Goal: Task Accomplishment & Management: Manage account settings

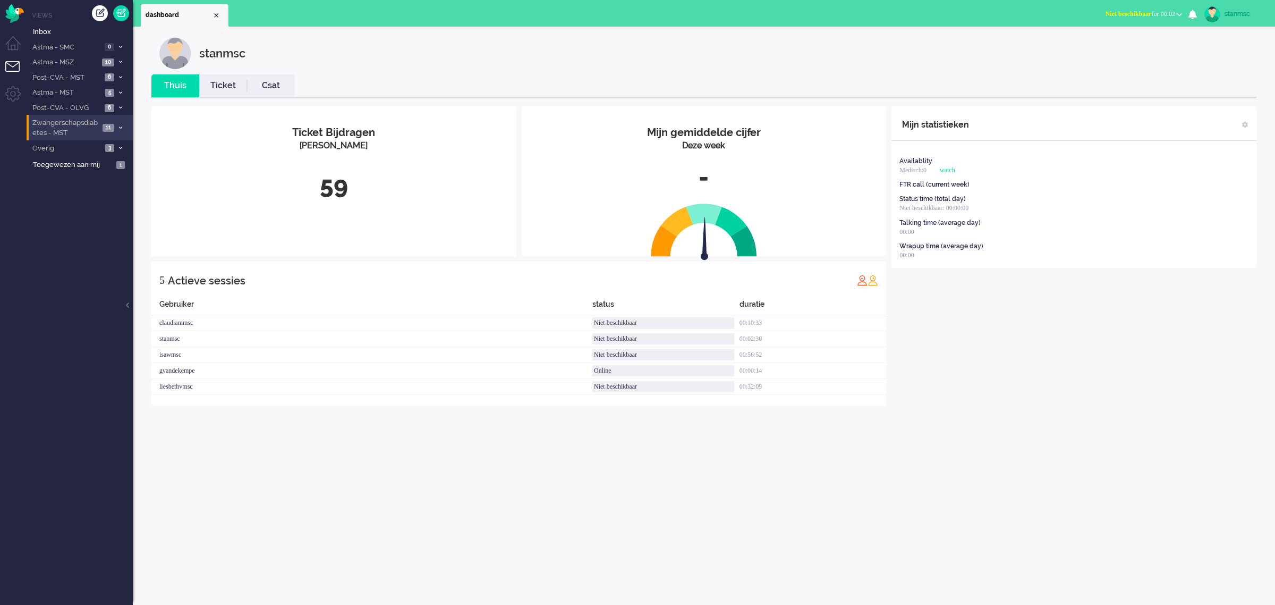
click at [80, 131] on span "Zwangerschapsdiabetes - MST" at bounding box center [65, 128] width 69 height 20
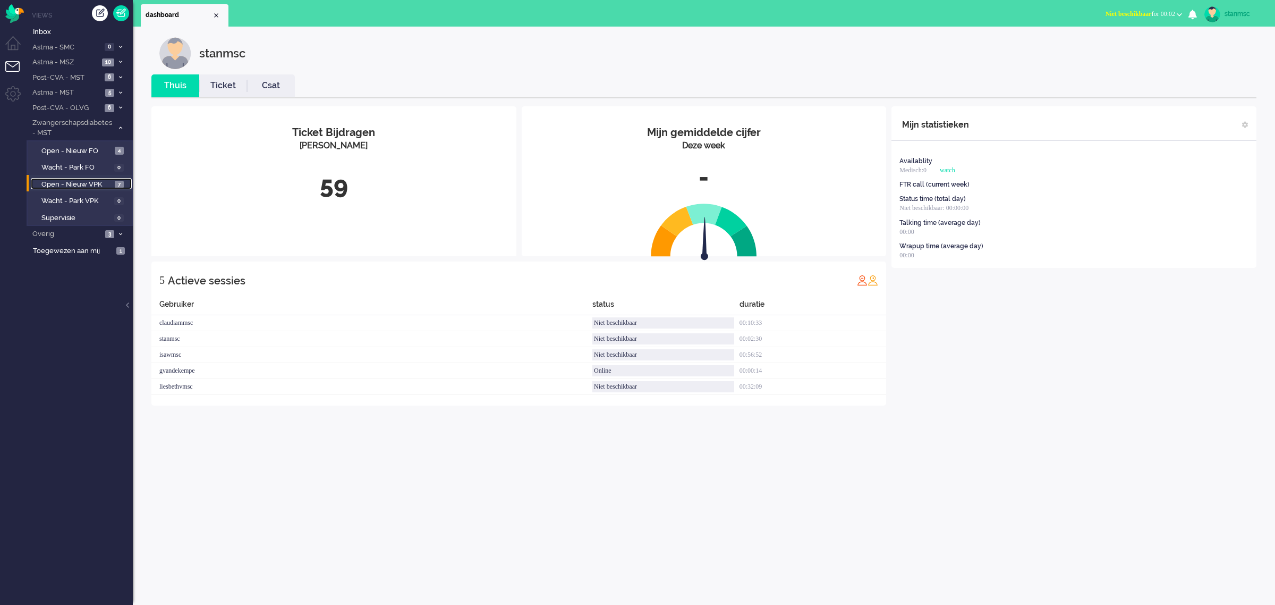
click at [80, 182] on span "Open - Nieuw VPK" at bounding box center [76, 185] width 71 height 10
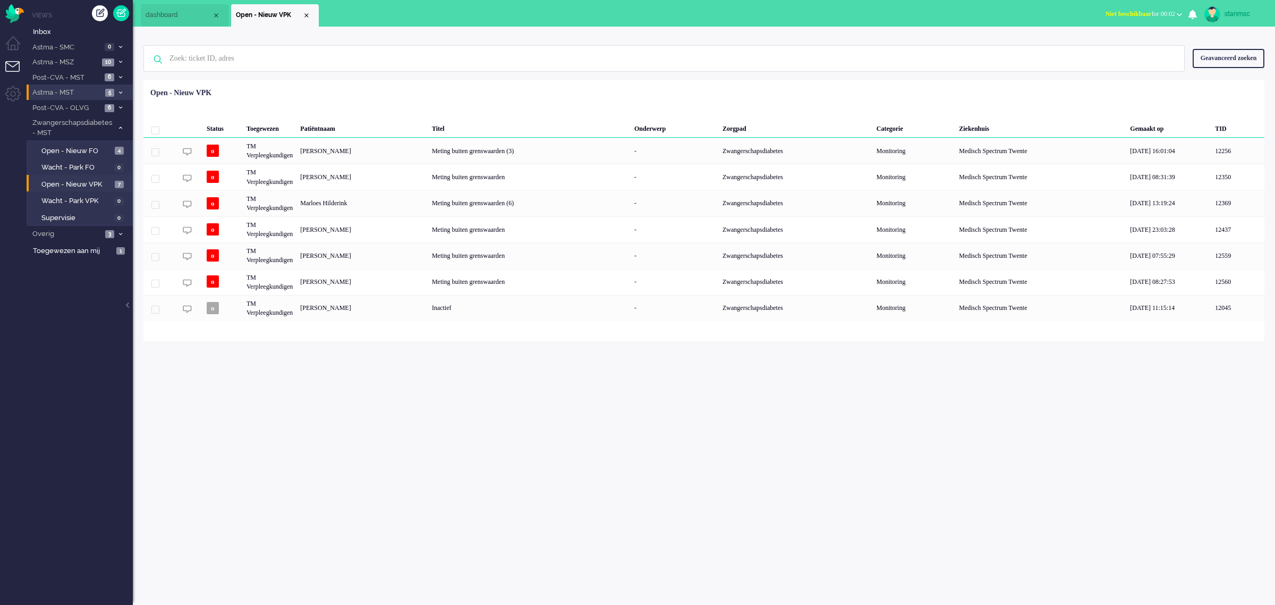
click at [78, 94] on span "Astma - MST" at bounding box center [66, 93] width 71 height 10
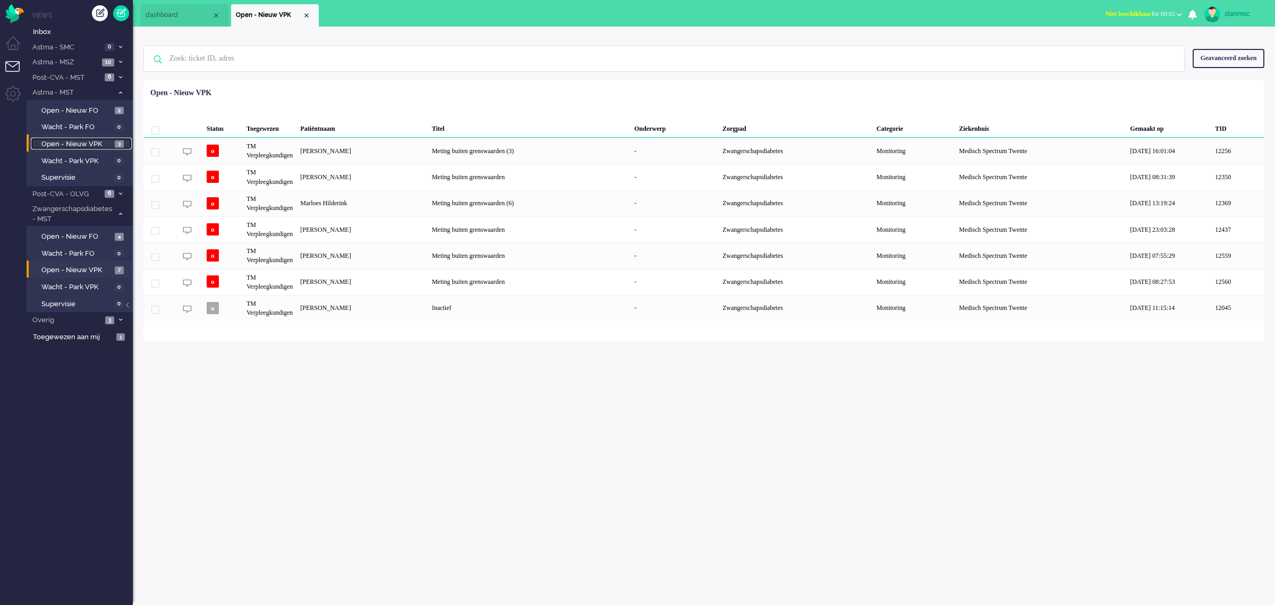
click at [75, 141] on span "Open - Nieuw VPK" at bounding box center [76, 144] width 71 height 10
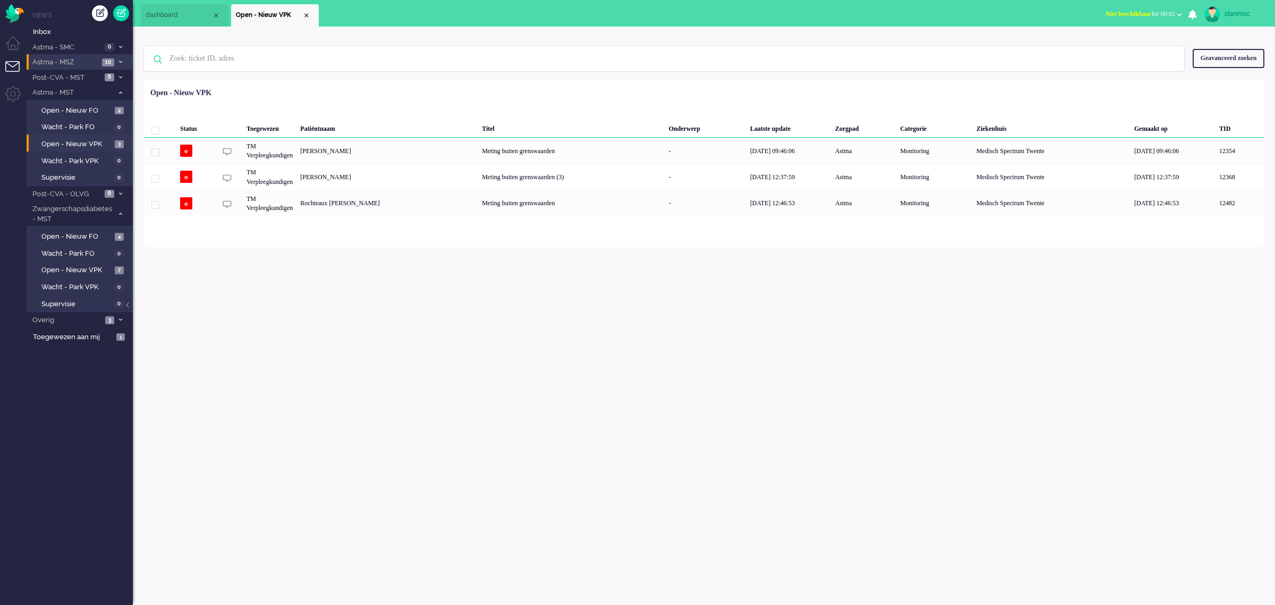
click at [80, 62] on span "Astma - MSZ" at bounding box center [65, 62] width 68 height 10
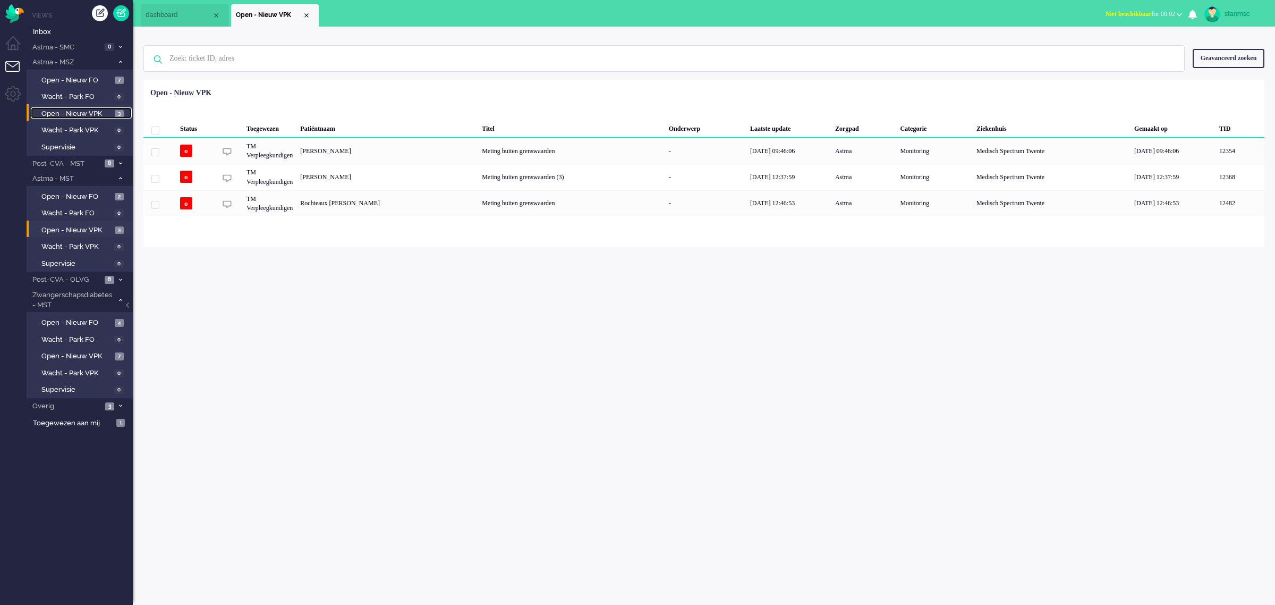
click at [82, 109] on span "Open - Nieuw VPK" at bounding box center [76, 114] width 71 height 10
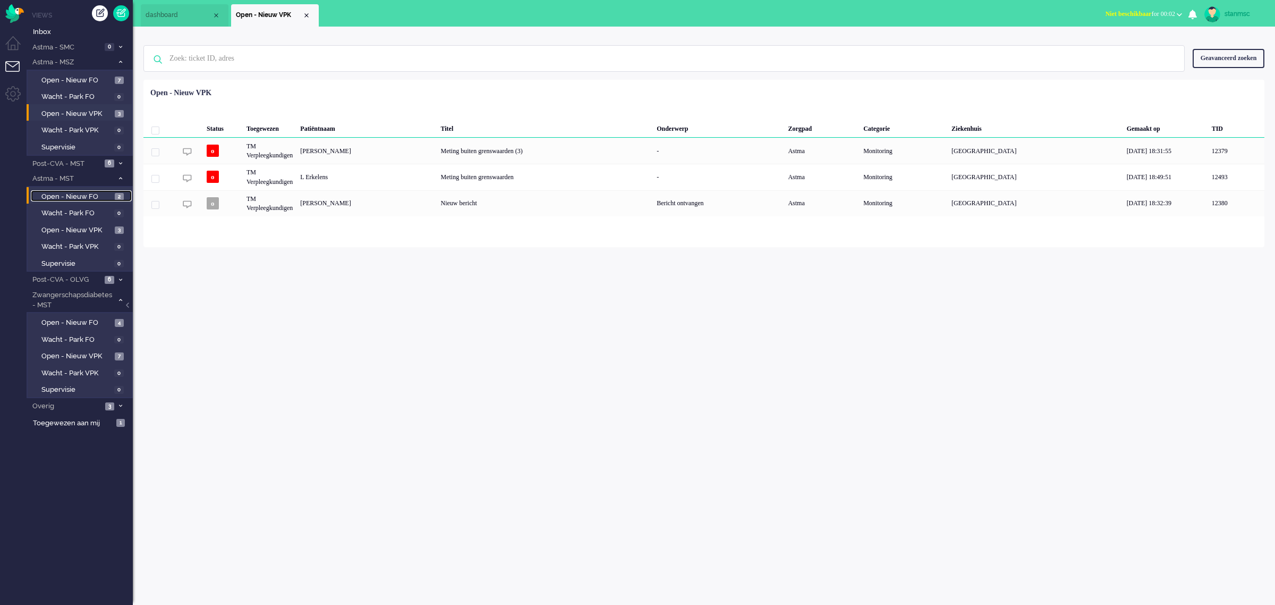
click at [88, 198] on span "Open - Nieuw FO" at bounding box center [76, 197] width 71 height 10
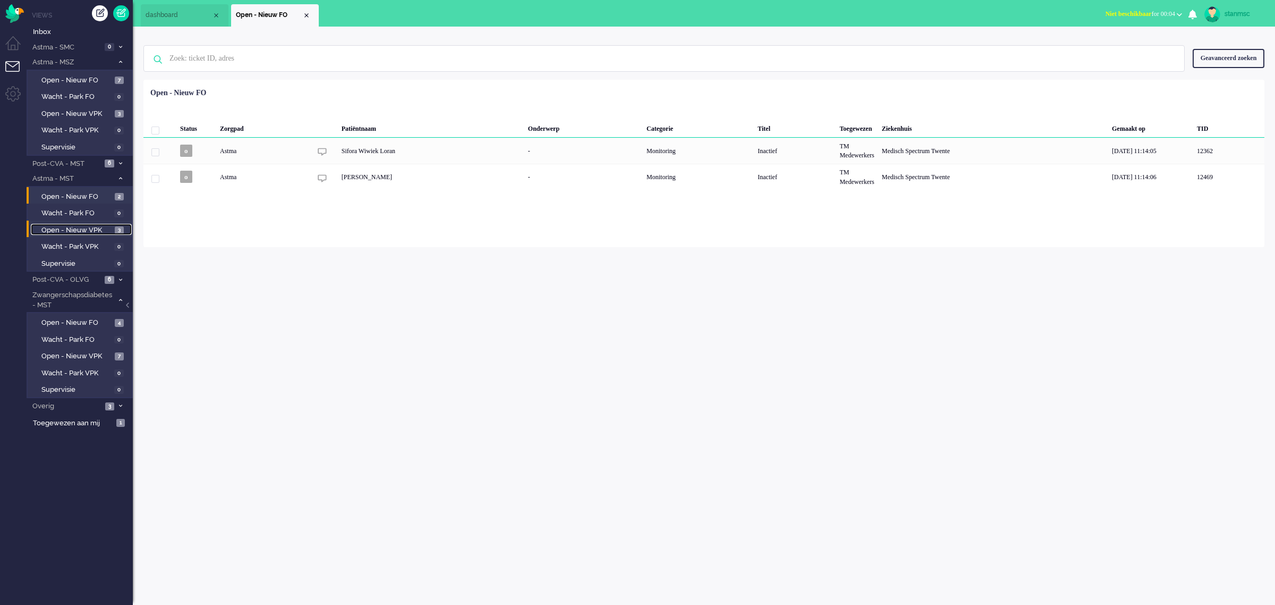
click at [68, 232] on span "Open - Nieuw VPK" at bounding box center [76, 230] width 71 height 10
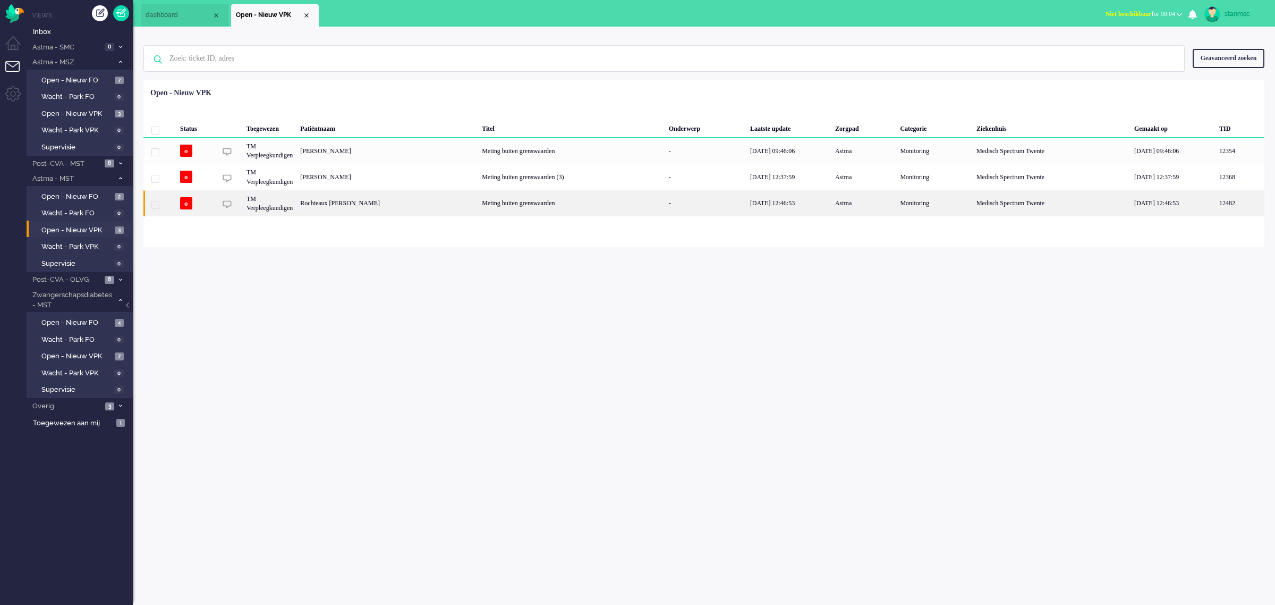
click at [396, 202] on div "Rochteaux [PERSON_NAME]" at bounding box center [388, 203] width 182 height 26
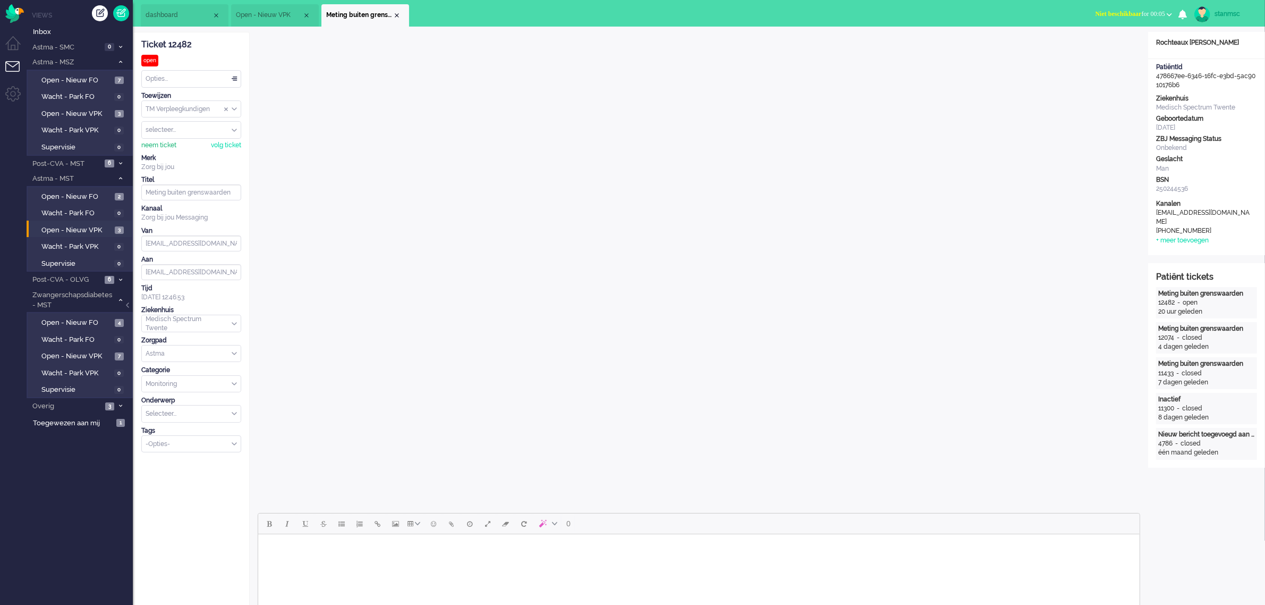
click at [156, 146] on div "neem ticket" at bounding box center [158, 145] width 35 height 9
click at [171, 78] on div "Opties..." at bounding box center [191, 79] width 99 height 16
click at [171, 152] on span "Opgelost" at bounding box center [160, 154] width 27 height 9
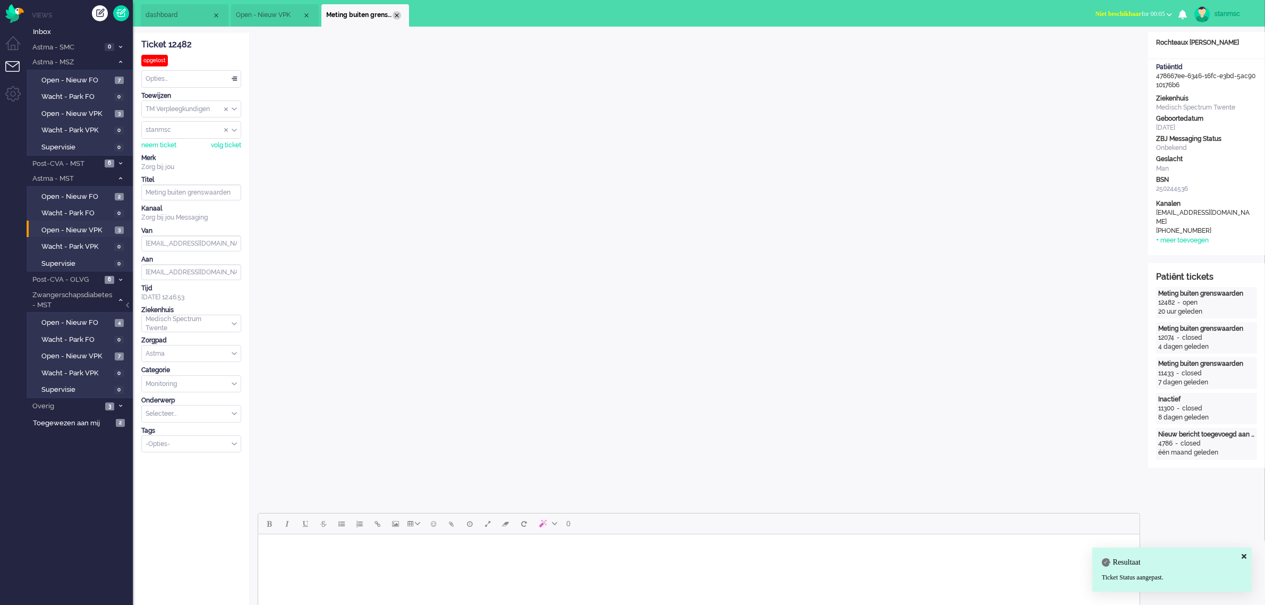
click at [397, 14] on div "Close tab" at bounding box center [397, 15] width 9 height 9
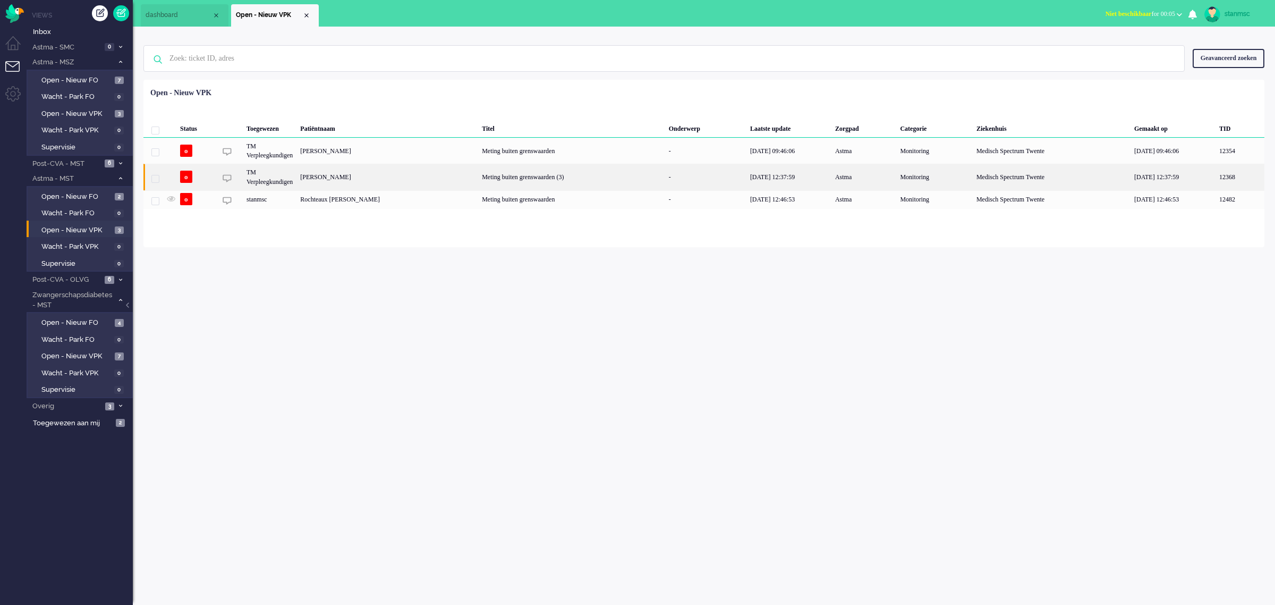
click at [338, 176] on div "[PERSON_NAME]" at bounding box center [388, 177] width 182 height 26
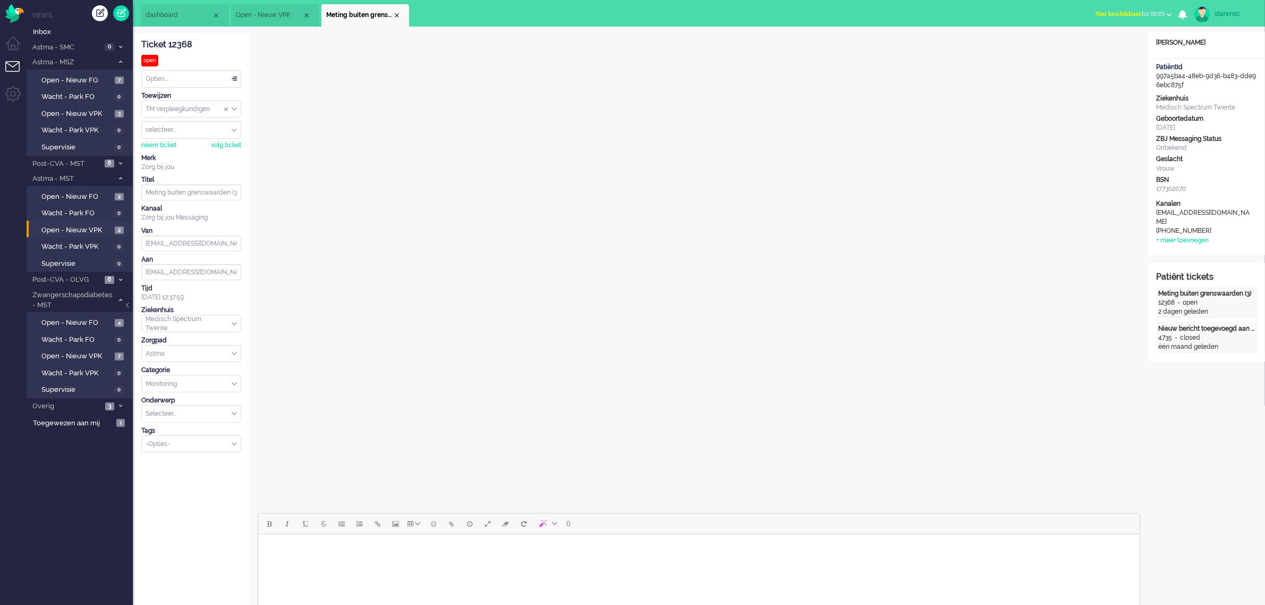
click at [280, 14] on span "Open - Nieuw VPK" at bounding box center [269, 15] width 66 height 9
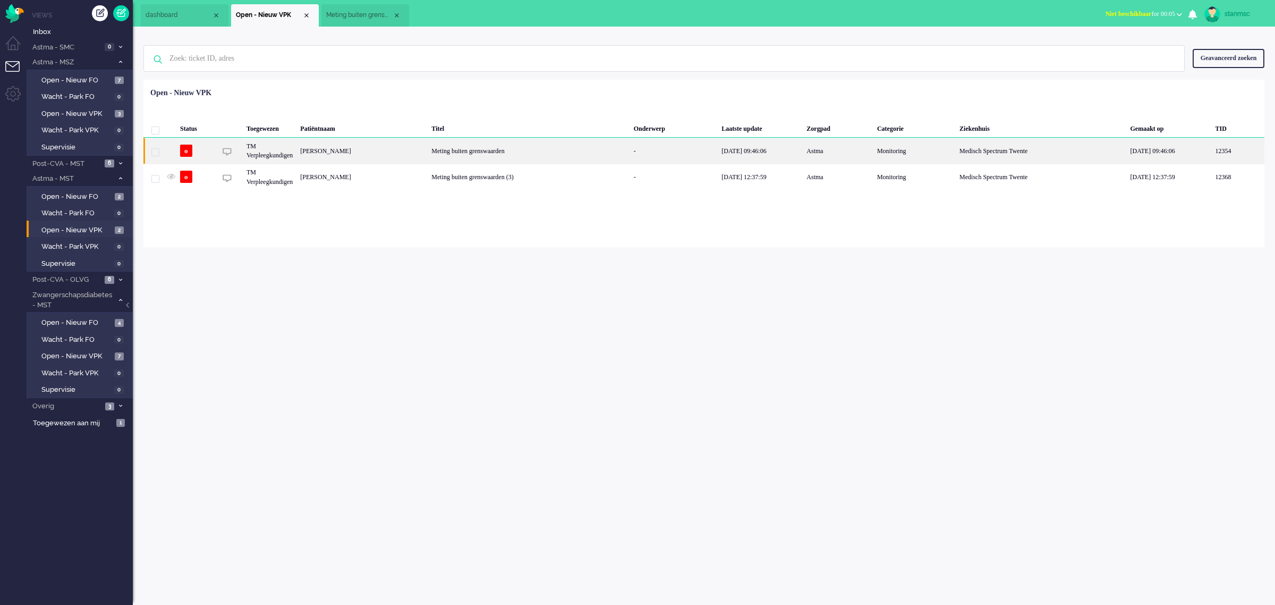
click at [349, 155] on div "[PERSON_NAME]" at bounding box center [362, 151] width 131 height 26
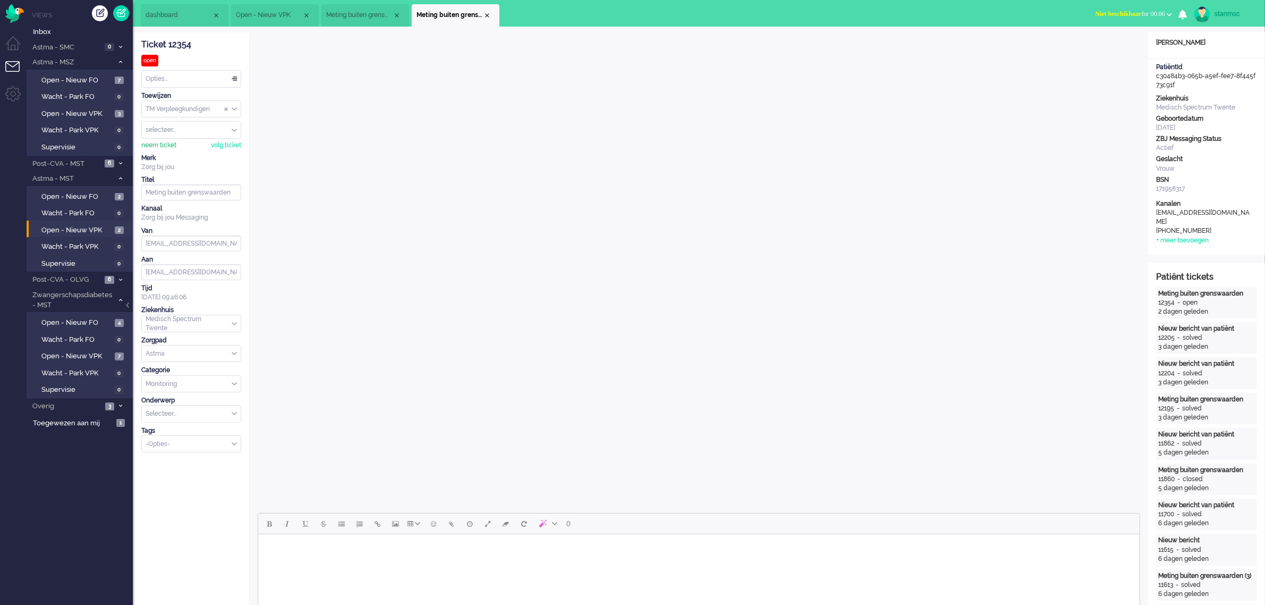
click at [163, 145] on div "neem ticket" at bounding box center [158, 145] width 35 height 9
click at [193, 78] on div "Opties..." at bounding box center [191, 79] width 99 height 16
click at [186, 146] on li "Geparkeerd" at bounding box center [191, 138] width 99 height 15
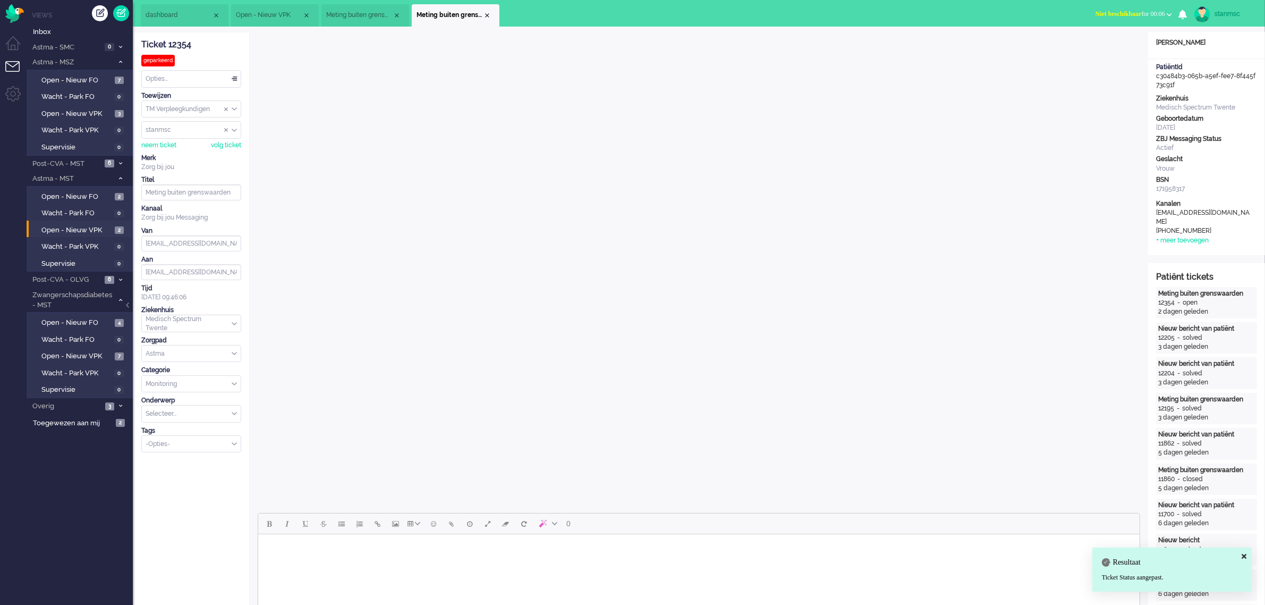
click at [206, 73] on div "Opties..." at bounding box center [191, 79] width 99 height 16
click at [181, 154] on li "Opgelost" at bounding box center [191, 154] width 99 height 15
click at [487, 13] on div "Close tab" at bounding box center [487, 15] width 9 height 9
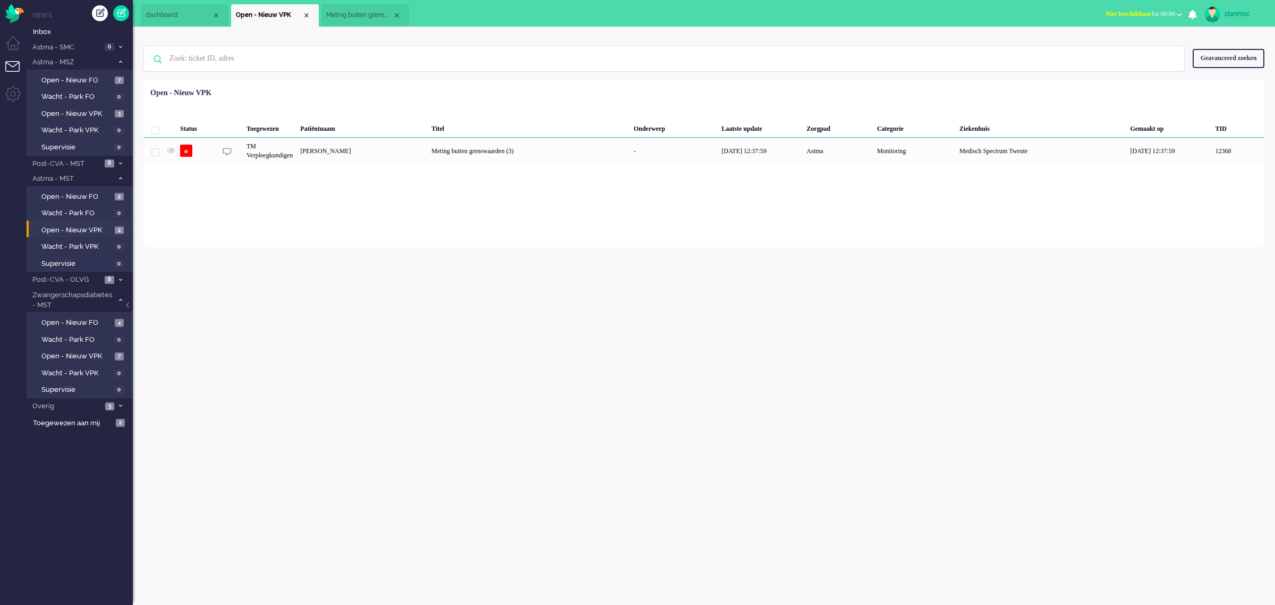
click at [363, 15] on span "Meting buiten grenswaarden (3)" at bounding box center [359, 15] width 66 height 9
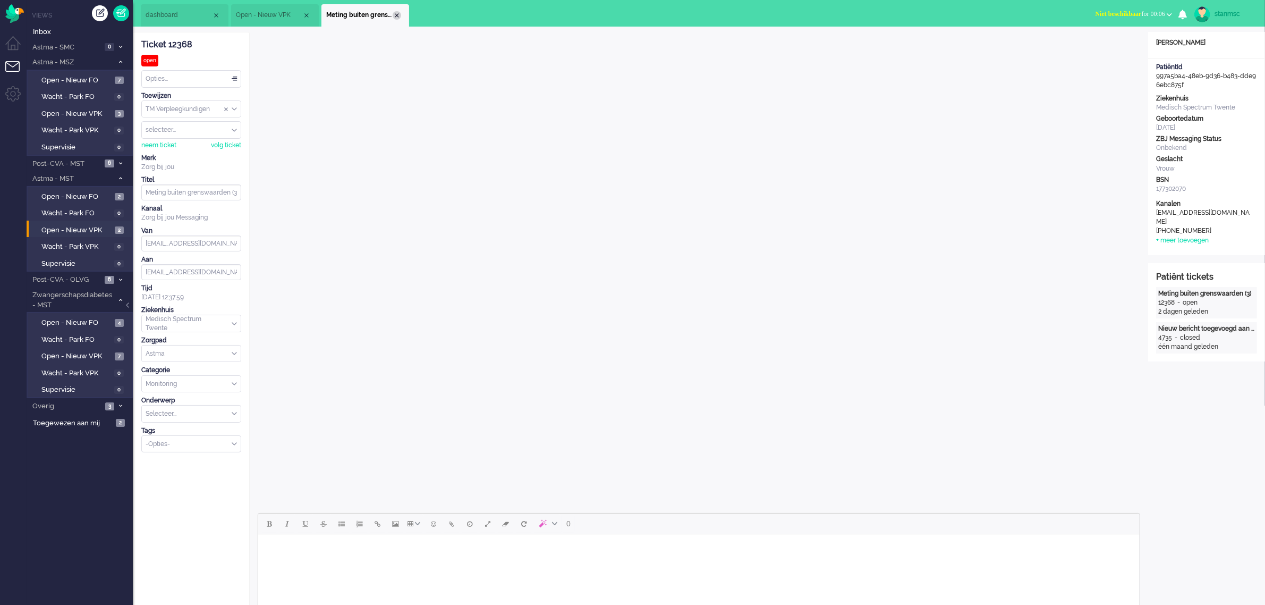
click at [394, 15] on div "Close tab" at bounding box center [397, 15] width 9 height 9
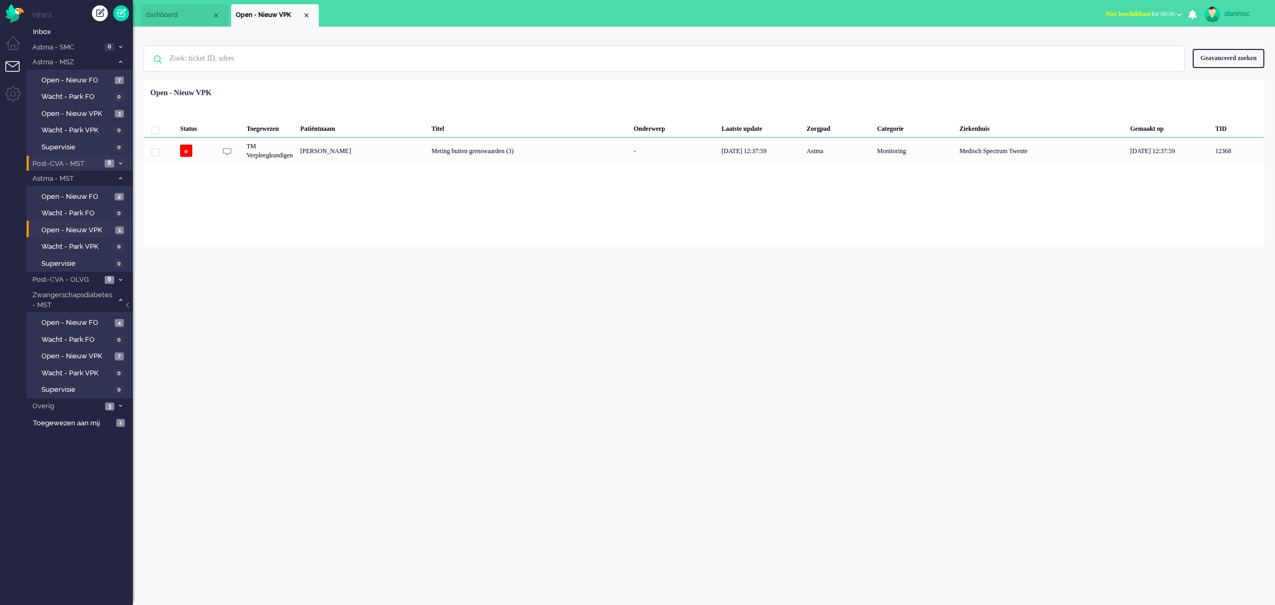
click at [82, 164] on span "Post-CVA - MST" at bounding box center [66, 164] width 71 height 10
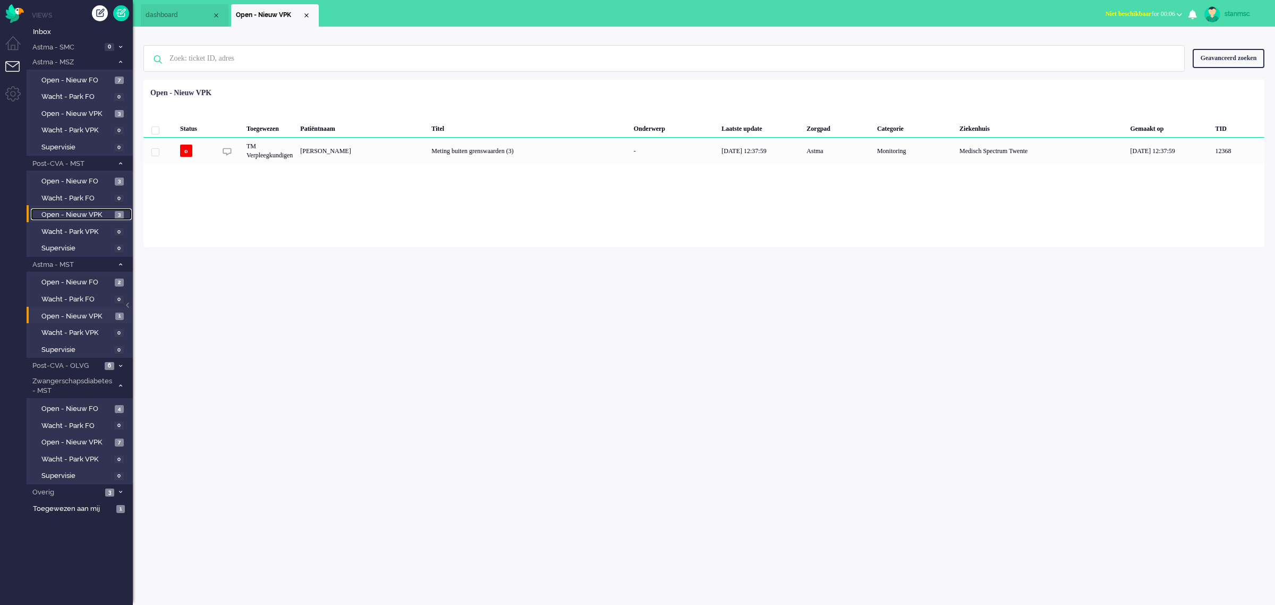
click at [89, 210] on span "Open - Nieuw VPK" at bounding box center [76, 215] width 71 height 10
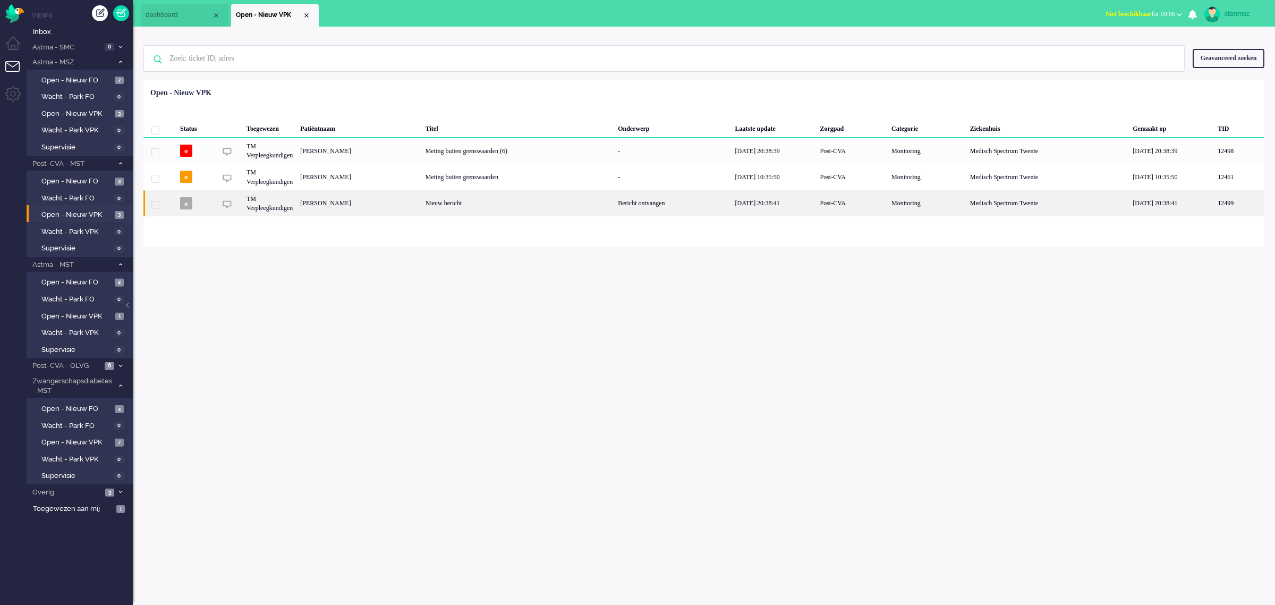
click at [421, 203] on div "[PERSON_NAME]" at bounding box center [359, 203] width 125 height 26
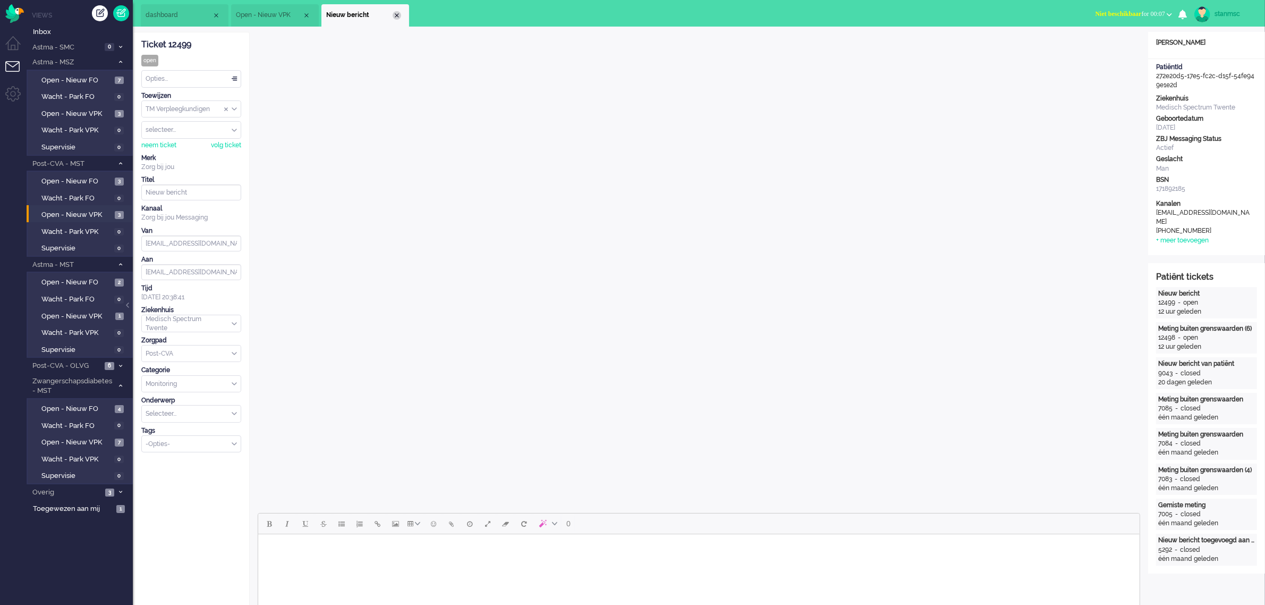
click at [398, 15] on div "Close tab" at bounding box center [397, 15] width 9 height 9
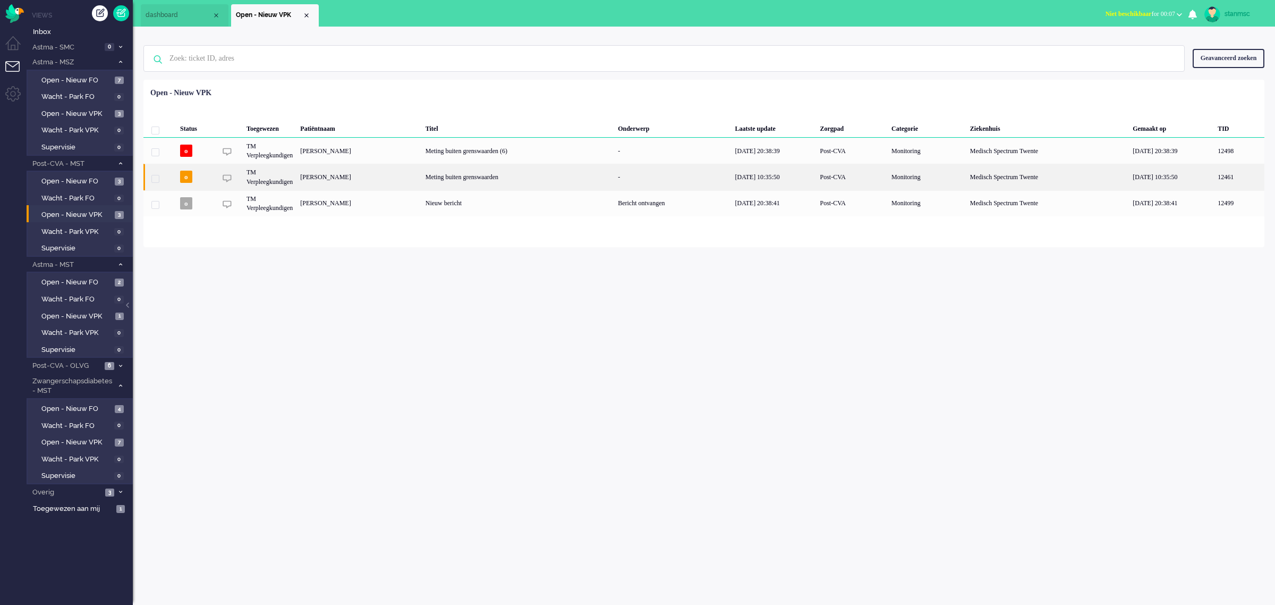
click at [366, 177] on div "[PERSON_NAME]" at bounding box center [359, 177] width 125 height 26
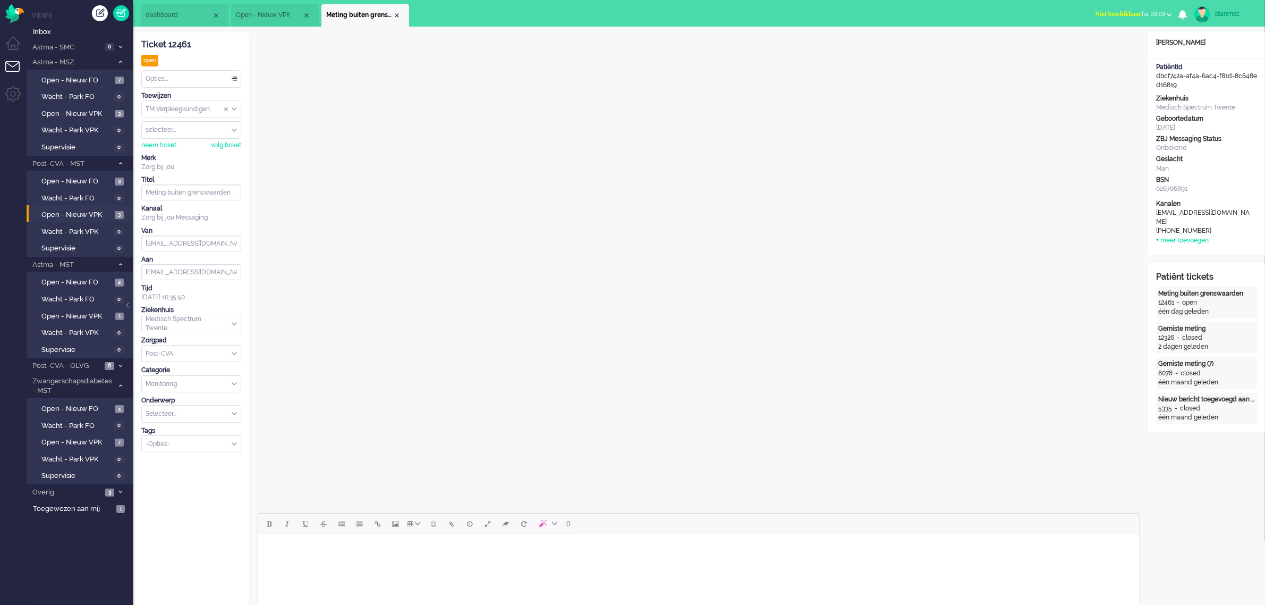
click at [171, 14] on span "dashboard" at bounding box center [179, 15] width 66 height 9
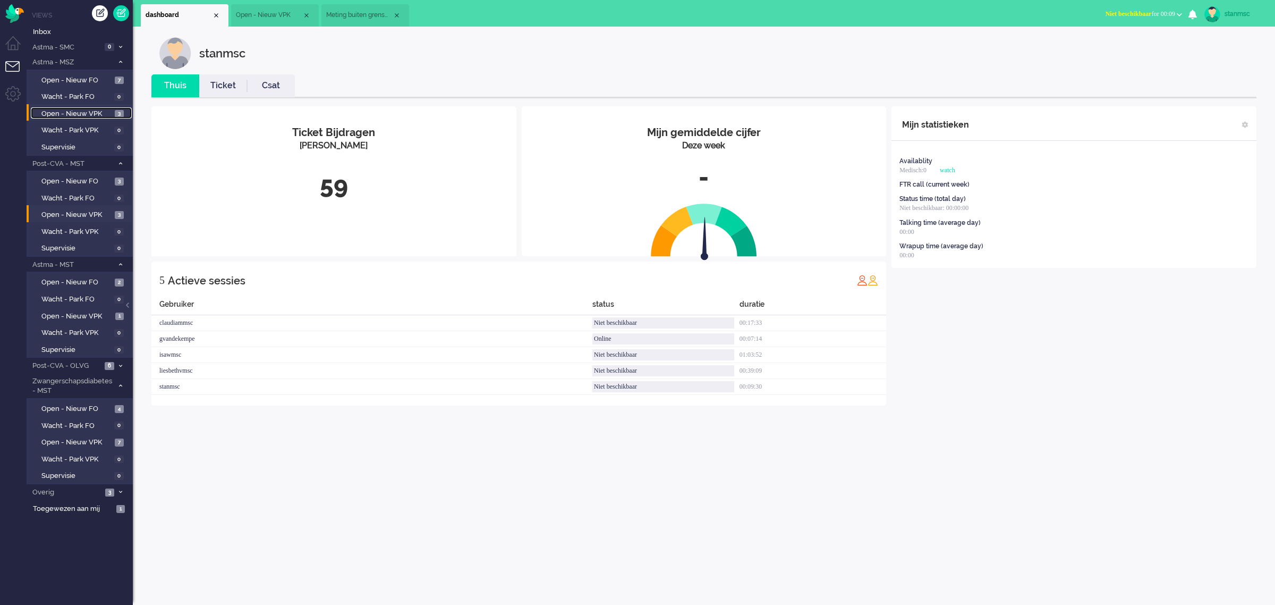
click at [75, 115] on span "Open - Nieuw VPK" at bounding box center [76, 114] width 71 height 10
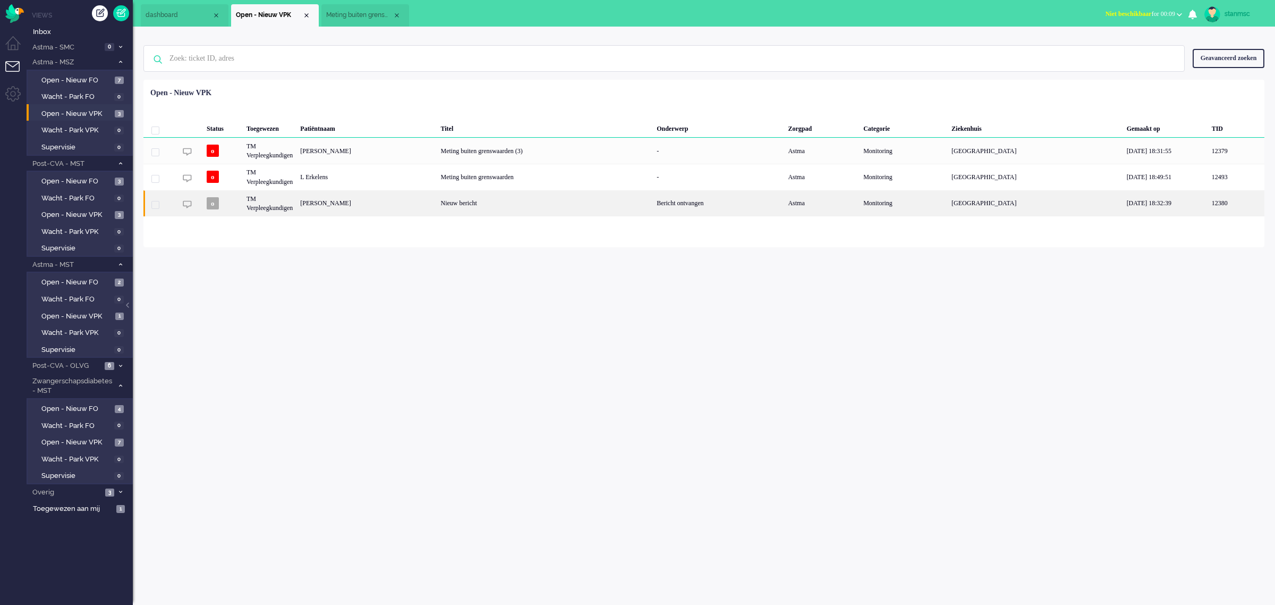
click at [408, 205] on div "[PERSON_NAME]" at bounding box center [367, 203] width 140 height 26
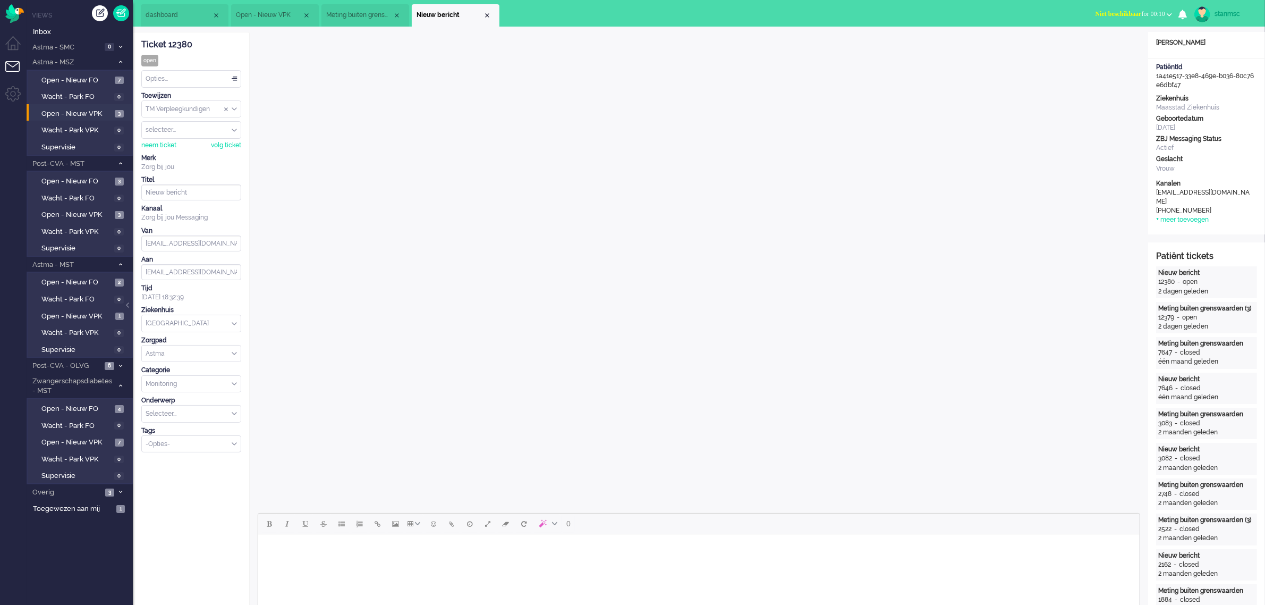
click at [485, 11] on li "Nieuw bericht" at bounding box center [456, 15] width 88 height 22
click at [486, 14] on div "Close tab" at bounding box center [487, 15] width 9 height 9
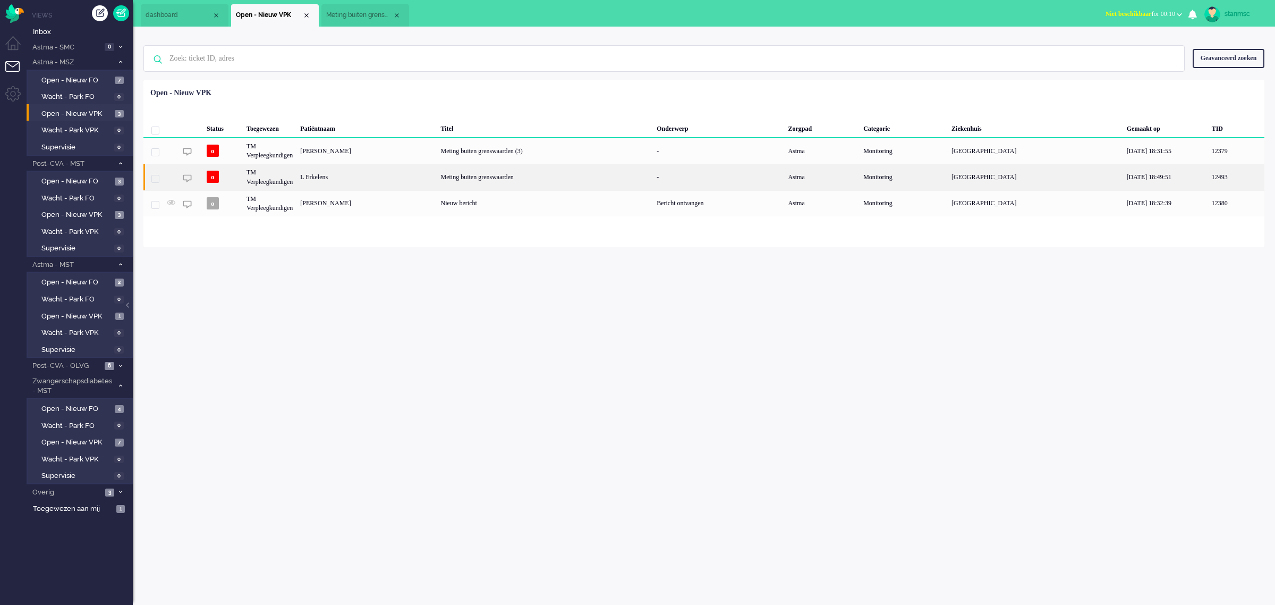
click at [352, 175] on div "L Erkelens" at bounding box center [367, 177] width 140 height 26
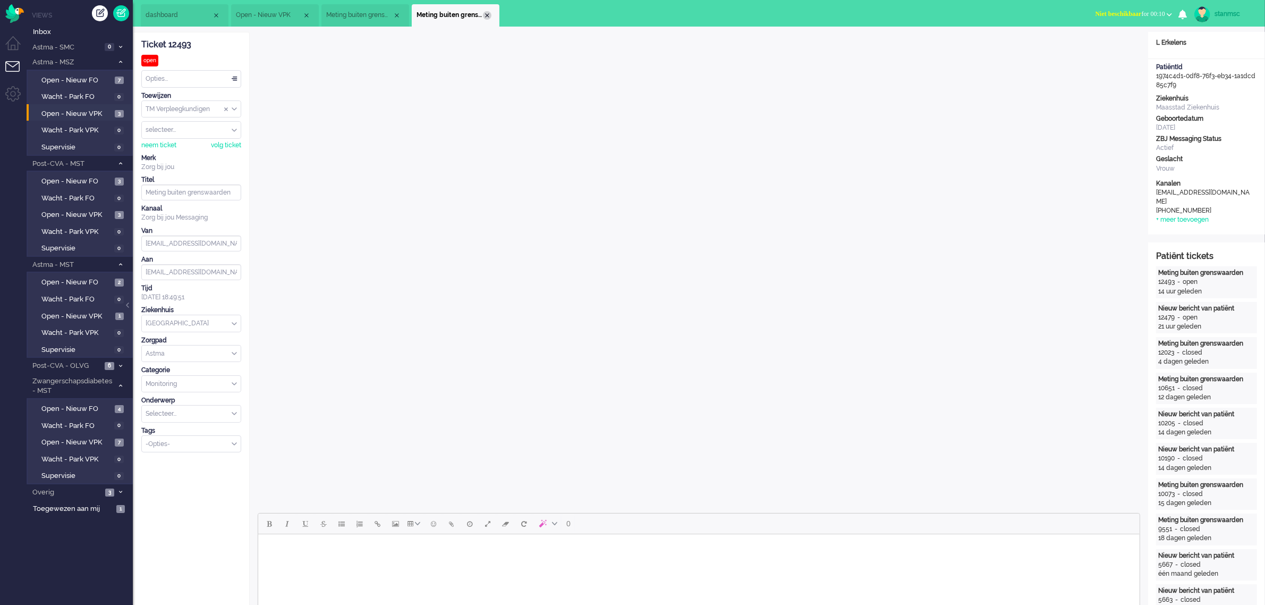
click at [487, 14] on div "Close tab" at bounding box center [487, 15] width 9 height 9
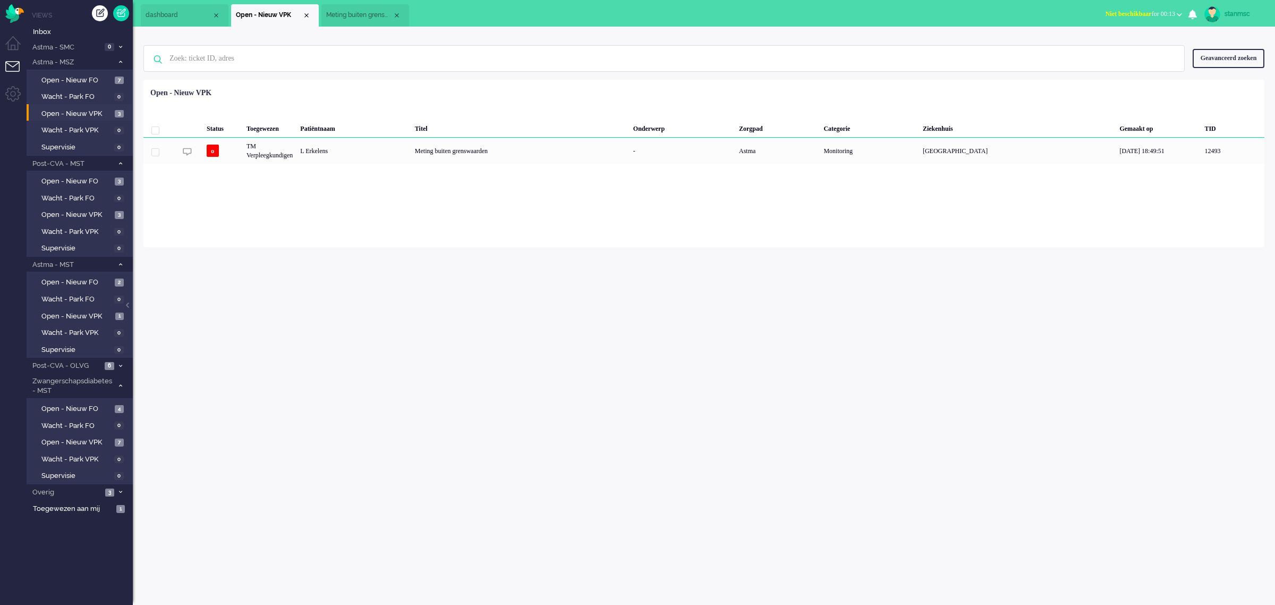
click at [354, 11] on span "Meting buiten grenswaarden" at bounding box center [359, 15] width 66 height 9
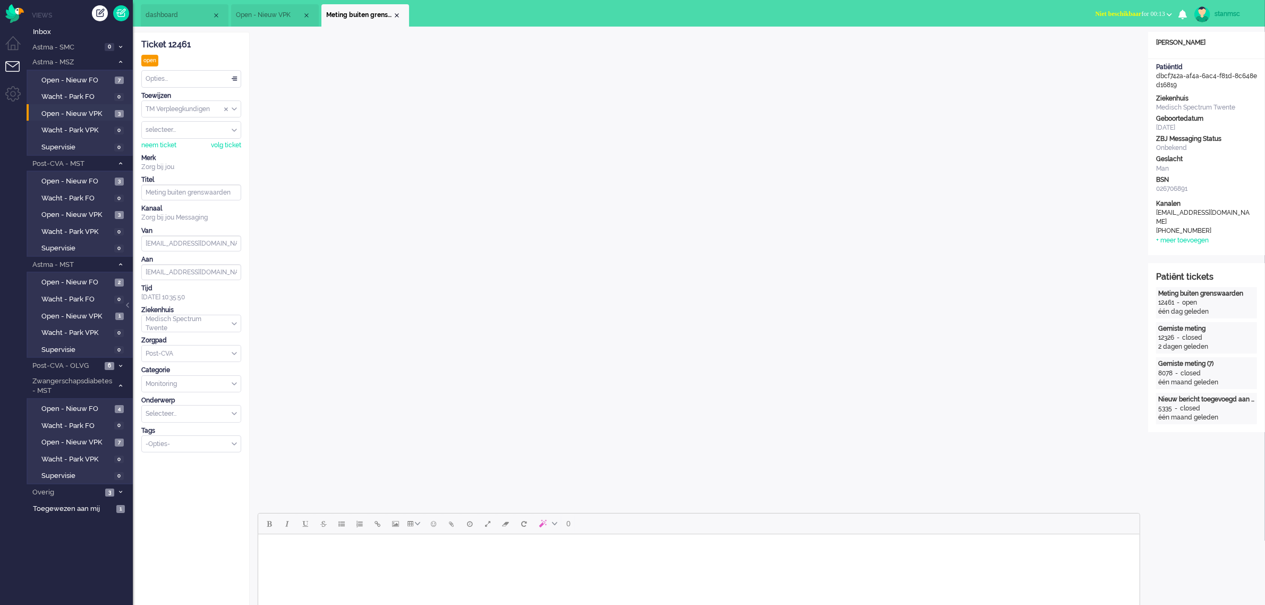
click at [182, 9] on li "dashboard" at bounding box center [185, 15] width 88 height 22
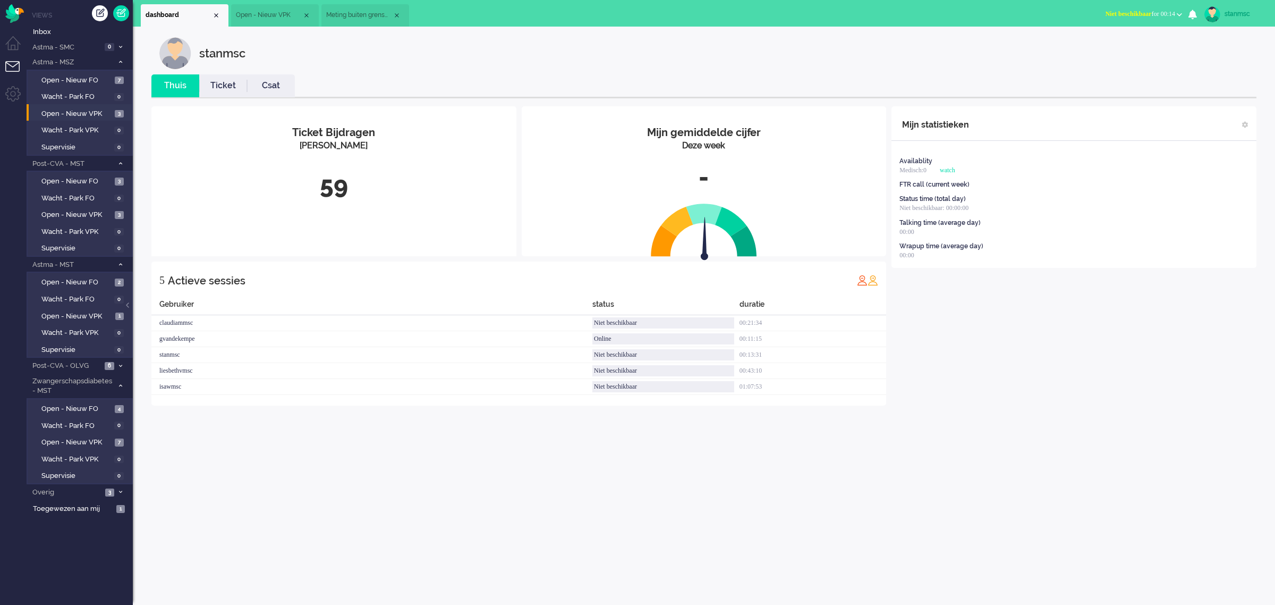
click at [1128, 13] on span "Niet beschikbaar" at bounding box center [1129, 13] width 46 height 7
click at [1114, 46] on label "Online" at bounding box center [1138, 47] width 84 height 9
click at [63, 315] on span "Open - Nieuw VPK" at bounding box center [76, 316] width 71 height 10
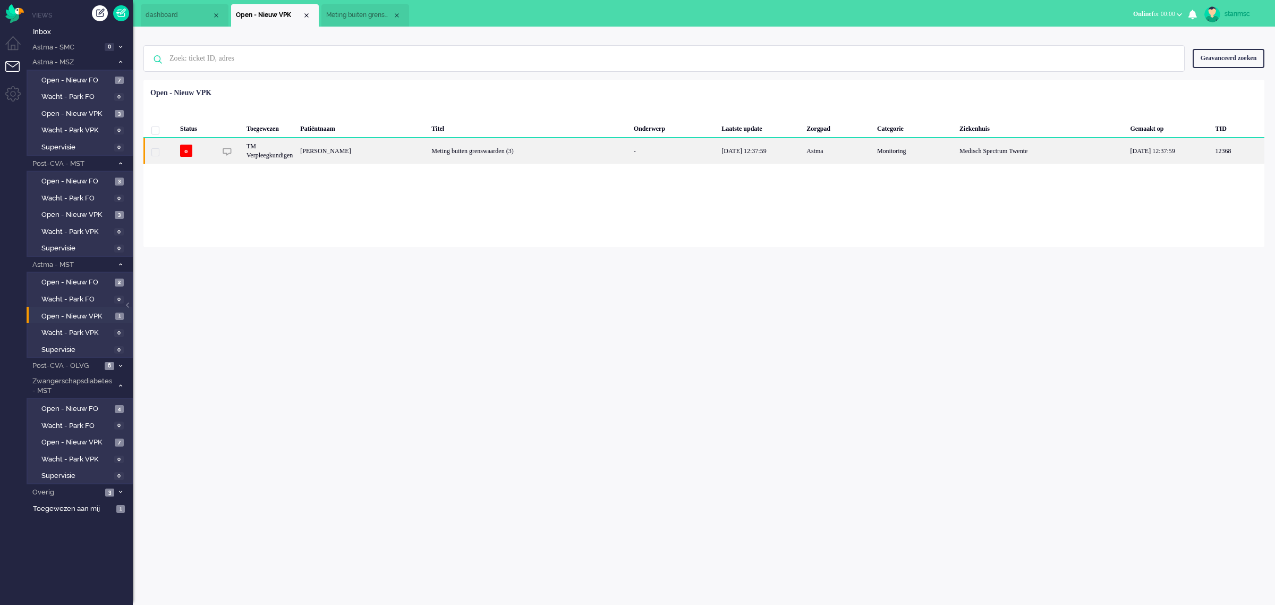
click at [390, 150] on div "[PERSON_NAME]" at bounding box center [362, 151] width 131 height 26
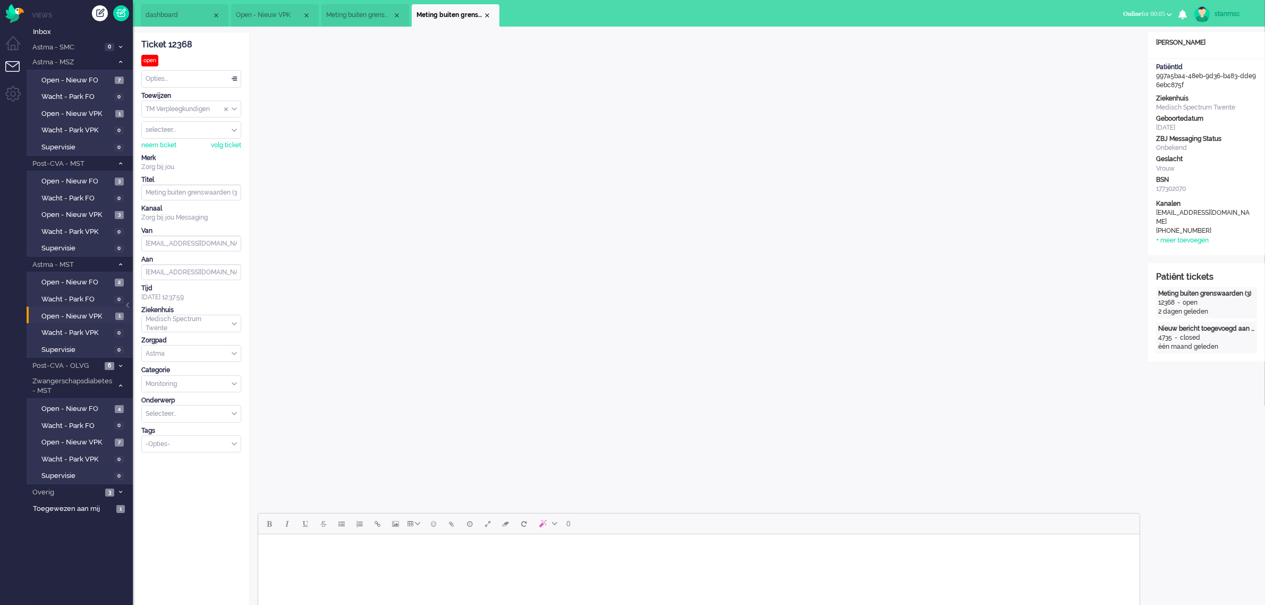
click at [351, 11] on span "Meting buiten grenswaarden" at bounding box center [359, 15] width 66 height 9
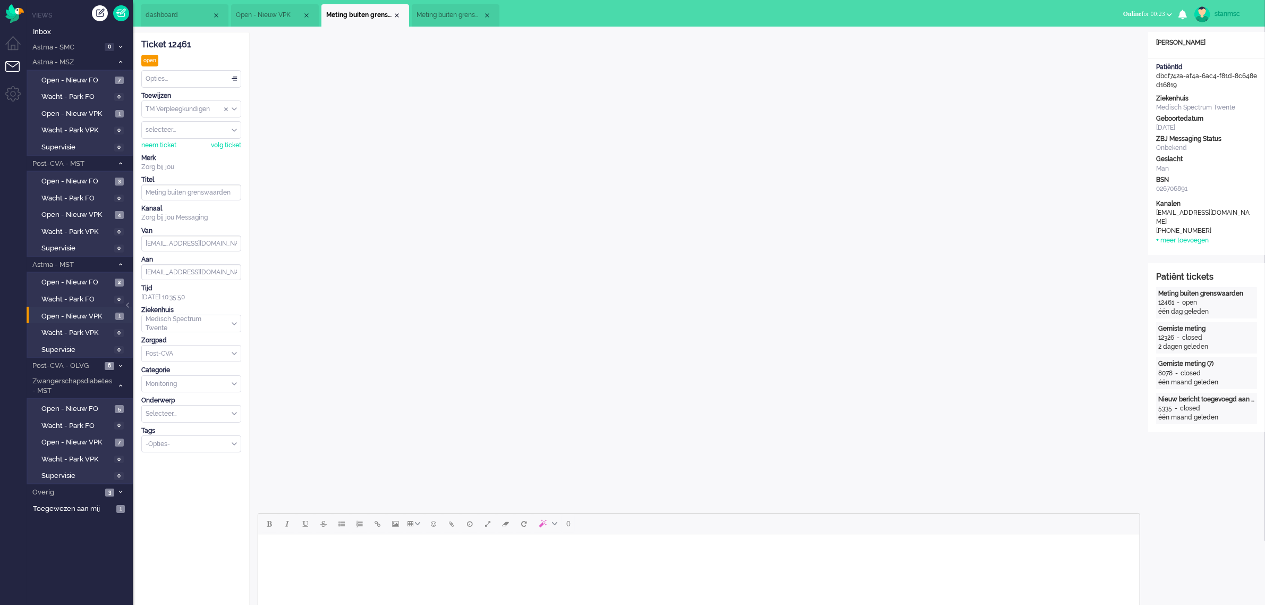
click at [443, 17] on span "Meting buiten grenswaarden (3)" at bounding box center [450, 15] width 66 height 9
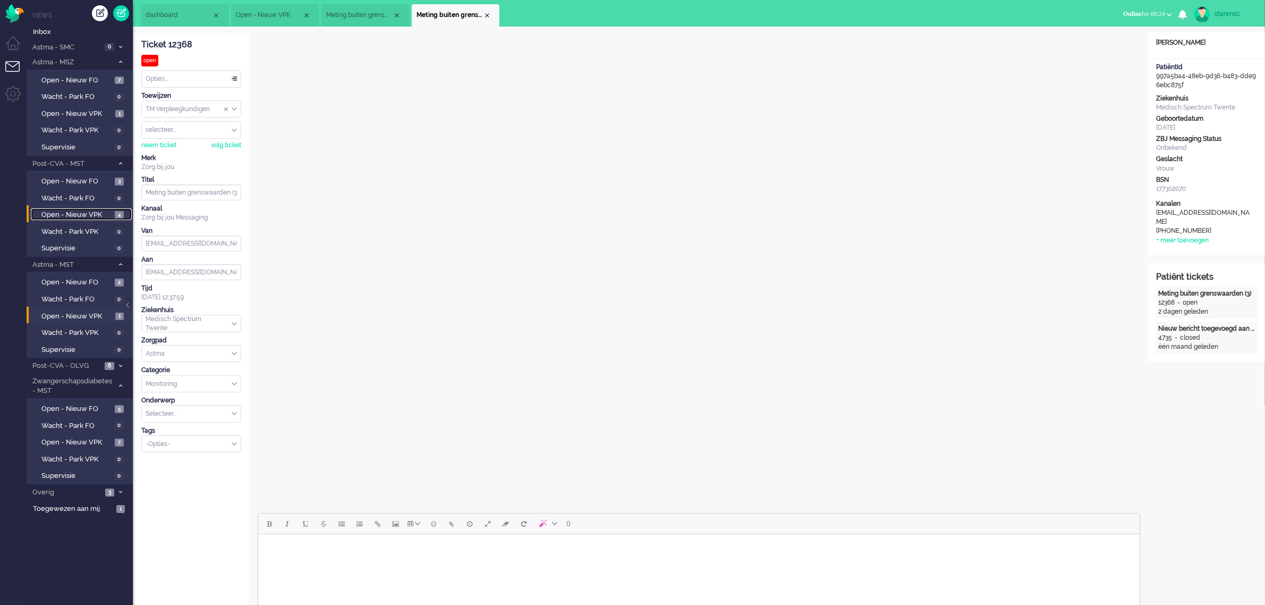
click at [81, 208] on link "Open - Nieuw VPK 4" at bounding box center [81, 214] width 101 height 12
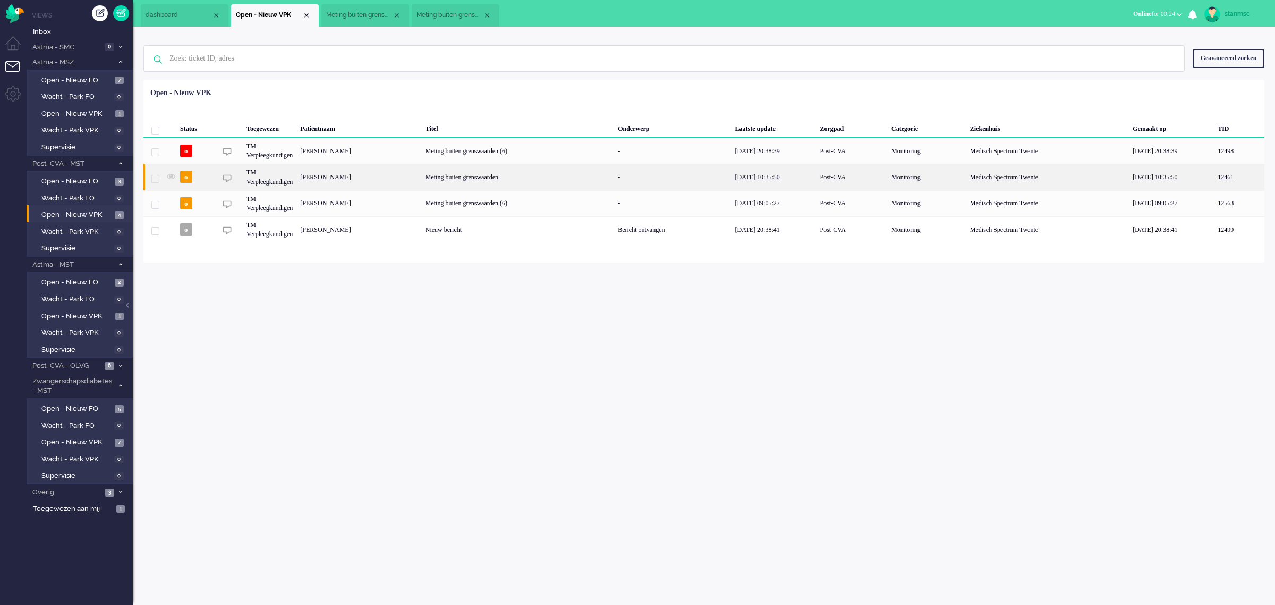
click at [360, 174] on div "[PERSON_NAME]" at bounding box center [359, 177] width 125 height 26
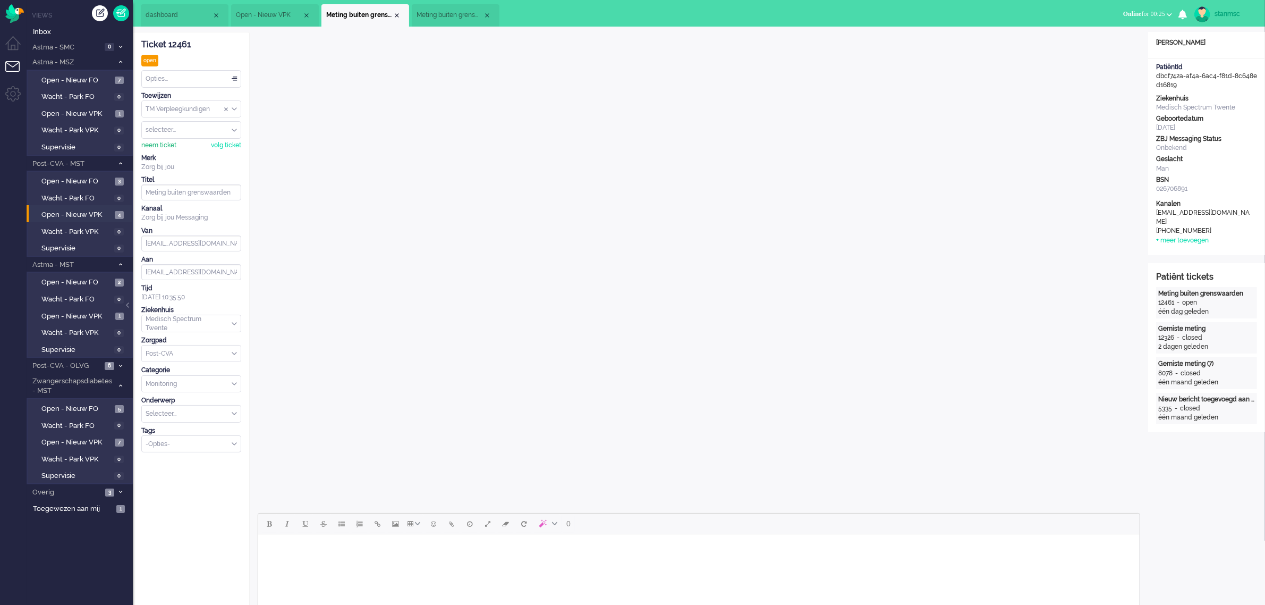
click at [165, 145] on div "neem ticket" at bounding box center [158, 145] width 35 height 9
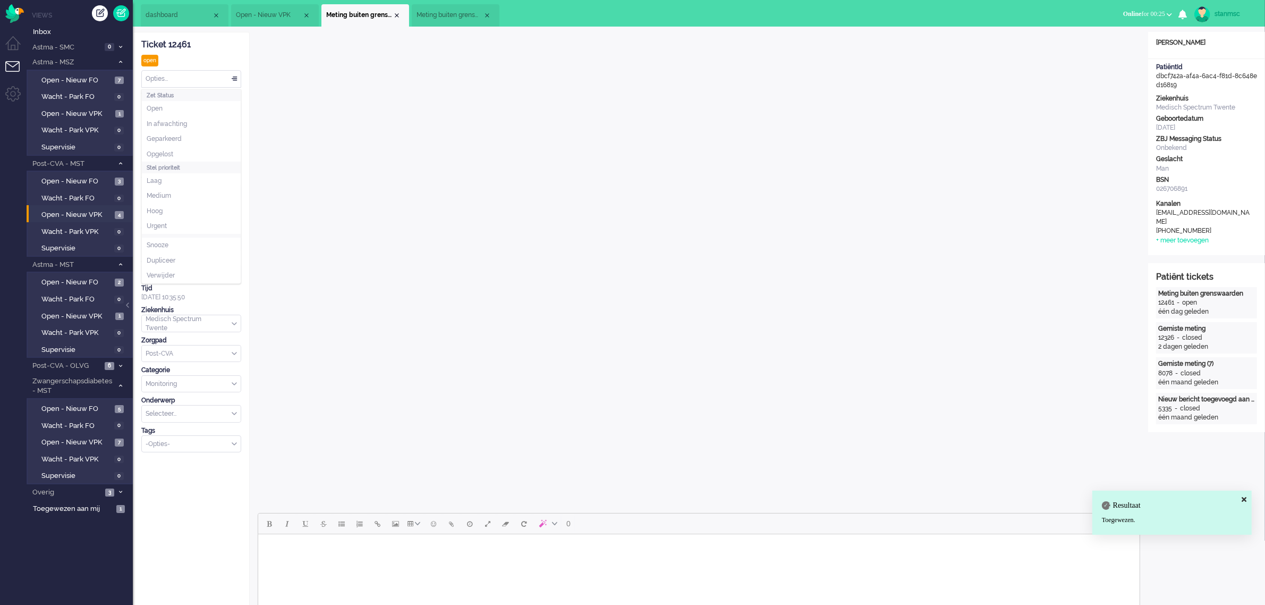
click at [170, 81] on div "Opties..." at bounding box center [191, 79] width 99 height 16
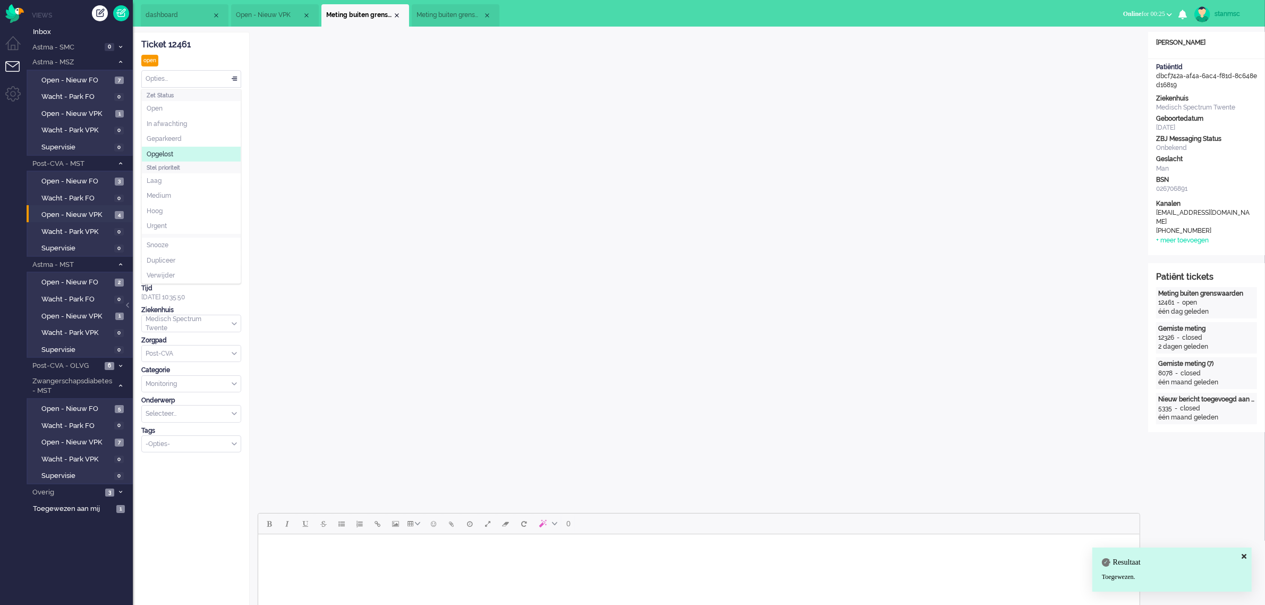
click at [169, 155] on span "Opgelost" at bounding box center [160, 154] width 27 height 9
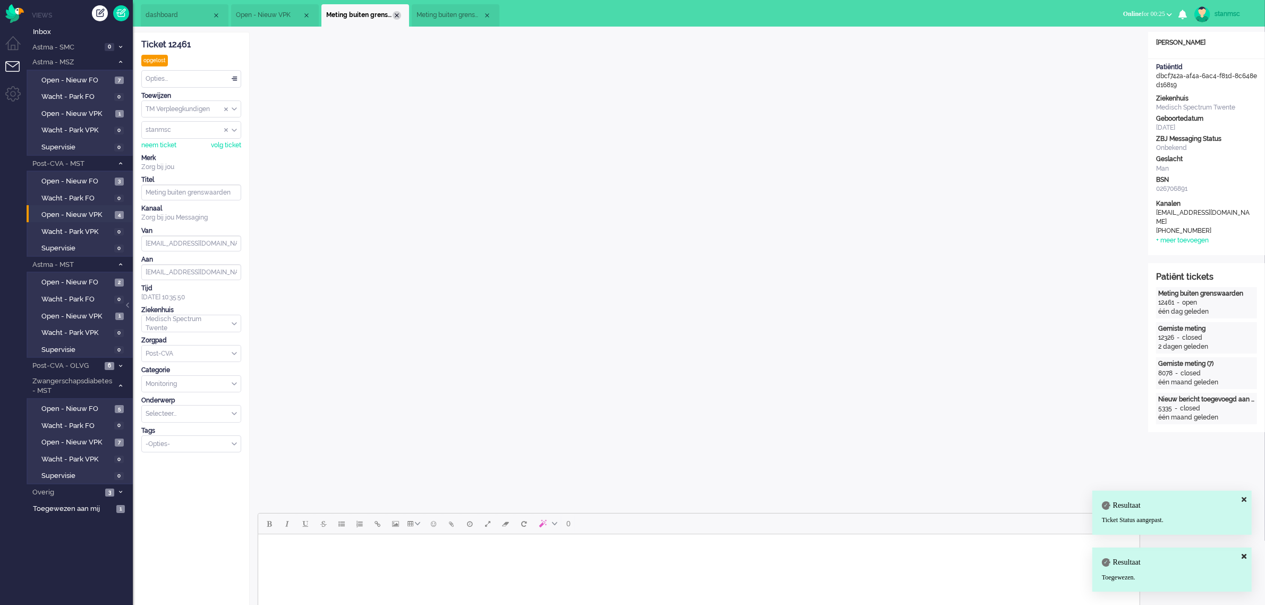
click at [399, 16] on div "Close tab" at bounding box center [397, 15] width 9 height 9
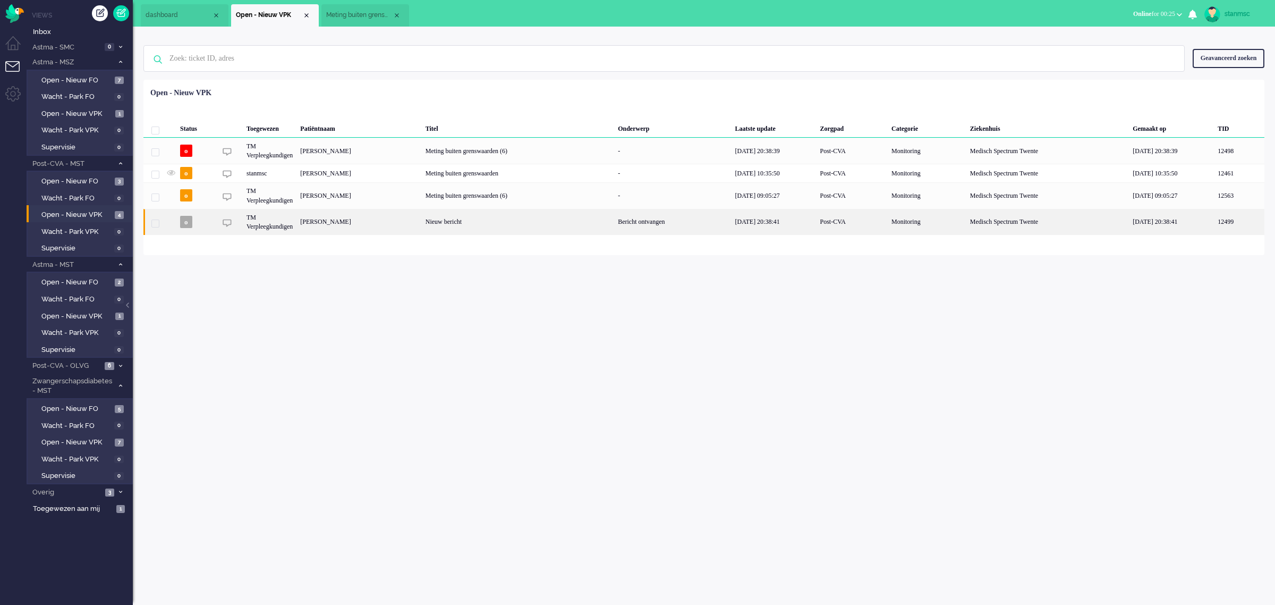
click at [285, 224] on div "TM Verpleegkundigen" at bounding box center [270, 222] width 54 height 26
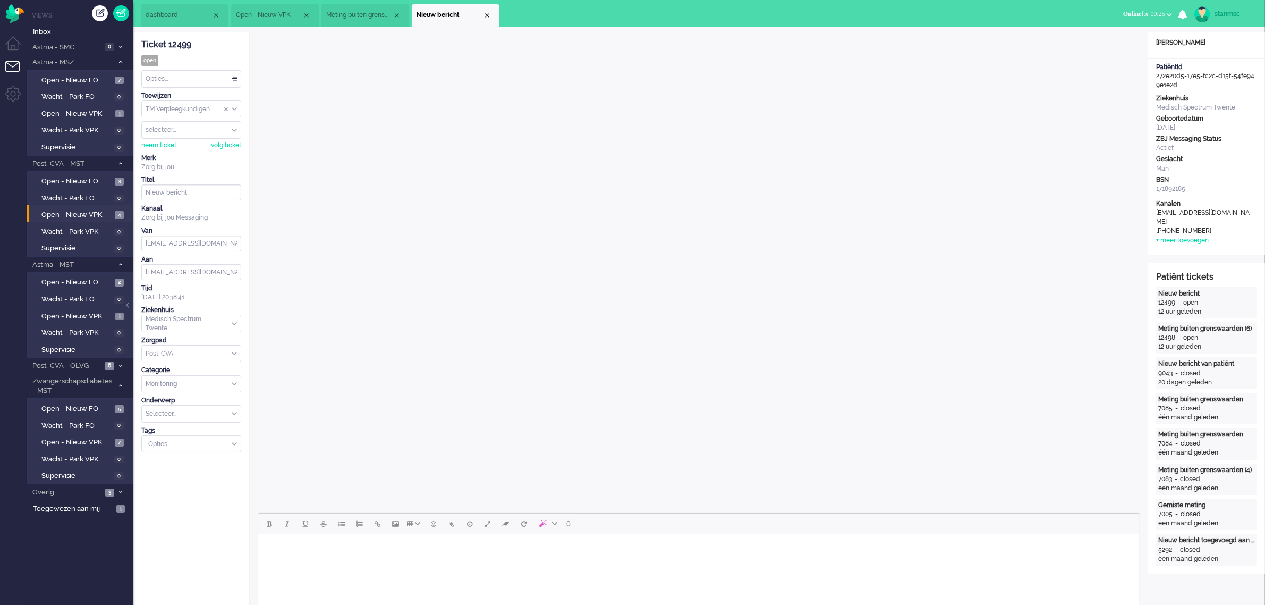
click at [355, 11] on span "Meting buiten grenswaarden (3)" at bounding box center [359, 15] width 66 height 9
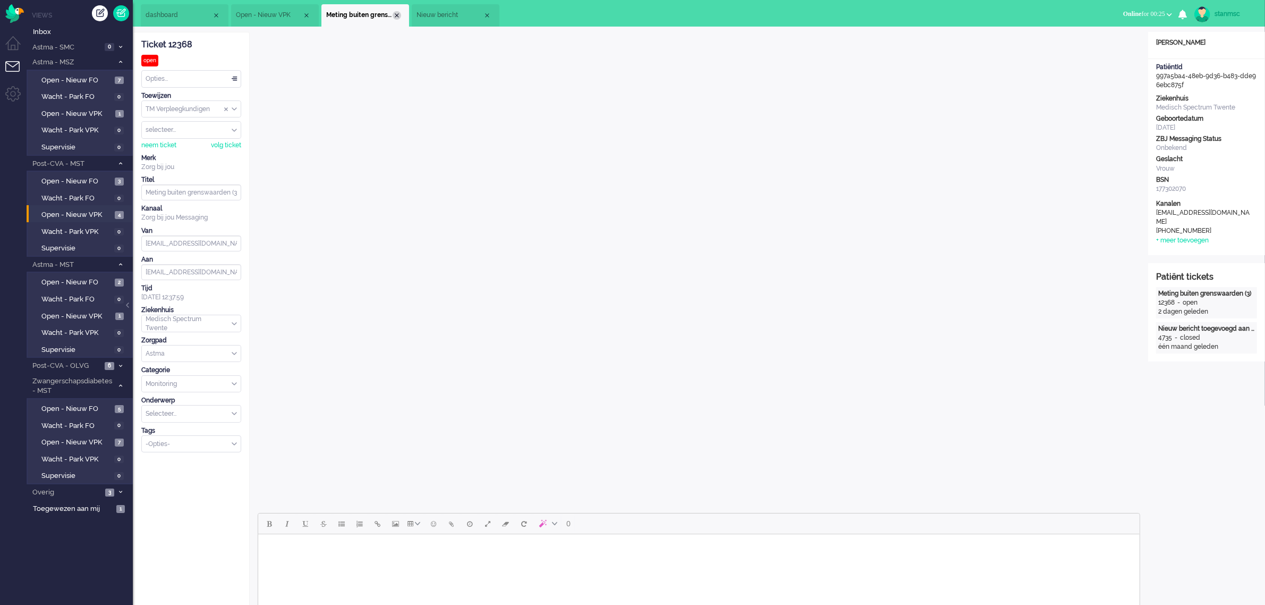
click at [396, 16] on div "Close tab" at bounding box center [397, 15] width 9 height 9
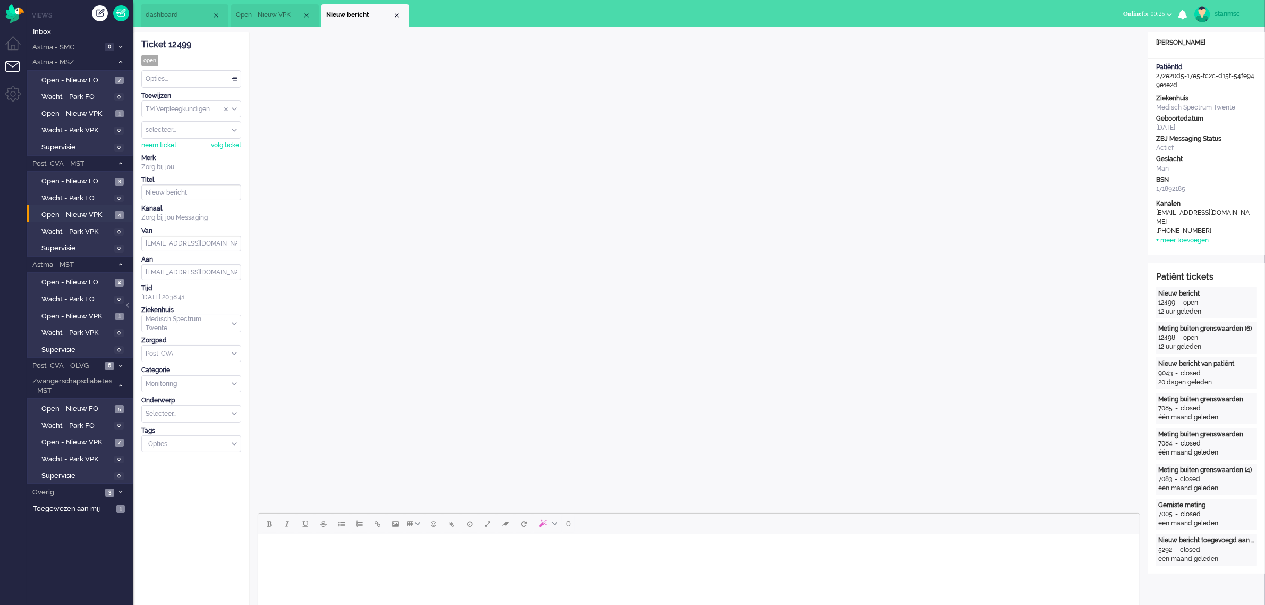
click at [269, 18] on span "Open - Nieuw VPK" at bounding box center [269, 15] width 66 height 9
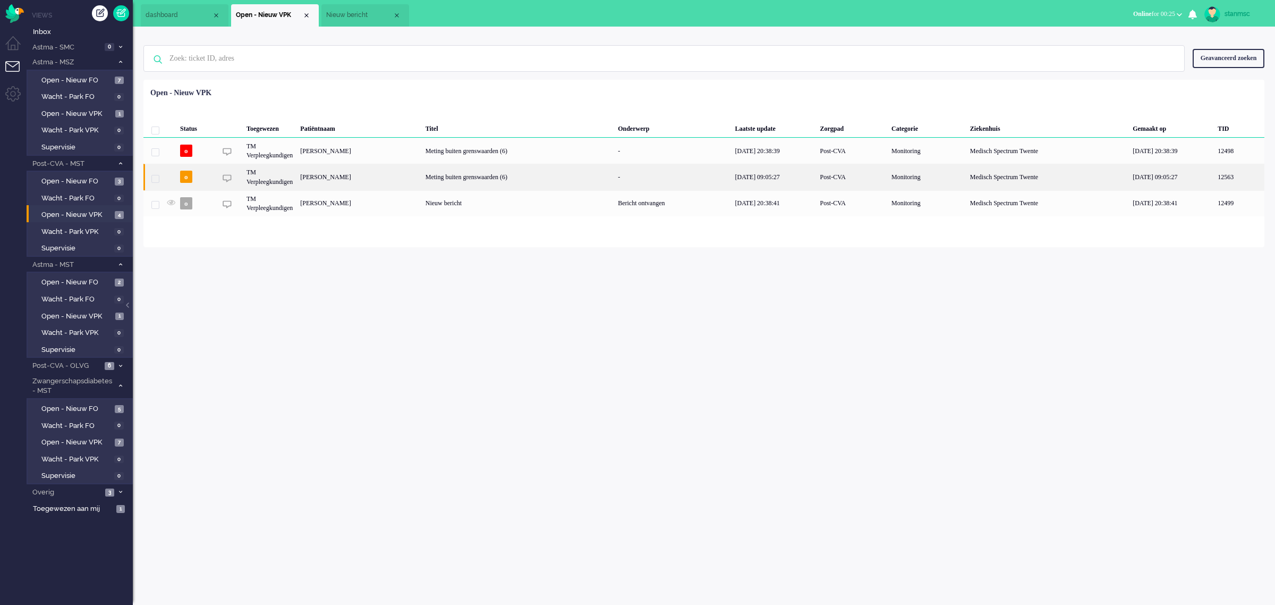
click at [330, 176] on div "[PERSON_NAME]" at bounding box center [359, 177] width 125 height 26
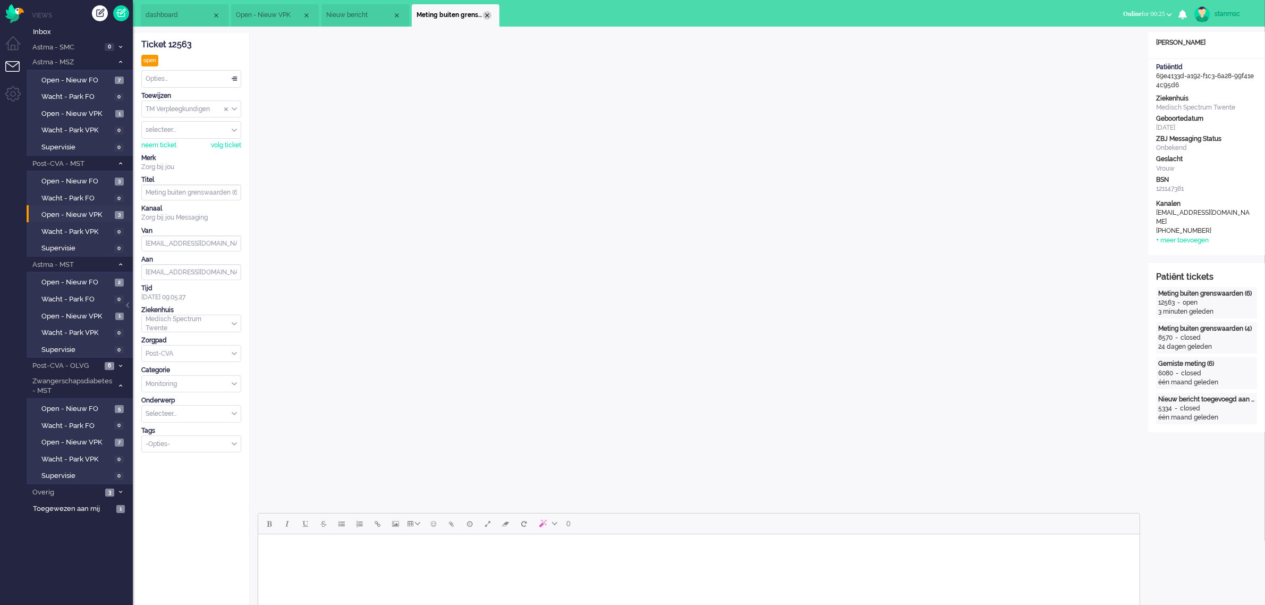
click at [487, 17] on div "Close tab" at bounding box center [487, 15] width 9 height 9
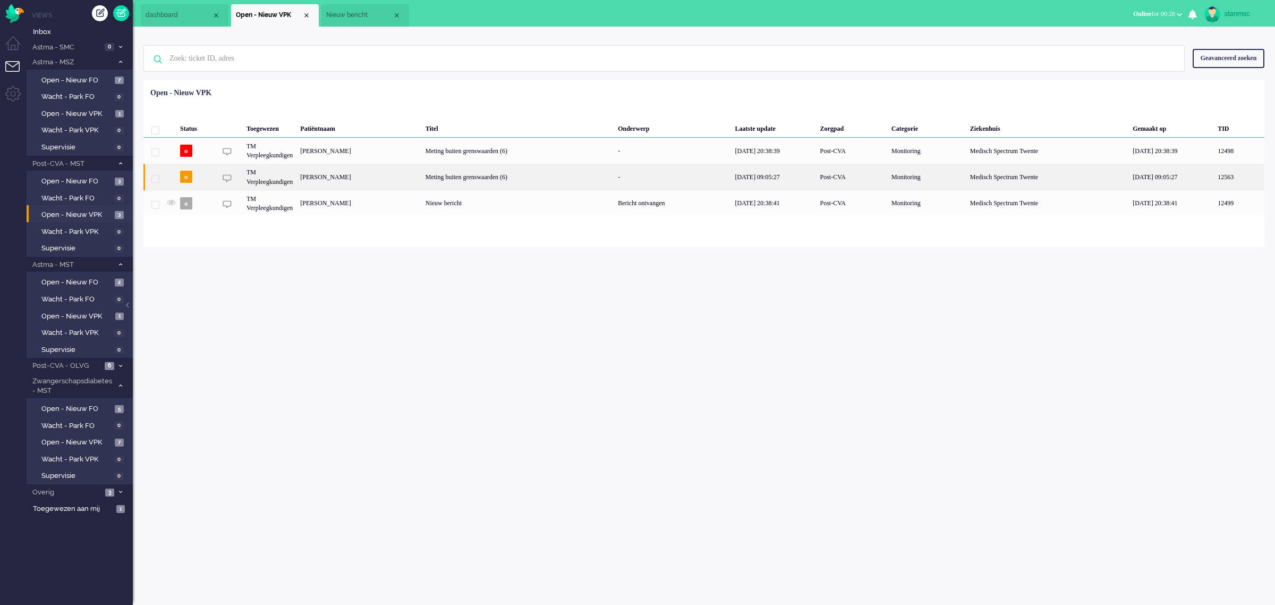
click at [338, 177] on div "[PERSON_NAME]" at bounding box center [359, 177] width 125 height 26
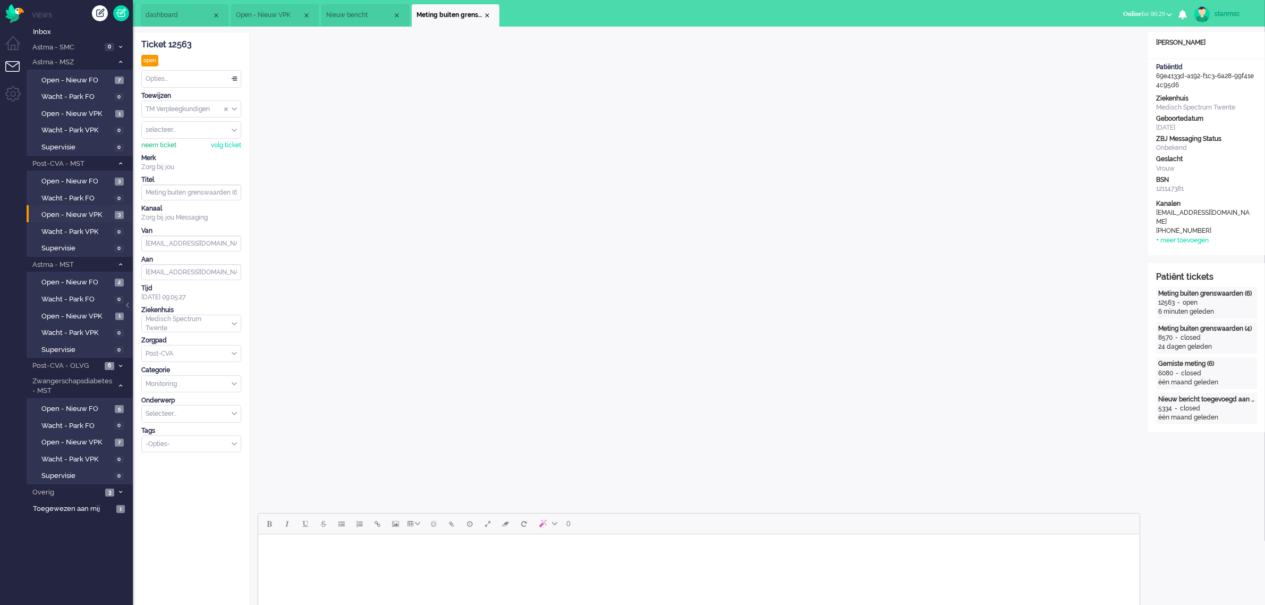
click at [162, 142] on div "neem ticket" at bounding box center [158, 145] width 35 height 9
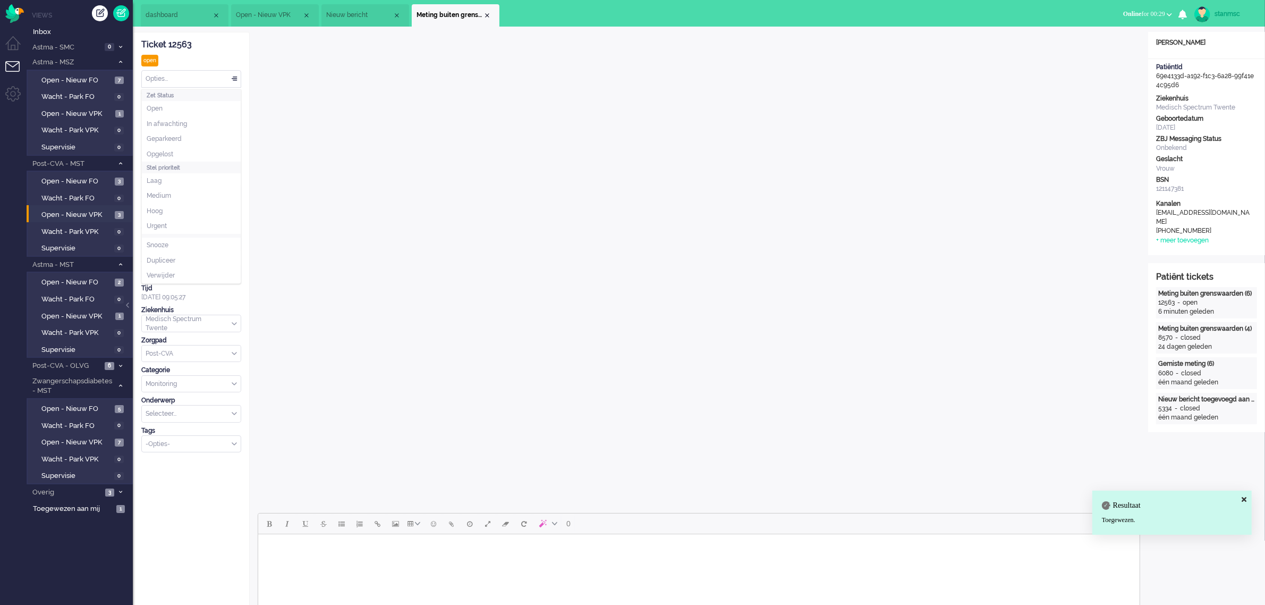
click at [185, 80] on div "Opties..." at bounding box center [191, 79] width 99 height 16
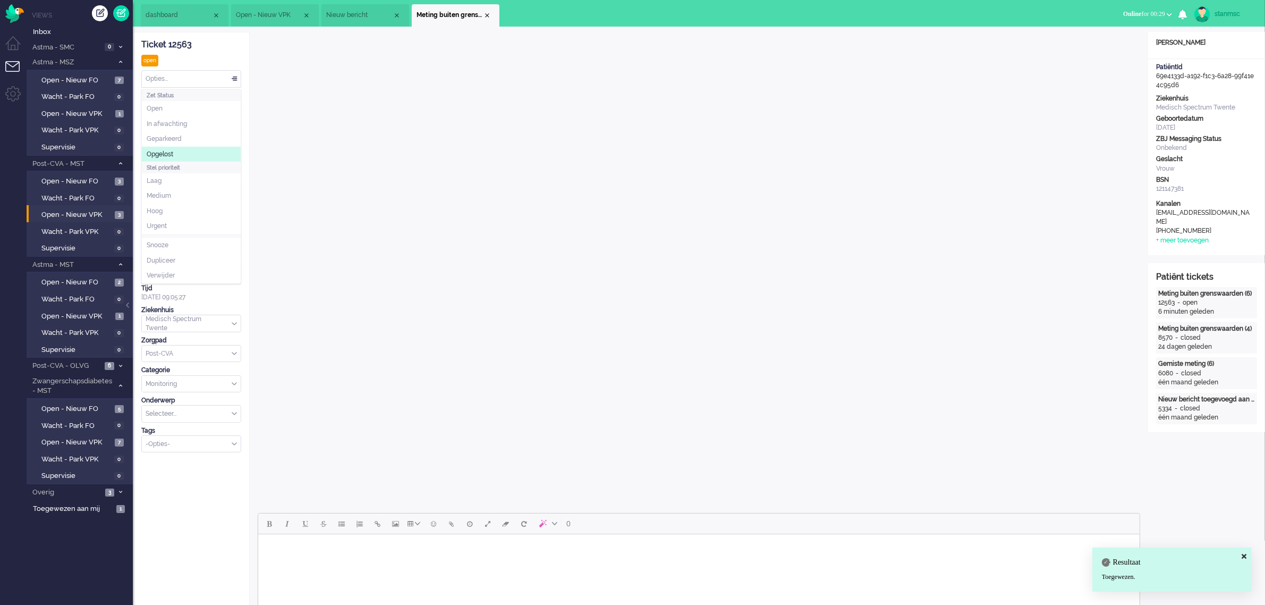
click at [179, 152] on li "Opgelost" at bounding box center [191, 154] width 99 height 15
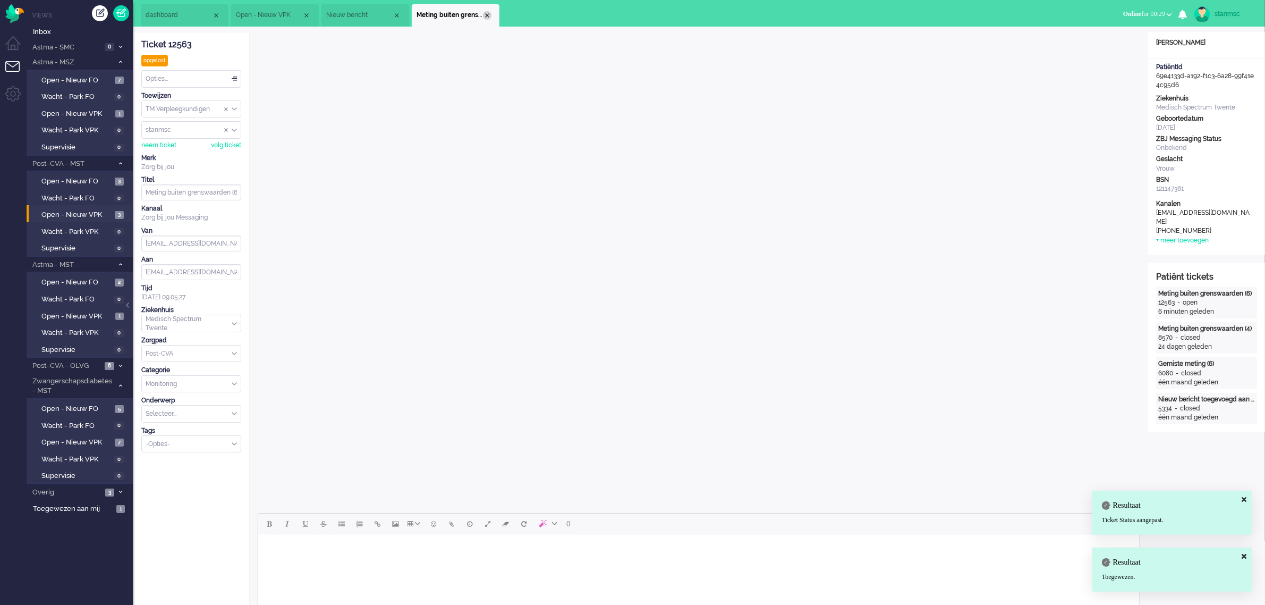
click at [489, 14] on div "Close tab" at bounding box center [487, 15] width 9 height 9
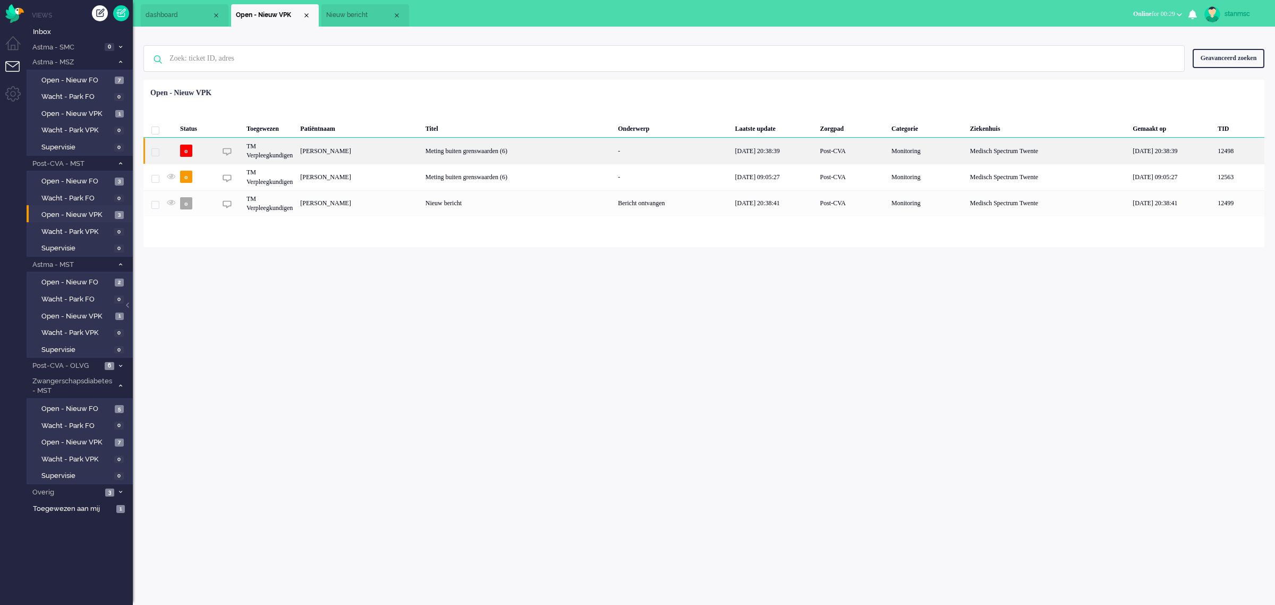
click at [366, 153] on div "[PERSON_NAME]" at bounding box center [359, 151] width 125 height 26
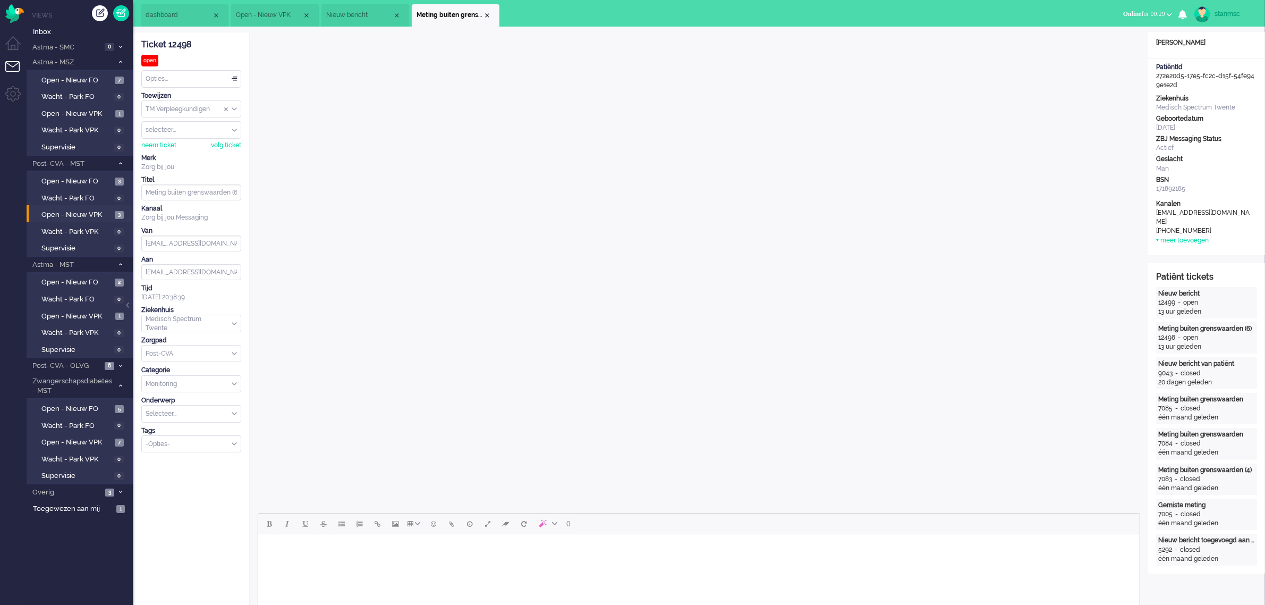
scroll to position [133, 0]
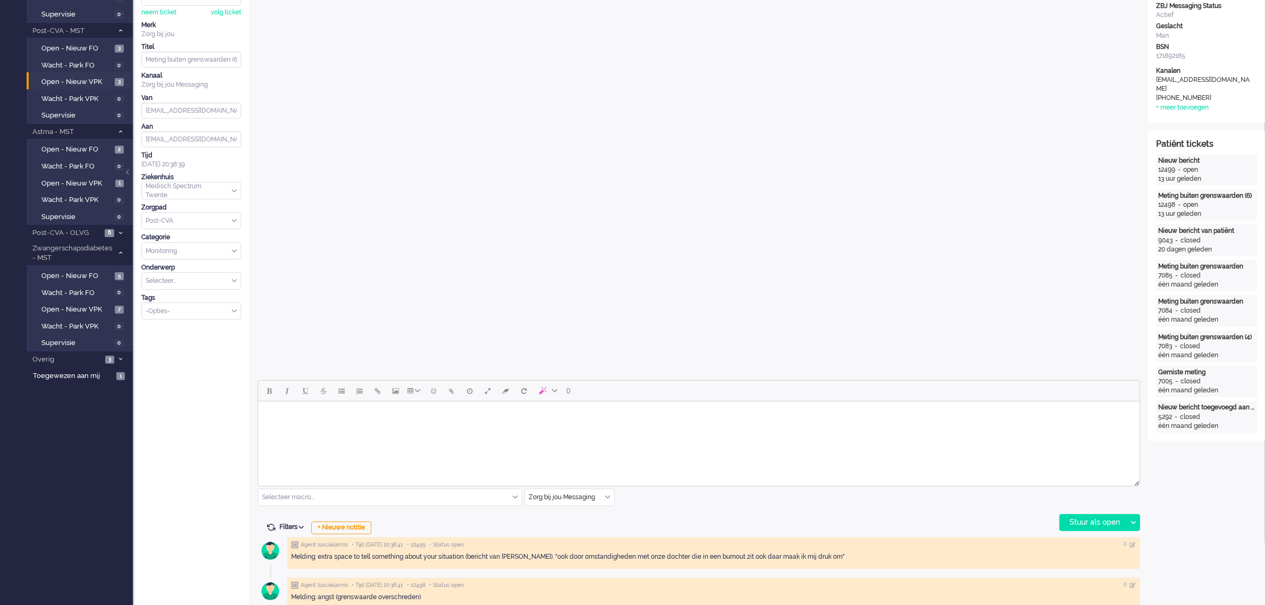
click at [568, 428] on html at bounding box center [699, 414] width 882 height 27
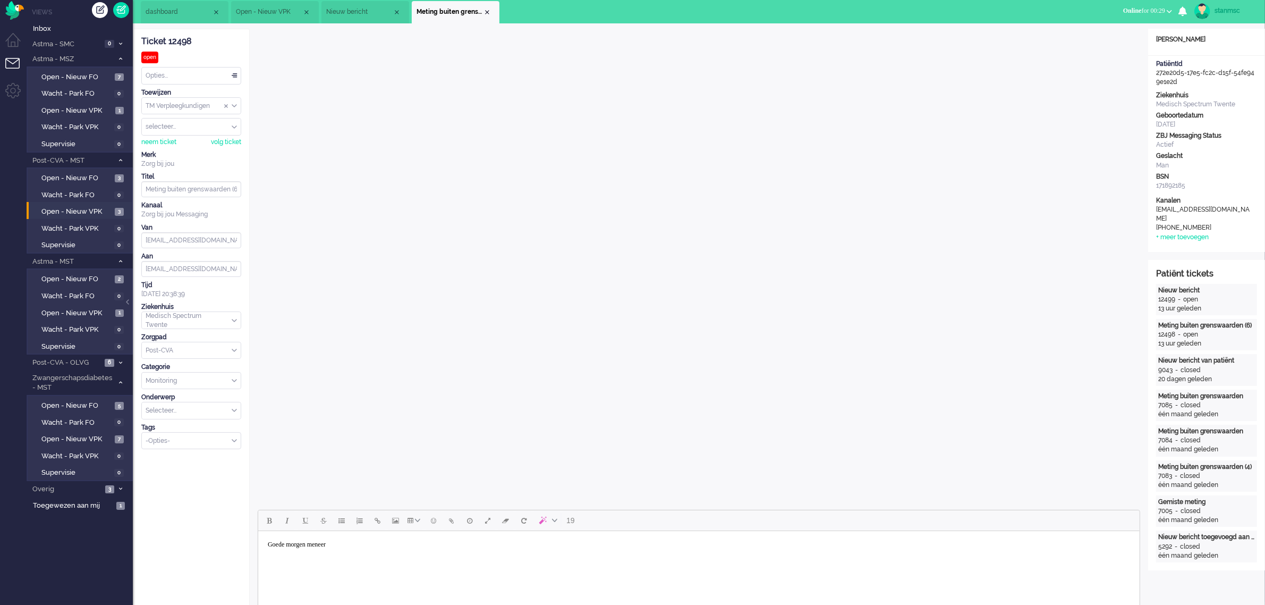
scroll to position [0, 0]
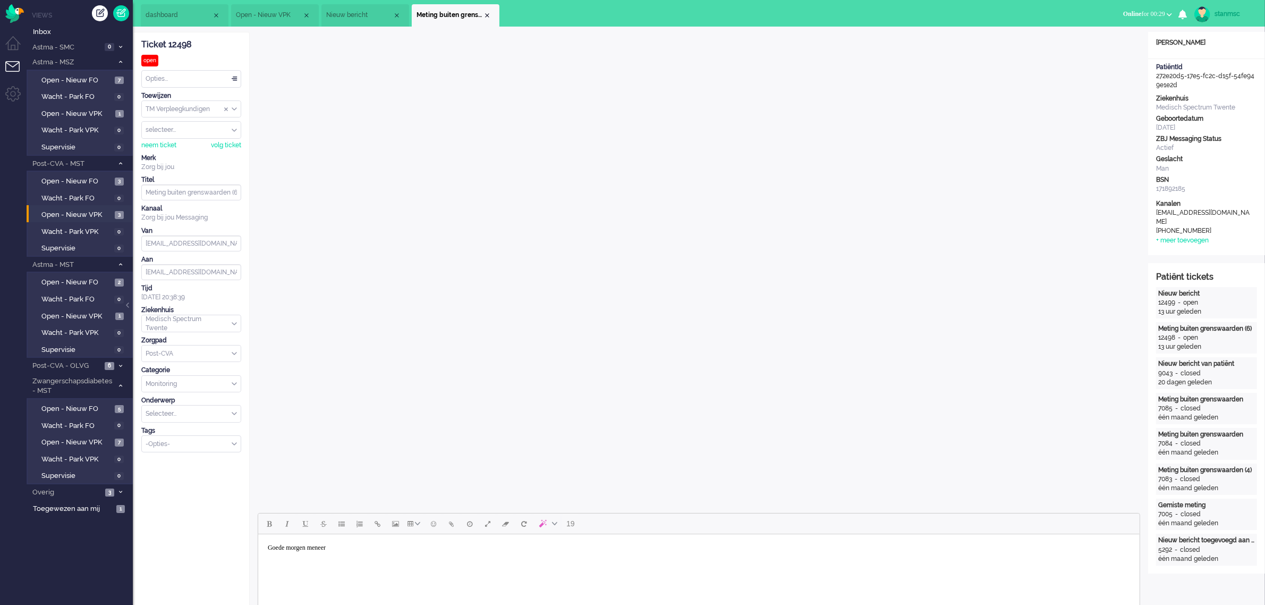
click at [368, 551] on body "Goede morgen meneer" at bounding box center [698, 547] width 873 height 19
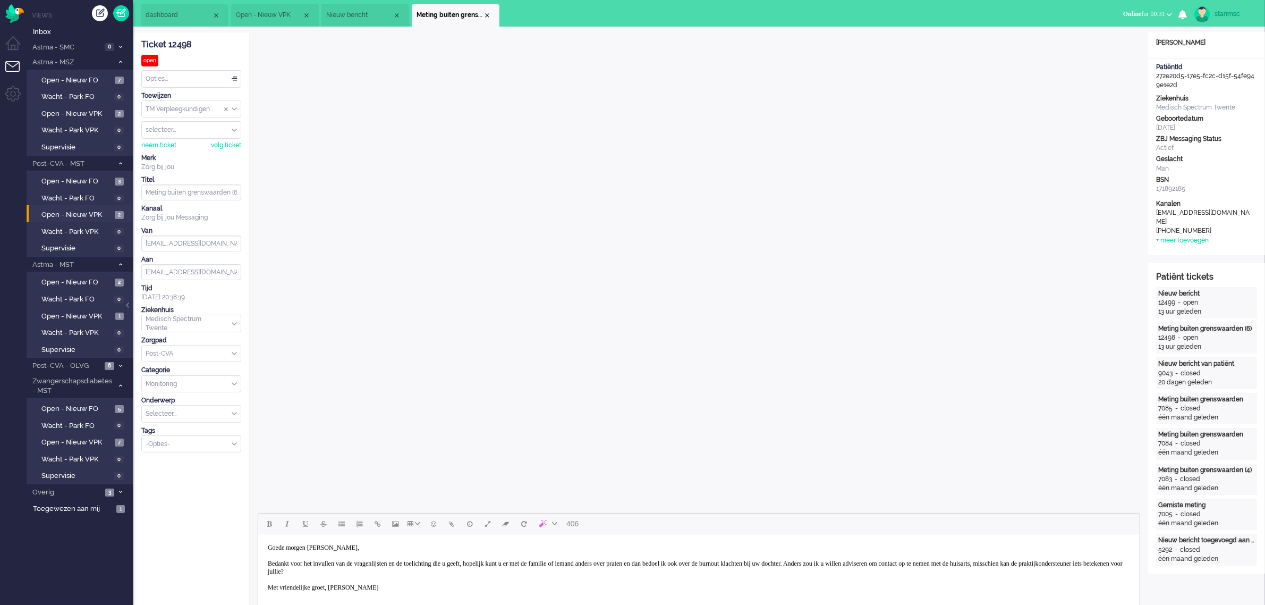
click at [505, 572] on body "Goede morgen [PERSON_NAME], Bedankt voor het invullen van de vragenlijsten en d…" at bounding box center [698, 567] width 873 height 58
click at [160, 142] on div "neem ticket" at bounding box center [158, 145] width 35 height 9
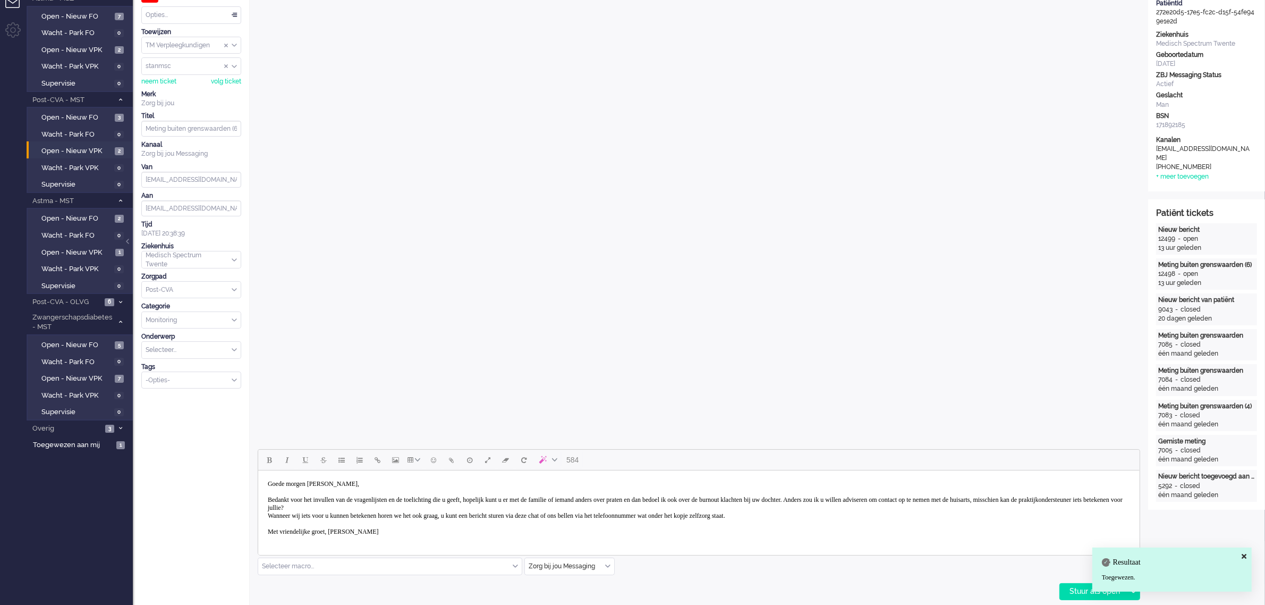
scroll to position [199, 0]
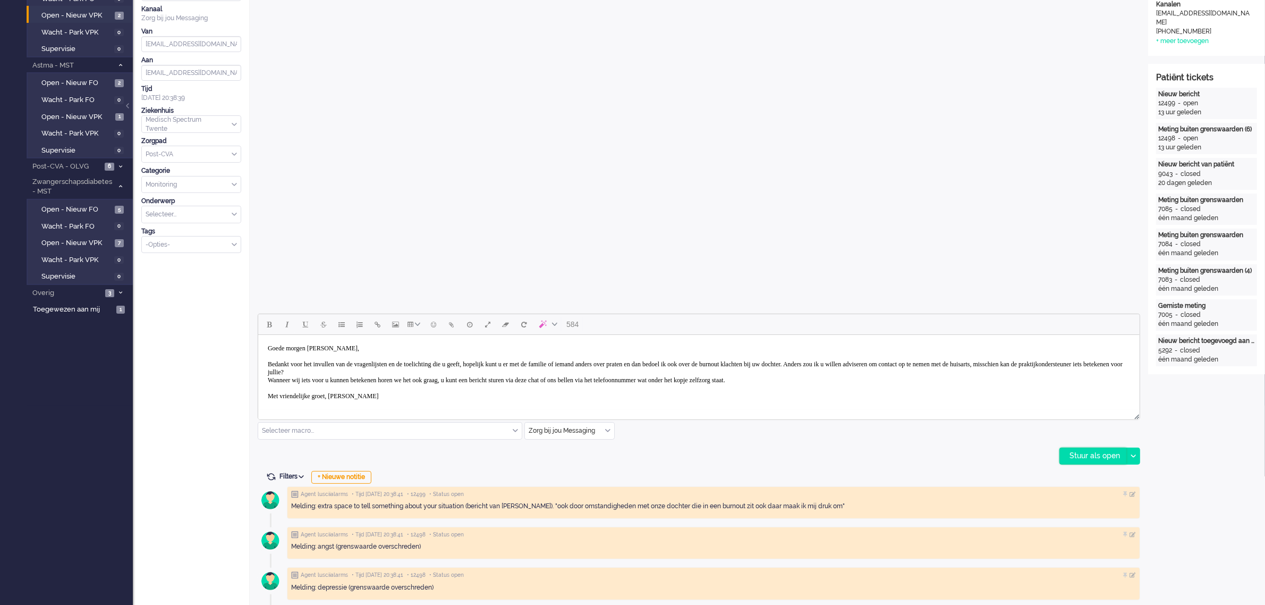
click at [1095, 456] on div "Stuur als open" at bounding box center [1093, 456] width 66 height 16
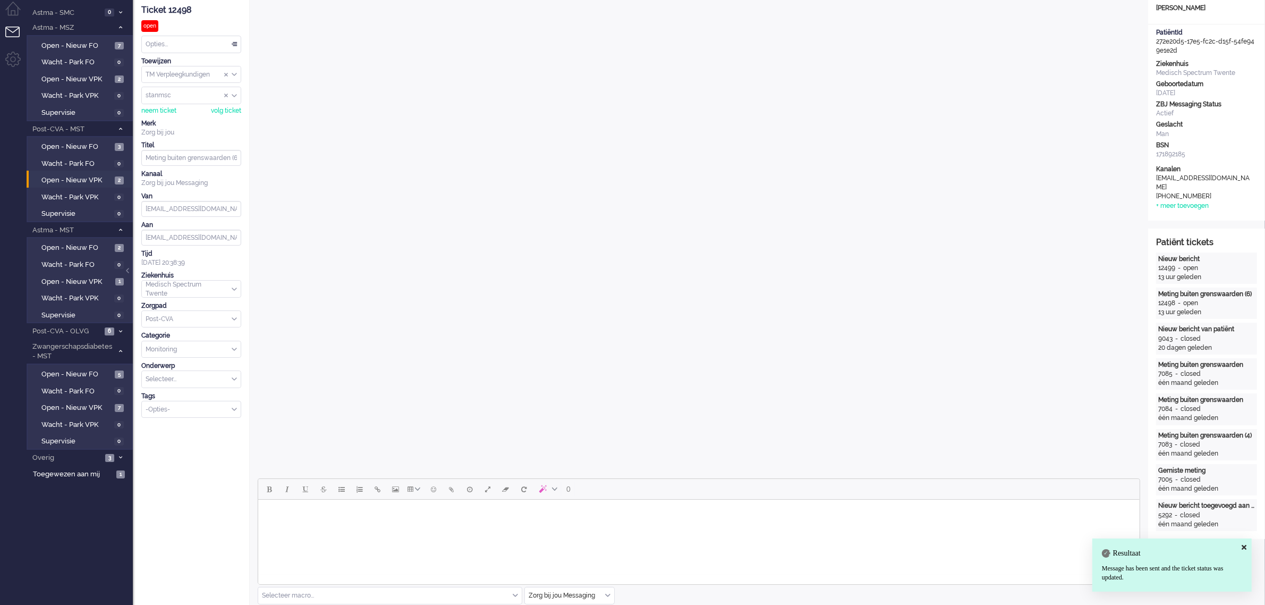
scroll to position [0, 0]
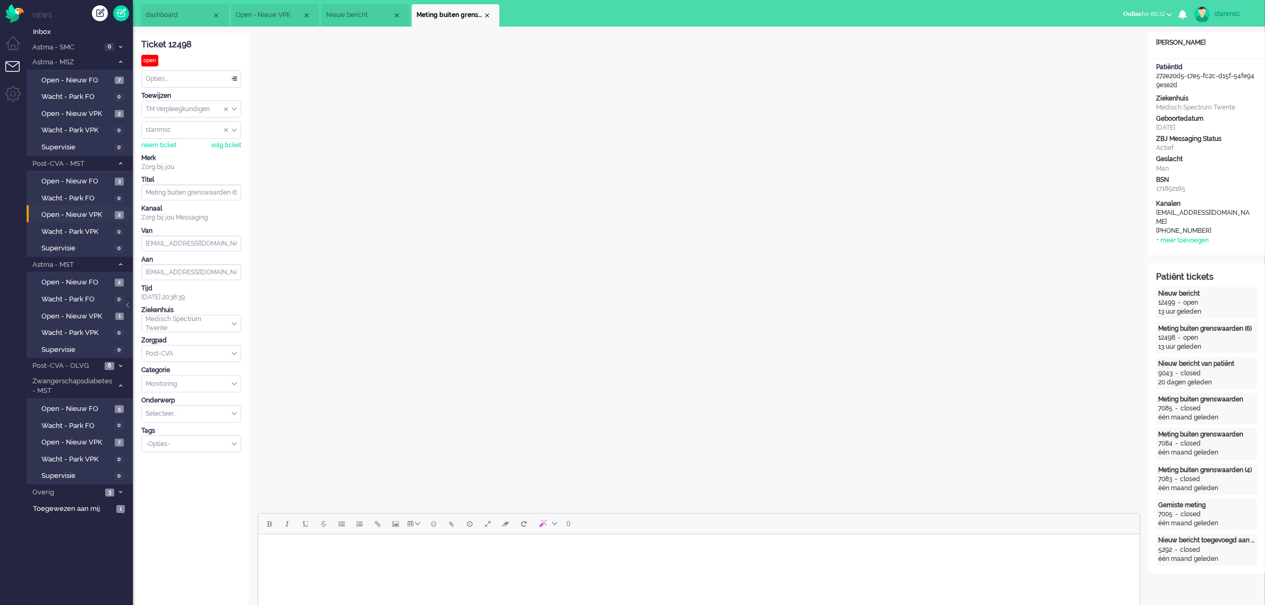
click at [173, 72] on div "Opties..." at bounding box center [191, 79] width 99 height 16
click at [181, 153] on li "Opgelost" at bounding box center [191, 154] width 99 height 15
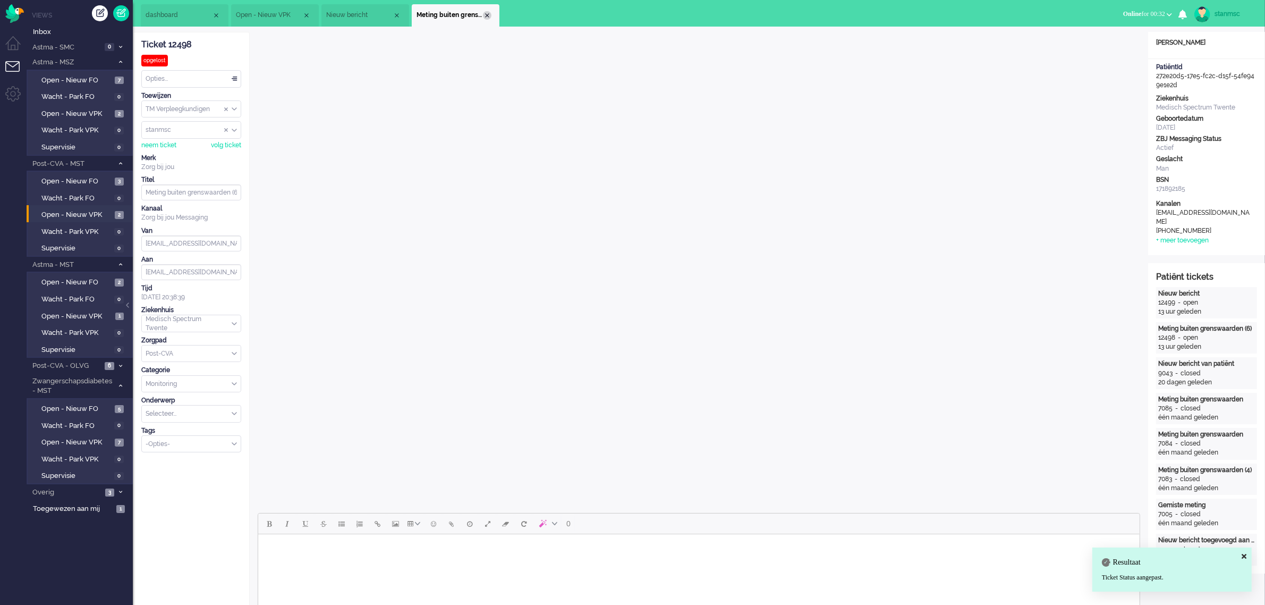
click at [488, 14] on div "Close tab" at bounding box center [487, 15] width 9 height 9
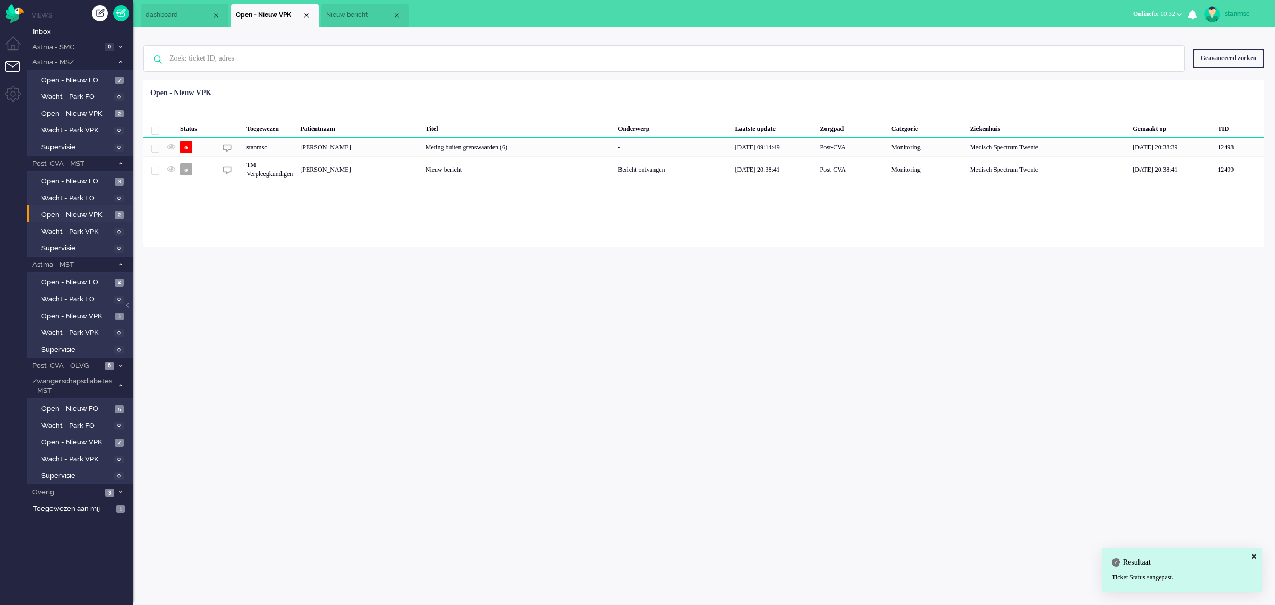
click at [359, 10] on li "Nieuw bericht" at bounding box center [366, 15] width 88 height 22
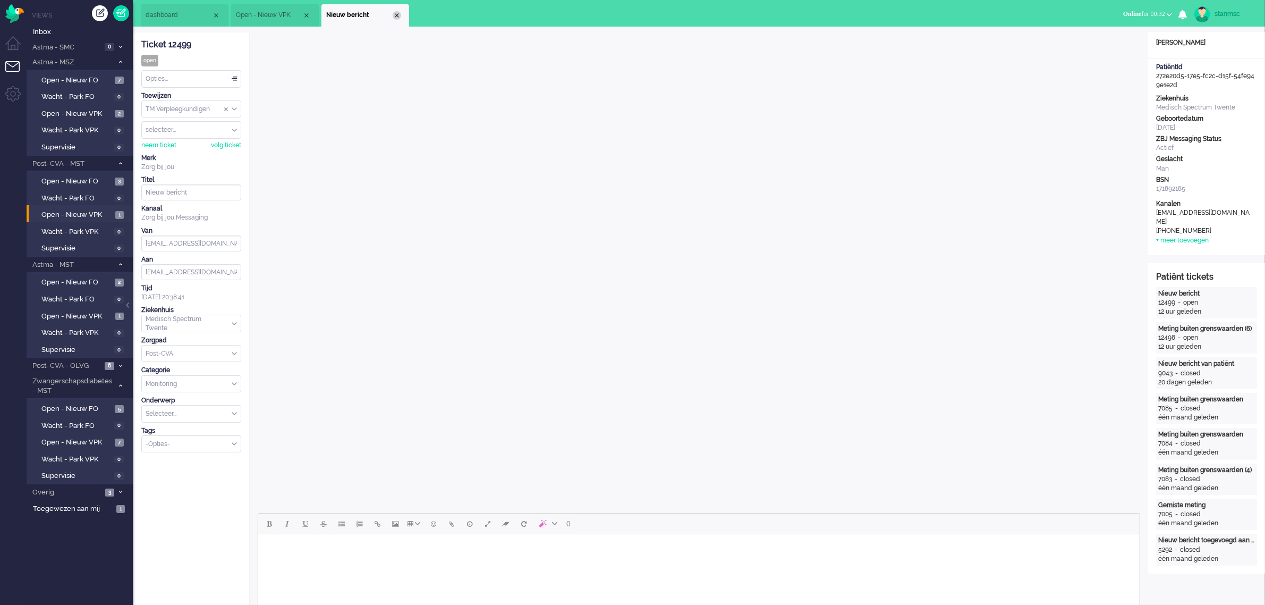
click at [397, 14] on div "Close tab" at bounding box center [397, 15] width 9 height 9
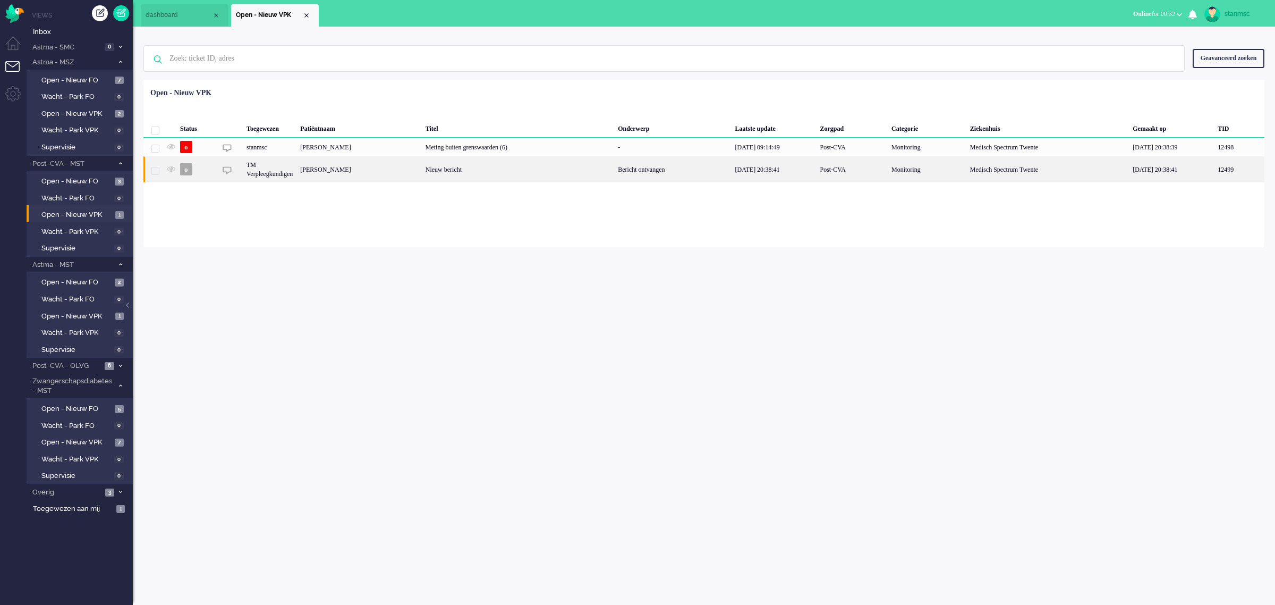
click at [312, 170] on div "[PERSON_NAME]" at bounding box center [359, 169] width 125 height 26
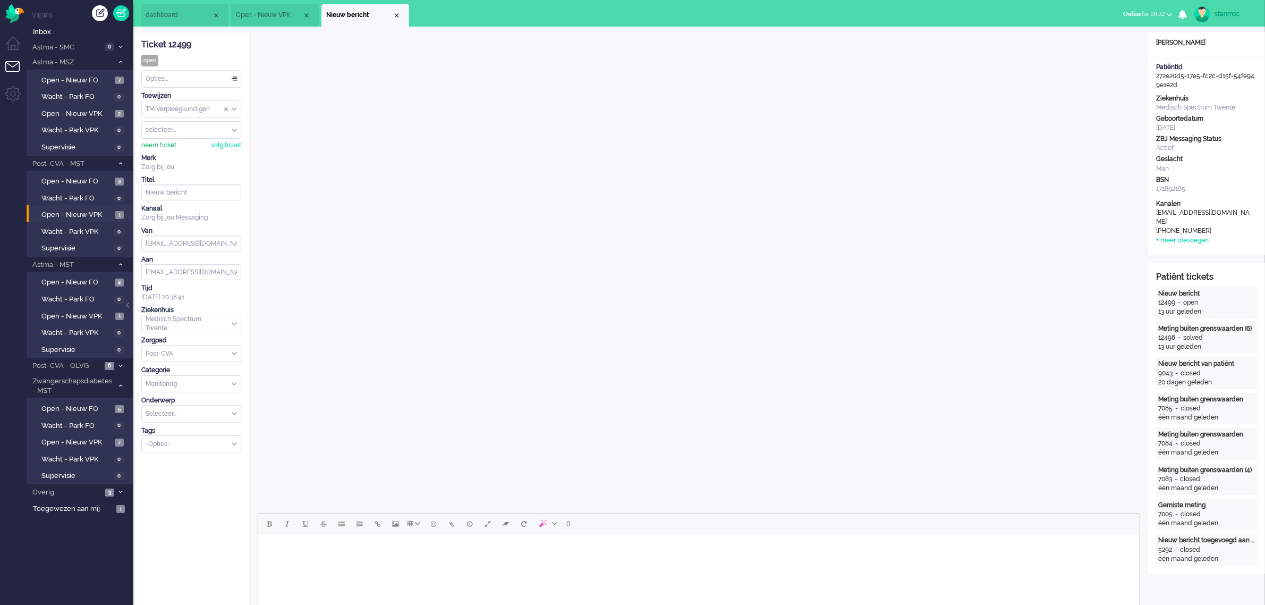
click at [168, 145] on div "neem ticket" at bounding box center [158, 145] width 35 height 9
click at [182, 78] on div "Opties..." at bounding box center [191, 79] width 99 height 16
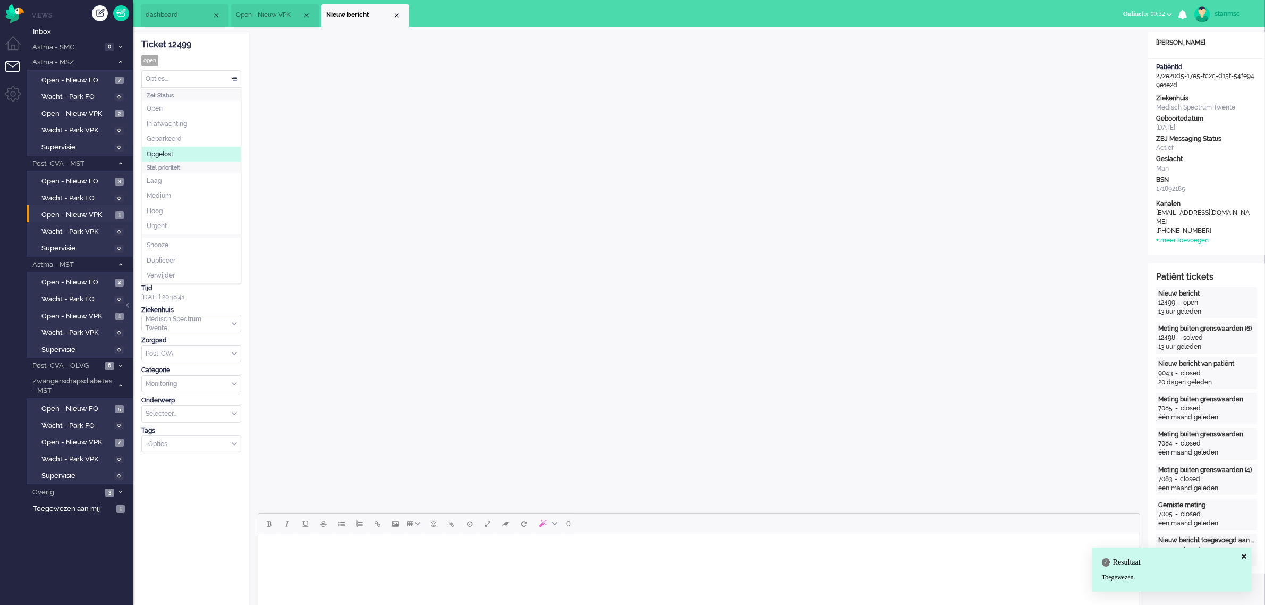
click at [181, 154] on li "Opgelost" at bounding box center [191, 154] width 99 height 15
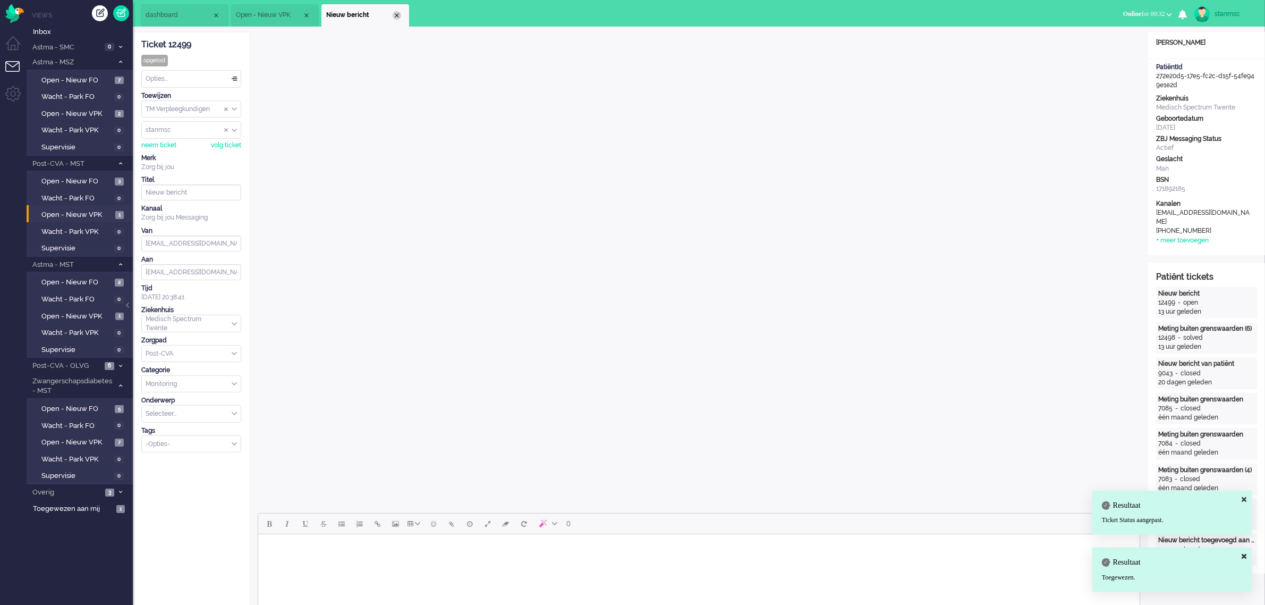
click at [396, 14] on div "Close tab" at bounding box center [397, 15] width 9 height 9
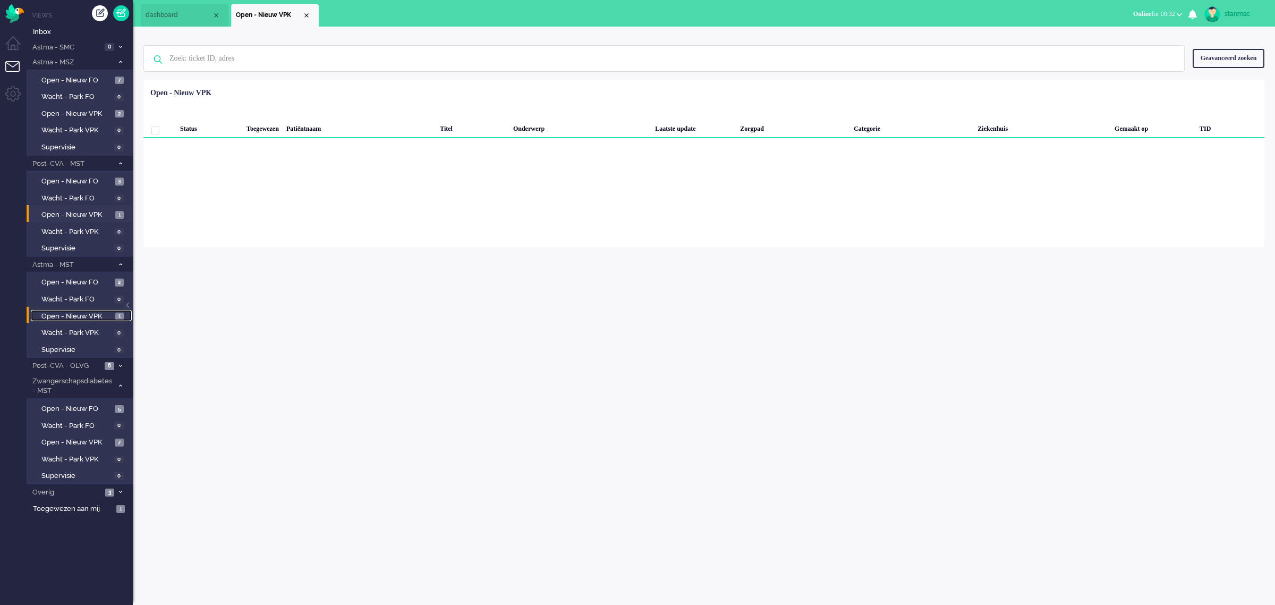
click at [80, 311] on span "Open - Nieuw VPK" at bounding box center [76, 316] width 71 height 10
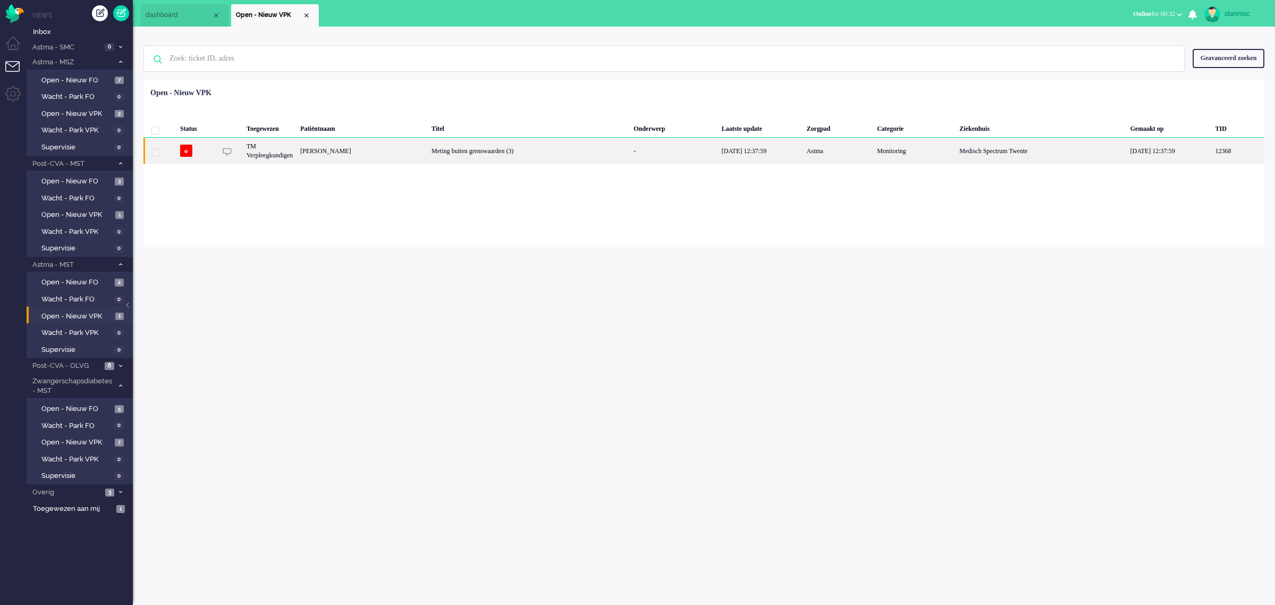
click at [374, 153] on div "[PERSON_NAME]" at bounding box center [362, 151] width 131 height 26
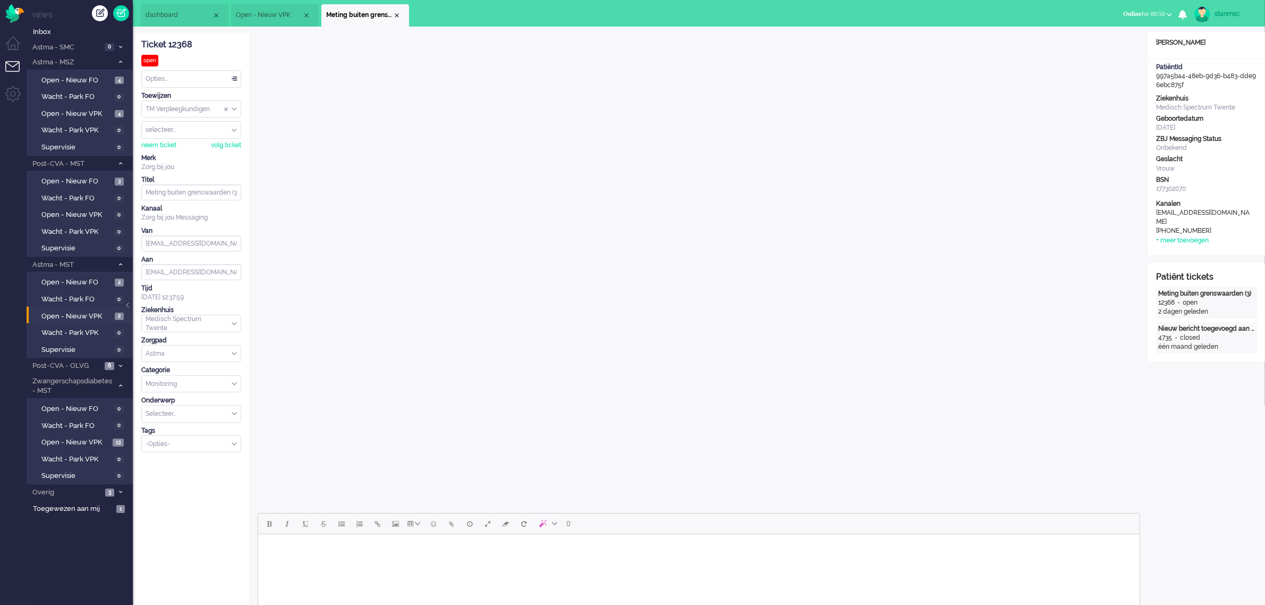
click at [261, 14] on span "Open - Nieuw VPK" at bounding box center [269, 15] width 66 height 9
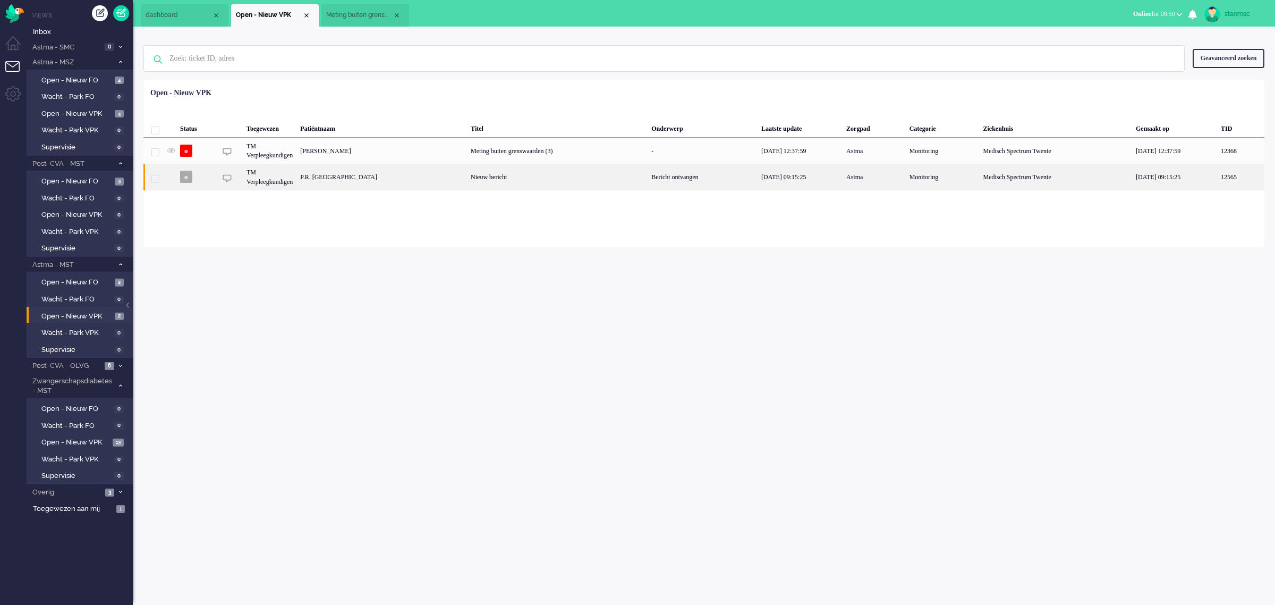
click at [343, 181] on div "P.R. [GEOGRAPHIC_DATA]" at bounding box center [382, 177] width 171 height 26
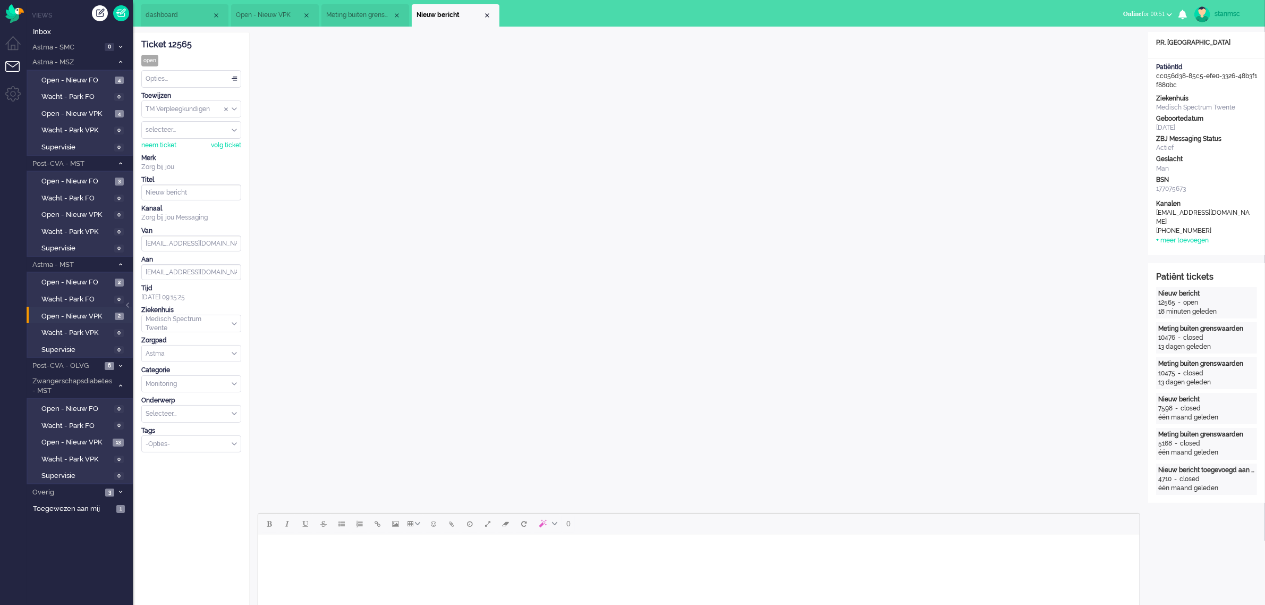
click at [377, 14] on span "Meting buiten grenswaarden (3)" at bounding box center [359, 15] width 66 height 9
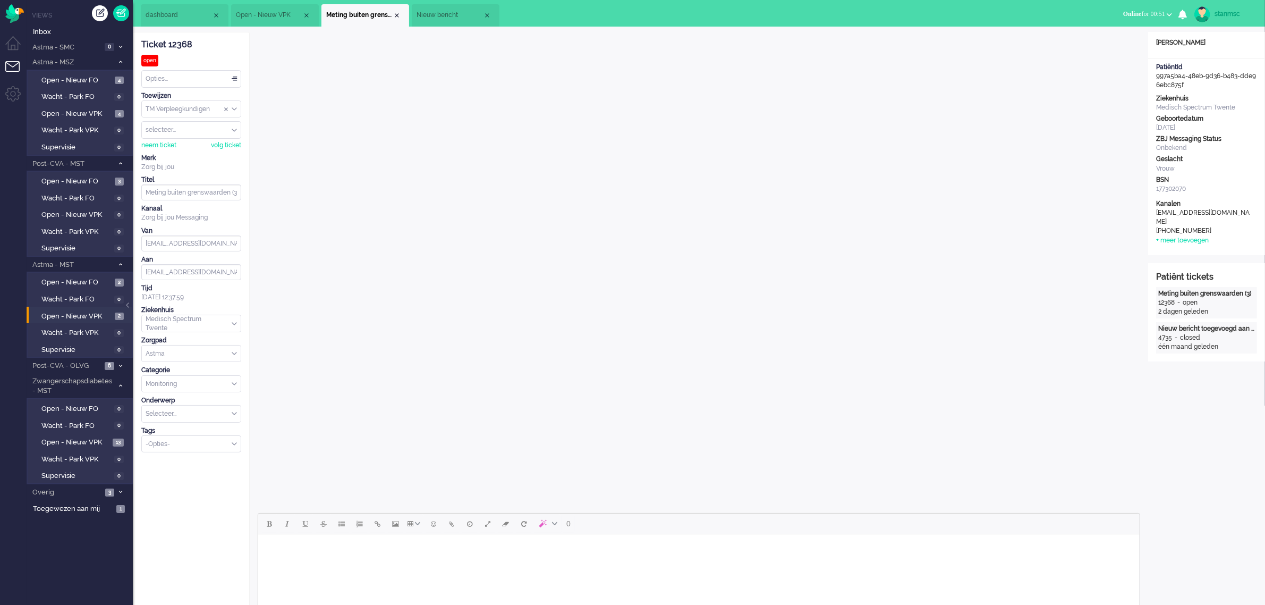
click at [453, 16] on span "Nieuw bericht" at bounding box center [450, 15] width 66 height 9
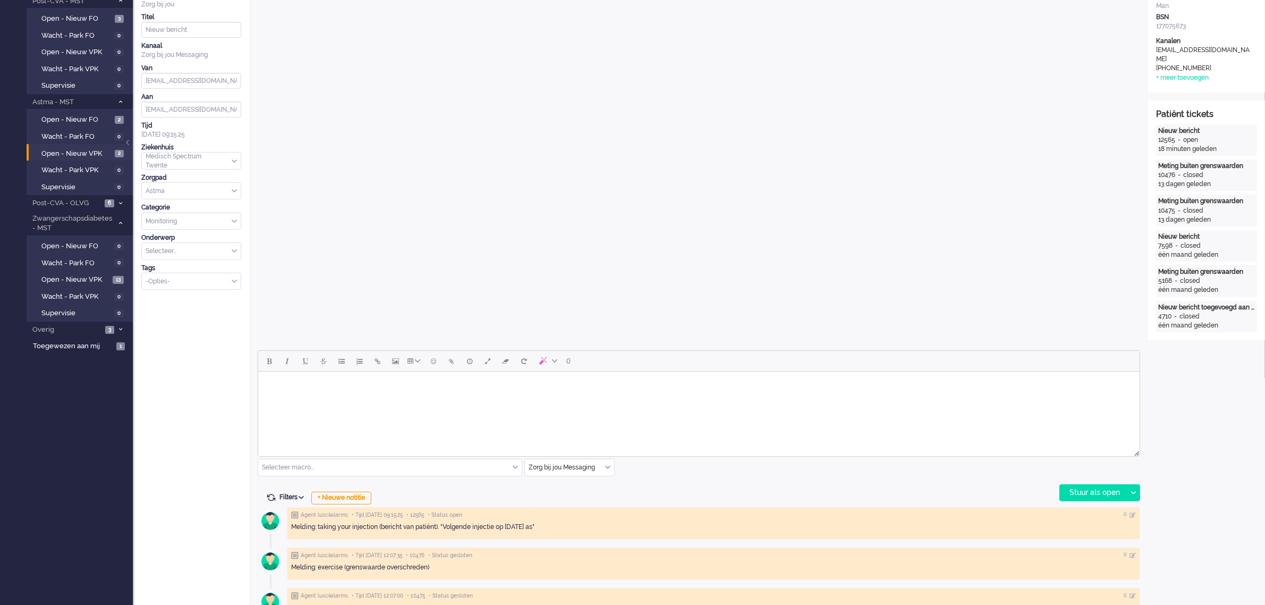
scroll to position [266, 0]
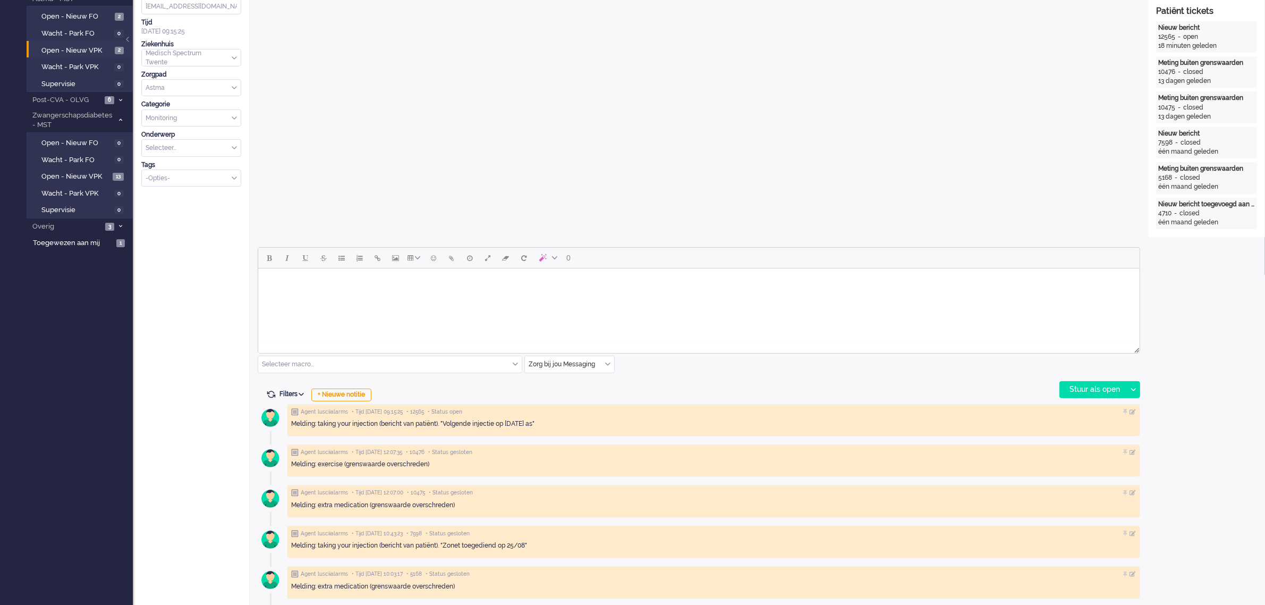
click at [428, 278] on body "Rich Text Area. Press ALT-0 for help." at bounding box center [698, 282] width 873 height 19
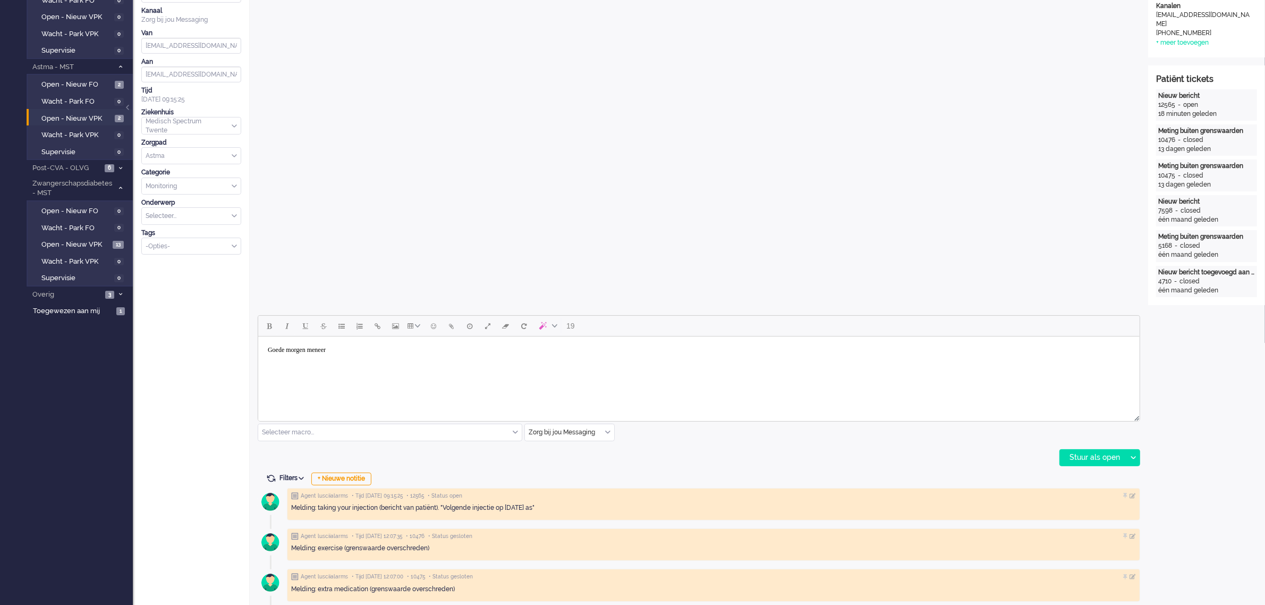
scroll to position [0, 0]
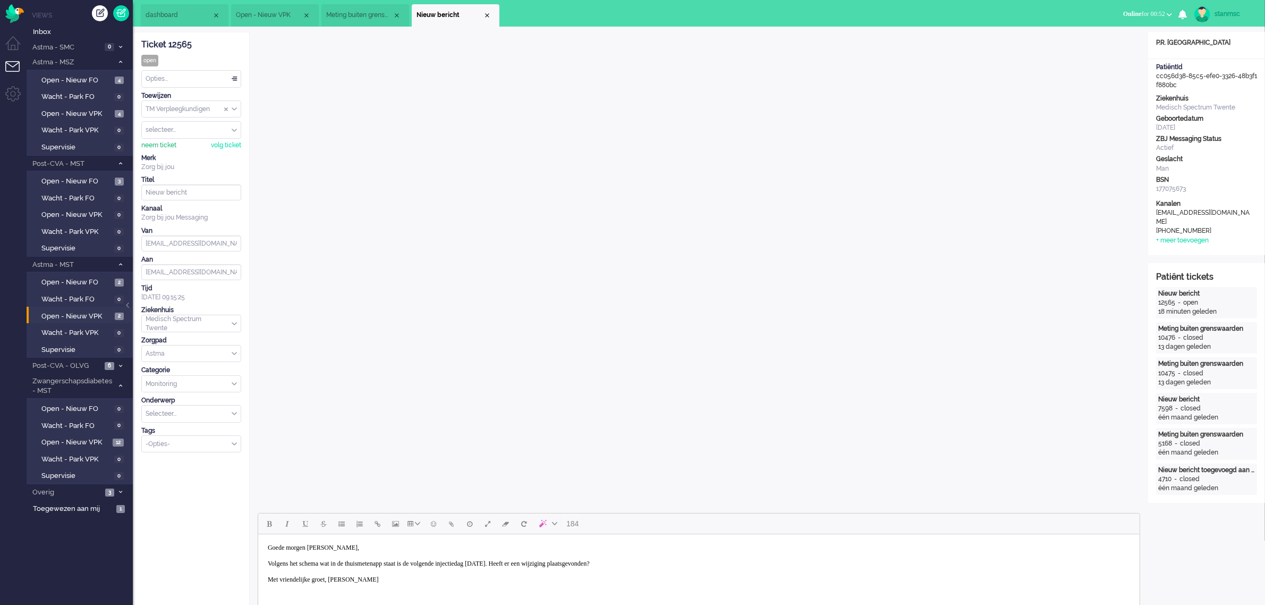
click at [159, 147] on div "neem ticket" at bounding box center [158, 145] width 35 height 9
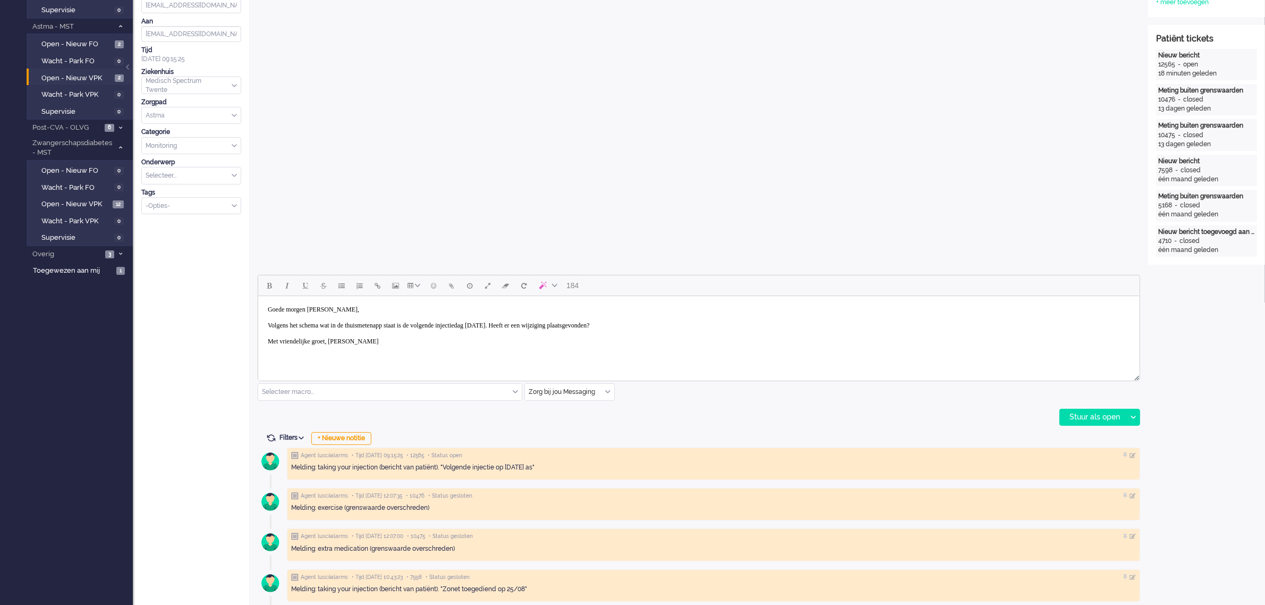
scroll to position [266, 0]
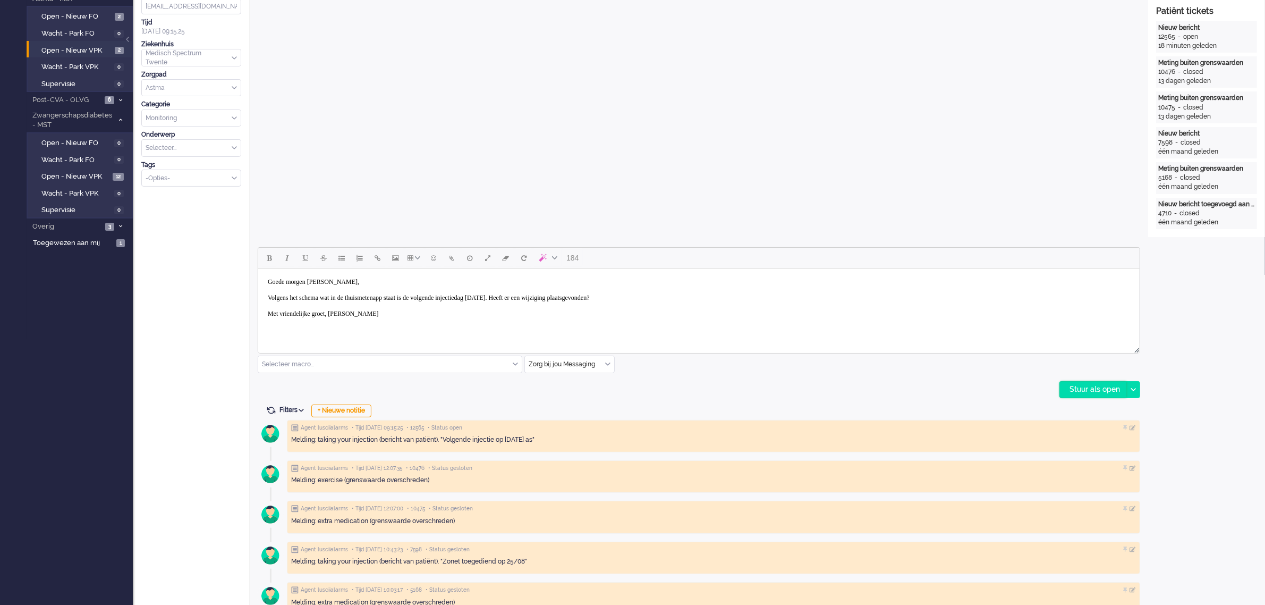
click at [1087, 392] on div "Stuur als open" at bounding box center [1093, 390] width 66 height 16
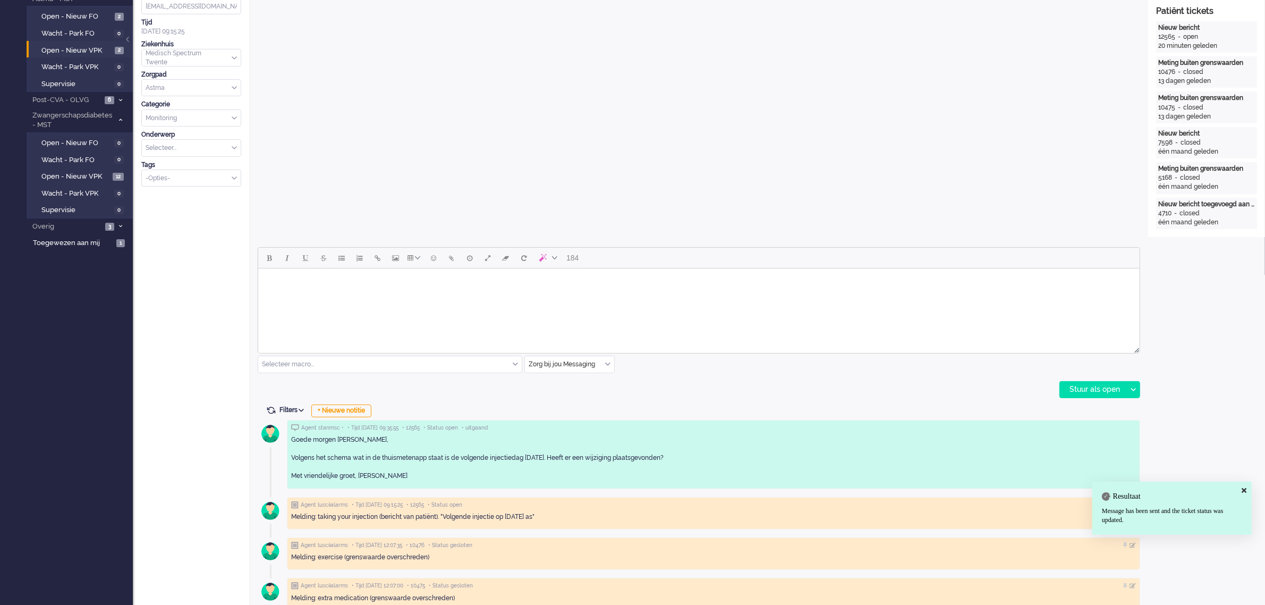
scroll to position [0, 0]
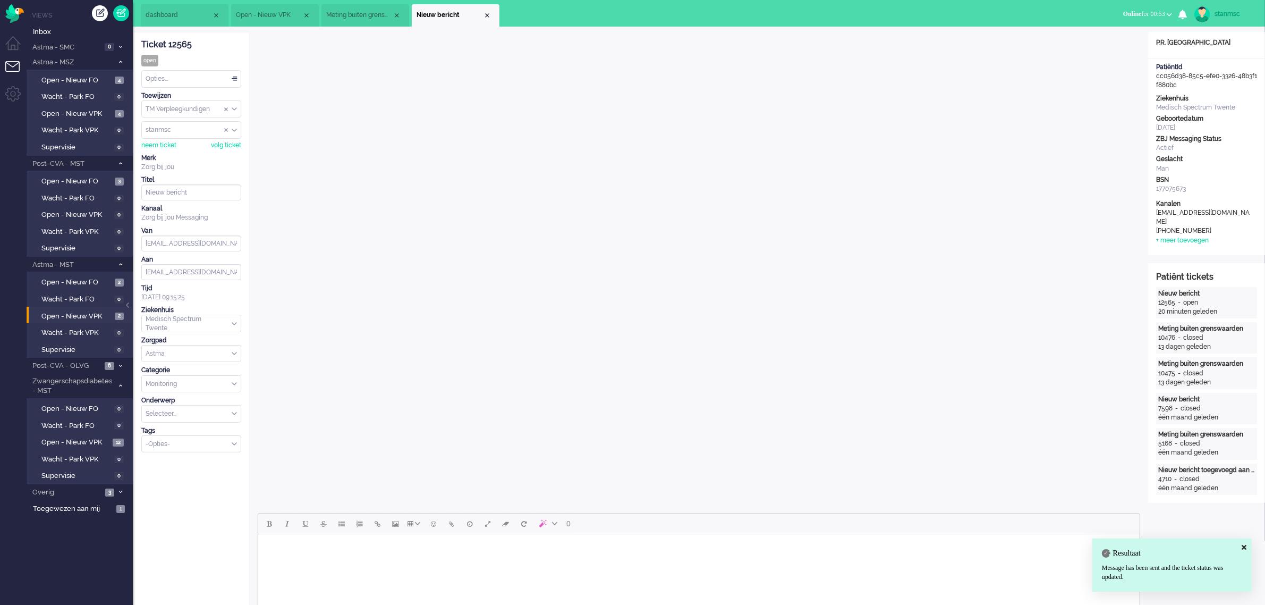
click at [179, 80] on div "Opties..." at bounding box center [191, 79] width 99 height 16
click at [166, 155] on span "Opgelost" at bounding box center [160, 154] width 27 height 9
click at [485, 17] on div "Close tab" at bounding box center [487, 15] width 9 height 9
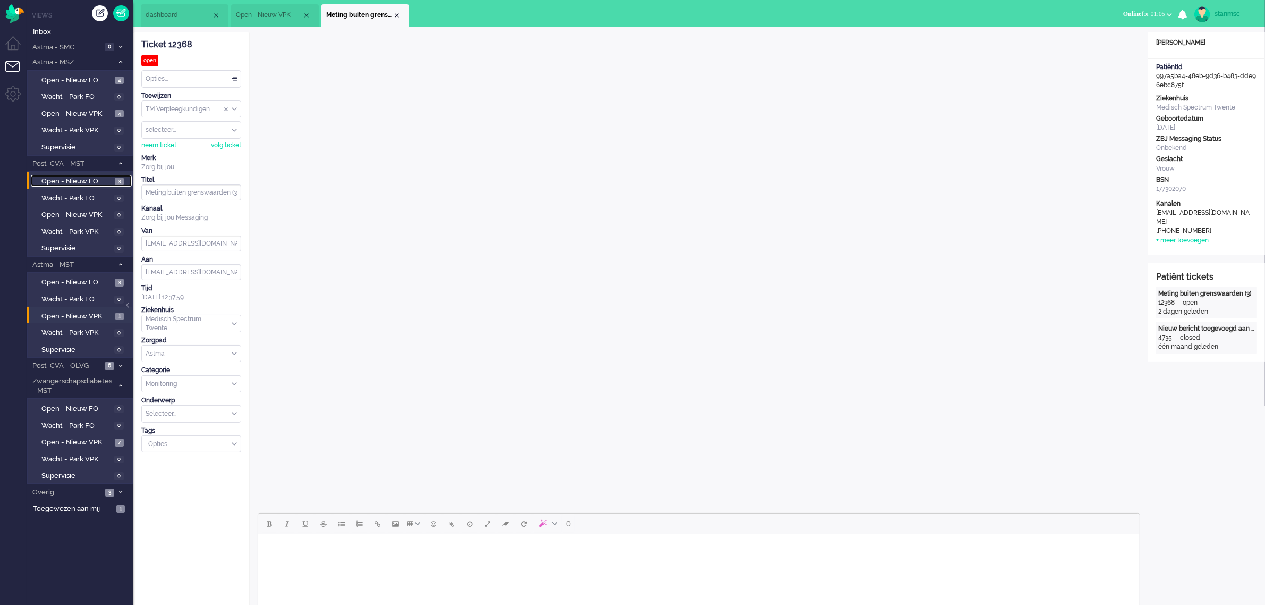
click at [72, 181] on span "Open - Nieuw FO" at bounding box center [76, 181] width 71 height 10
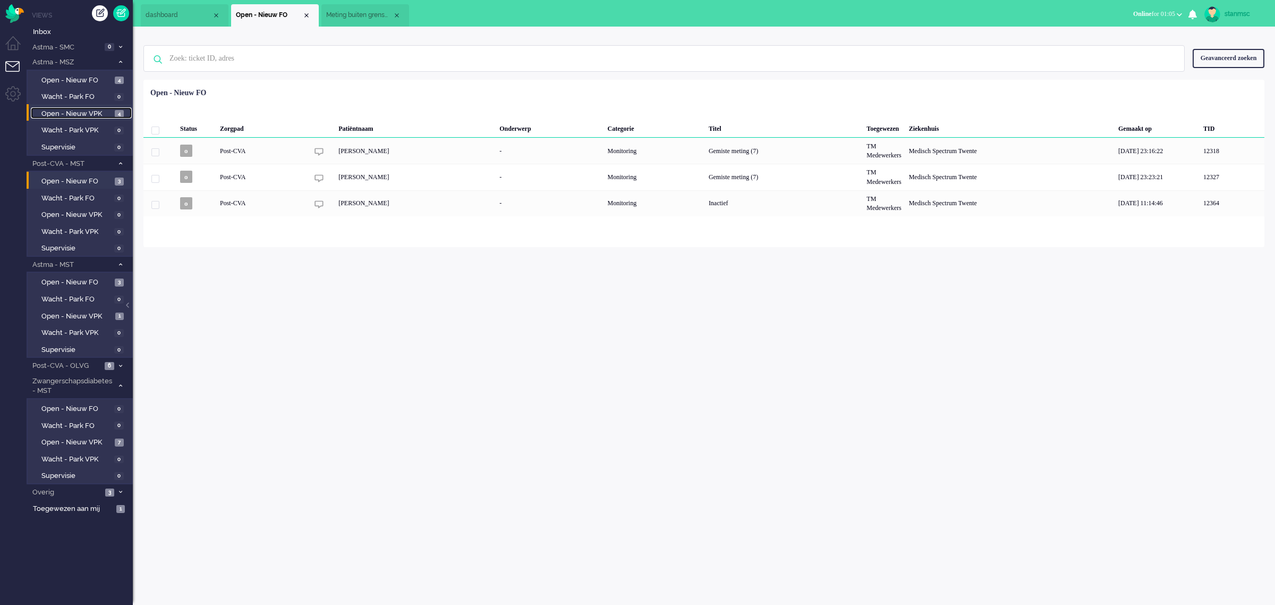
click at [80, 113] on span "Open - Nieuw VPK" at bounding box center [76, 114] width 71 height 10
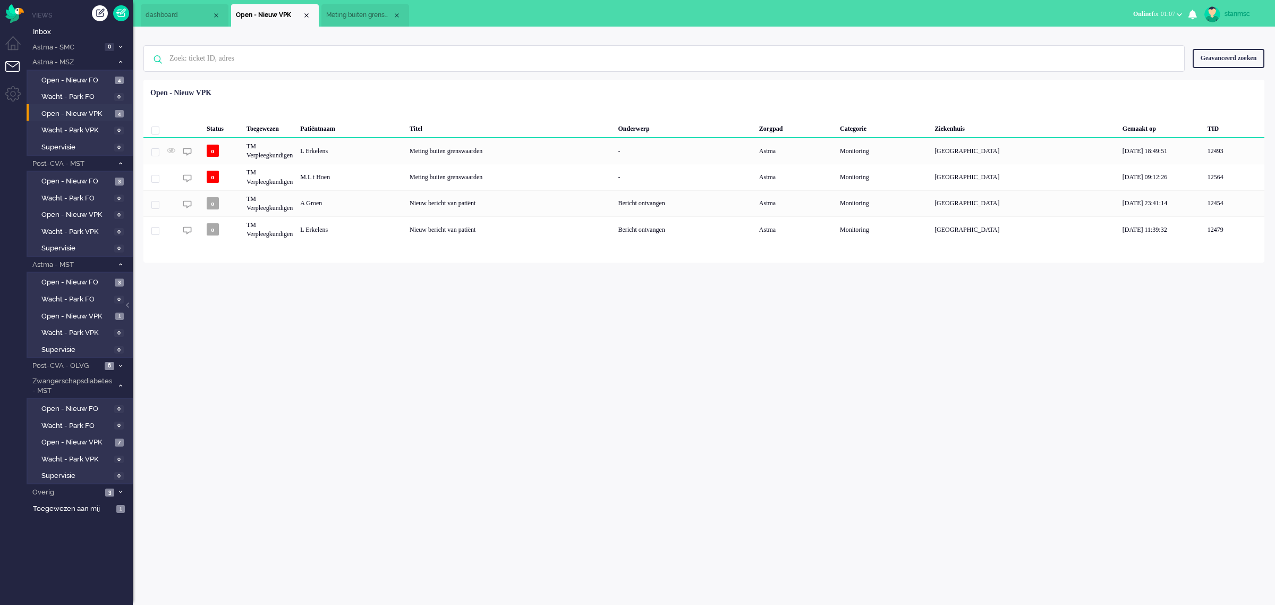
click at [1159, 15] on span "Online for 01:07" at bounding box center [1155, 13] width 42 height 7
click at [1125, 36] on label "Niet beschikbaar" at bounding box center [1138, 35] width 84 height 9
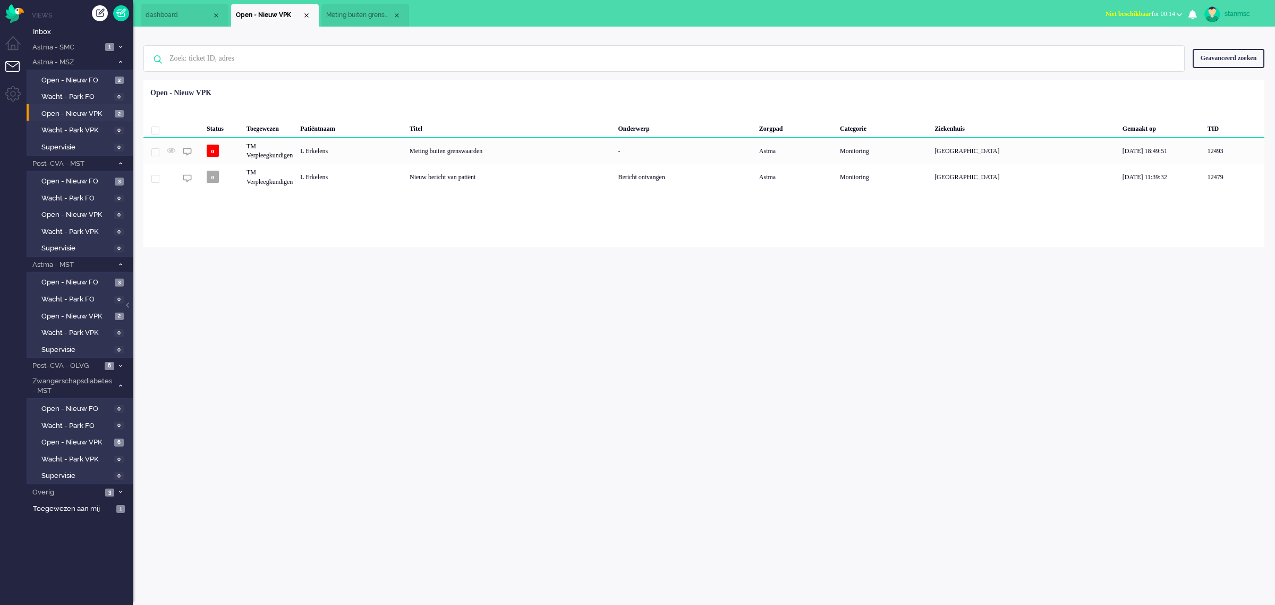
click at [360, 8] on li "Meting buiten grenswaarden (3)" at bounding box center [366, 15] width 88 height 22
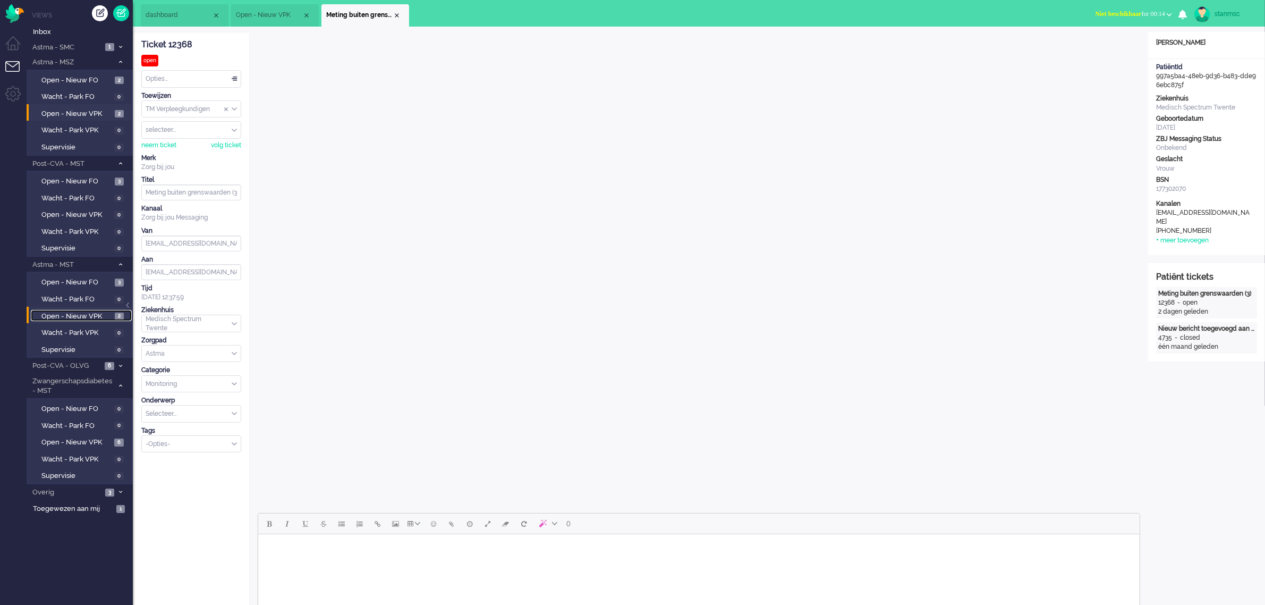
click at [88, 312] on span "Open - Nieuw VPK" at bounding box center [76, 316] width 71 height 10
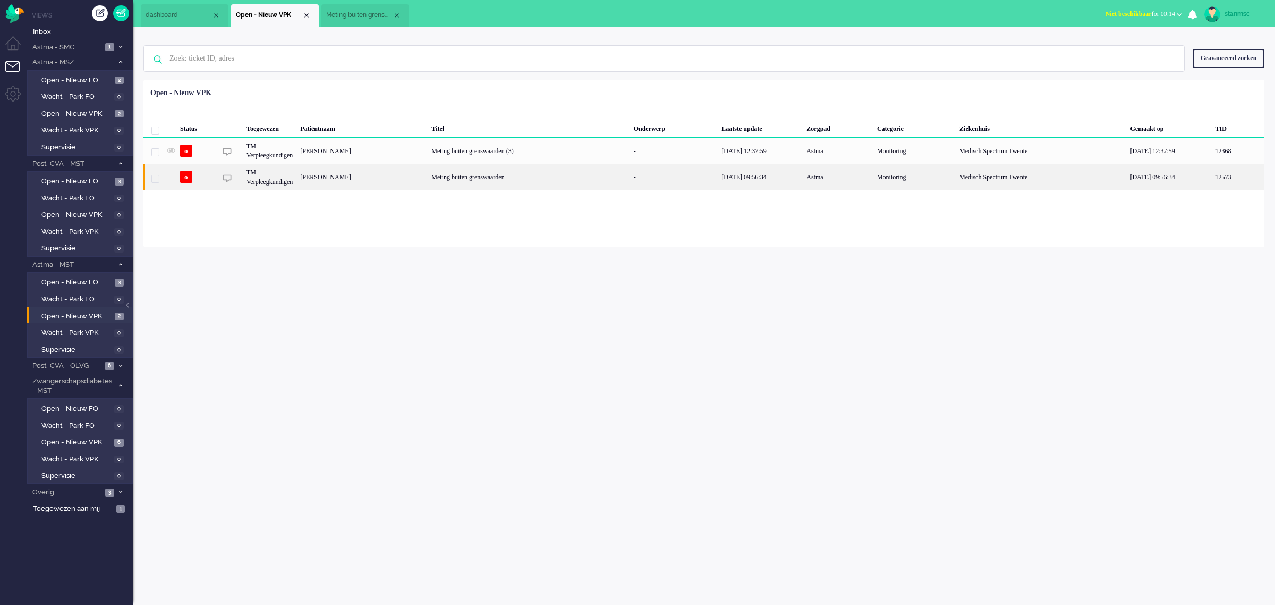
click at [374, 175] on div "[PERSON_NAME]" at bounding box center [362, 177] width 131 height 26
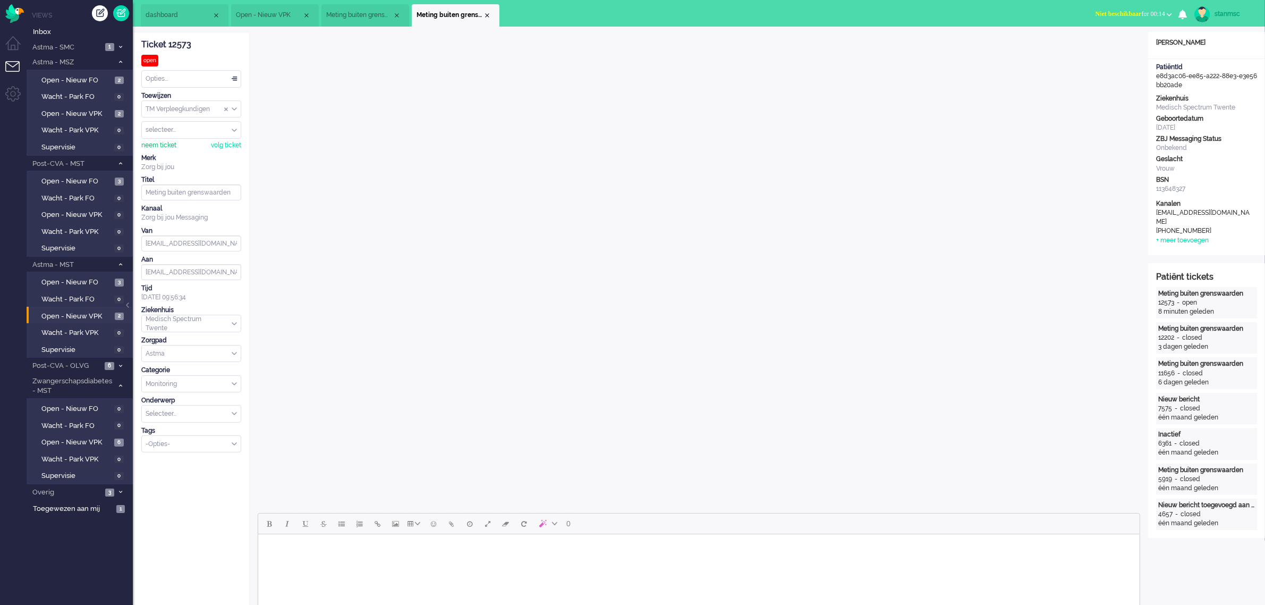
click at [153, 145] on div "neem ticket" at bounding box center [158, 145] width 35 height 9
click at [175, 80] on div "Opties..." at bounding box center [191, 79] width 99 height 16
click at [170, 155] on span "Opgelost" at bounding box center [160, 154] width 27 height 9
click at [488, 14] on div "Close tab" at bounding box center [487, 15] width 9 height 9
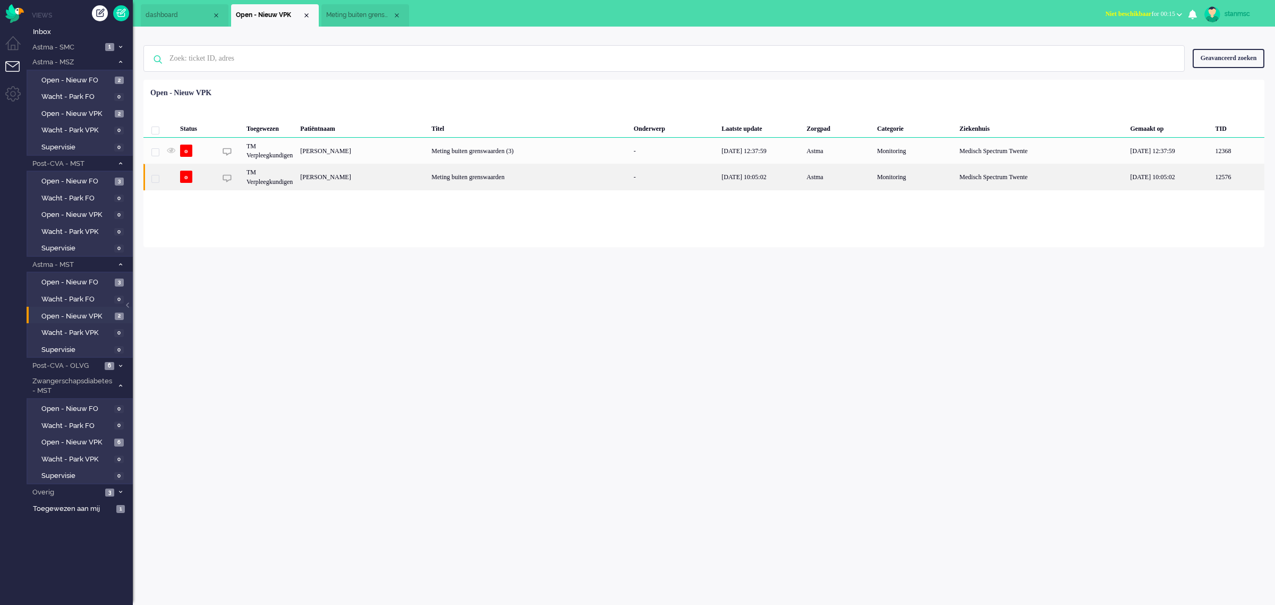
click at [360, 174] on div "[PERSON_NAME]" at bounding box center [362, 177] width 131 height 26
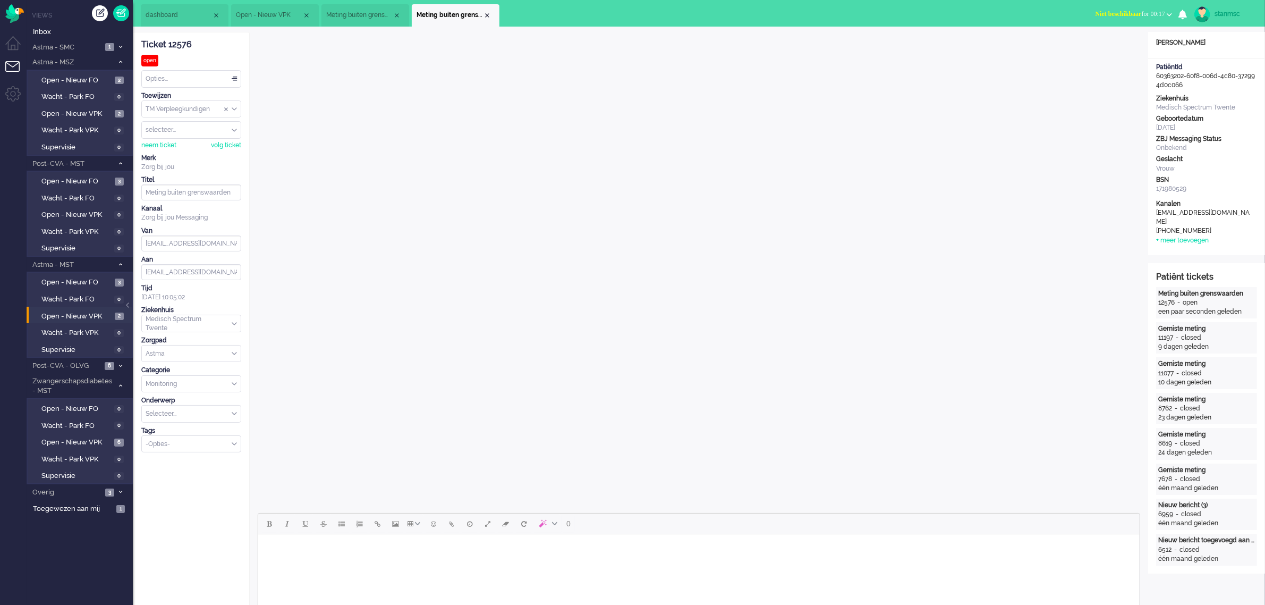
click at [355, 9] on li "Meting buiten grenswaarden (3)" at bounding box center [366, 15] width 88 height 22
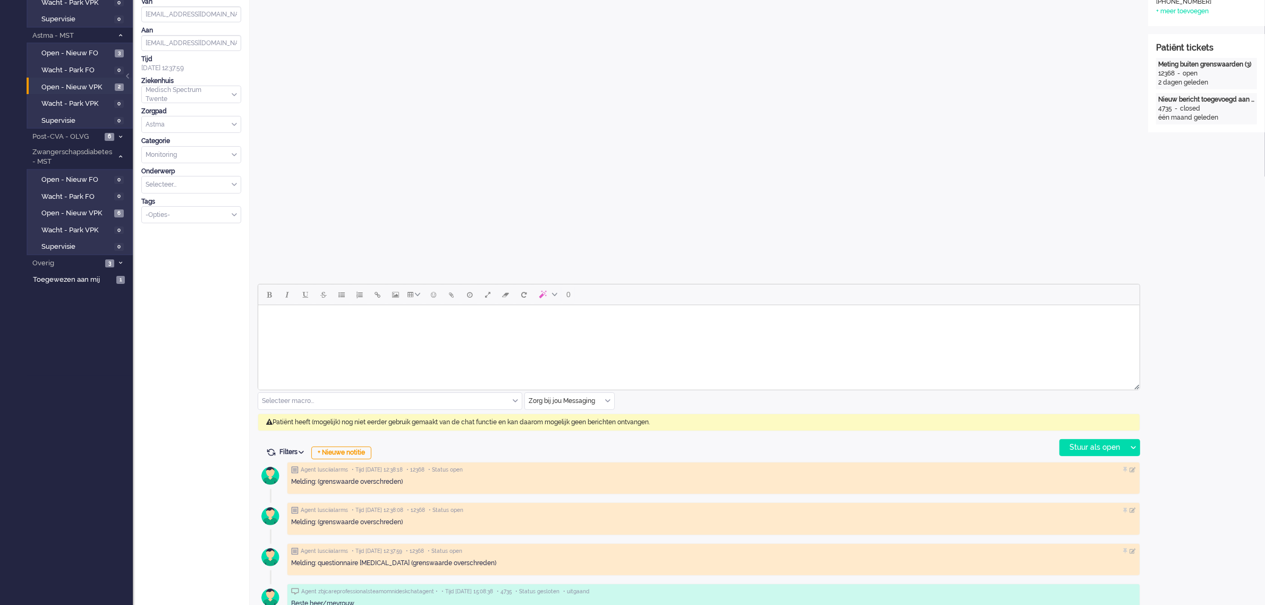
scroll to position [266, 0]
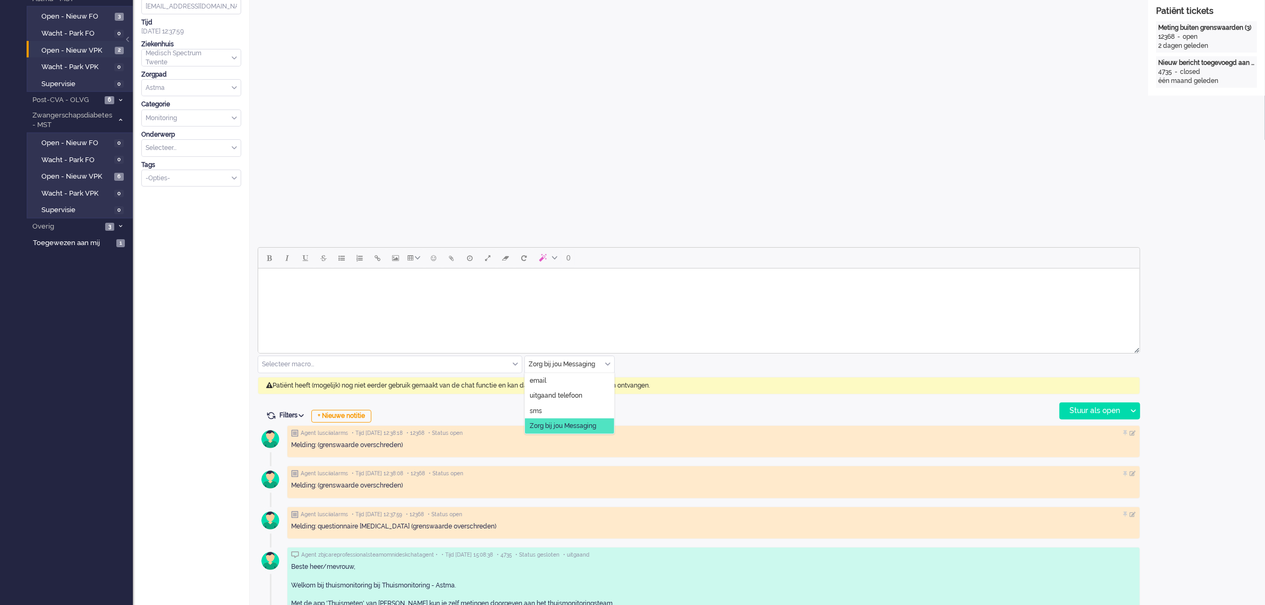
click at [602, 363] on input "text" at bounding box center [569, 364] width 89 height 16
click at [573, 399] on span "uitgaand telefoon" at bounding box center [556, 395] width 53 height 9
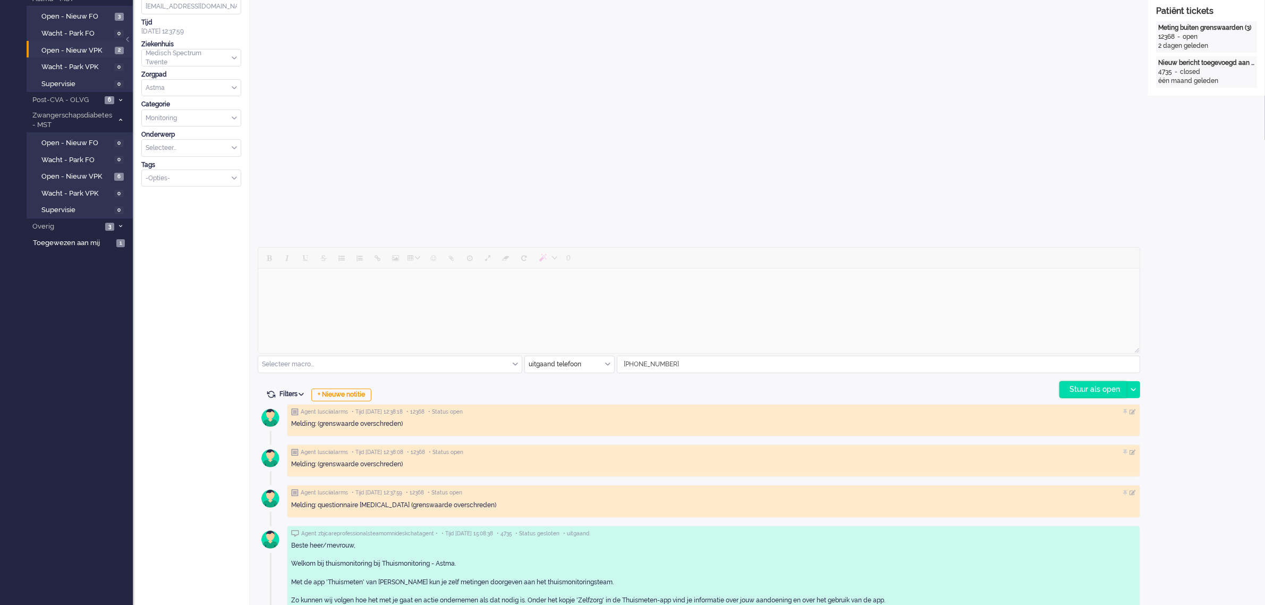
click at [1104, 388] on div "Stuur als open" at bounding box center [1093, 390] width 66 height 16
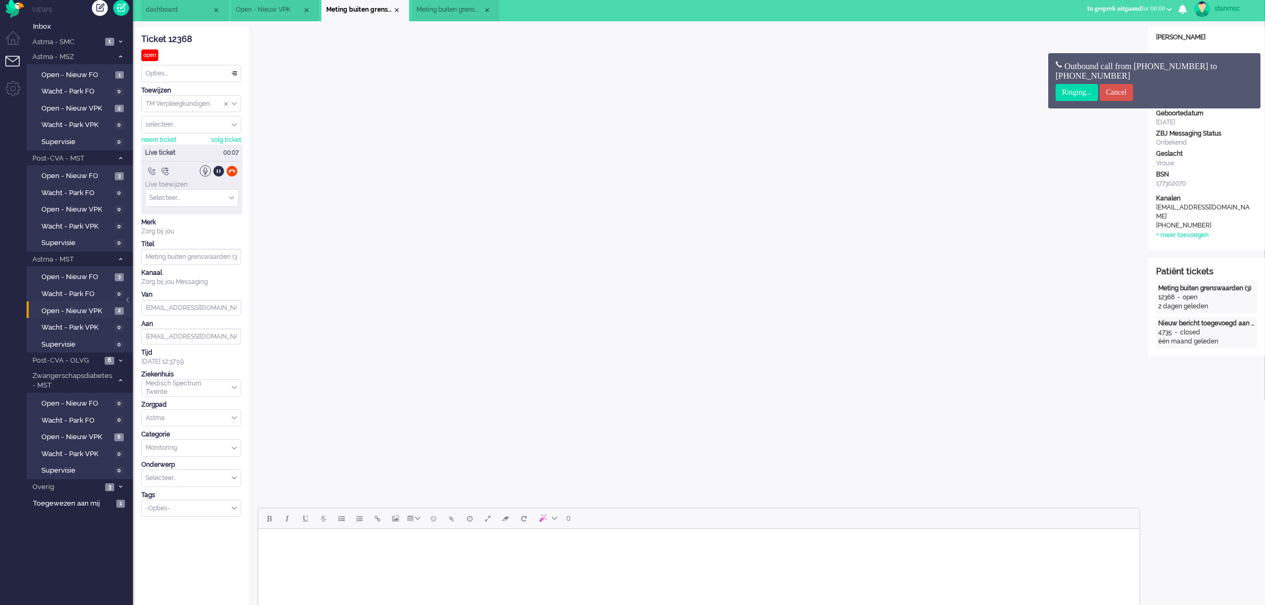
scroll to position [0, 0]
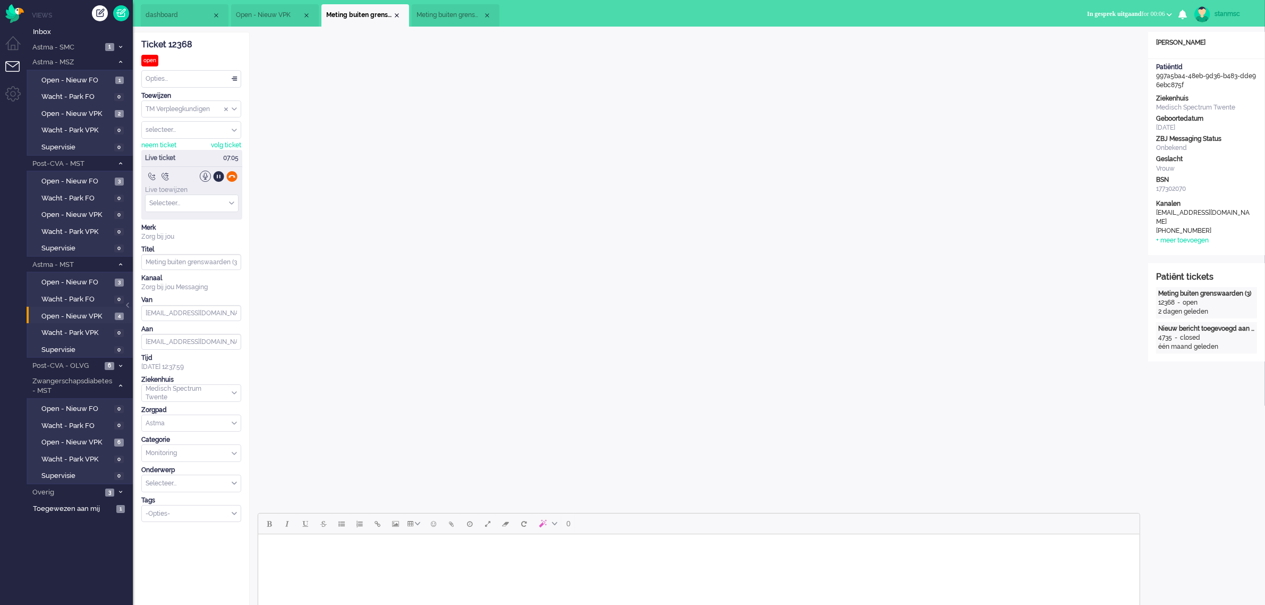
click at [233, 175] on div at bounding box center [231, 176] width 11 height 11
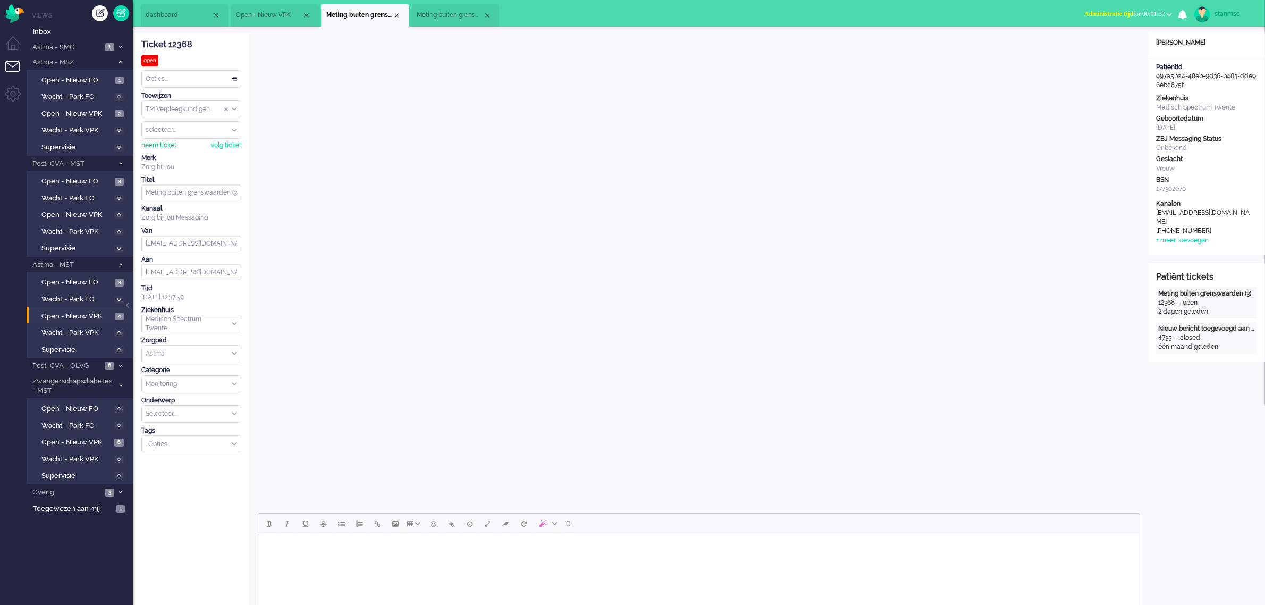
click at [160, 145] on div "neem ticket" at bounding box center [158, 145] width 35 height 9
click at [232, 80] on div "Opties..." at bounding box center [191, 79] width 99 height 16
click at [211, 48] on div "Ticket 12368" at bounding box center [191, 45] width 100 height 12
click at [203, 77] on div "Opties..." at bounding box center [191, 79] width 99 height 16
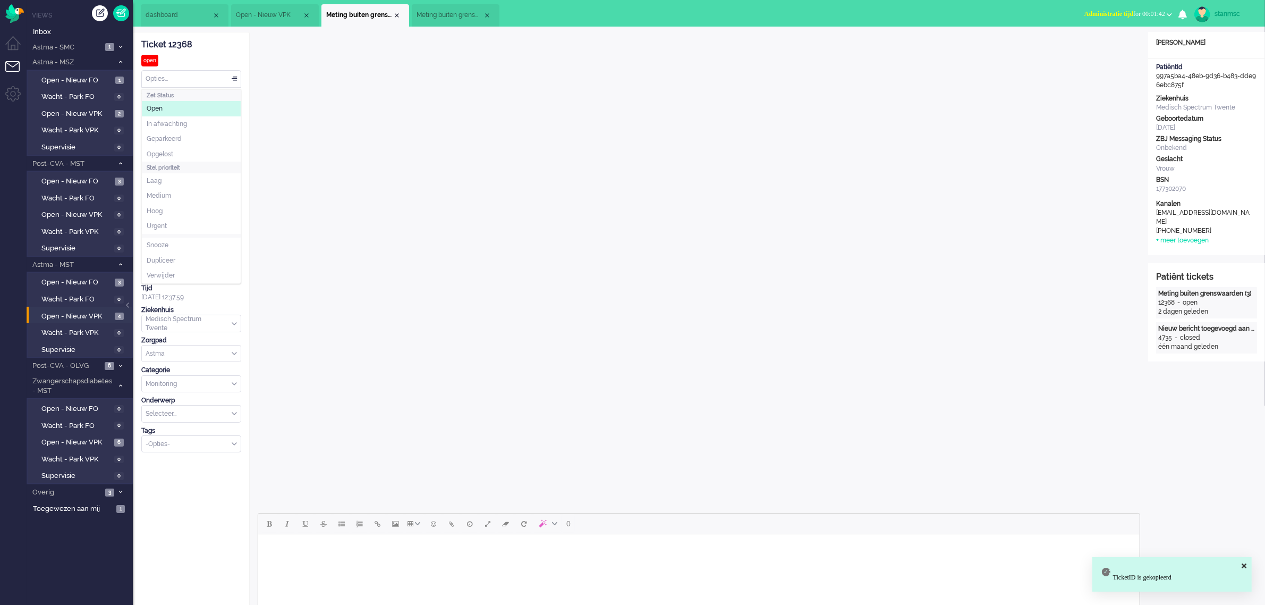
click at [208, 41] on div "Ticket 12368" at bounding box center [191, 45] width 100 height 12
click at [230, 446] on div "Select Tags" at bounding box center [187, 443] width 90 height 11
click at [178, 465] on li "supervisie" at bounding box center [191, 459] width 99 height 15
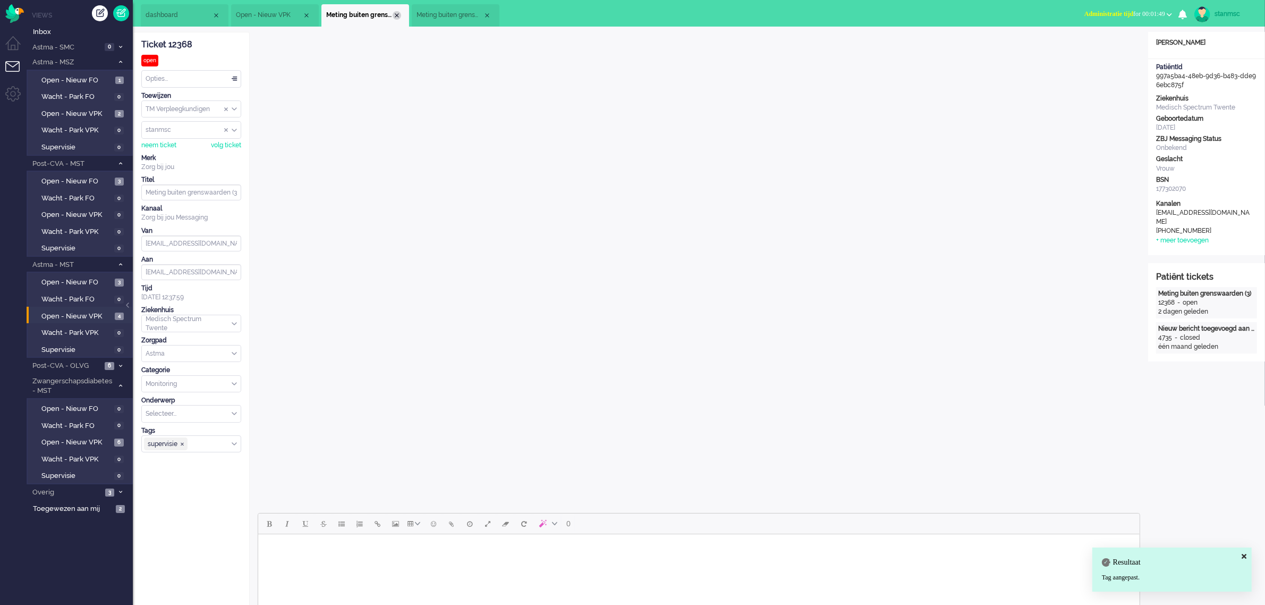
click at [397, 16] on div "Close tab" at bounding box center [397, 15] width 9 height 9
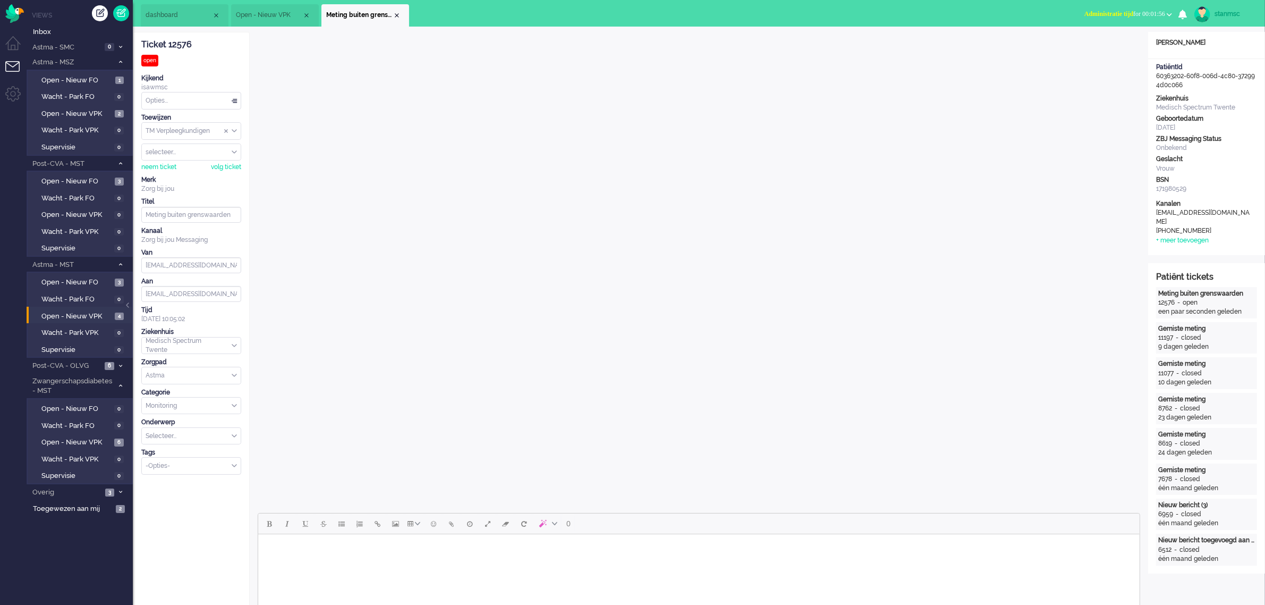
click at [260, 11] on li "Open - Nieuw VPK" at bounding box center [275, 15] width 88 height 22
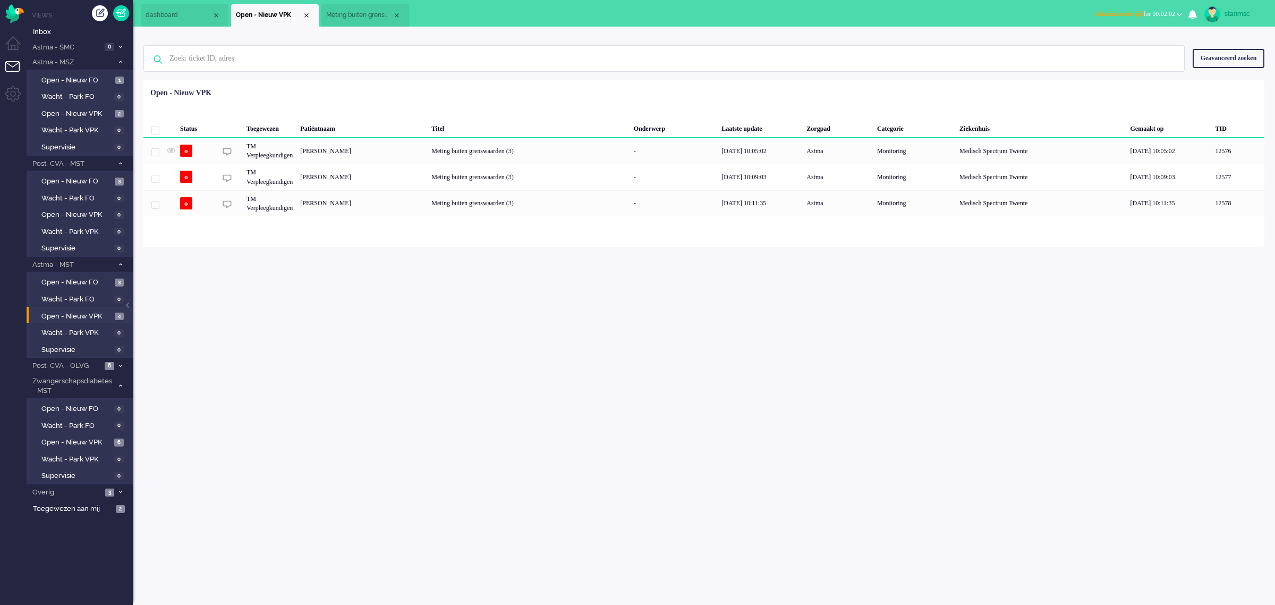
click at [373, 14] on span "Meting buiten grenswaarden" at bounding box center [359, 15] width 66 height 9
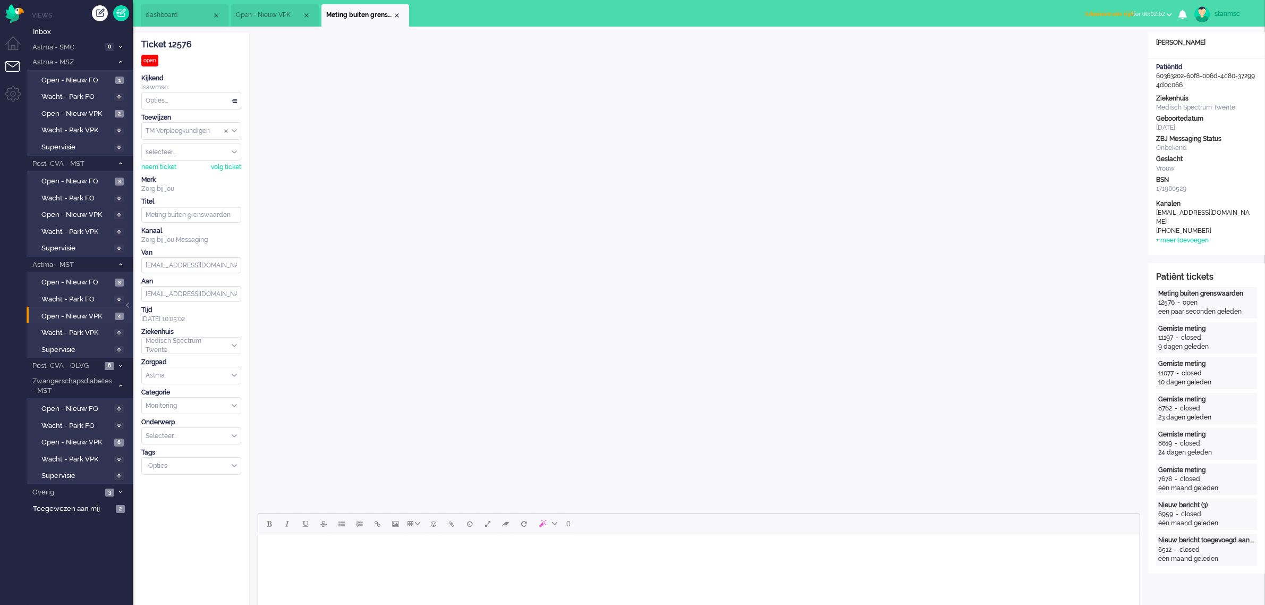
click at [1159, 12] on span "Administratie tijd for 00:02:02" at bounding box center [1125, 13] width 81 height 7
click at [1120, 46] on label "Online" at bounding box center [1128, 47] width 84 height 9
click at [396, 14] on div "Close tab" at bounding box center [397, 15] width 9 height 9
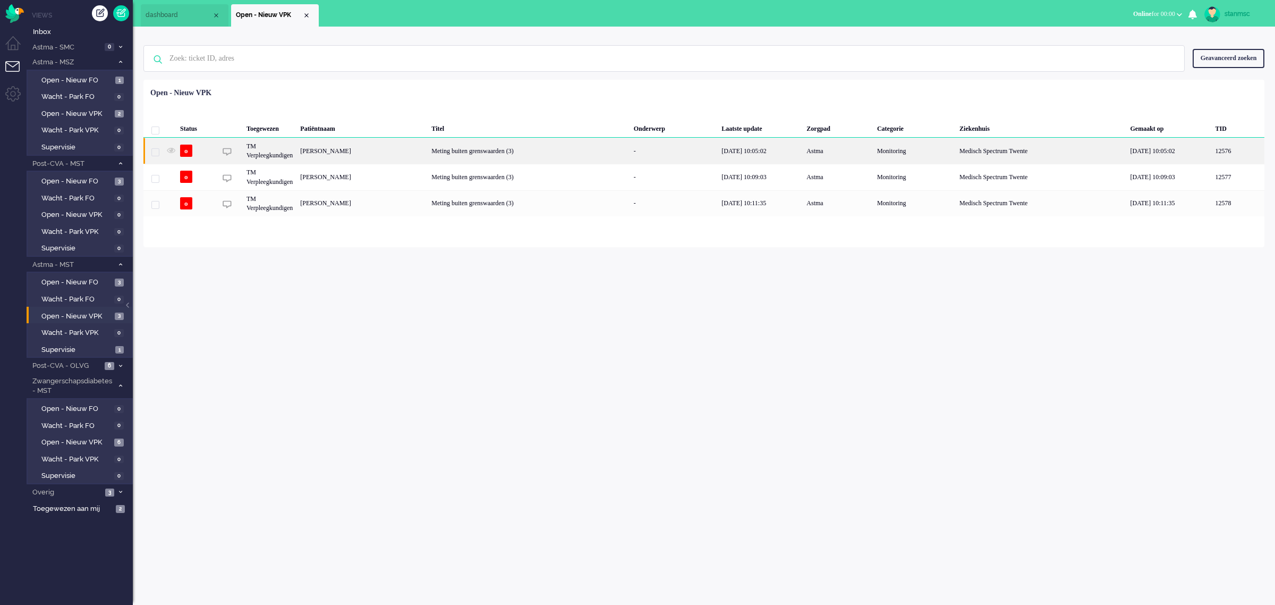
click at [317, 146] on div "[PERSON_NAME]" at bounding box center [362, 151] width 131 height 26
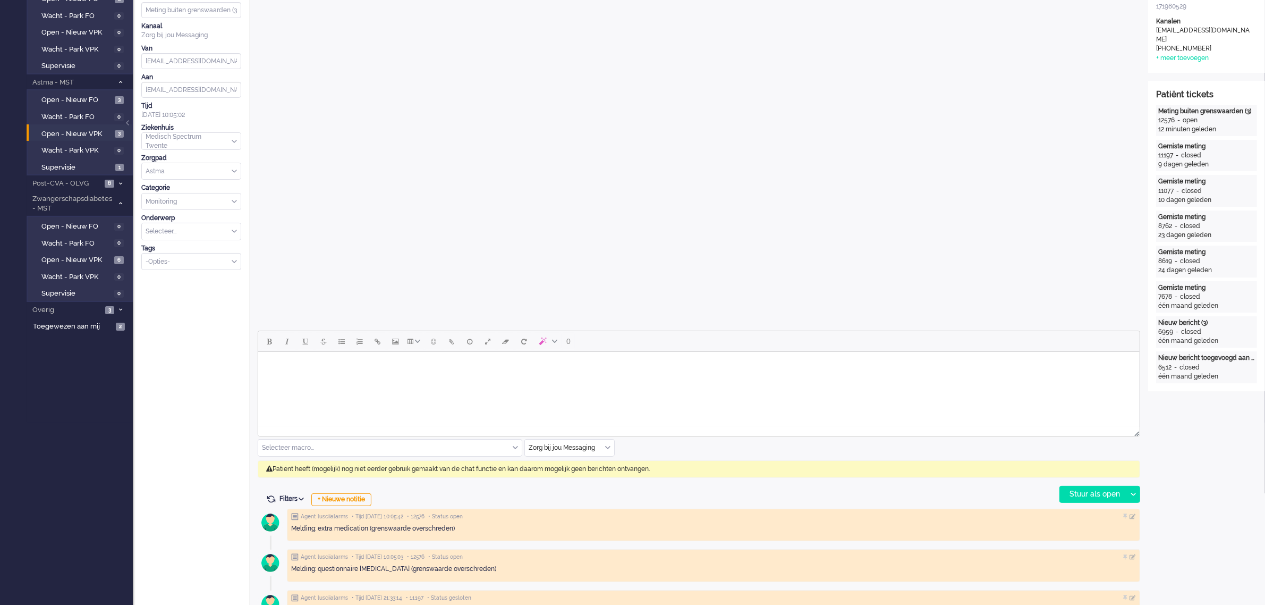
scroll to position [199, 0]
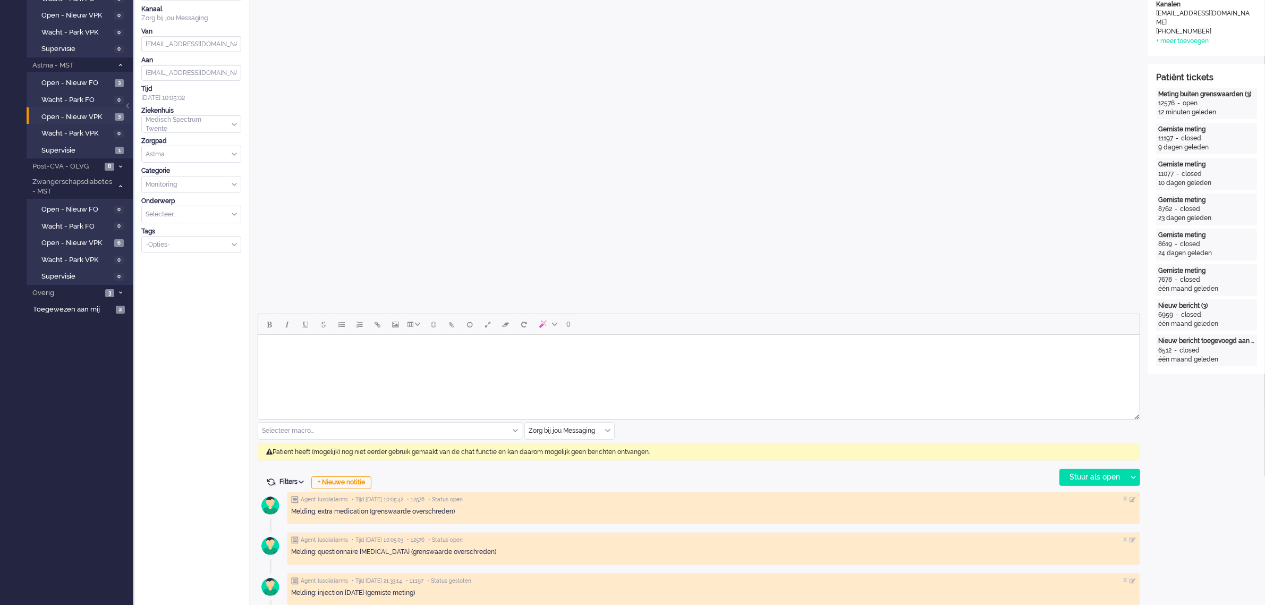
click at [611, 429] on input "text" at bounding box center [569, 430] width 89 height 16
click at [567, 461] on span "uitgaand telefoon" at bounding box center [556, 462] width 53 height 9
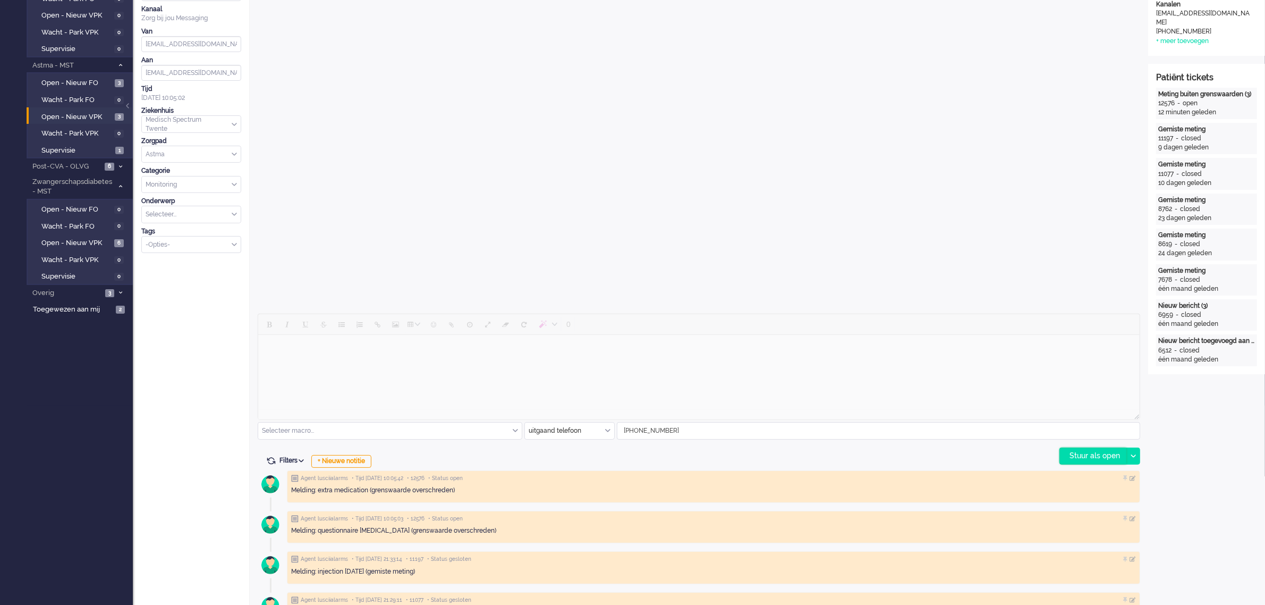
click at [1081, 454] on div "Stuur als open" at bounding box center [1093, 456] width 66 height 16
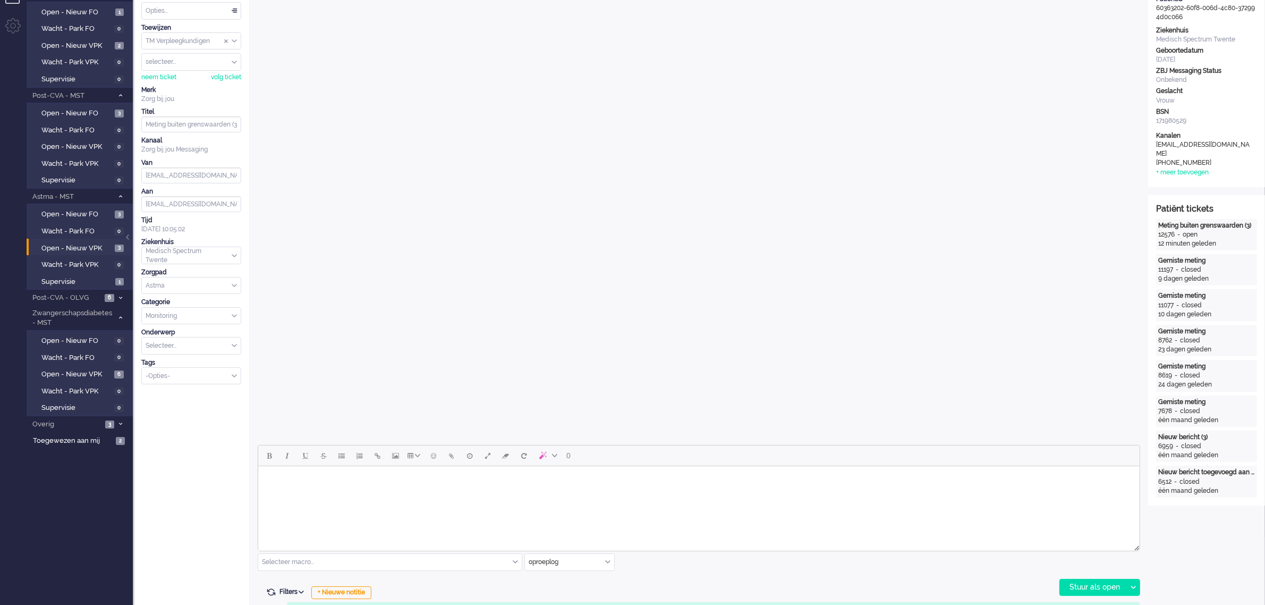
scroll to position [66, 0]
click at [390, 489] on body "Rich Text Area. Press ALT-0 for help." at bounding box center [698, 481] width 873 height 19
click at [612, 562] on input "text" at bounding box center [569, 563] width 89 height 16
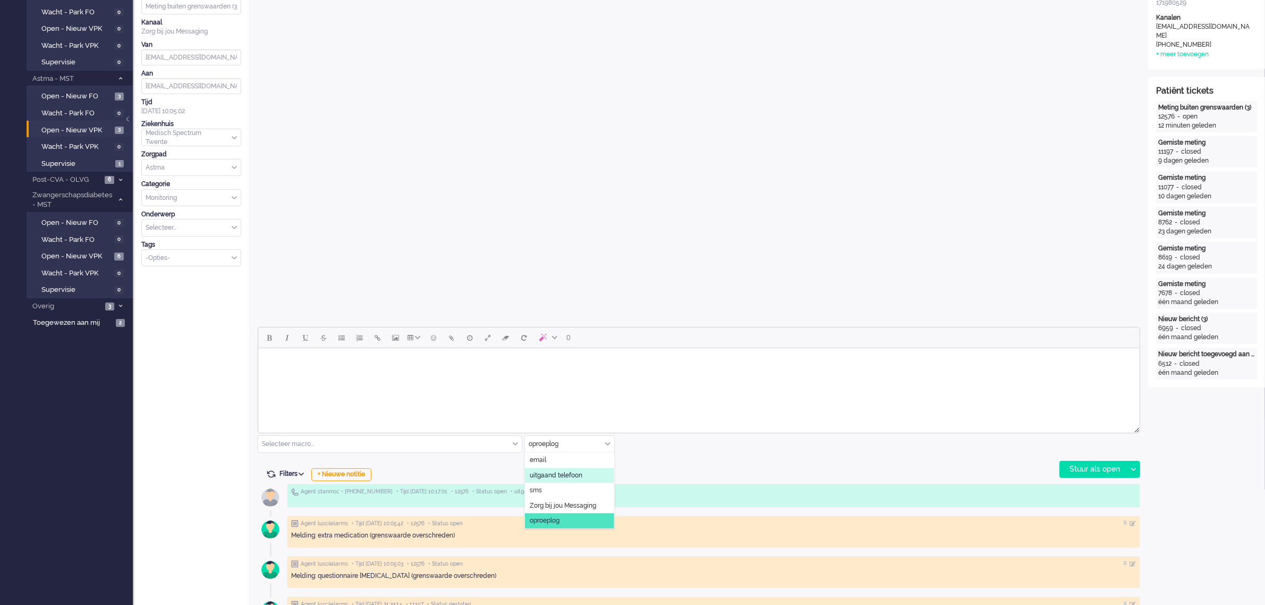
scroll to position [199, 0]
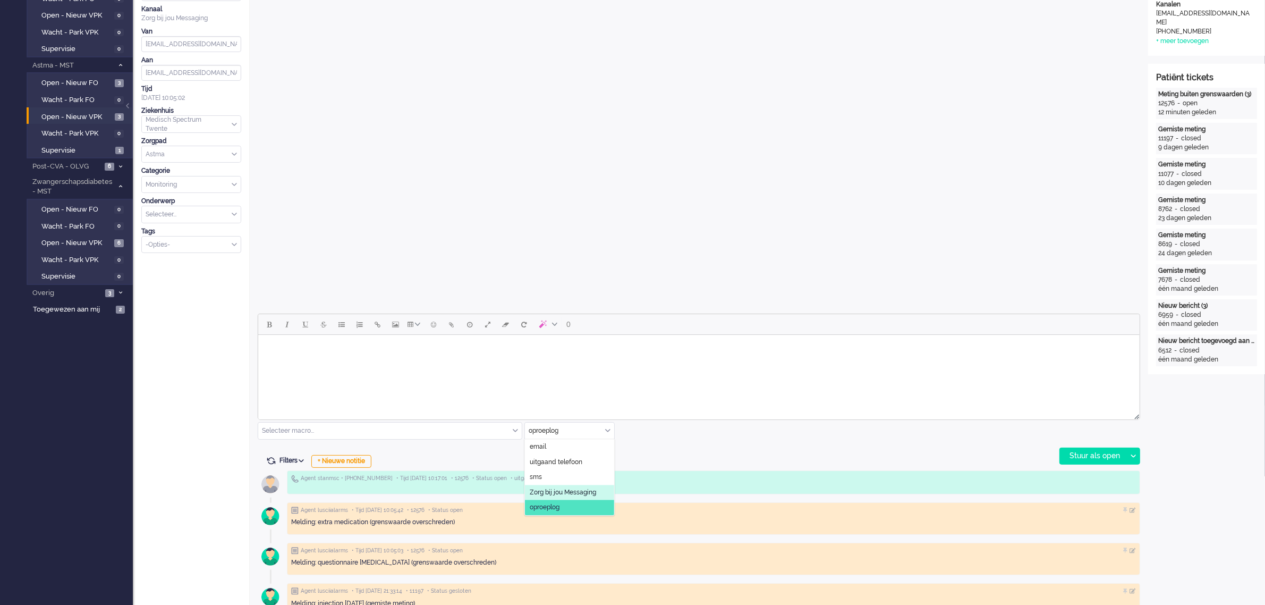
click at [575, 488] on span "Zorg bij jou Messaging" at bounding box center [563, 492] width 66 height 9
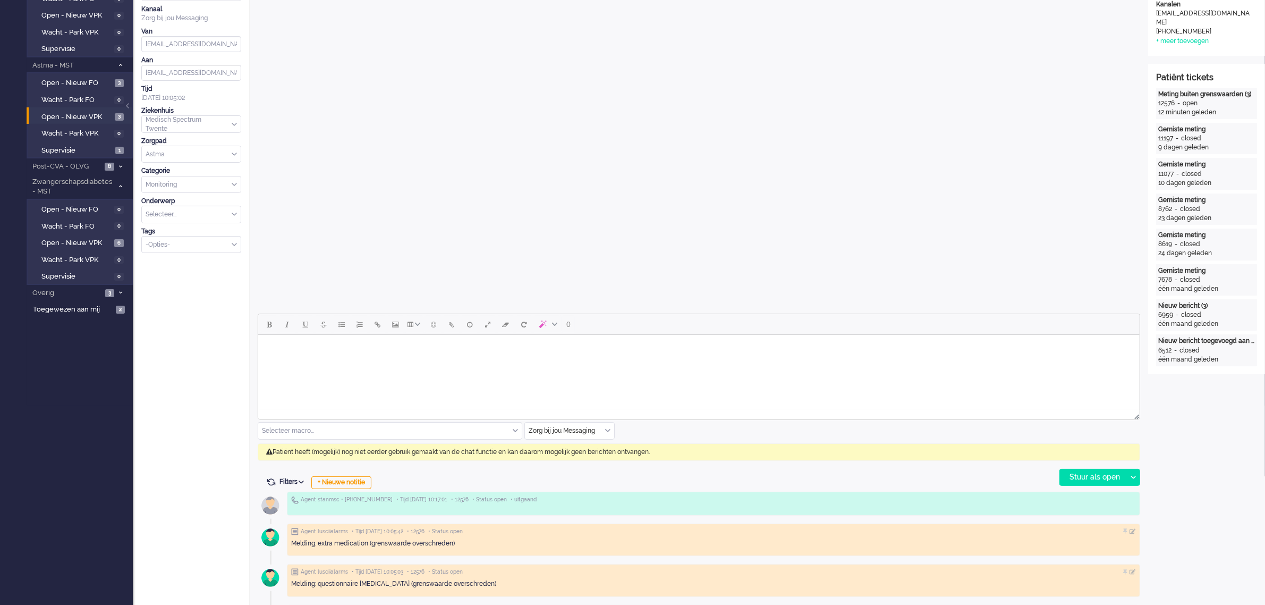
scroll to position [0, 0]
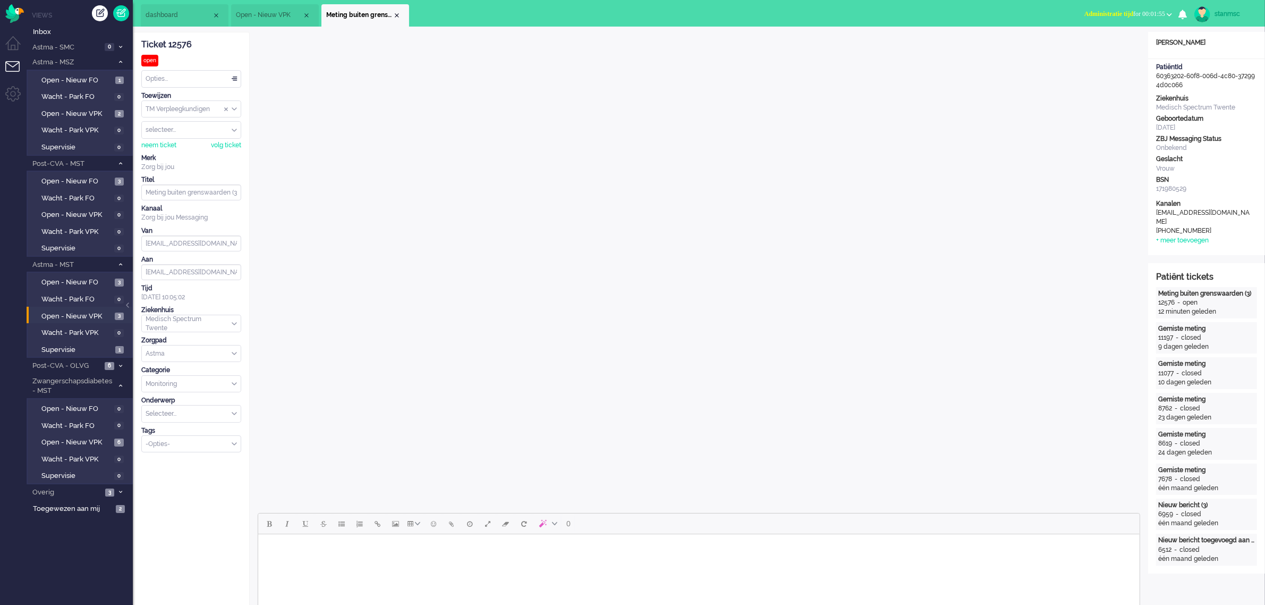
click at [280, 14] on span "Open - Nieuw VPK" at bounding box center [269, 15] width 66 height 9
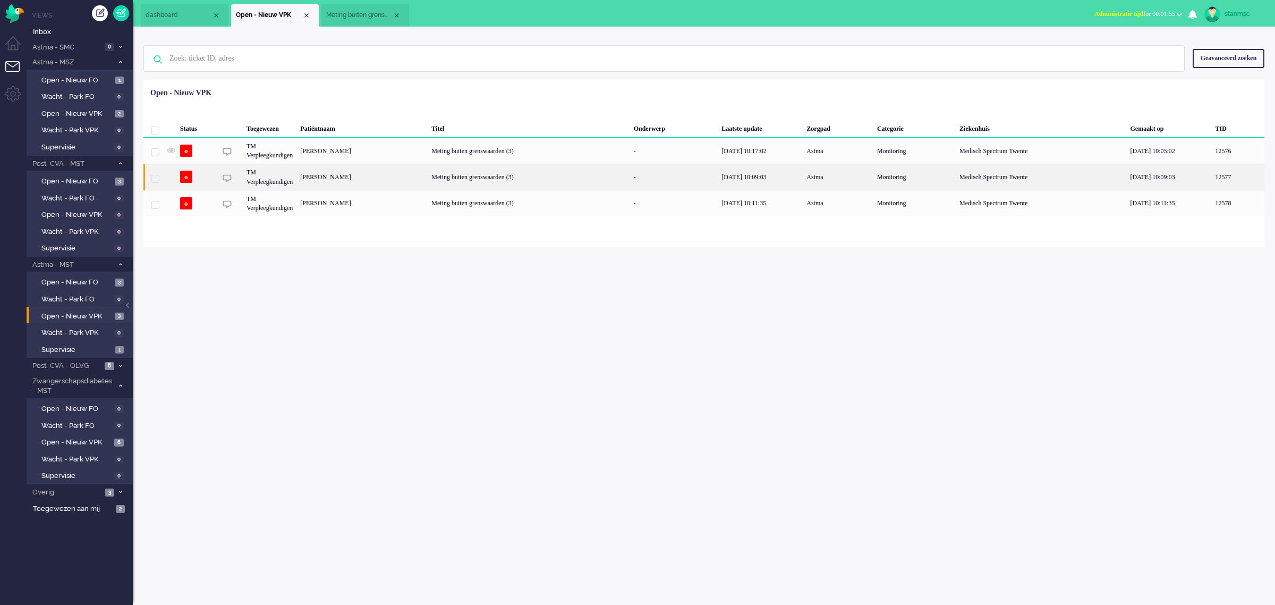
click at [389, 177] on div "[PERSON_NAME]" at bounding box center [362, 177] width 131 height 26
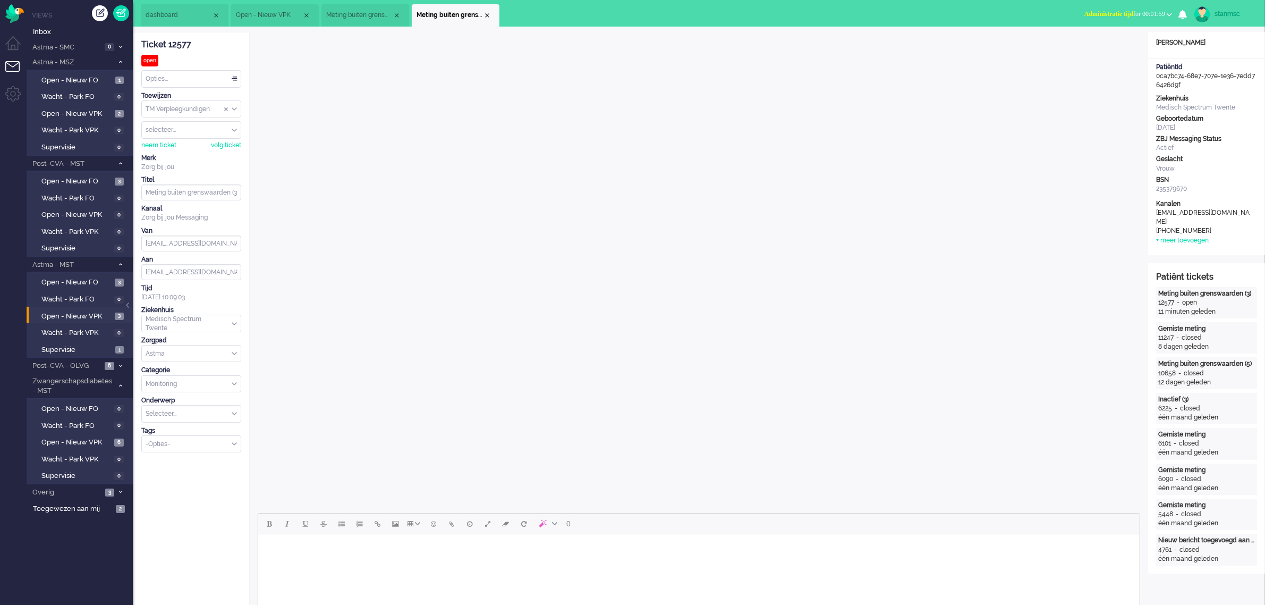
click at [1160, 12] on span "Administratie tijd for 00:01:59" at bounding box center [1125, 13] width 81 height 7
click at [1119, 48] on label "Online" at bounding box center [1128, 47] width 84 height 9
click at [161, 148] on div "neem ticket" at bounding box center [158, 145] width 35 height 9
click at [185, 76] on div "Opties..." at bounding box center [191, 79] width 99 height 16
click at [176, 149] on li "Opgelost" at bounding box center [191, 154] width 99 height 15
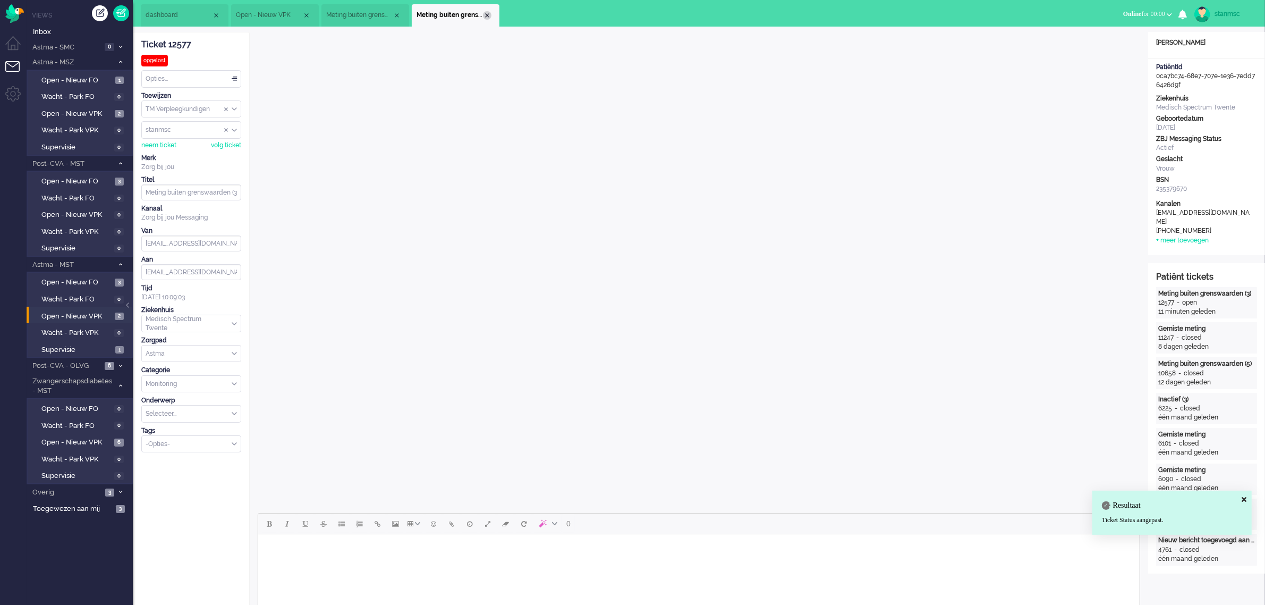
click at [486, 16] on div "Close tab" at bounding box center [487, 15] width 9 height 9
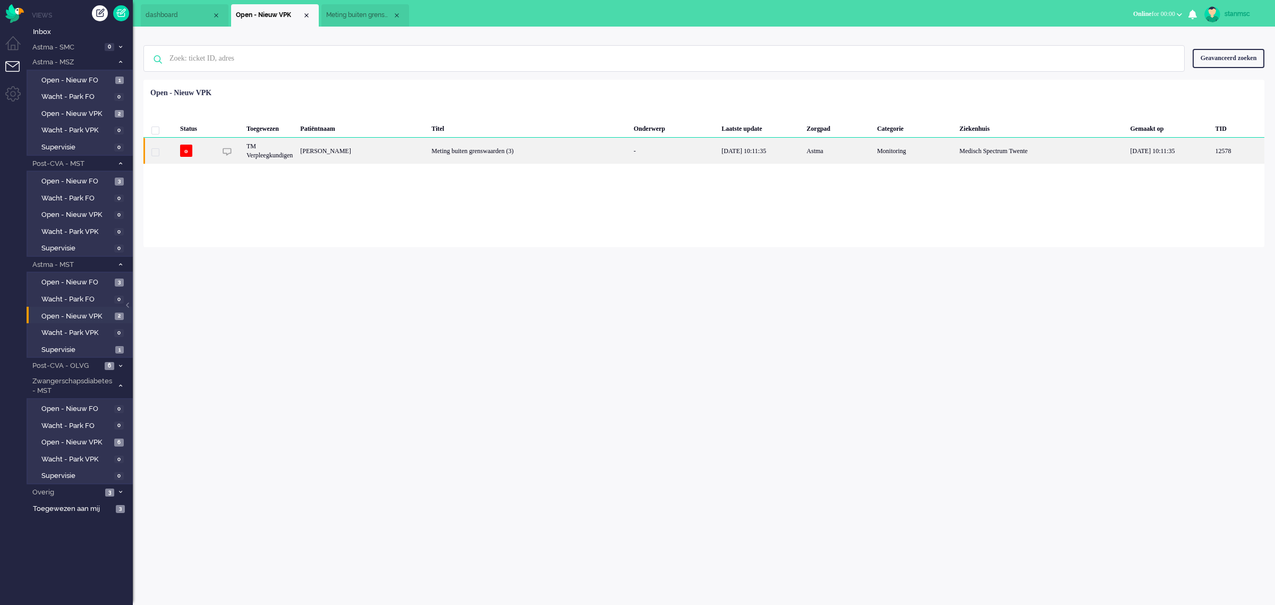
click at [367, 149] on div "[PERSON_NAME]" at bounding box center [362, 151] width 131 height 26
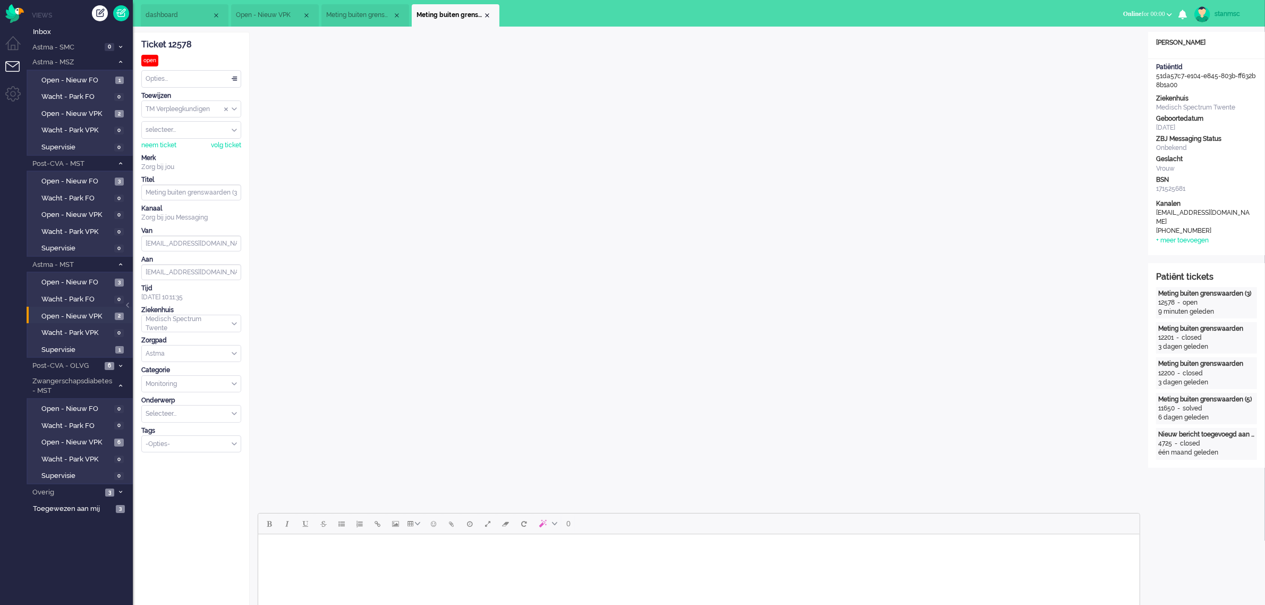
click at [368, 12] on span "Meting buiten grenswaarden (3)" at bounding box center [359, 15] width 66 height 9
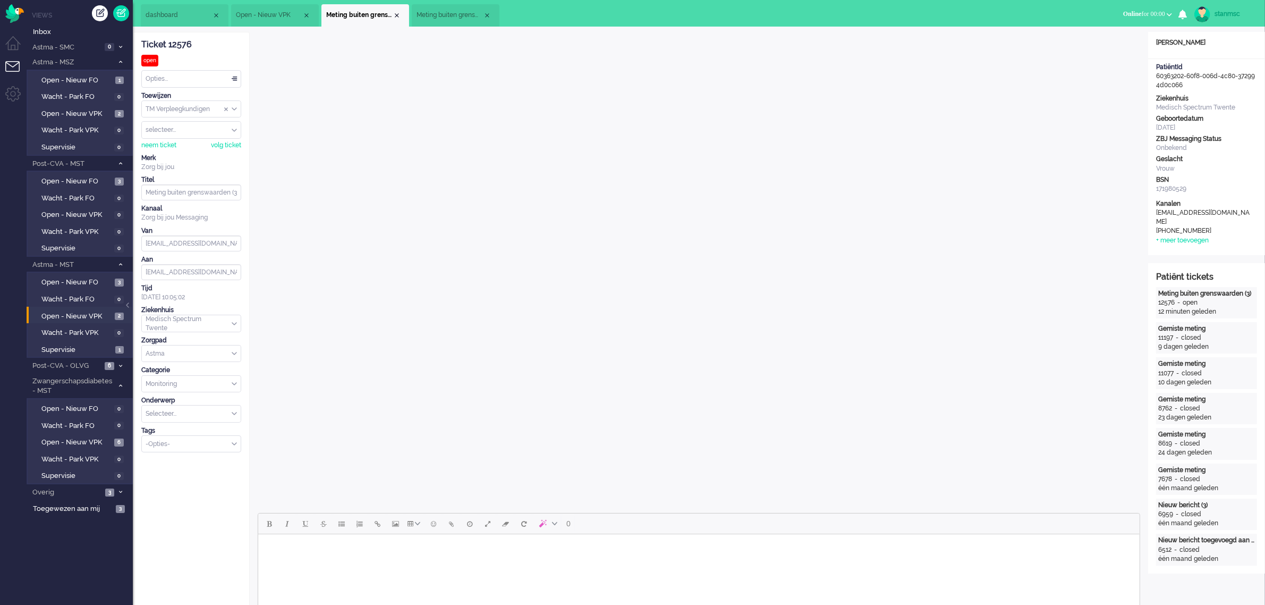
click at [277, 13] on span "Open - Nieuw VPK" at bounding box center [269, 15] width 66 height 9
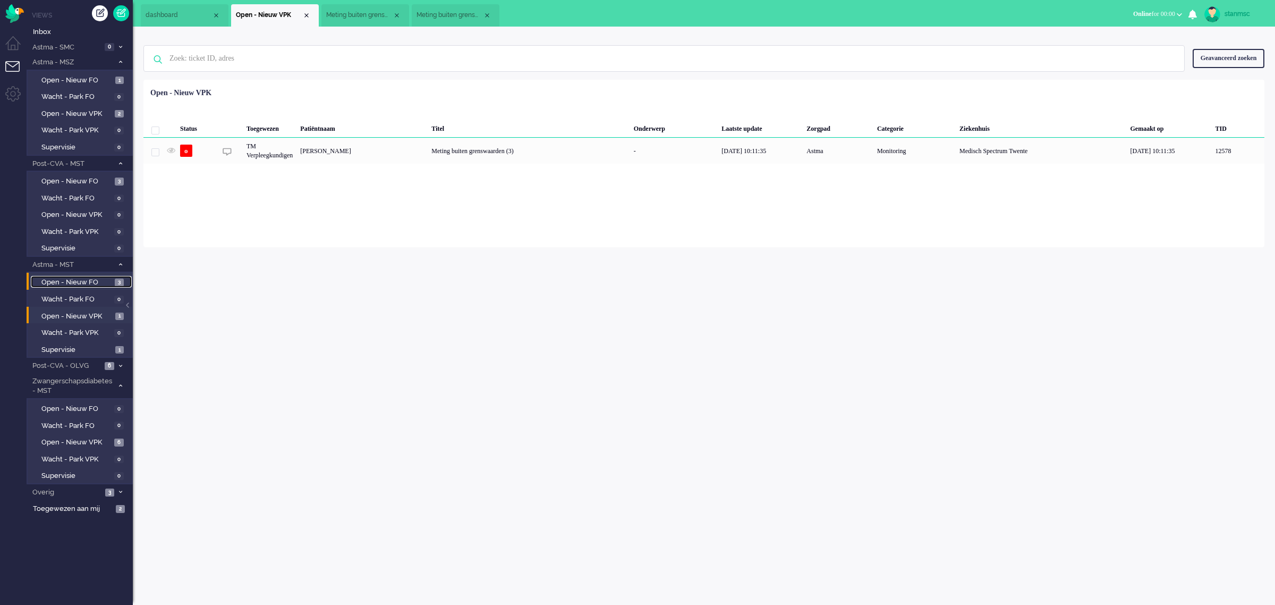
click at [81, 278] on span "Open - Nieuw FO" at bounding box center [76, 282] width 71 height 10
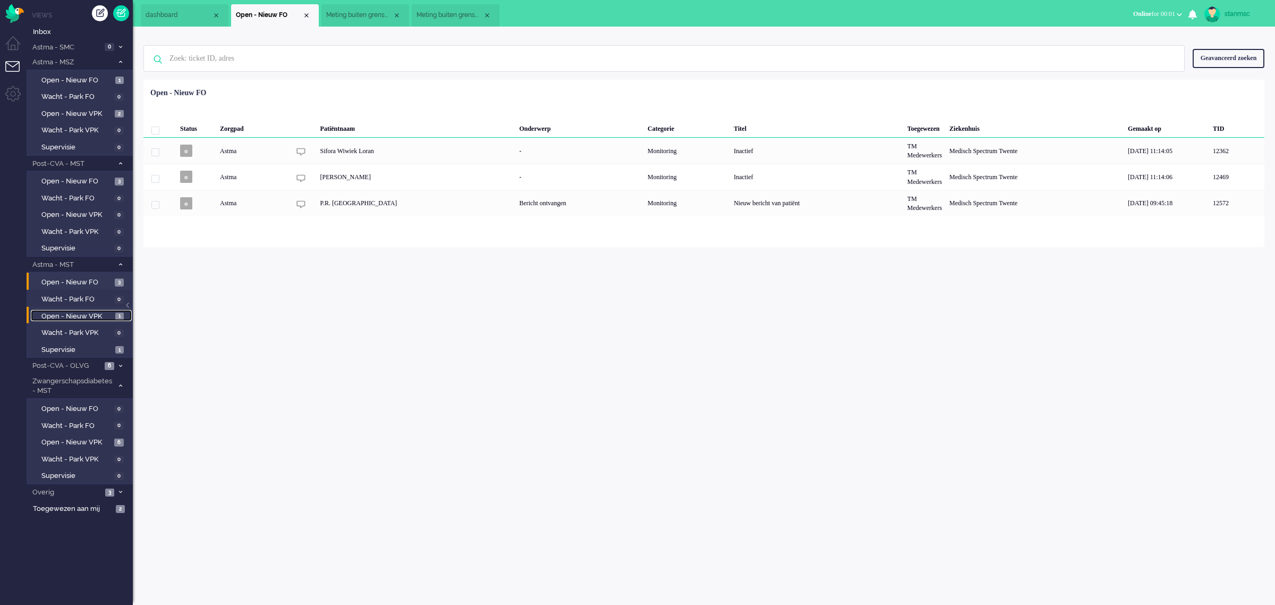
click at [75, 314] on span "Open - Nieuw VPK" at bounding box center [76, 316] width 71 height 10
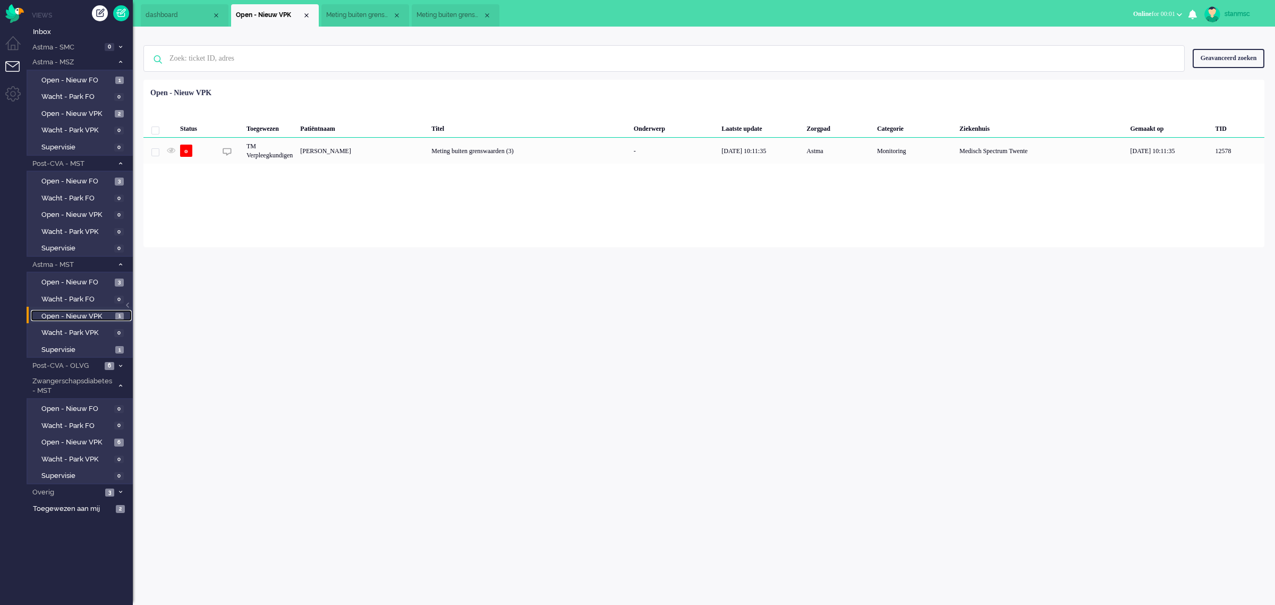
click at [366, 14] on span "Meting buiten grenswaarden (3)" at bounding box center [359, 15] width 66 height 9
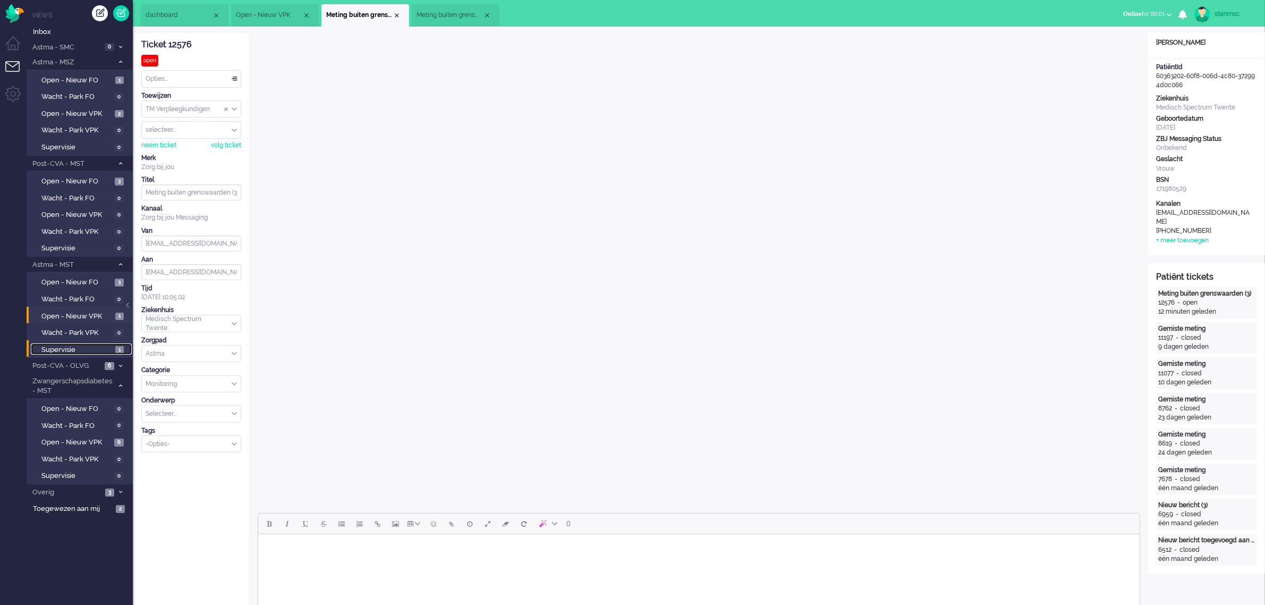
click at [64, 345] on span "Supervisie" at bounding box center [76, 350] width 71 height 10
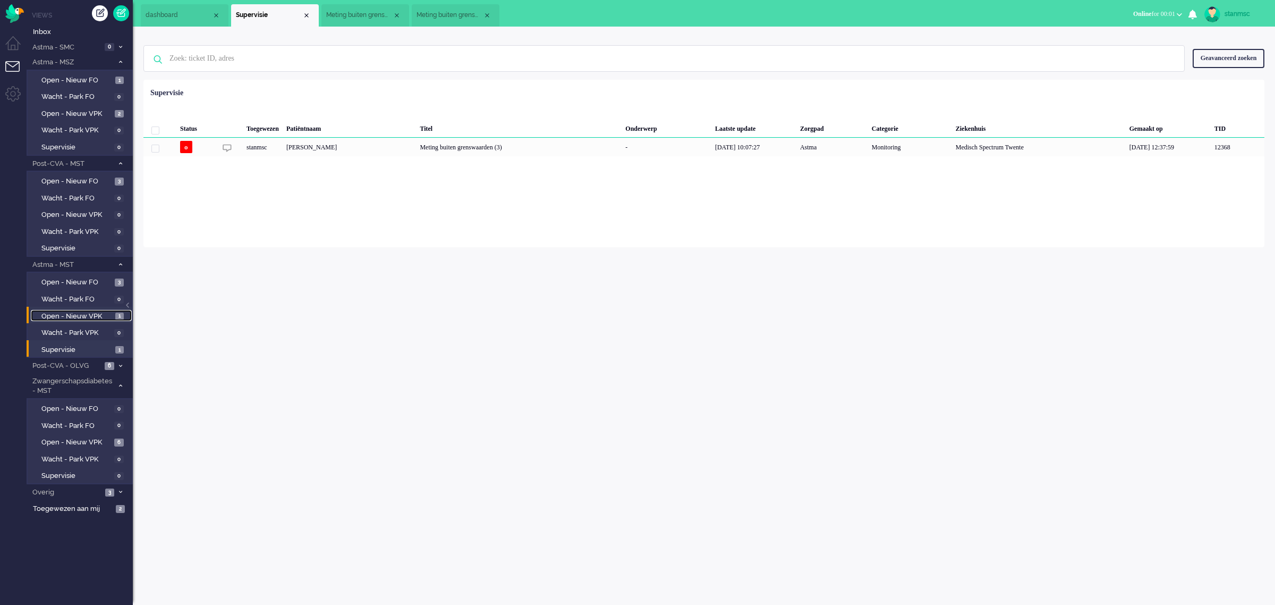
click at [79, 316] on span "Open - Nieuw VPK" at bounding box center [76, 316] width 71 height 10
click at [447, 13] on span "Meting buiten grenswaarden (3)" at bounding box center [450, 15] width 66 height 9
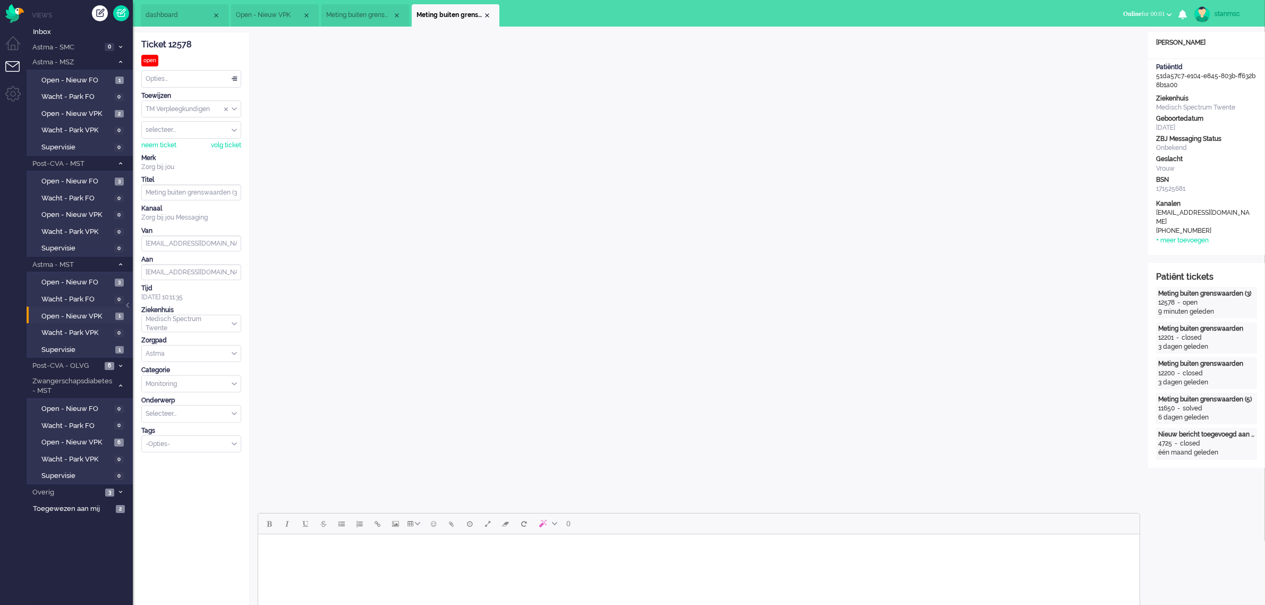
click at [360, 10] on li "Meting buiten grenswaarden (3)" at bounding box center [366, 15] width 88 height 22
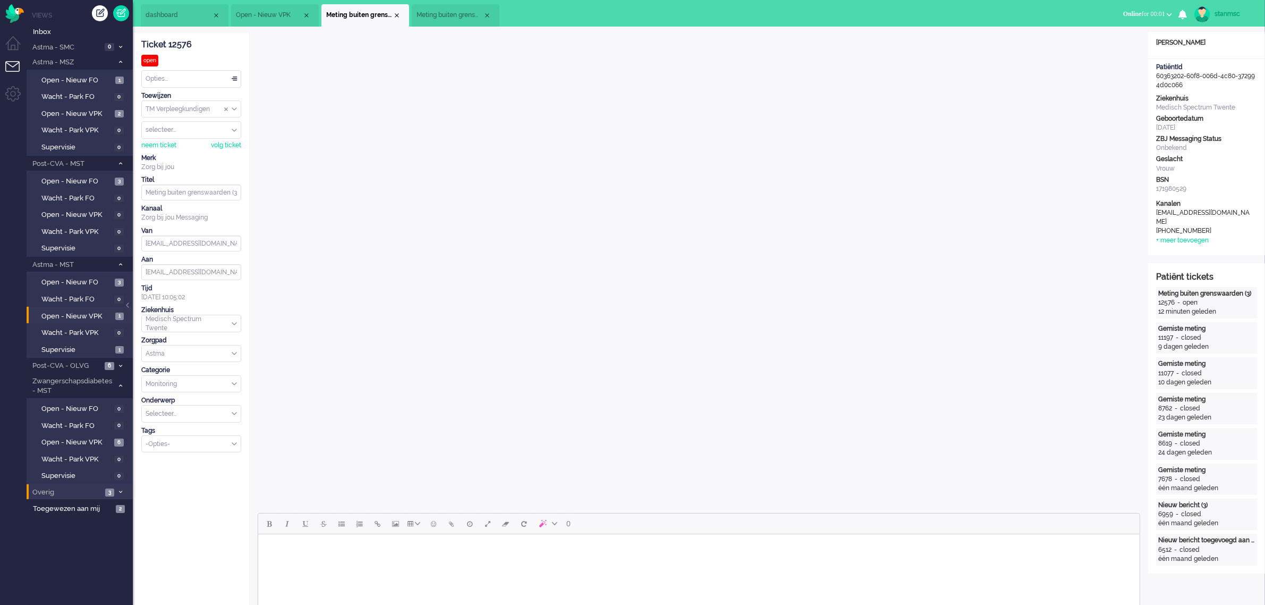
click at [67, 489] on span "Overig" at bounding box center [66, 492] width 71 height 10
click at [78, 506] on span "Zonder zorgpad" at bounding box center [76, 510] width 71 height 10
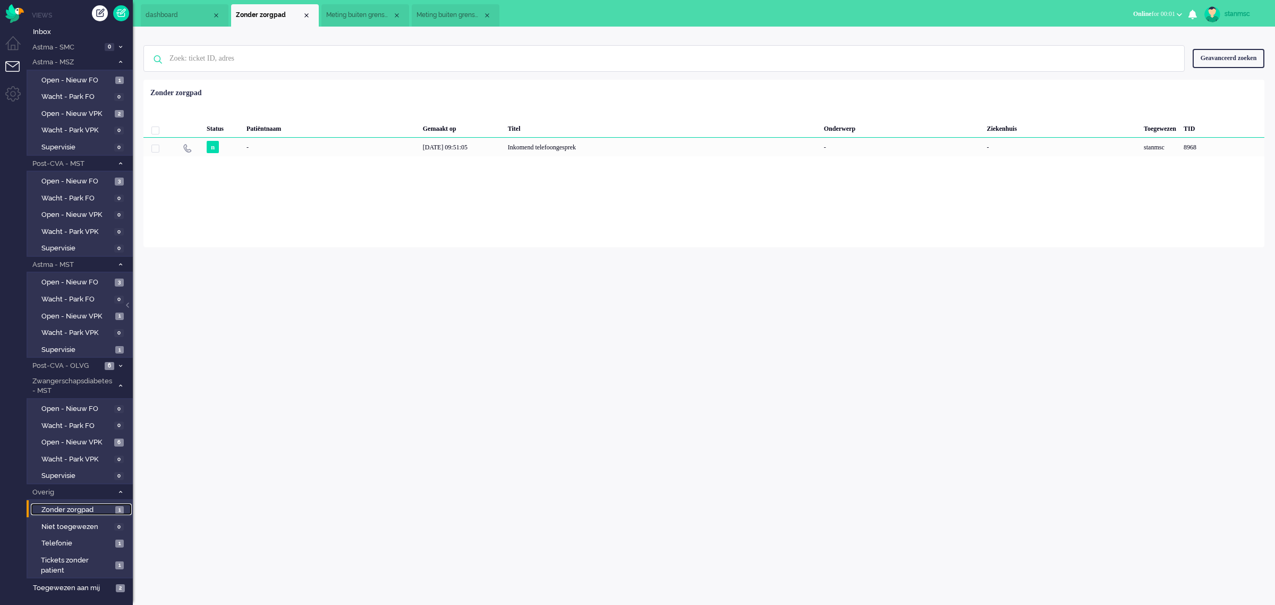
click at [369, 18] on span "Meting buiten grenswaarden (3)" at bounding box center [359, 15] width 66 height 9
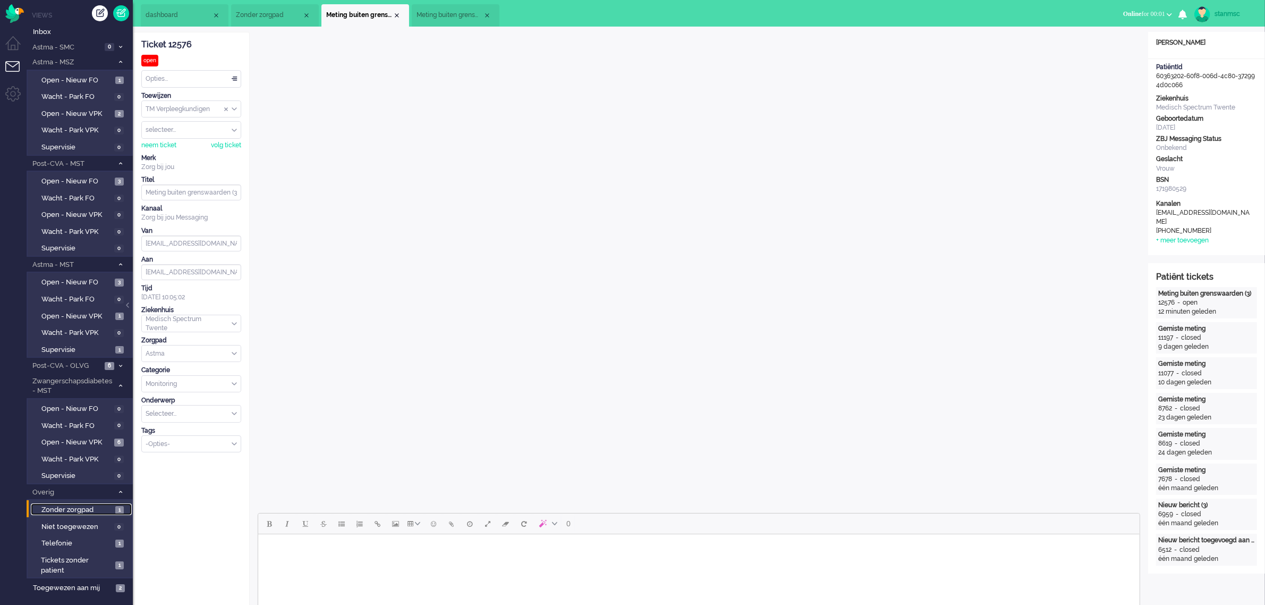
click at [445, 14] on span "Meting buiten grenswaarden (3)" at bounding box center [450, 15] width 66 height 9
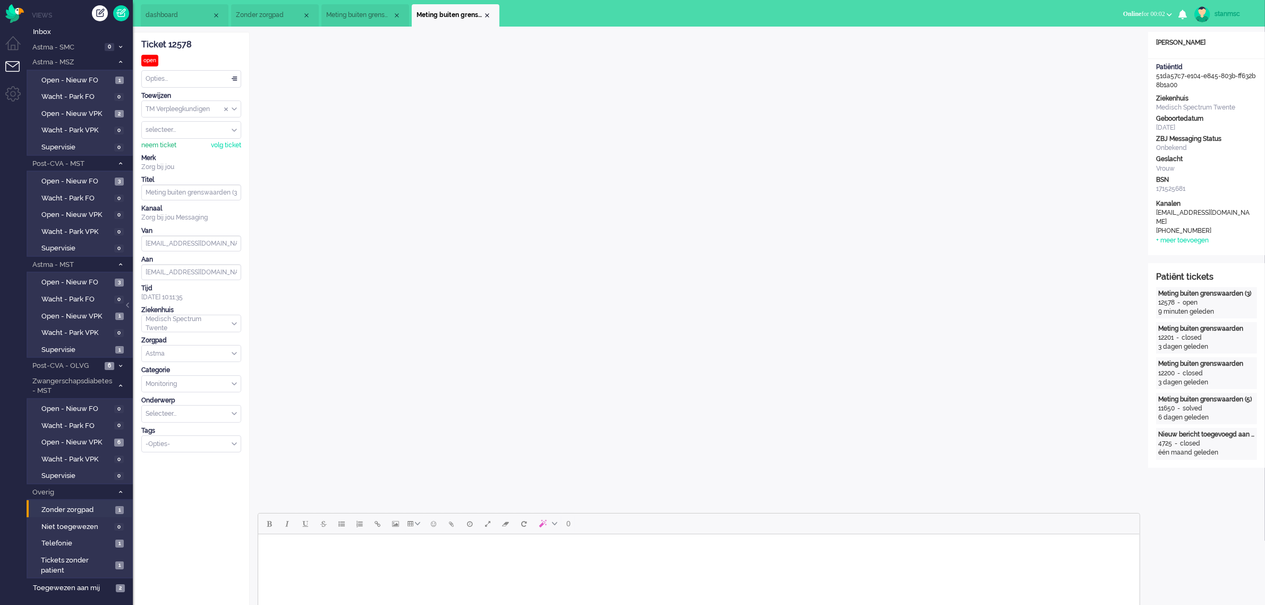
click at [165, 143] on div "neem ticket" at bounding box center [158, 145] width 35 height 9
click at [204, 79] on div "Opties..." at bounding box center [191, 79] width 99 height 16
click at [187, 151] on li "Opgelost" at bounding box center [191, 154] width 99 height 15
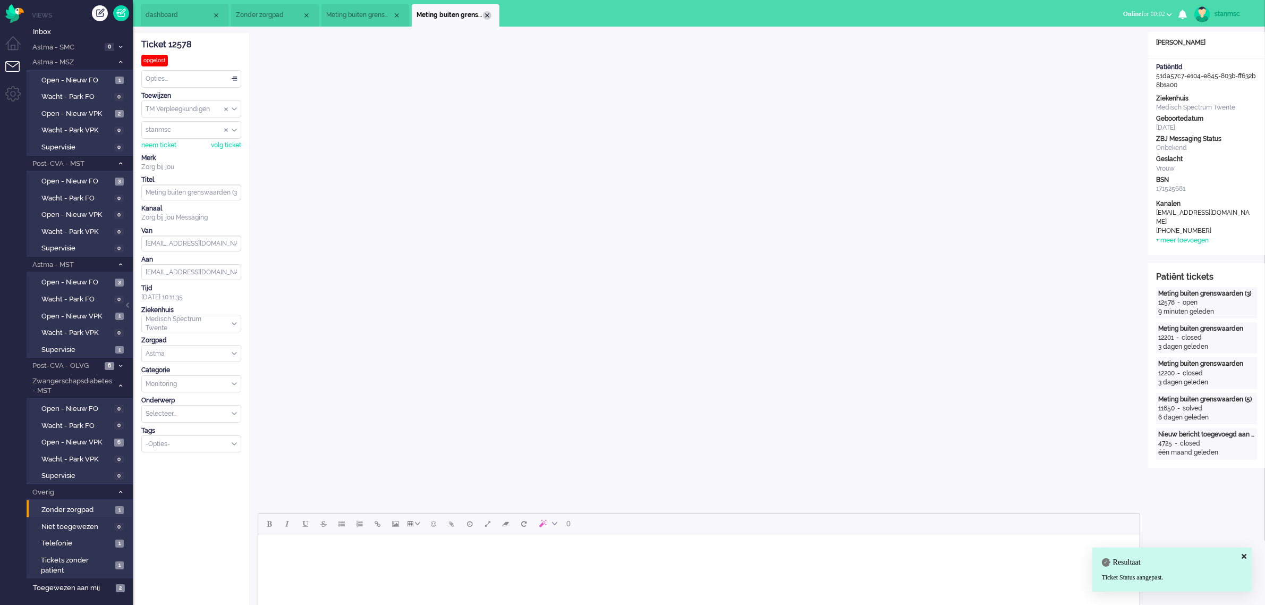
click at [487, 15] on div "Close tab" at bounding box center [487, 15] width 9 height 9
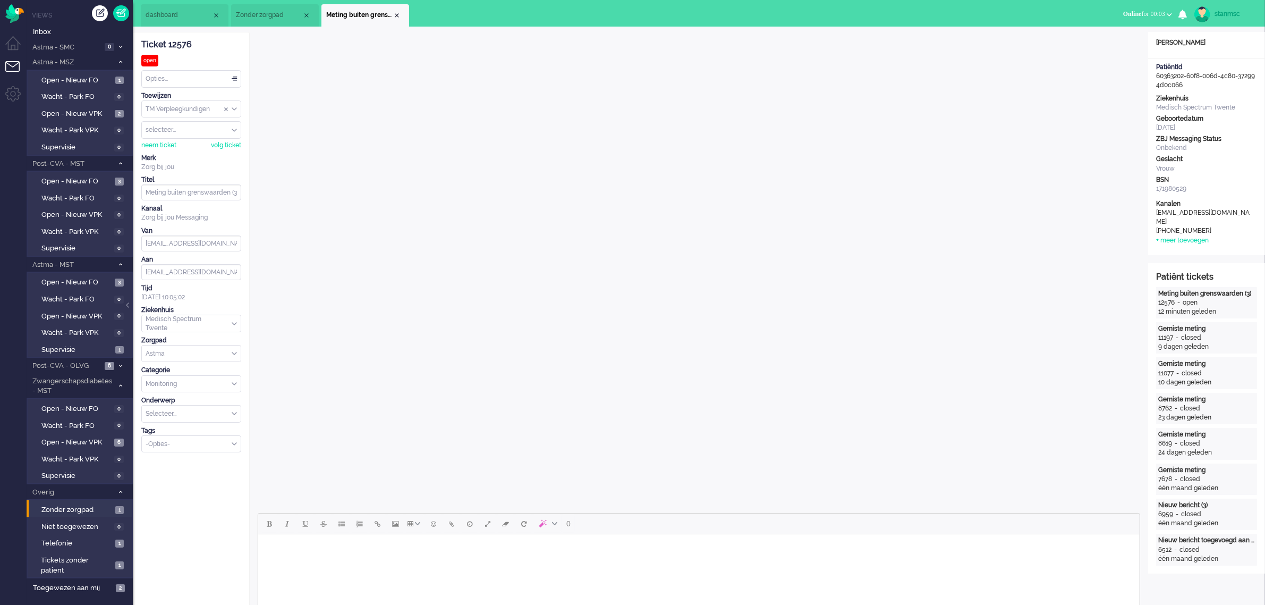
click at [272, 10] on li "Zonder zorgpad" at bounding box center [275, 15] width 88 height 22
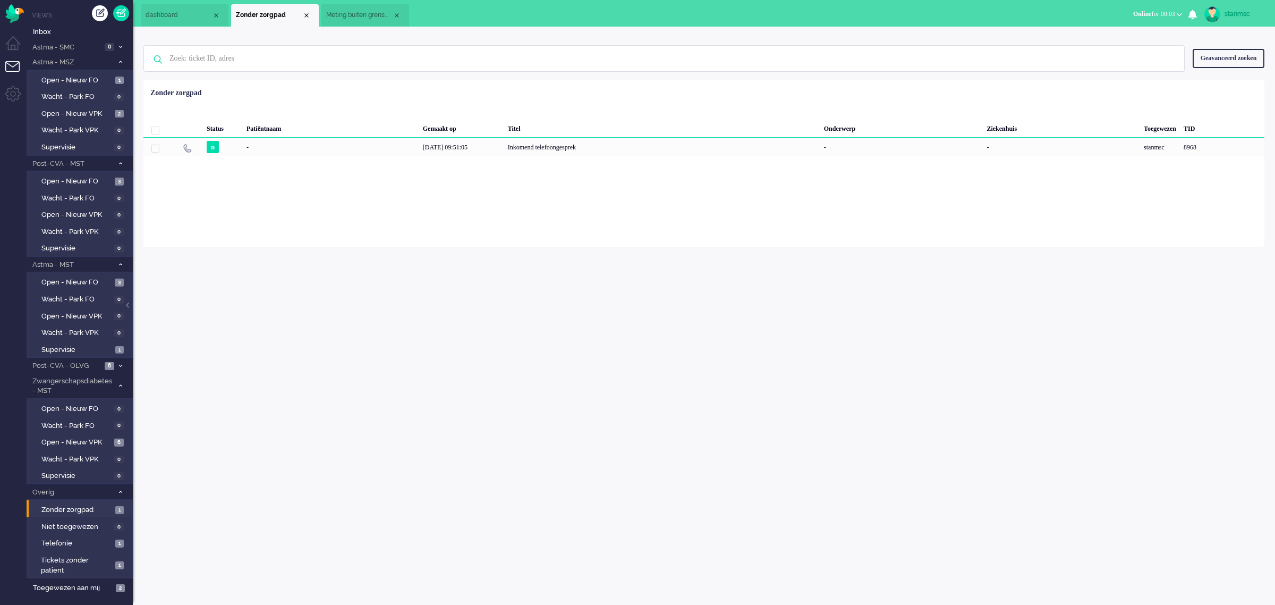
click at [358, 12] on span "Meting buiten grenswaarden (3)" at bounding box center [359, 15] width 66 height 9
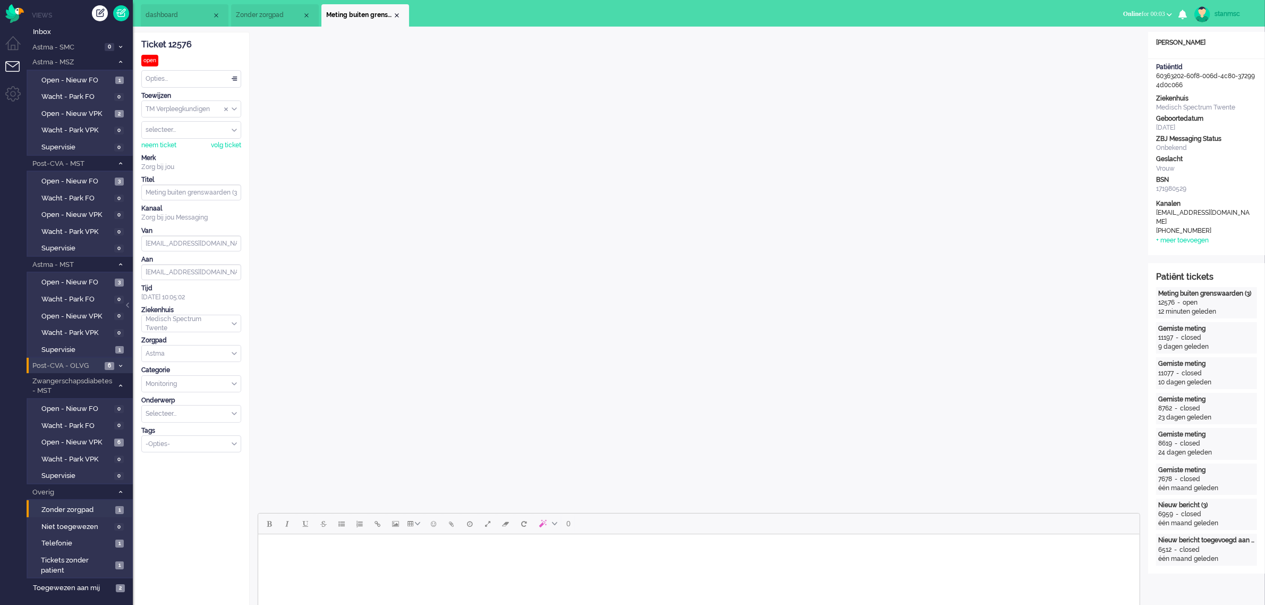
click at [83, 365] on span "Post-CVA - OLVG" at bounding box center [66, 366] width 71 height 10
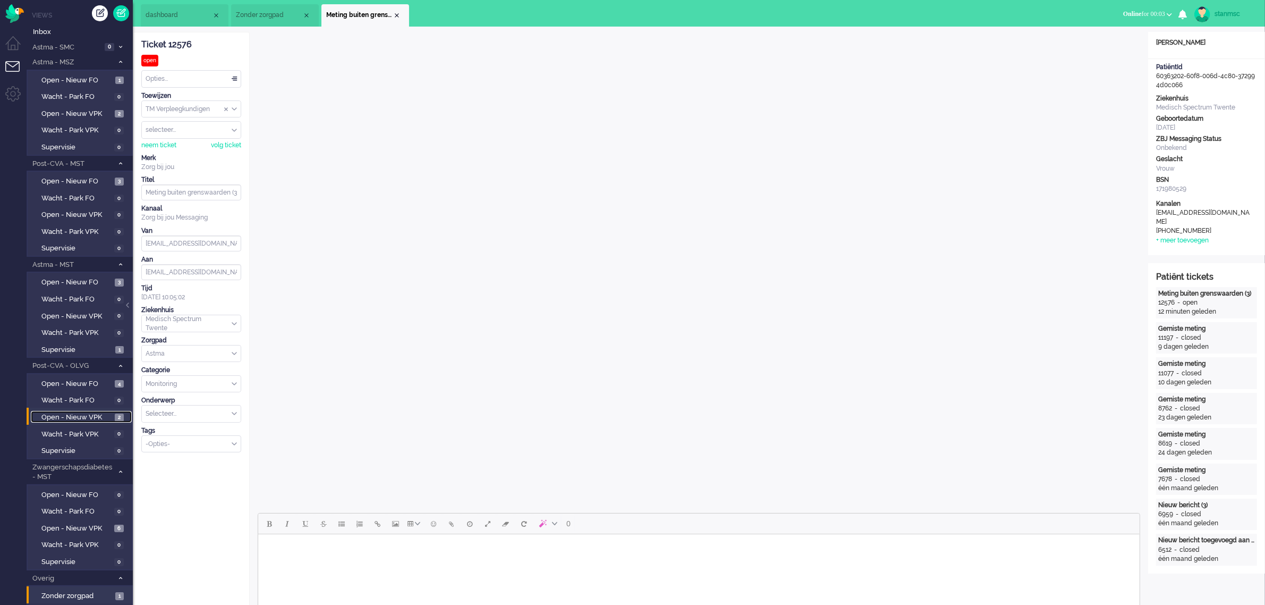
click at [86, 411] on link "Open - Nieuw VPK 2" at bounding box center [81, 417] width 101 height 12
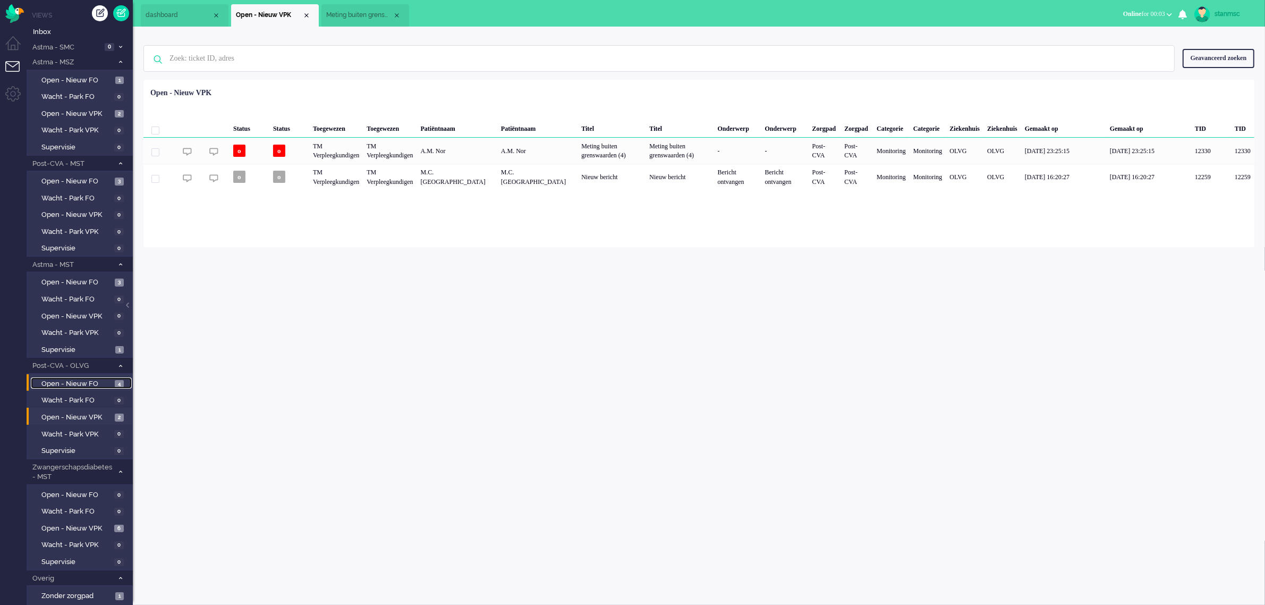
click at [76, 382] on span "Open - Nieuw FO" at bounding box center [76, 384] width 71 height 10
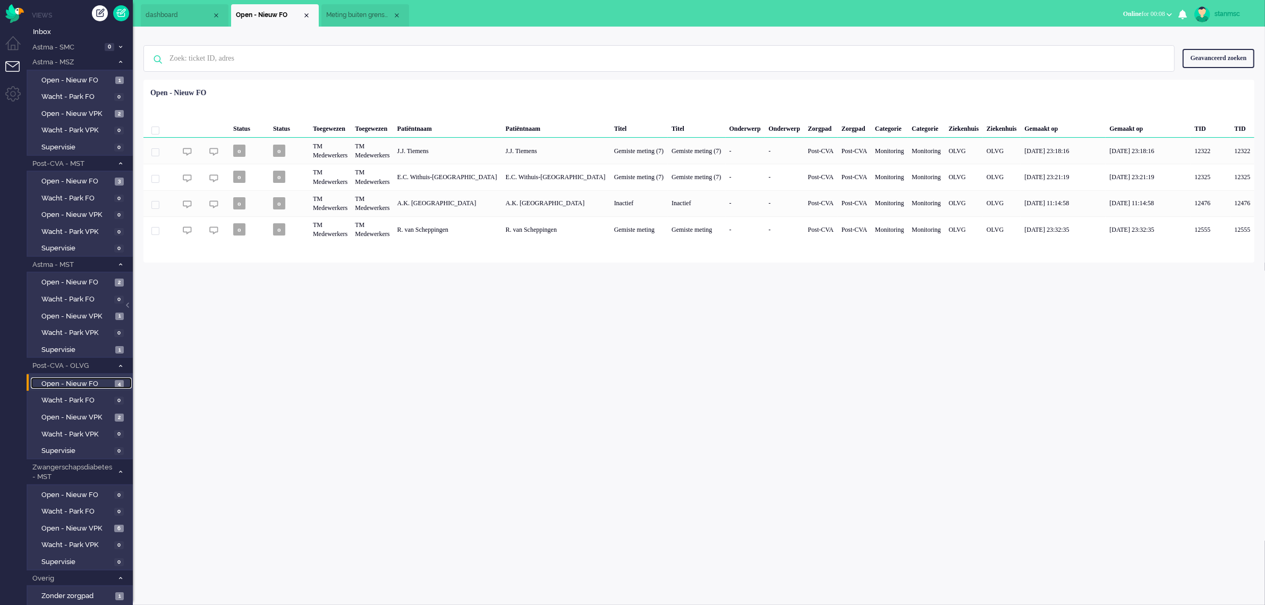
click at [360, 14] on span "Meting buiten grenswaarden (3)" at bounding box center [359, 15] width 66 height 9
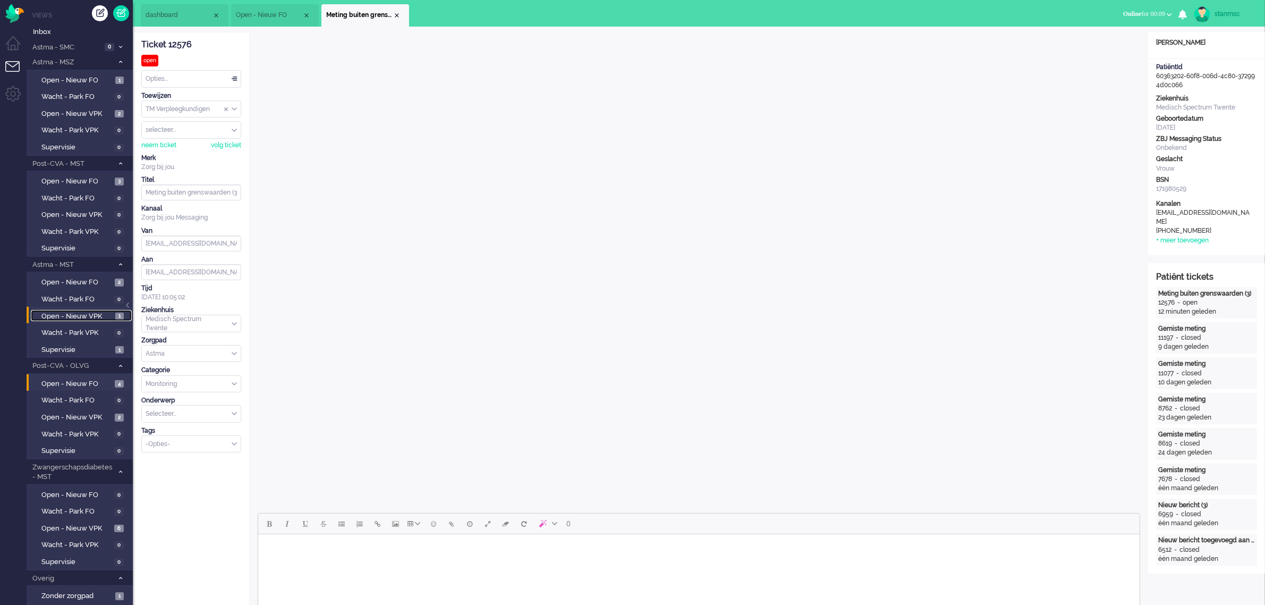
click at [84, 314] on span "Open - Nieuw VPK" at bounding box center [76, 316] width 71 height 10
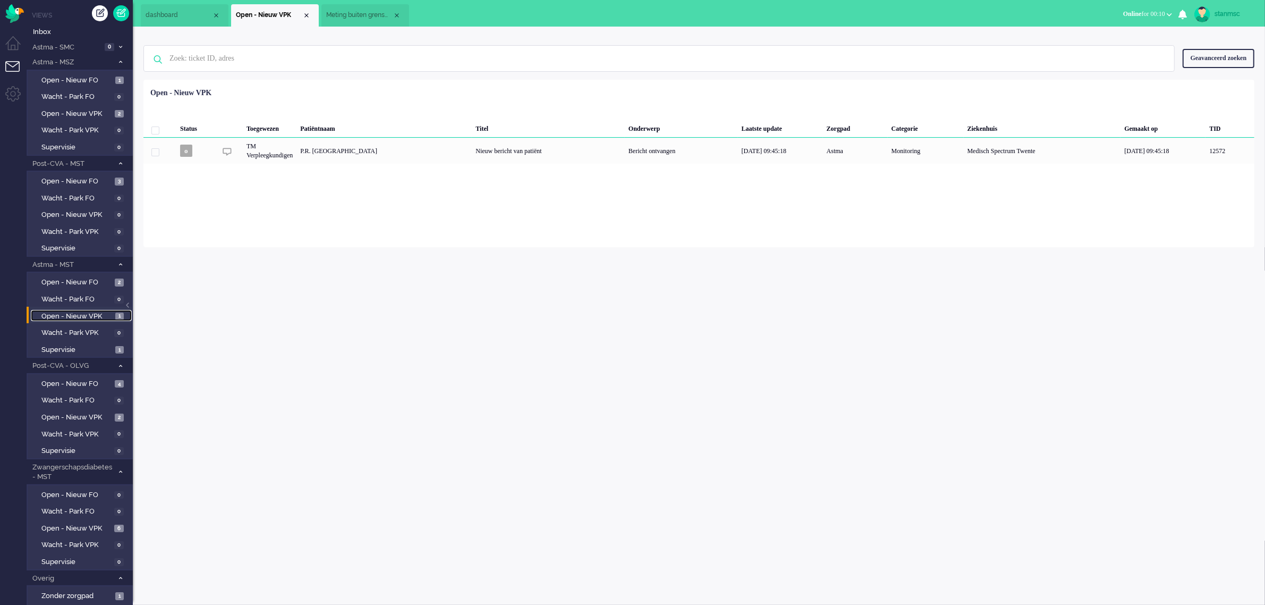
click at [354, 14] on span "Meting buiten grenswaarden (3)" at bounding box center [359, 15] width 66 height 9
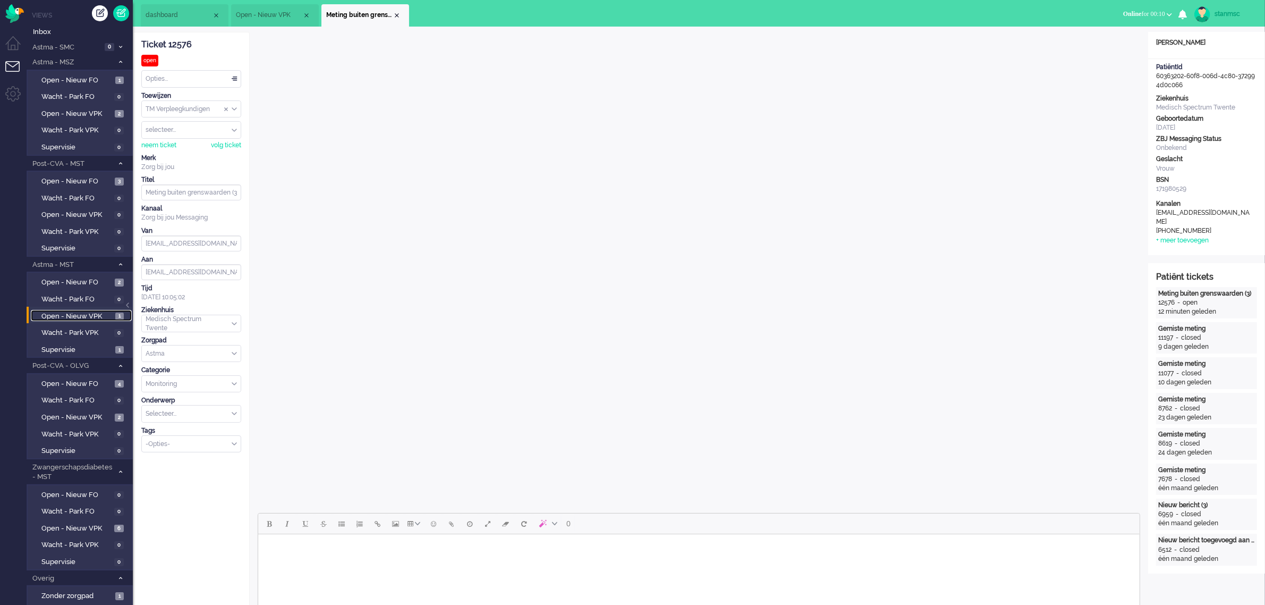
click at [261, 14] on span "Open - Nieuw VPK" at bounding box center [269, 15] width 66 height 9
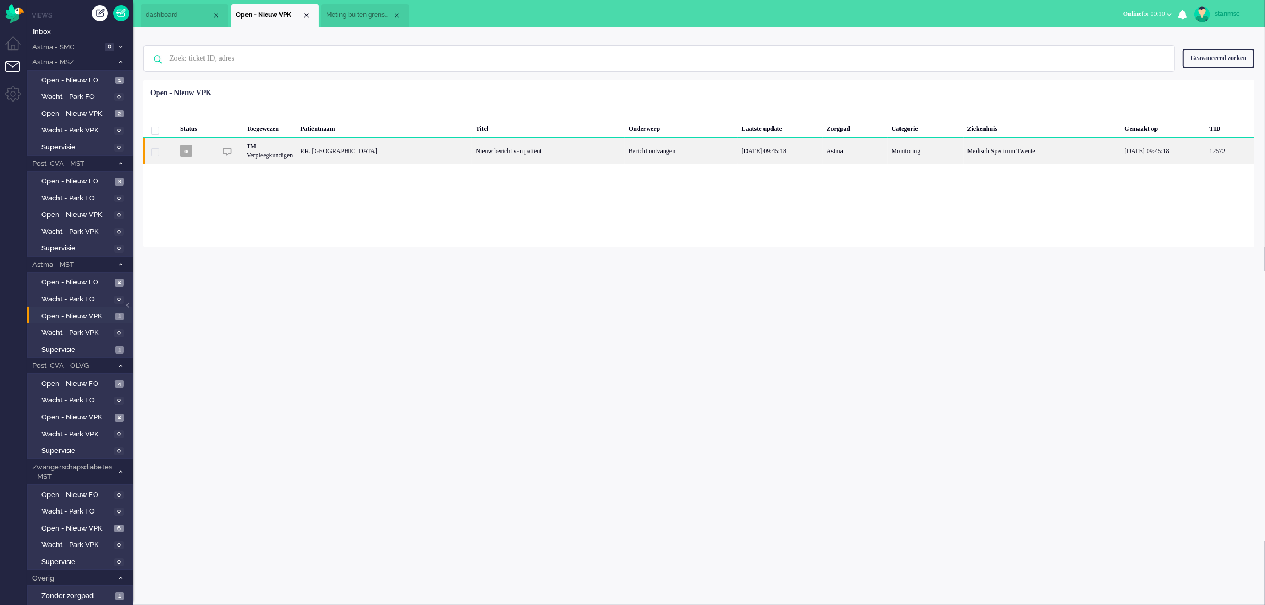
click at [357, 156] on div "P.R. [GEOGRAPHIC_DATA]" at bounding box center [384, 151] width 175 height 26
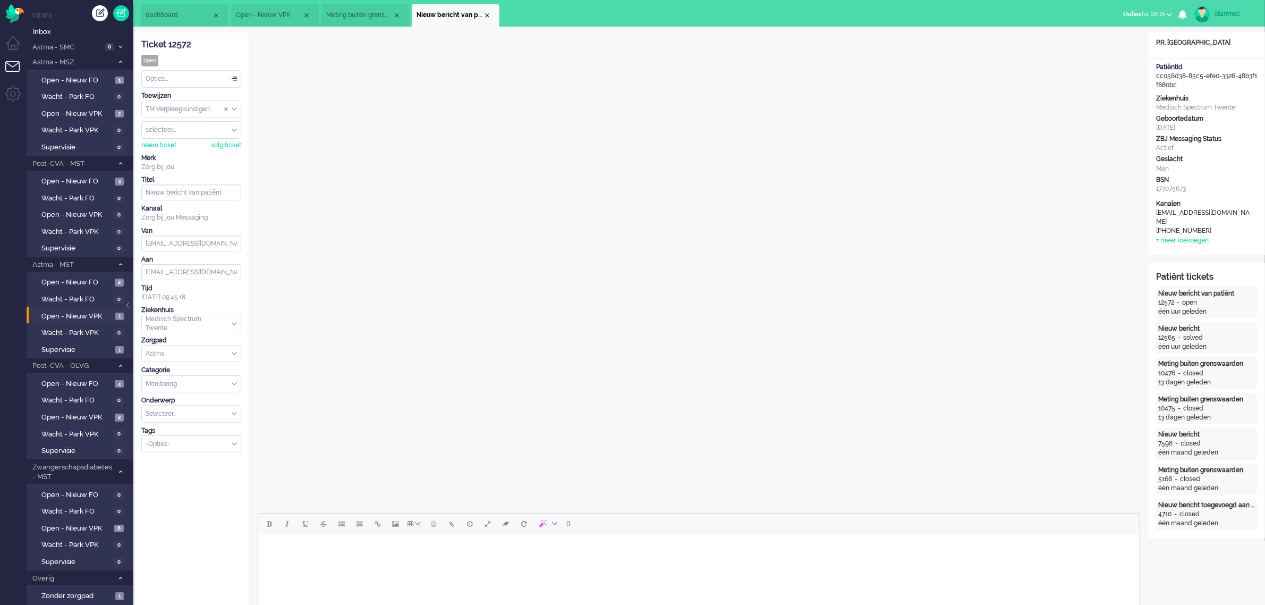
click at [353, 11] on span "Meting buiten grenswaarden (3)" at bounding box center [359, 15] width 66 height 9
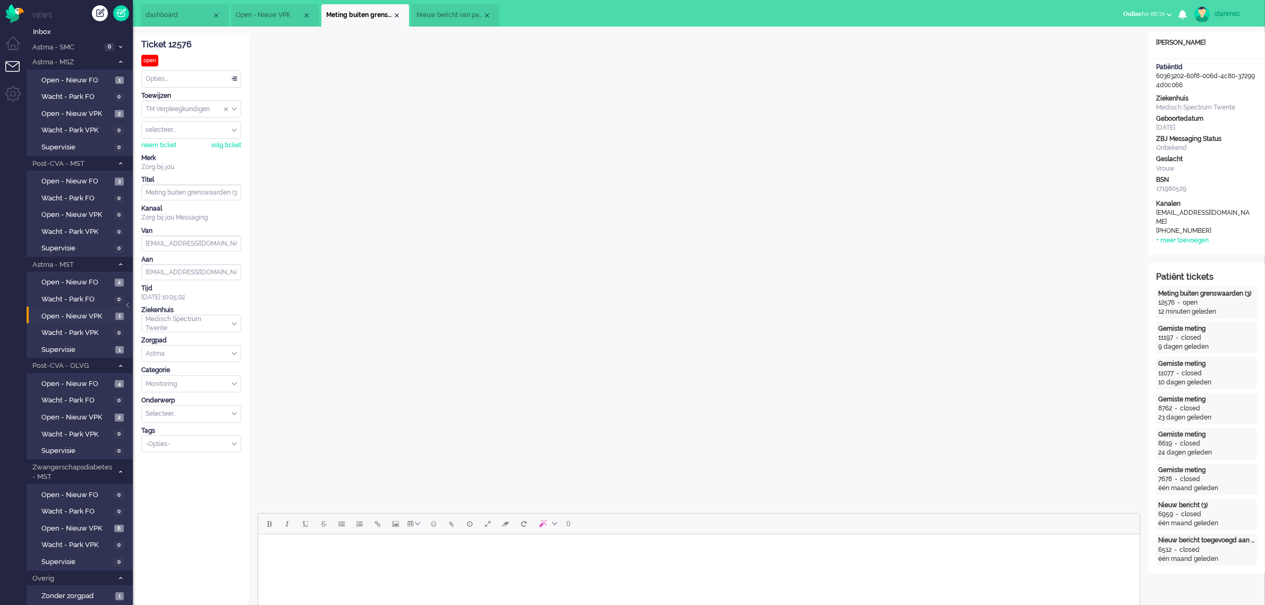
click at [235, 445] on div "-Opties-" at bounding box center [191, 444] width 99 height 16
click at [194, 463] on li "supervisie" at bounding box center [191, 459] width 99 height 15
click at [79, 345] on span "Supervisie" at bounding box center [76, 350] width 71 height 10
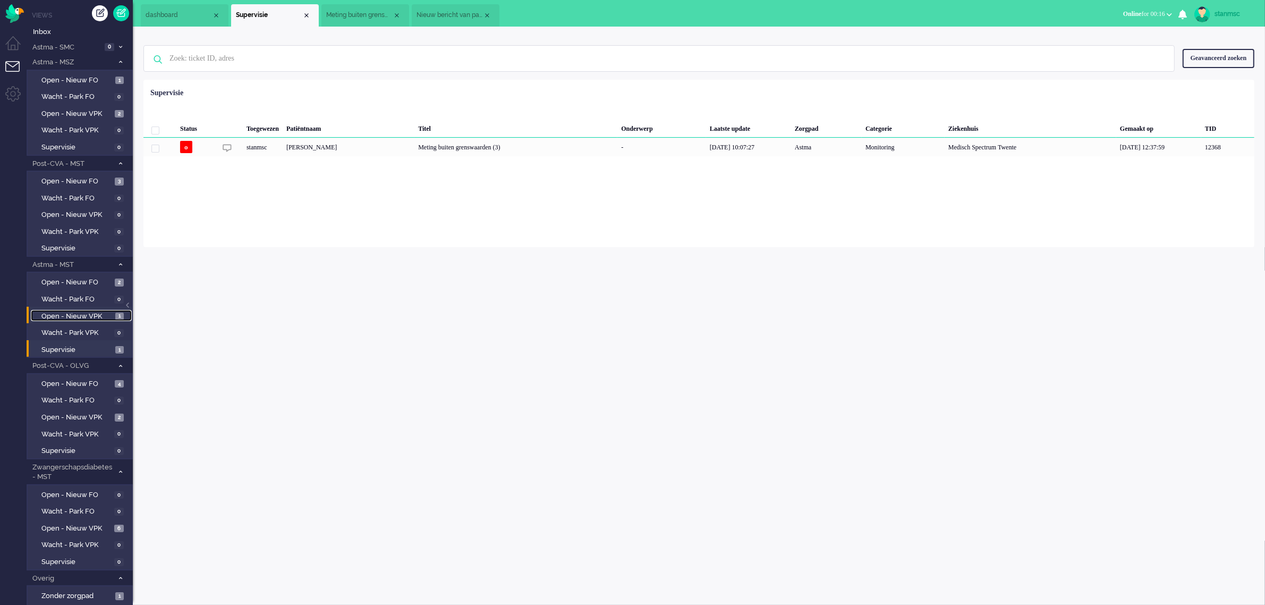
click at [78, 311] on span "Open - Nieuw VPK" at bounding box center [76, 316] width 71 height 10
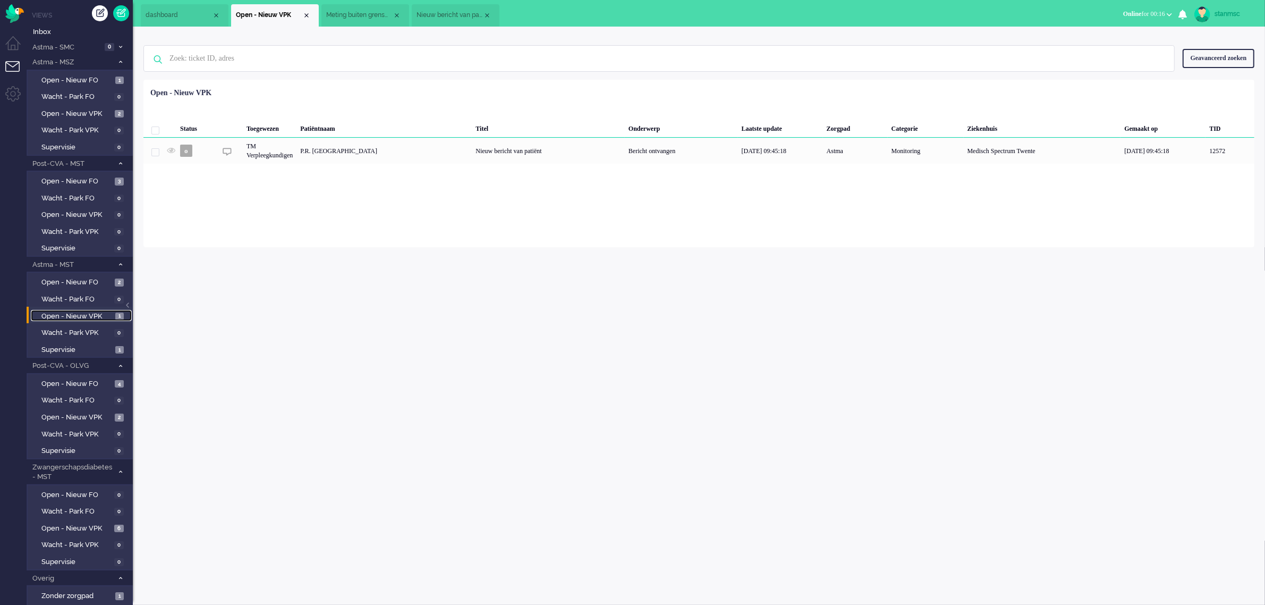
click at [434, 12] on span "Nieuw bericht van patiënt" at bounding box center [450, 15] width 66 height 9
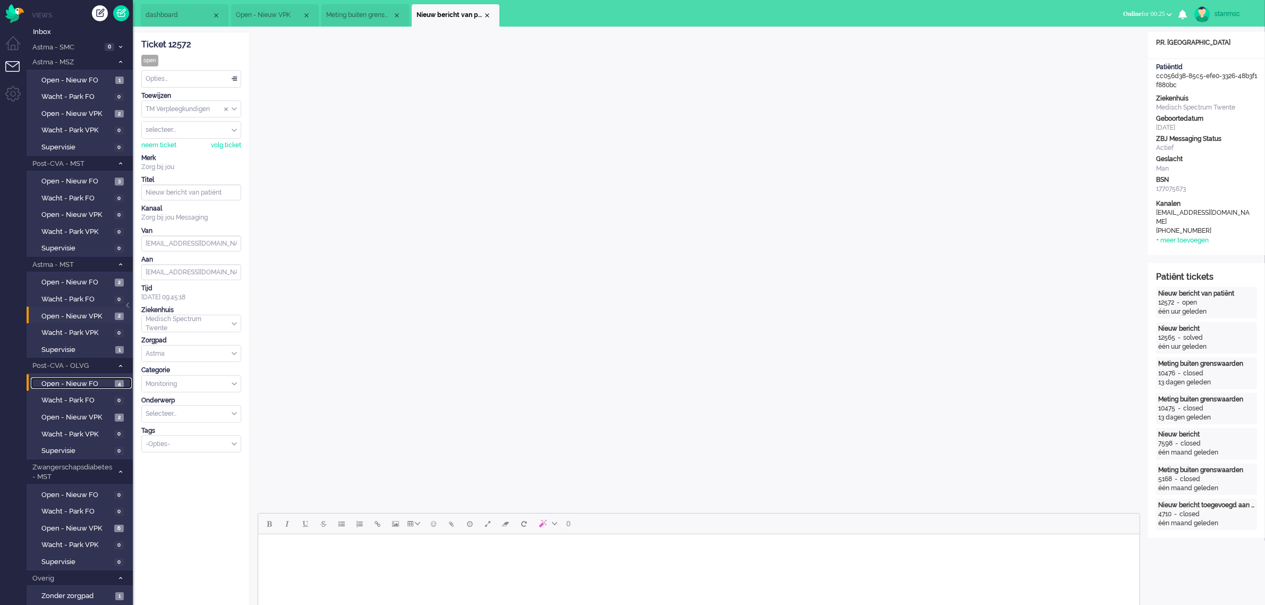
click at [80, 382] on span "Open - Nieuw FO" at bounding box center [76, 384] width 71 height 10
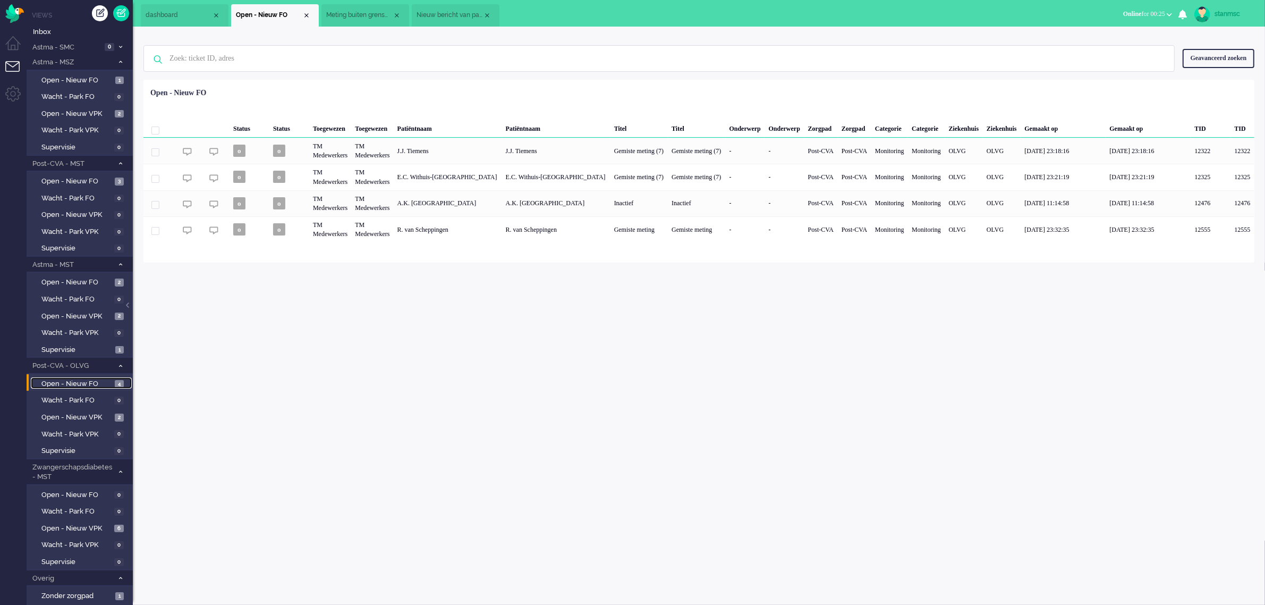
click at [445, 12] on span "Nieuw bericht van patiënt" at bounding box center [450, 15] width 66 height 9
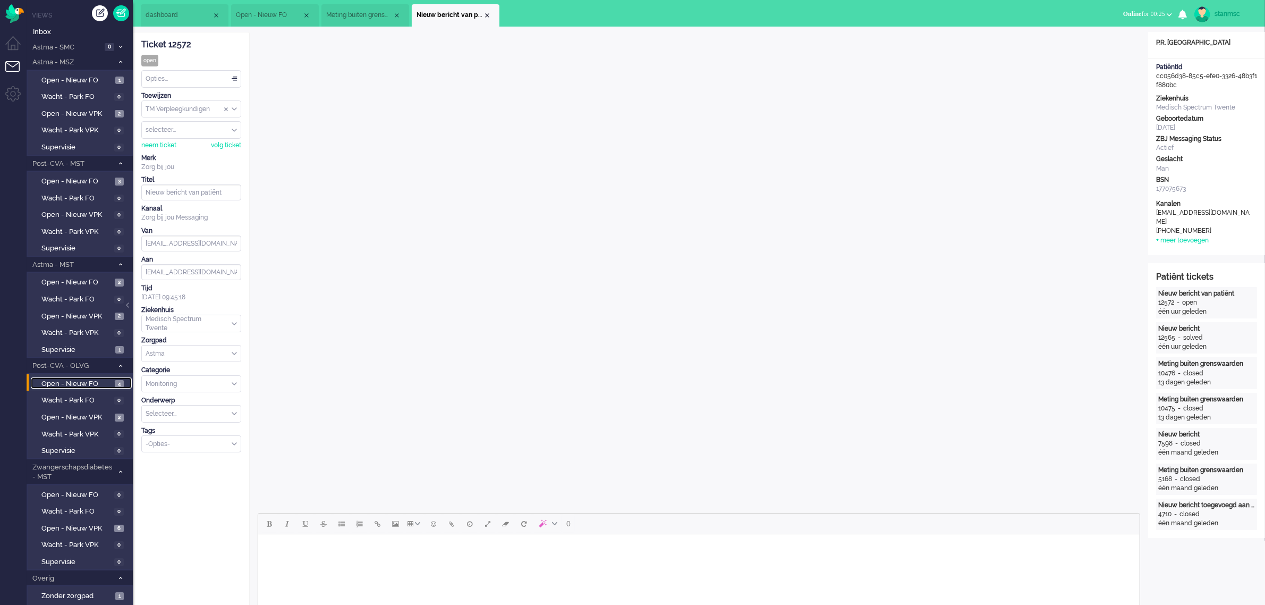
click at [362, 12] on span "Meting buiten grenswaarden (3)" at bounding box center [359, 15] width 66 height 9
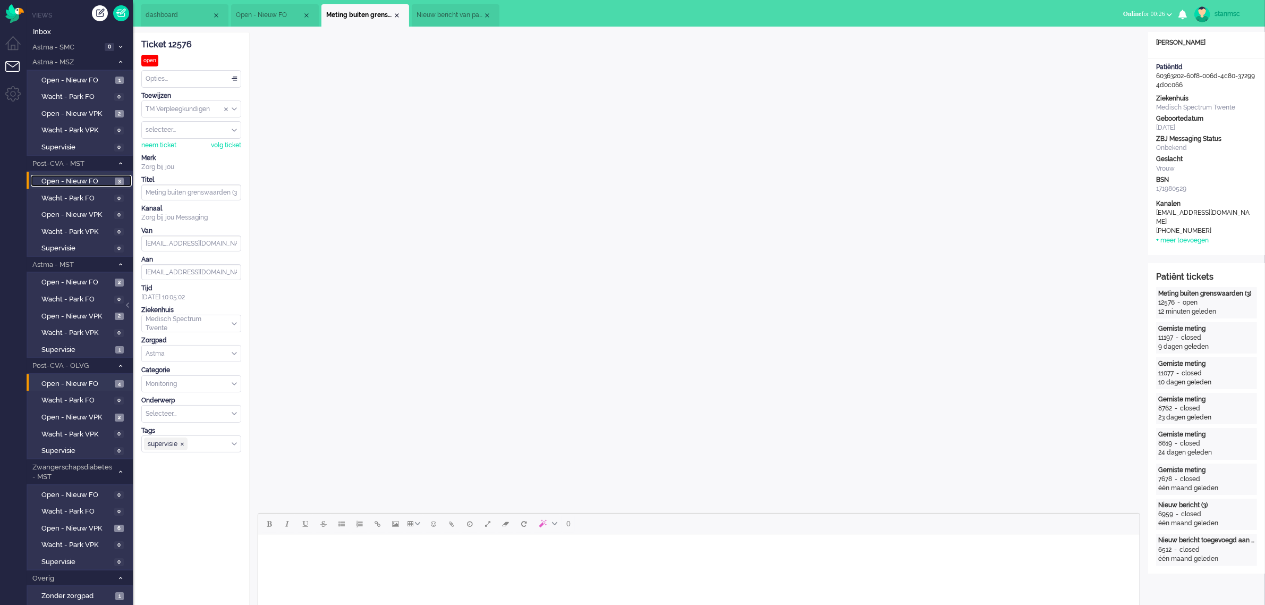
click at [86, 180] on span "Open - Nieuw FO" at bounding box center [76, 181] width 71 height 10
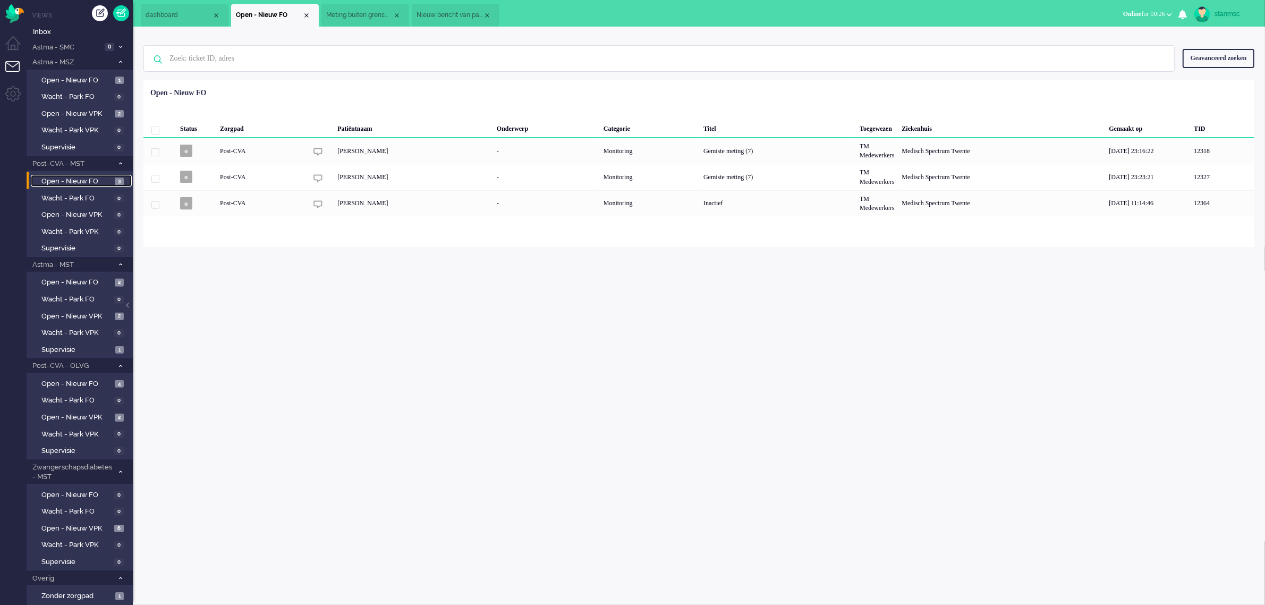
click at [467, 14] on span "Nieuw bericht van patiënt" at bounding box center [450, 15] width 66 height 9
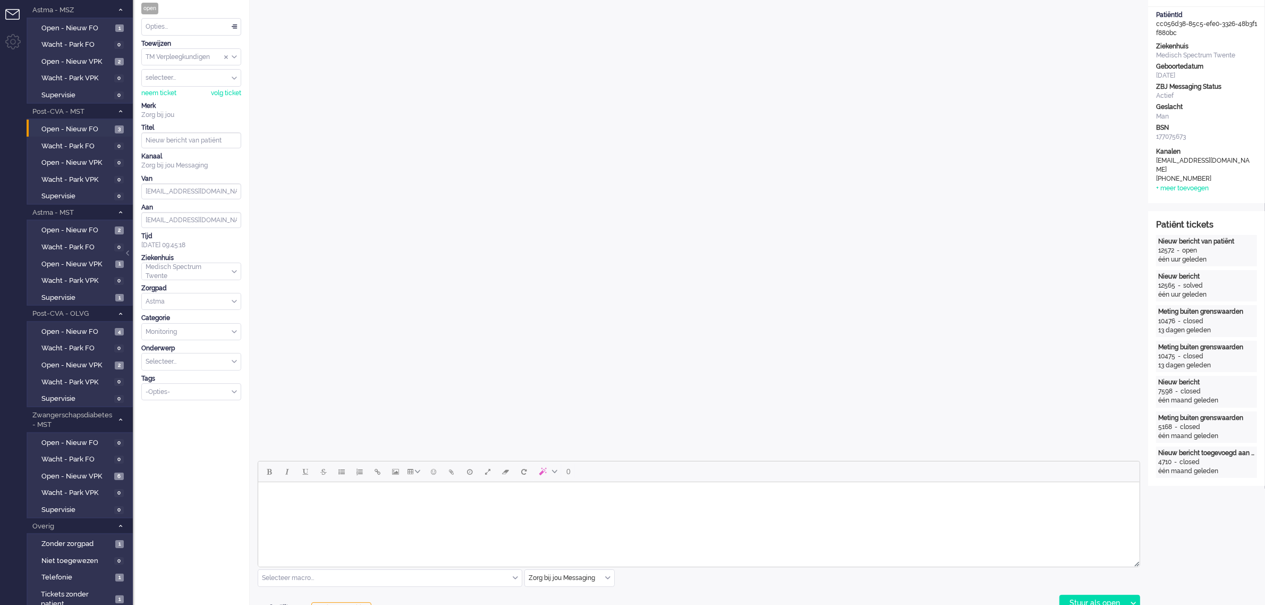
scroll to position [332, 0]
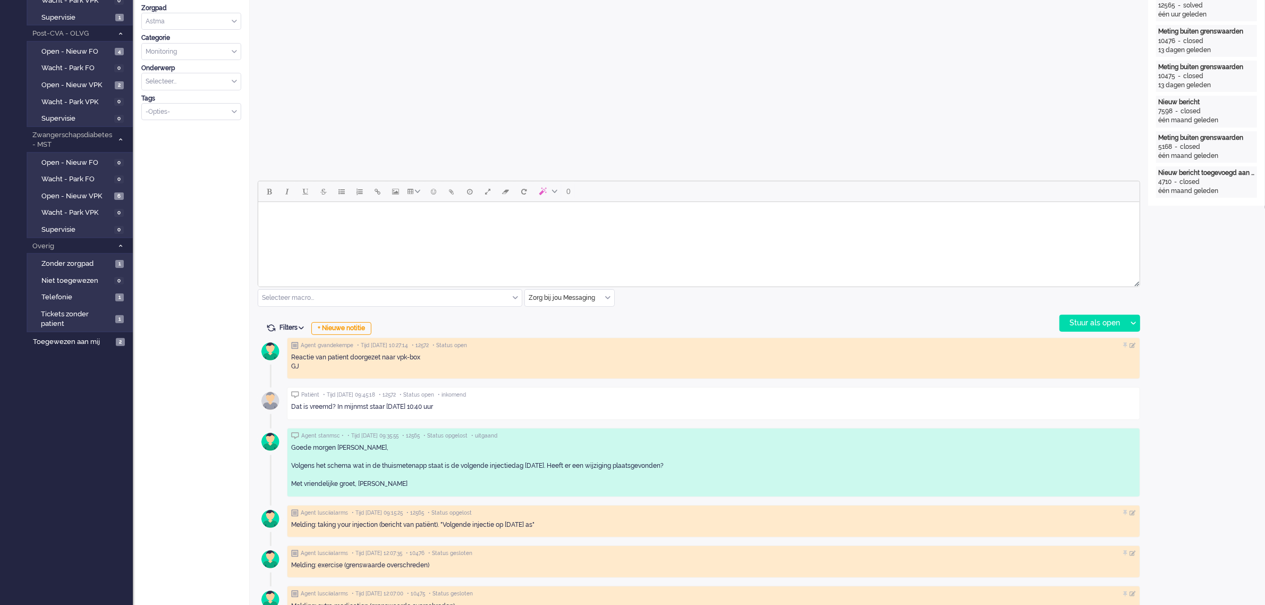
click at [606, 296] on div "Zorg bij jou Messaging" at bounding box center [569, 298] width 89 height 16
click at [574, 326] on span "uitgaand telefoon" at bounding box center [556, 329] width 53 height 9
click at [1090, 322] on div "Stuur als open" at bounding box center [1093, 323] width 66 height 16
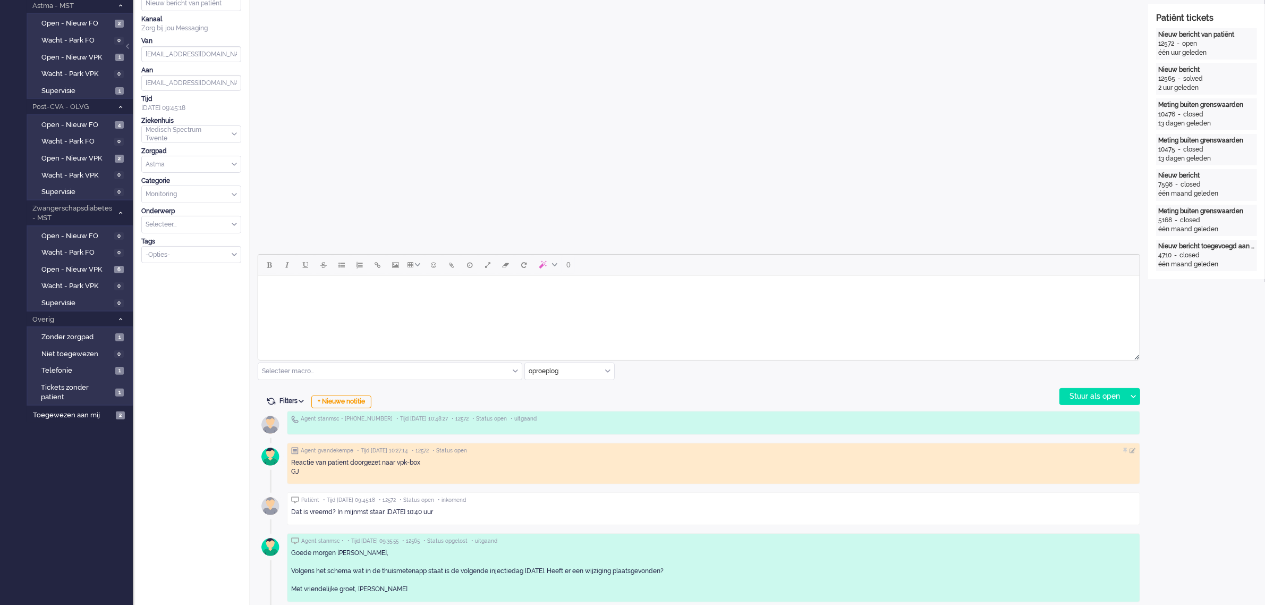
scroll to position [0, 0]
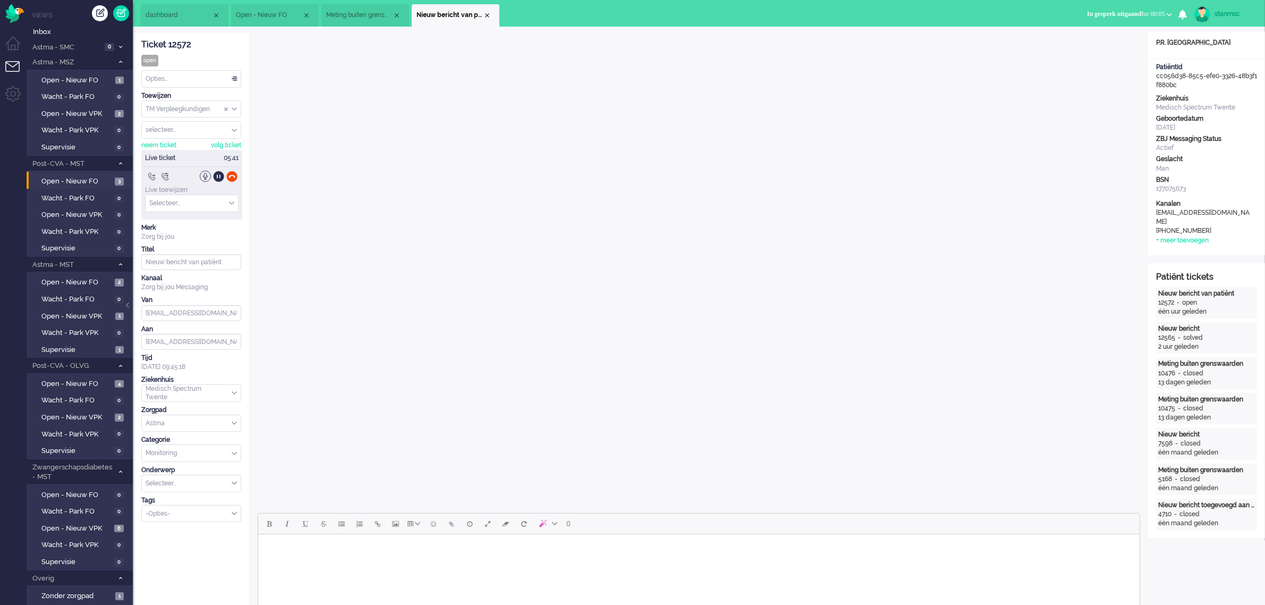
click at [366, 19] on span "Meting buiten grenswaarden (3)" at bounding box center [359, 15] width 66 height 9
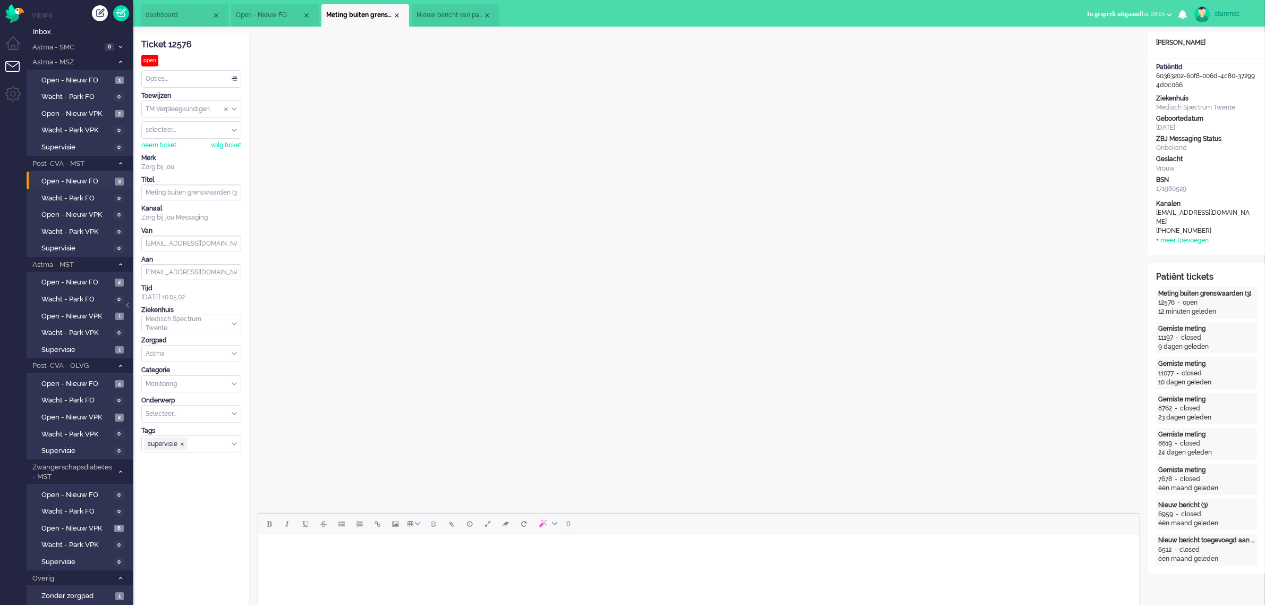
click at [452, 18] on span "Nieuw bericht van patiënt" at bounding box center [450, 15] width 66 height 9
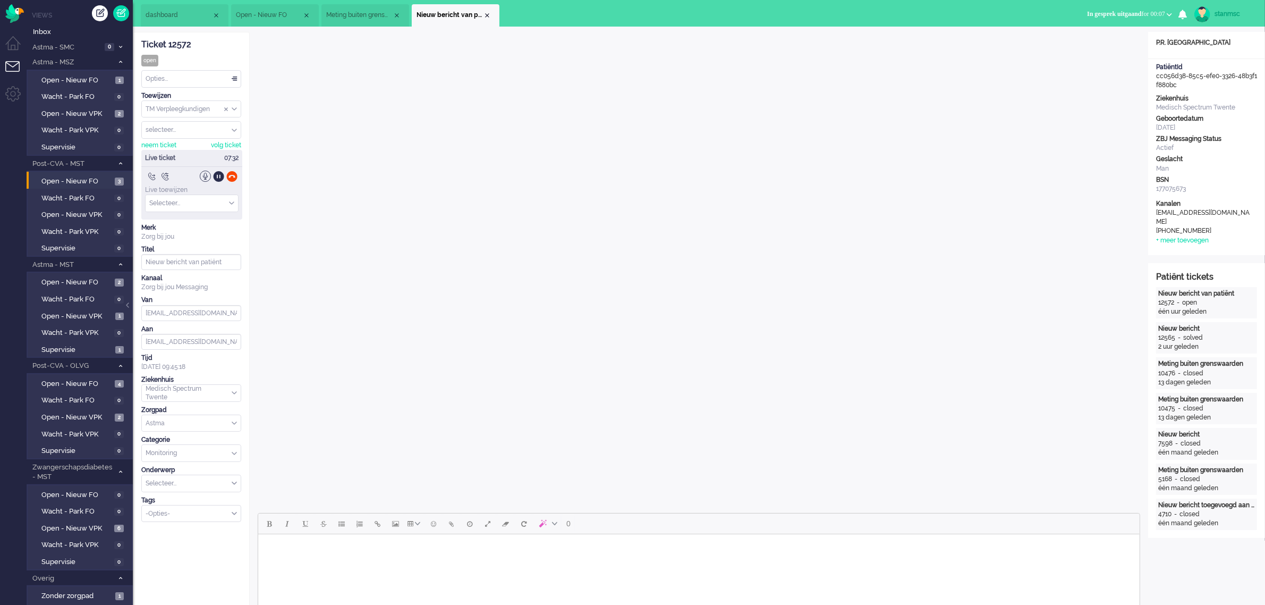
click at [356, 16] on span "Meting buiten grenswaarden (3)" at bounding box center [359, 15] width 66 height 9
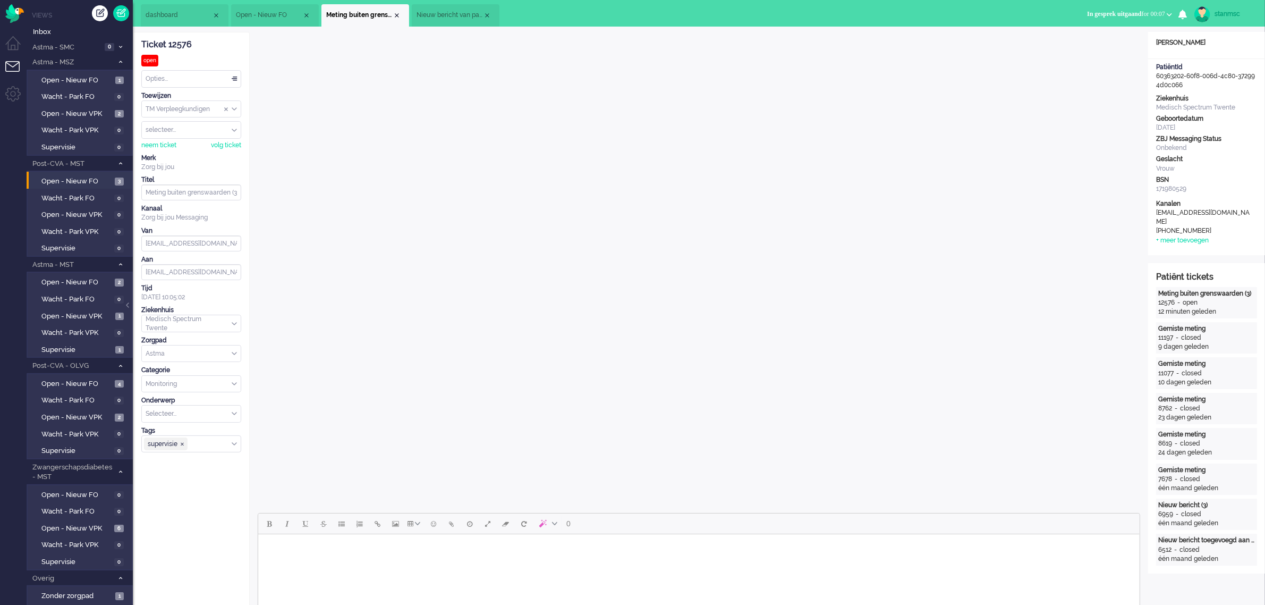
click at [458, 16] on span "Nieuw bericht van patiënt" at bounding box center [450, 15] width 66 height 9
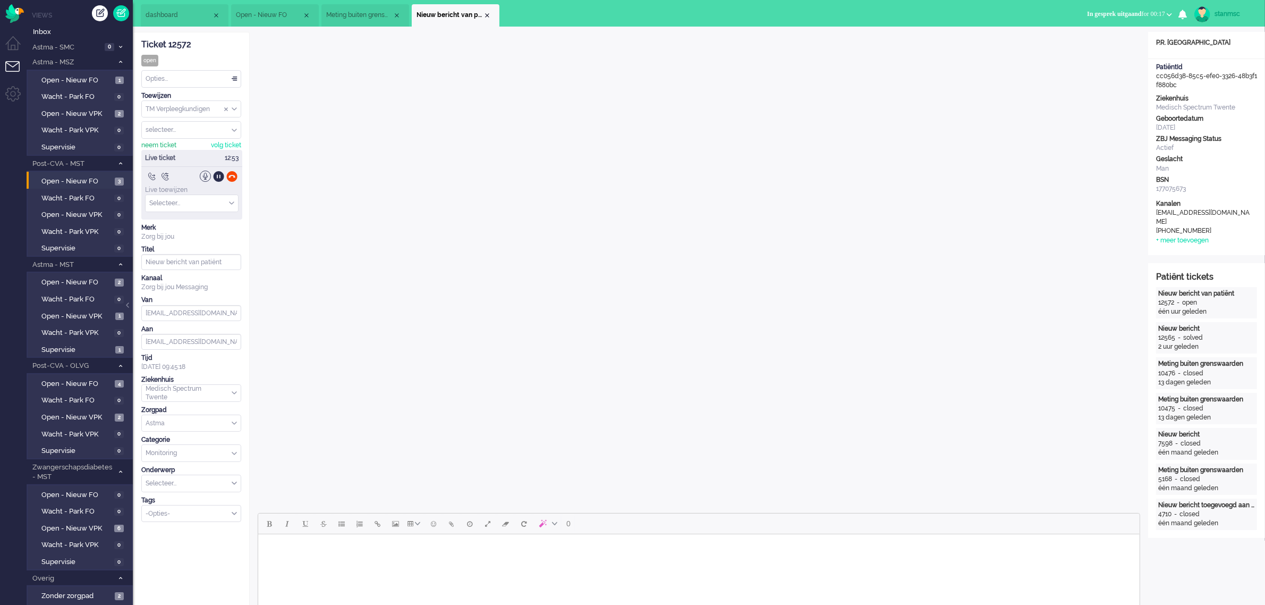
click at [162, 143] on div "neem ticket" at bounding box center [158, 145] width 35 height 9
click at [232, 178] on div at bounding box center [231, 176] width 11 height 11
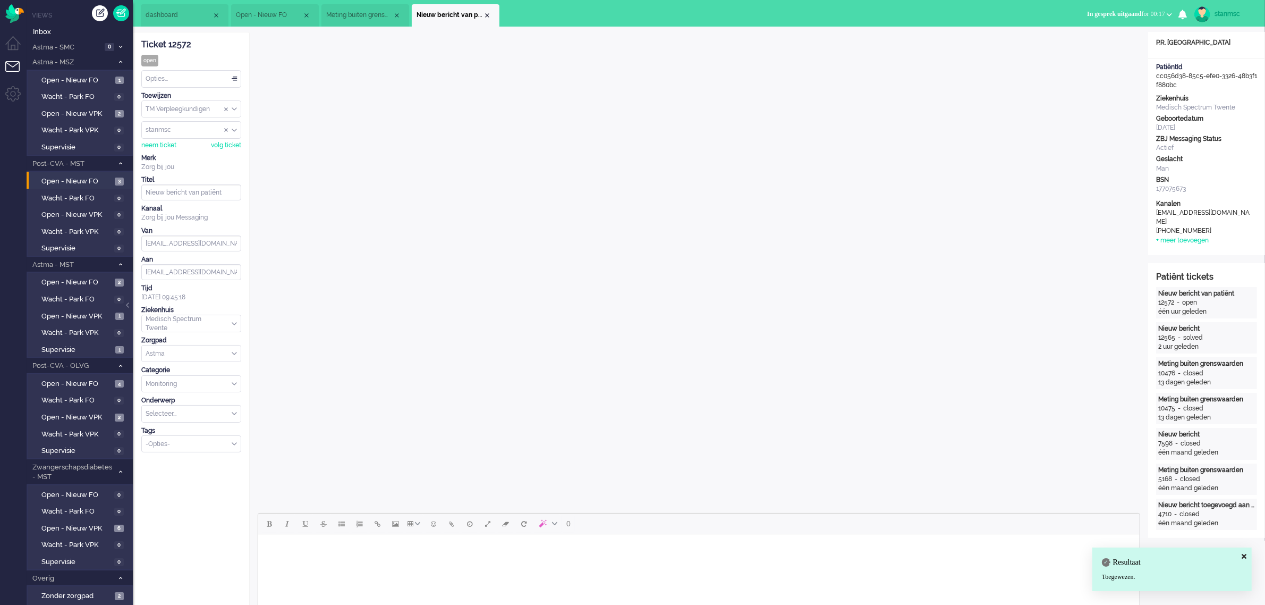
click at [198, 78] on div "Opties..." at bounding box center [191, 79] width 99 height 16
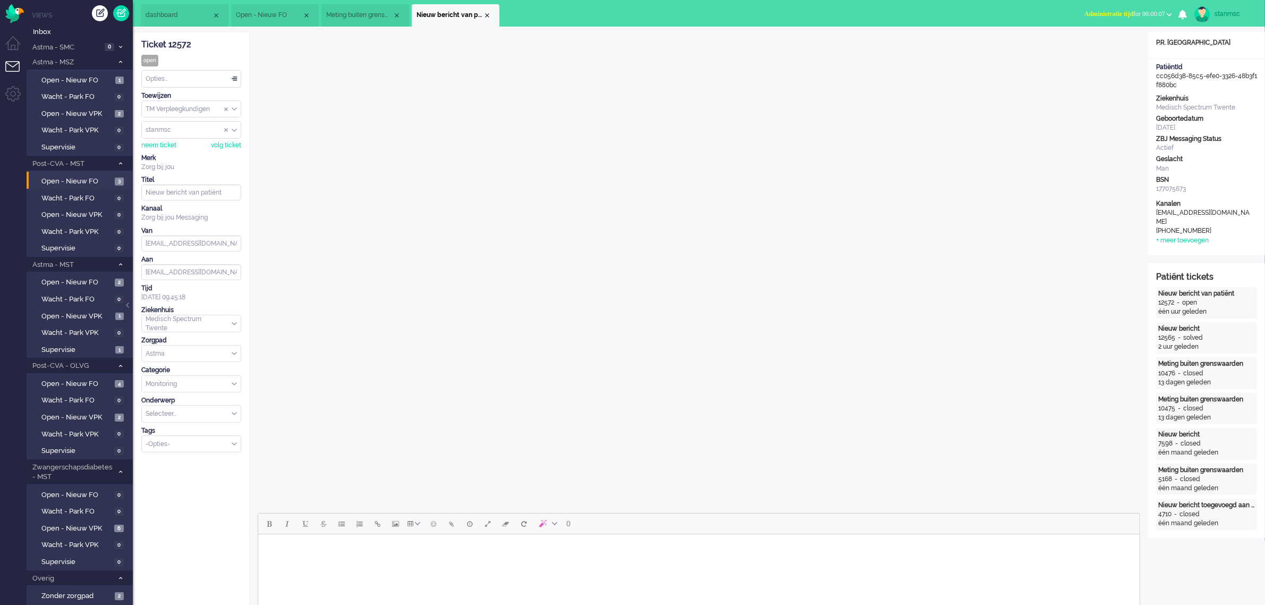
click at [394, 551] on body "Rich Text Area. Press ALT-0 for help." at bounding box center [698, 547] width 873 height 19
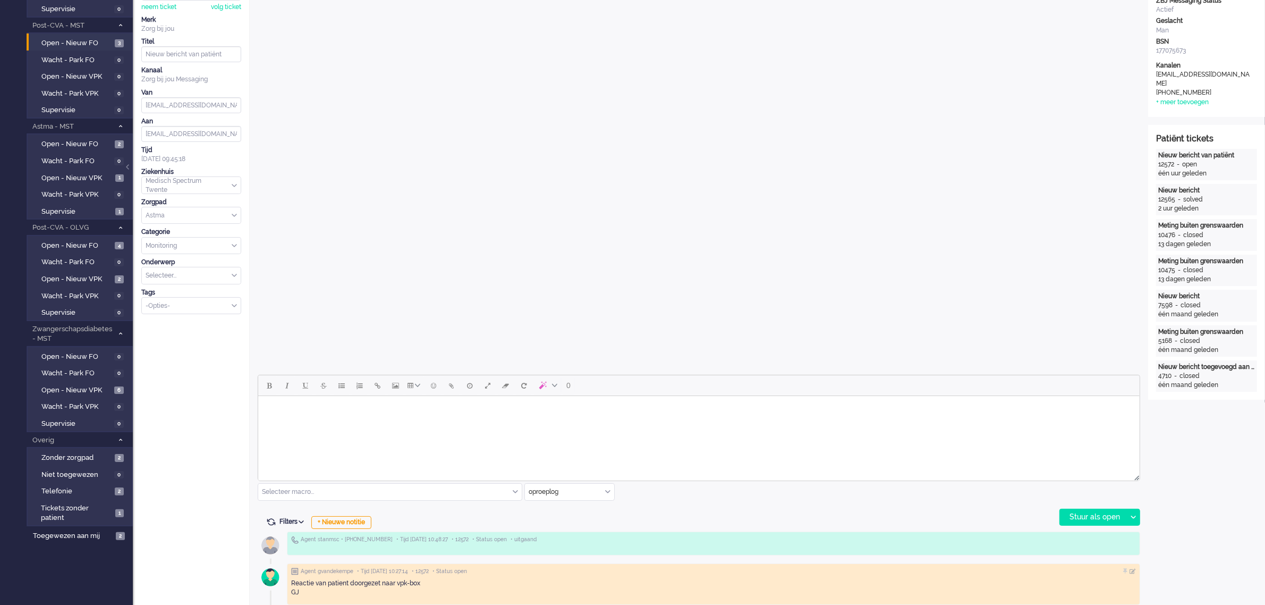
scroll to position [332, 0]
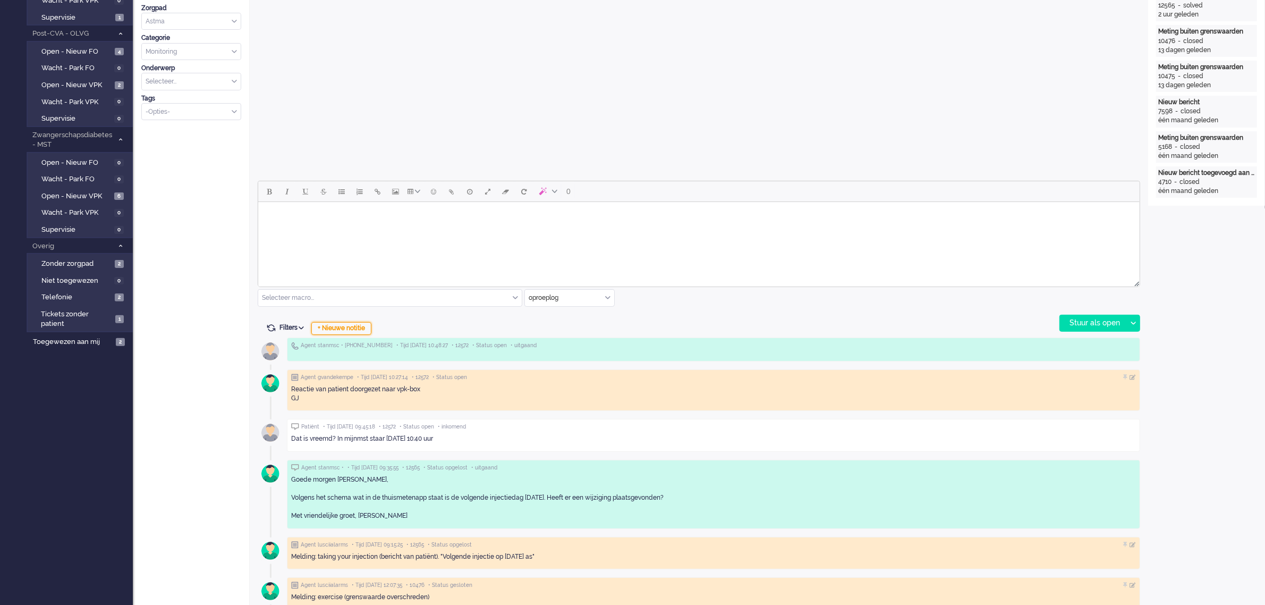
click at [343, 328] on div "+ Nieuwe notitie" at bounding box center [341, 328] width 60 height 13
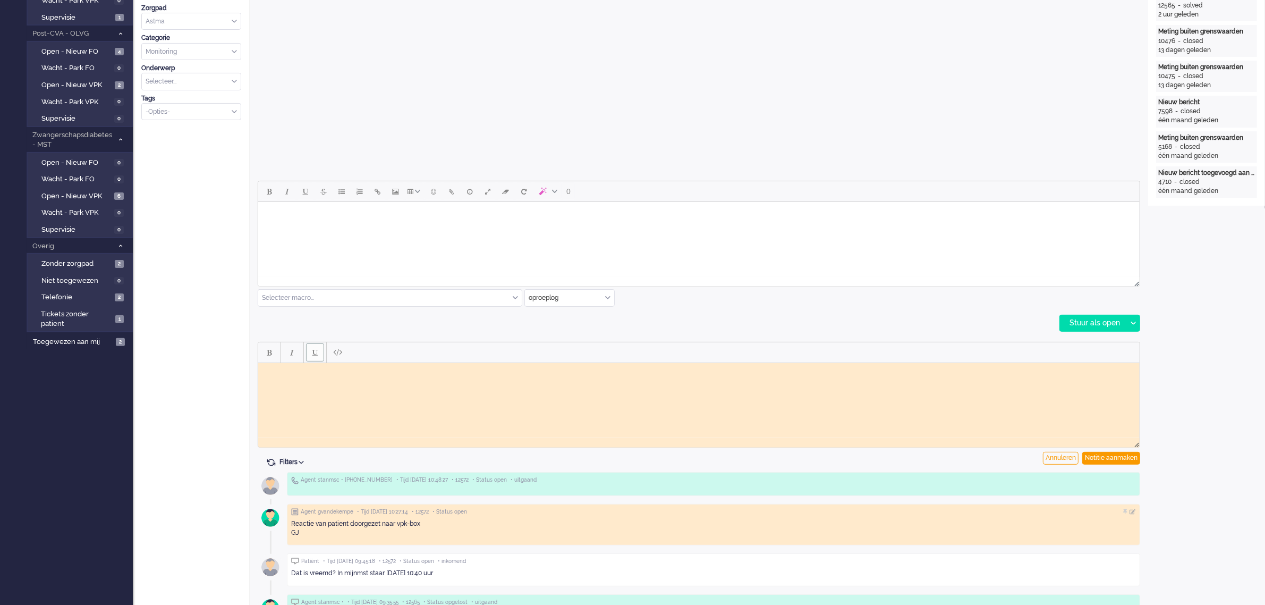
scroll to position [0, 0]
click at [315, 379] on html at bounding box center [699, 370] width 882 height 16
click at [1111, 454] on div "Notitie aanmaken" at bounding box center [1112, 458] width 58 height 13
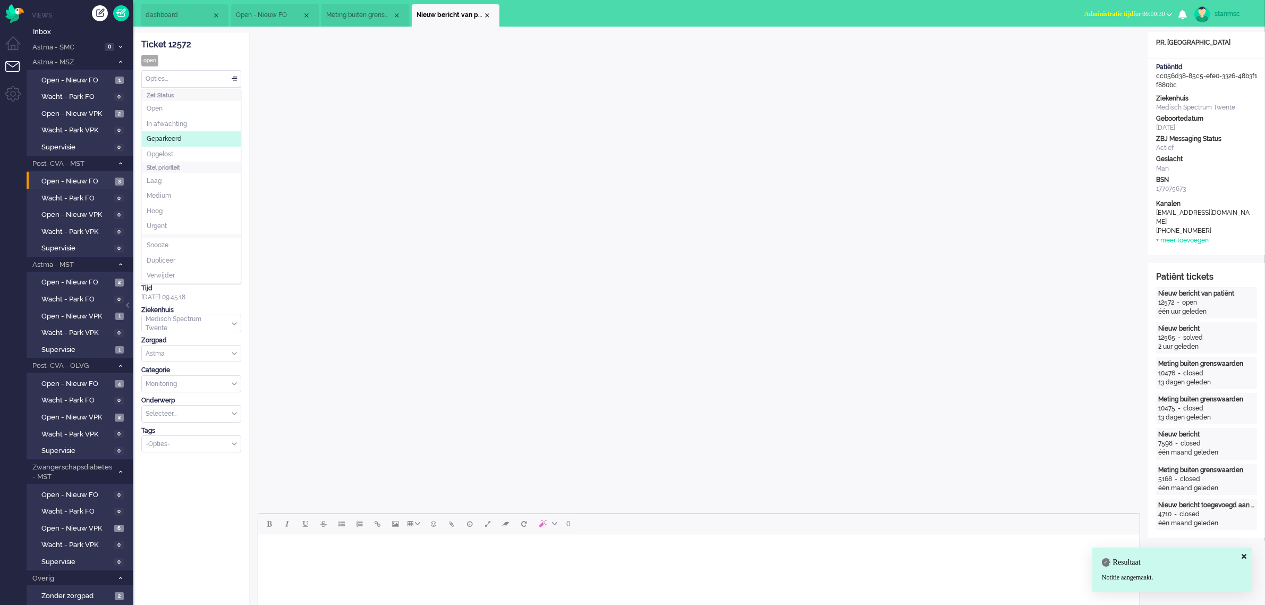
click at [192, 79] on div "Opties..." at bounding box center [191, 79] width 99 height 16
click at [173, 151] on span "Opgelost" at bounding box center [160, 154] width 27 height 9
click at [487, 14] on div "Close tab" at bounding box center [487, 15] width 9 height 9
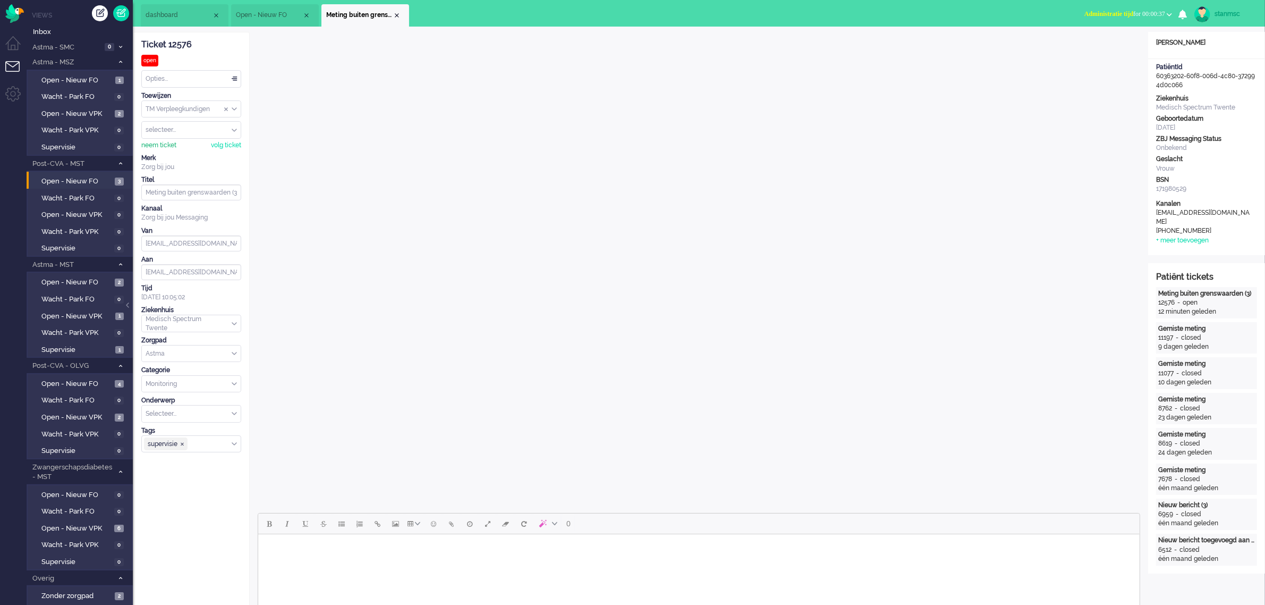
click at [170, 142] on div "neem ticket" at bounding box center [158, 145] width 35 height 9
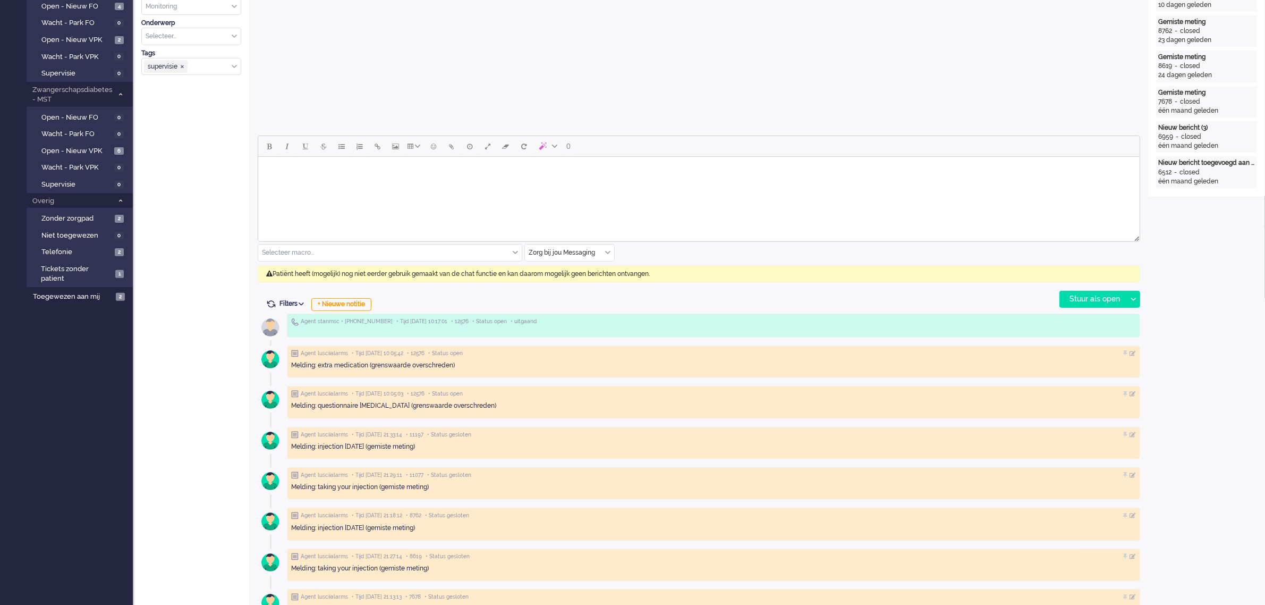
scroll to position [399, 0]
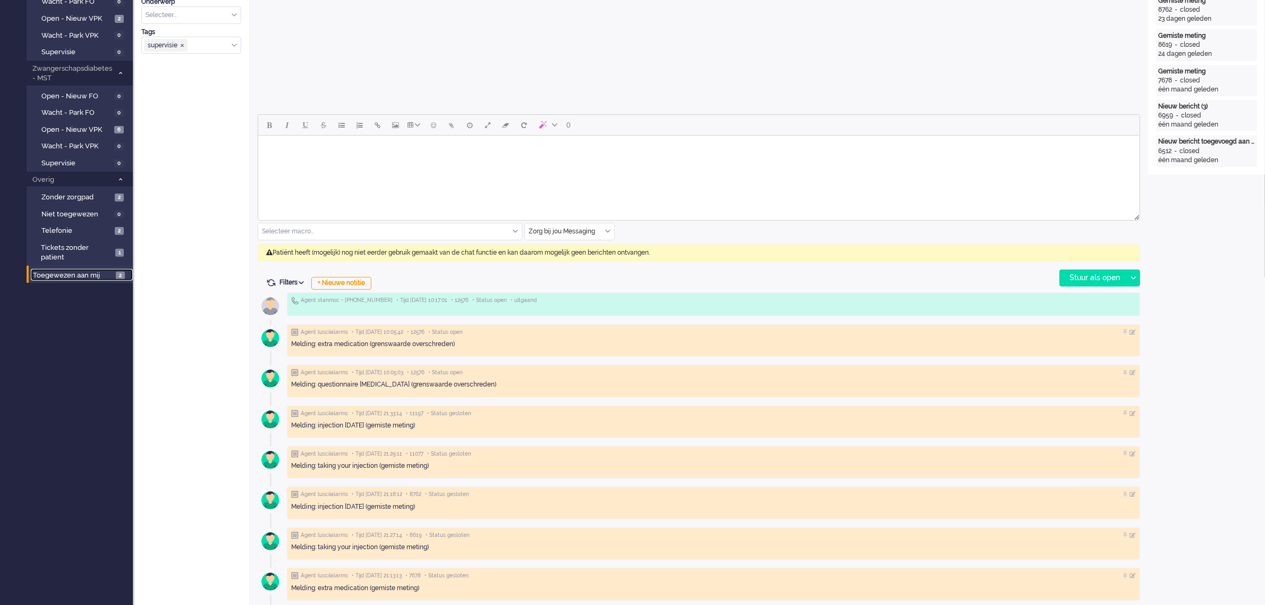
click at [78, 271] on span "Toegewezen aan mij" at bounding box center [73, 276] width 80 height 10
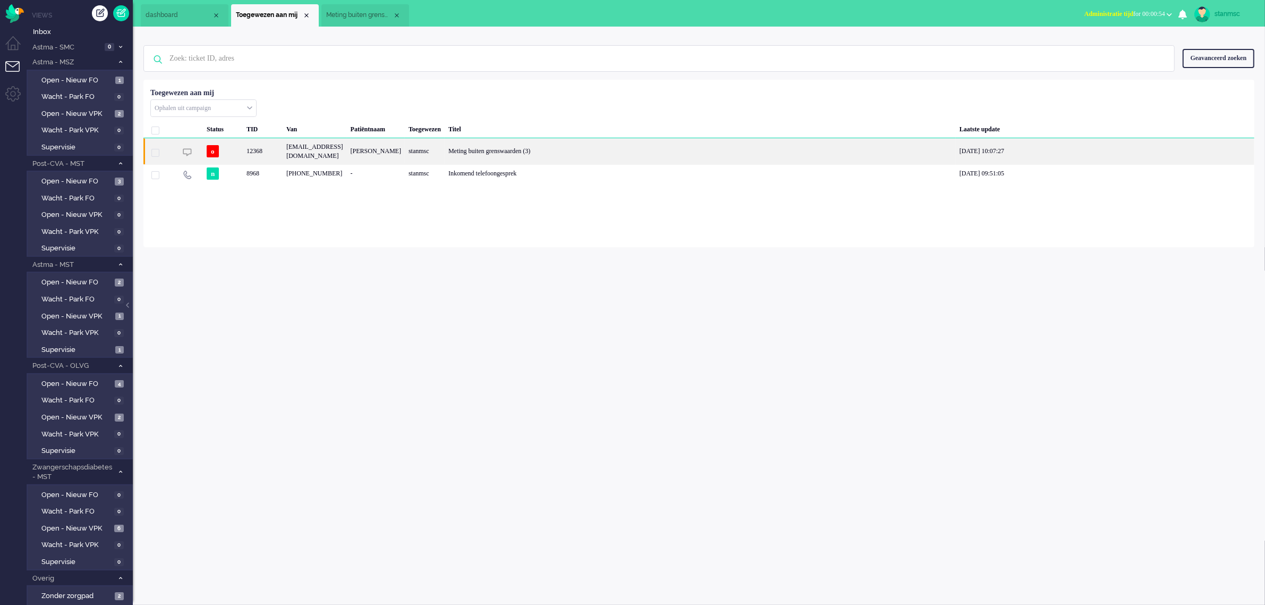
click at [276, 151] on div "12368" at bounding box center [263, 151] width 40 height 26
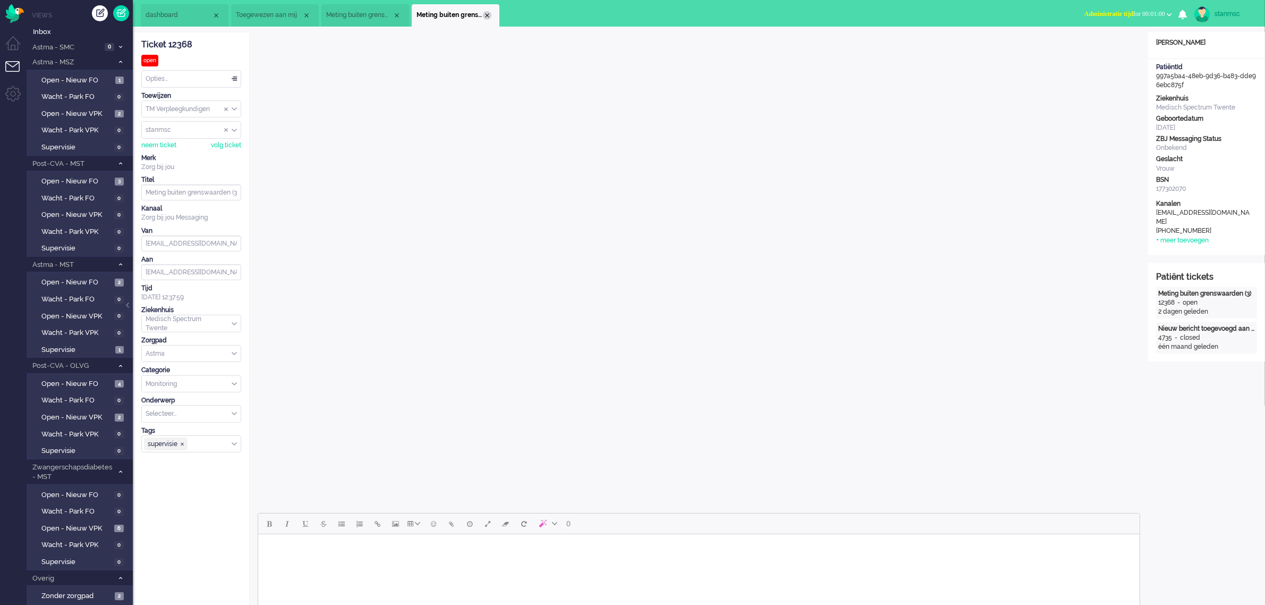
click at [487, 15] on div "Close tab" at bounding box center [487, 15] width 9 height 9
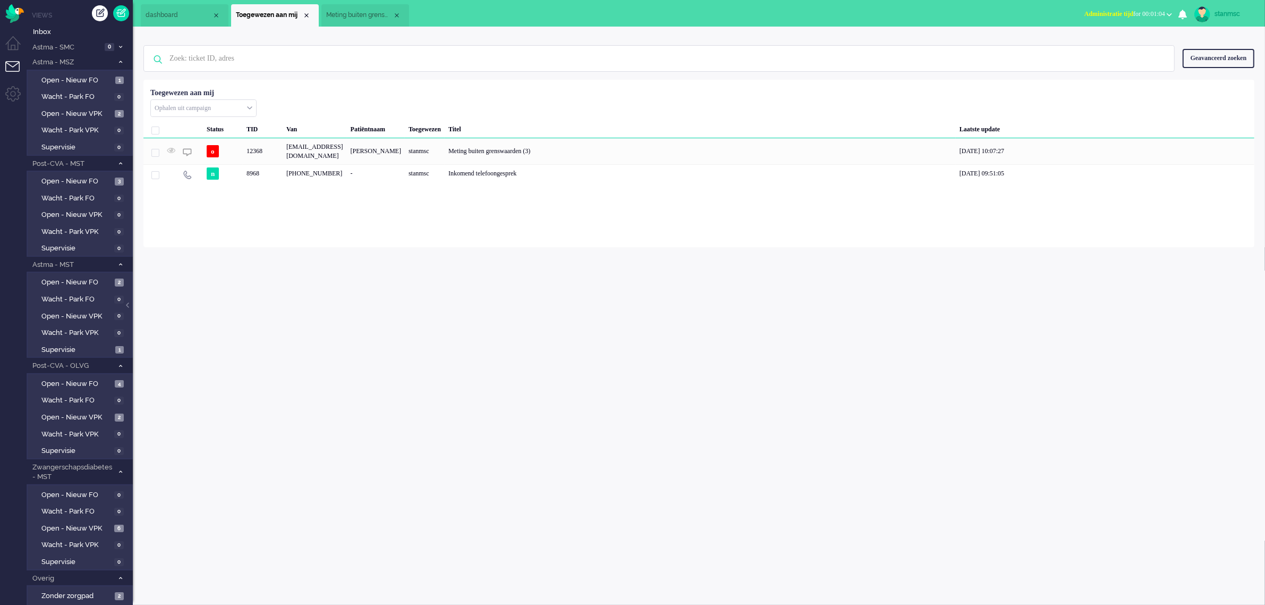
click at [352, 16] on span "Meting buiten grenswaarden (3)" at bounding box center [359, 15] width 66 height 9
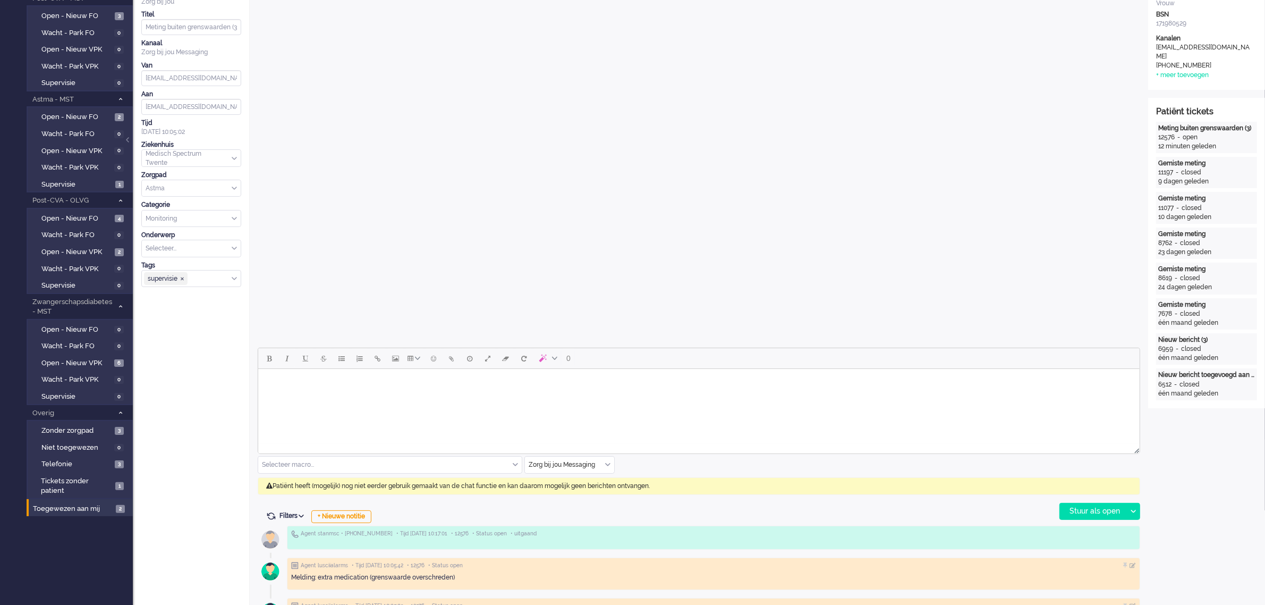
scroll to position [133, 0]
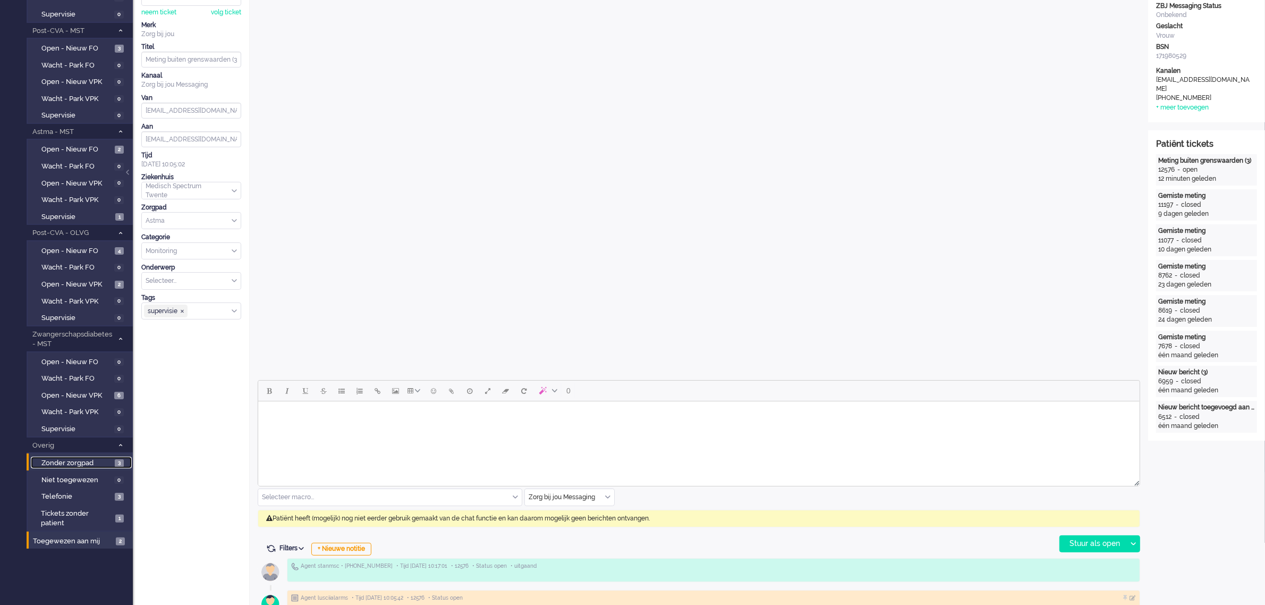
click at [81, 458] on span "Zonder zorgpad" at bounding box center [76, 463] width 71 height 10
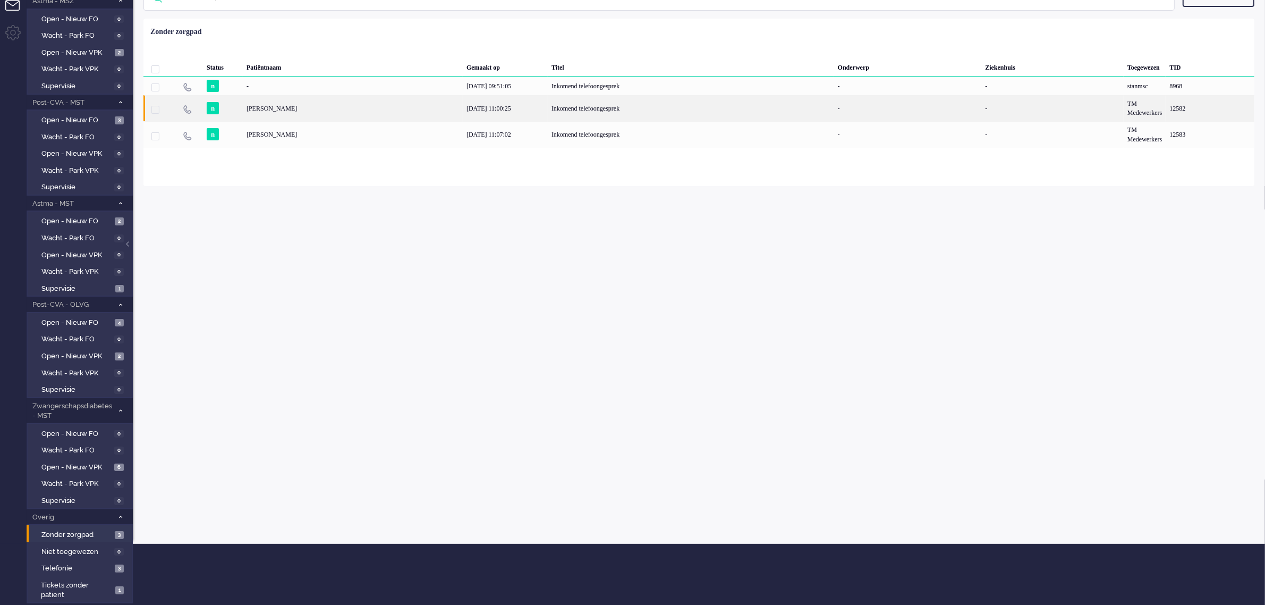
click at [393, 111] on div "[PERSON_NAME]" at bounding box center [353, 108] width 220 height 26
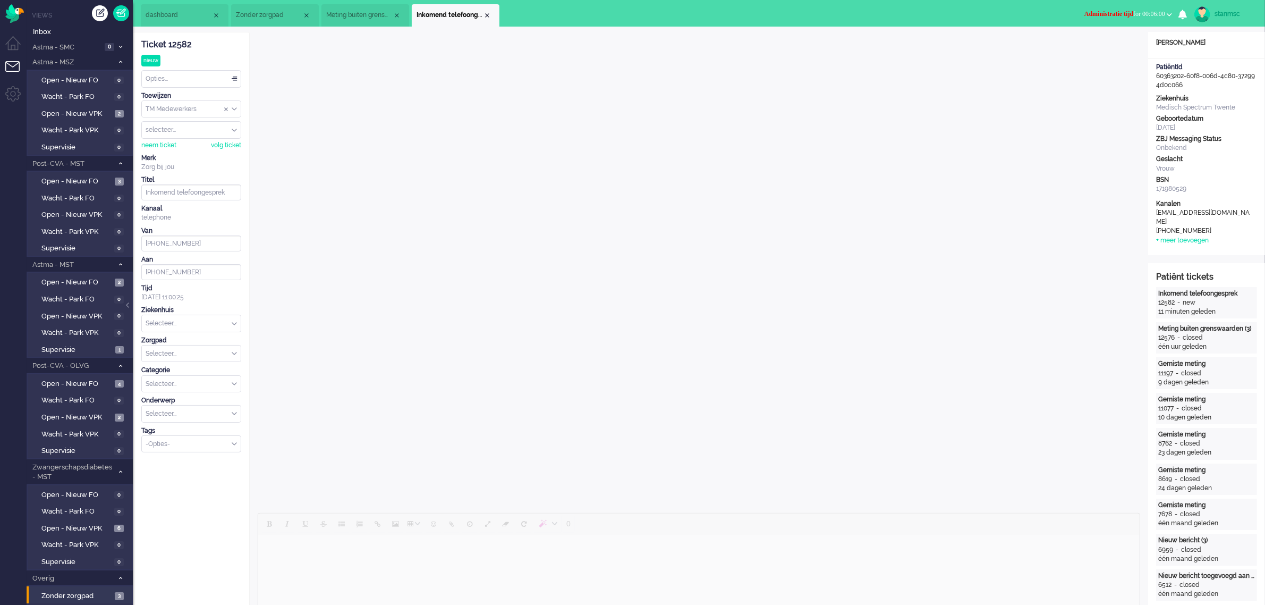
click at [1142, 13] on span "Administratie tijd for 00:06:00" at bounding box center [1125, 13] width 81 height 7
click at [1103, 44] on label "Online" at bounding box center [1128, 47] width 84 height 9
click at [171, 14] on span "dashboard" at bounding box center [179, 15] width 66 height 9
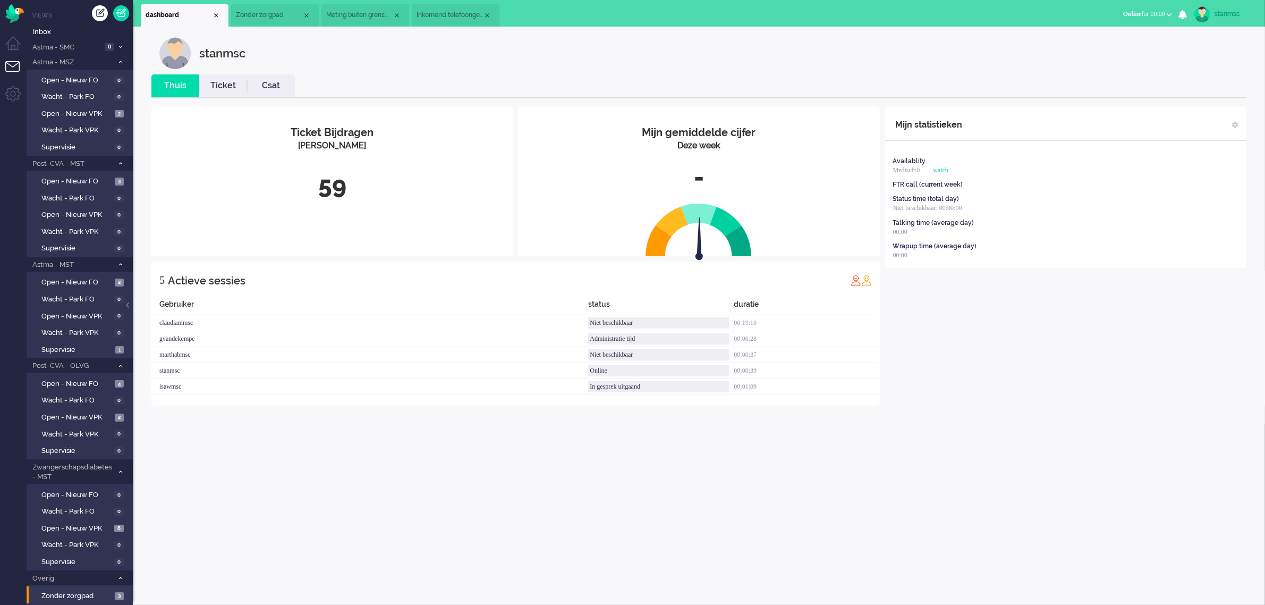
click at [433, 15] on span "Inkomend telefoongesprek" at bounding box center [450, 15] width 66 height 9
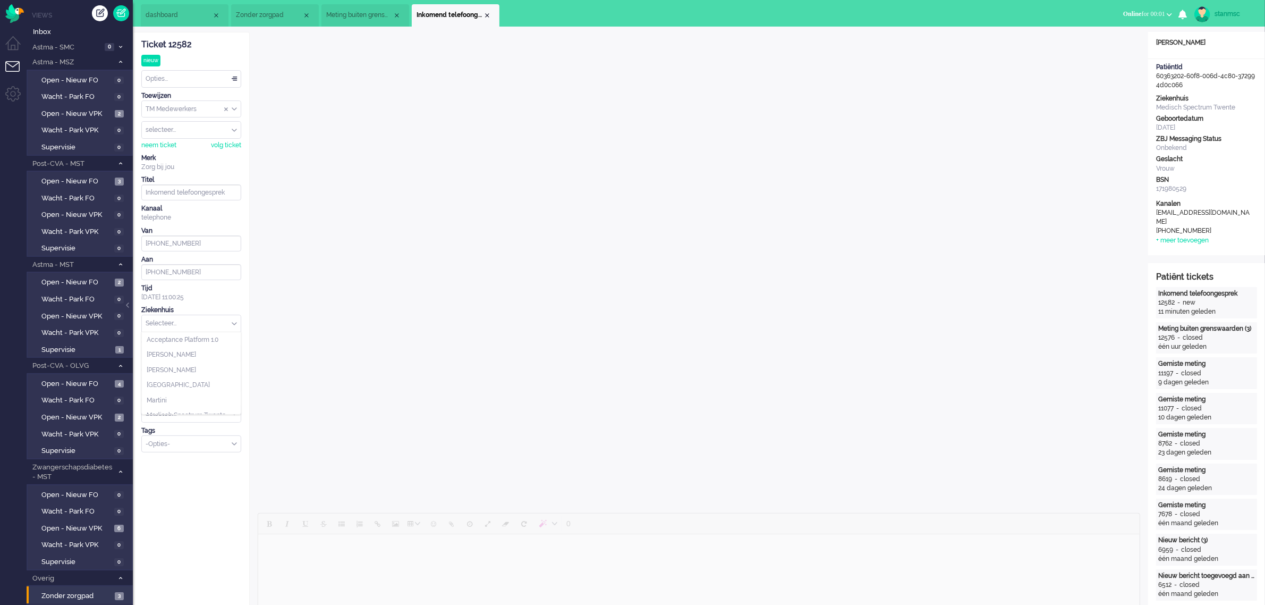
click at [230, 325] on input "text" at bounding box center [191, 323] width 99 height 16
click at [192, 371] on span "Spijkenisse Medisch Centrum" at bounding box center [190, 375] width 87 height 9
type input "[PHONE_NUMBER]"
click at [234, 353] on div "Selecteer..." at bounding box center [191, 353] width 99 height 16
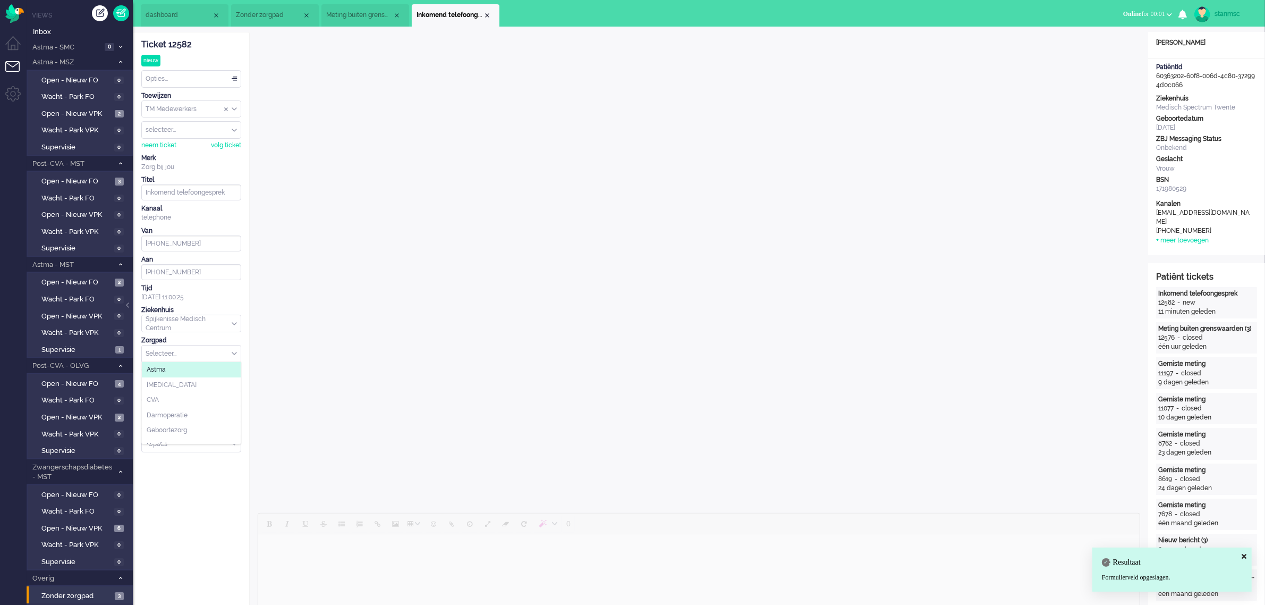
click at [182, 373] on li "Astma" at bounding box center [191, 369] width 99 height 15
click at [233, 383] on div "Selecteer..." at bounding box center [191, 384] width 99 height 16
click at [173, 413] on span "Monitoring" at bounding box center [162, 415] width 31 height 9
click at [235, 413] on div "Selecteer..." at bounding box center [191, 413] width 99 height 16
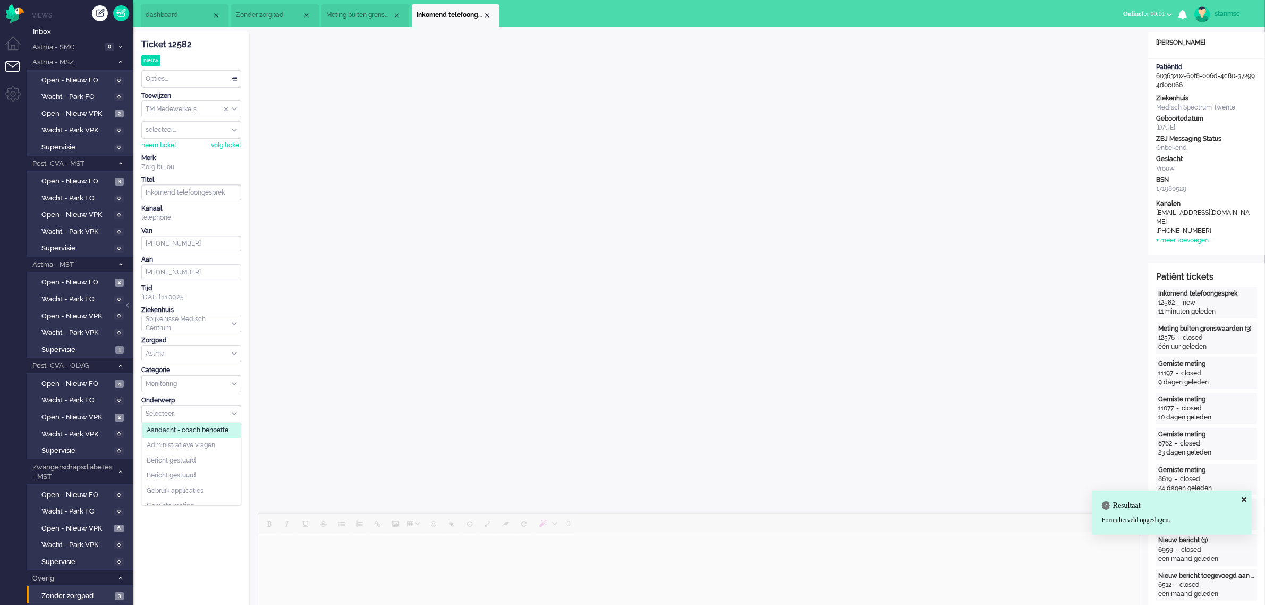
click at [203, 431] on span "Aandacht - coach behoefte" at bounding box center [188, 430] width 82 height 9
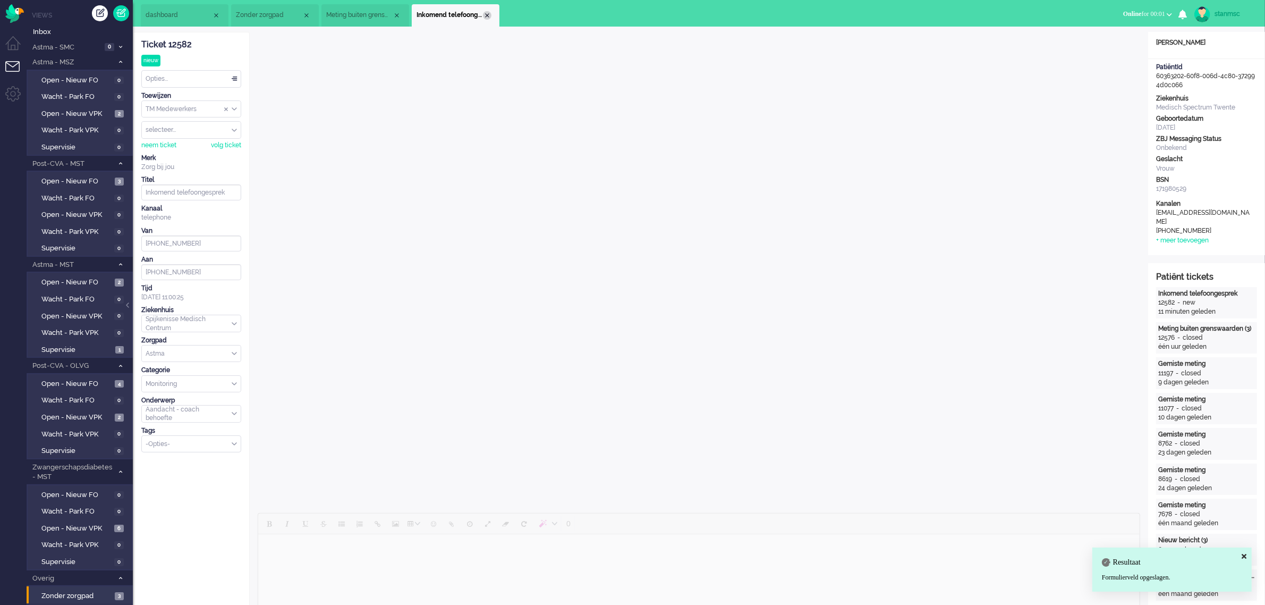
click at [488, 16] on div "Close tab" at bounding box center [487, 15] width 9 height 9
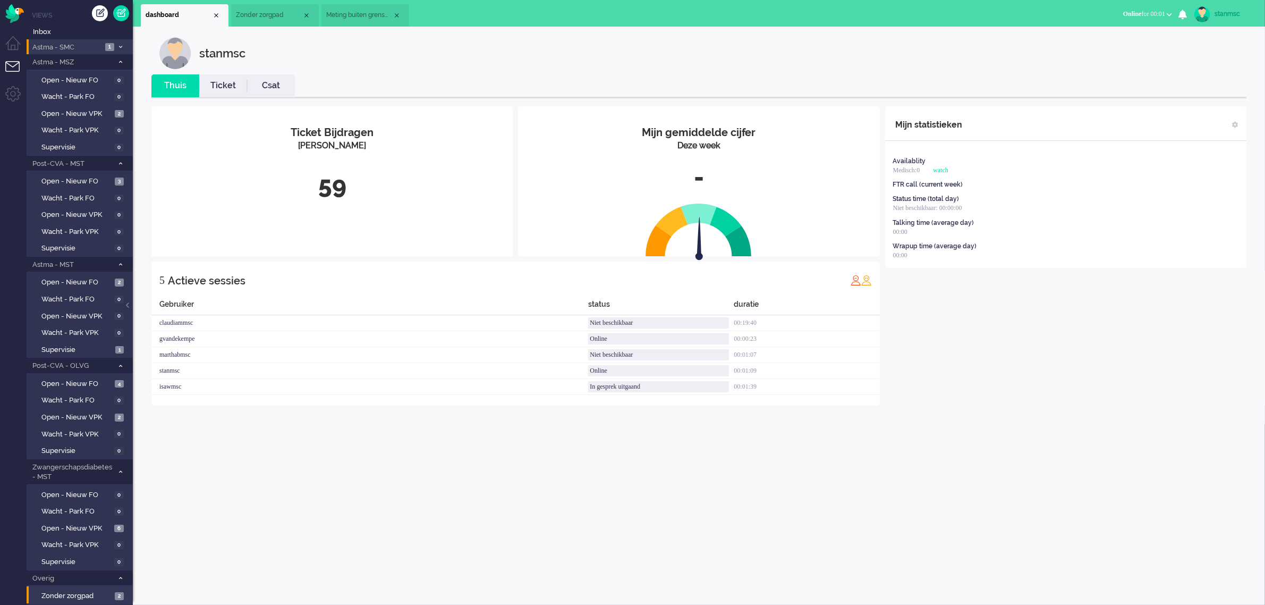
click at [80, 49] on span "Astma - SMC" at bounding box center [66, 48] width 71 height 10
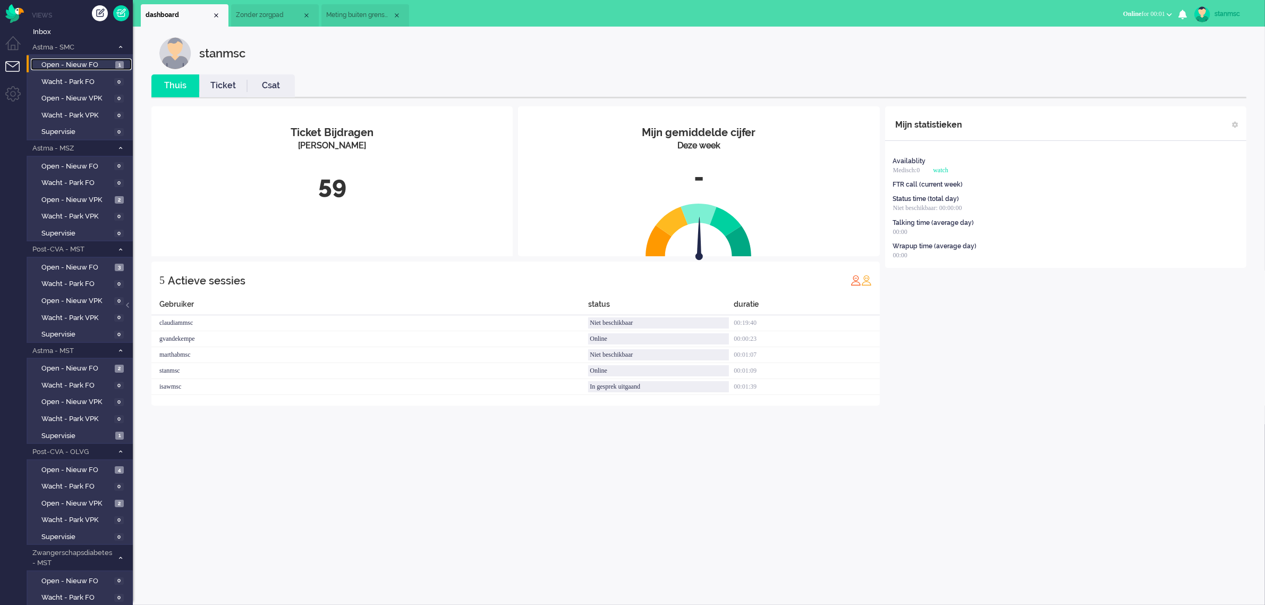
click at [81, 65] on span "Open - Nieuw FO" at bounding box center [76, 65] width 71 height 10
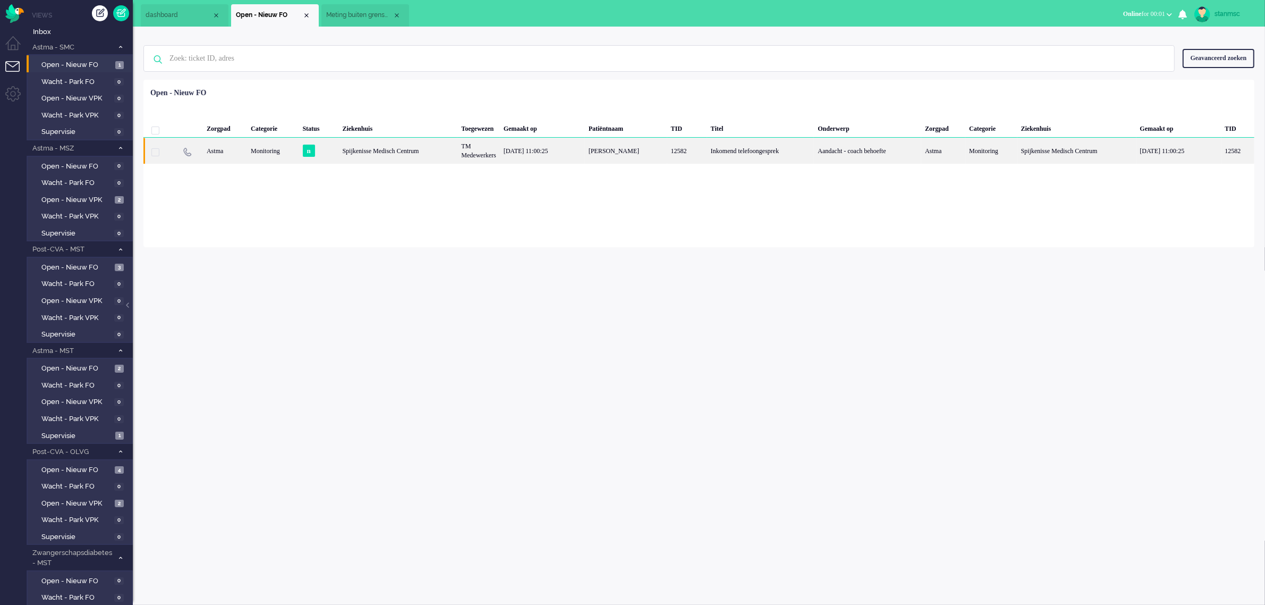
click at [458, 153] on div "TM Medewerkers" at bounding box center [479, 151] width 42 height 26
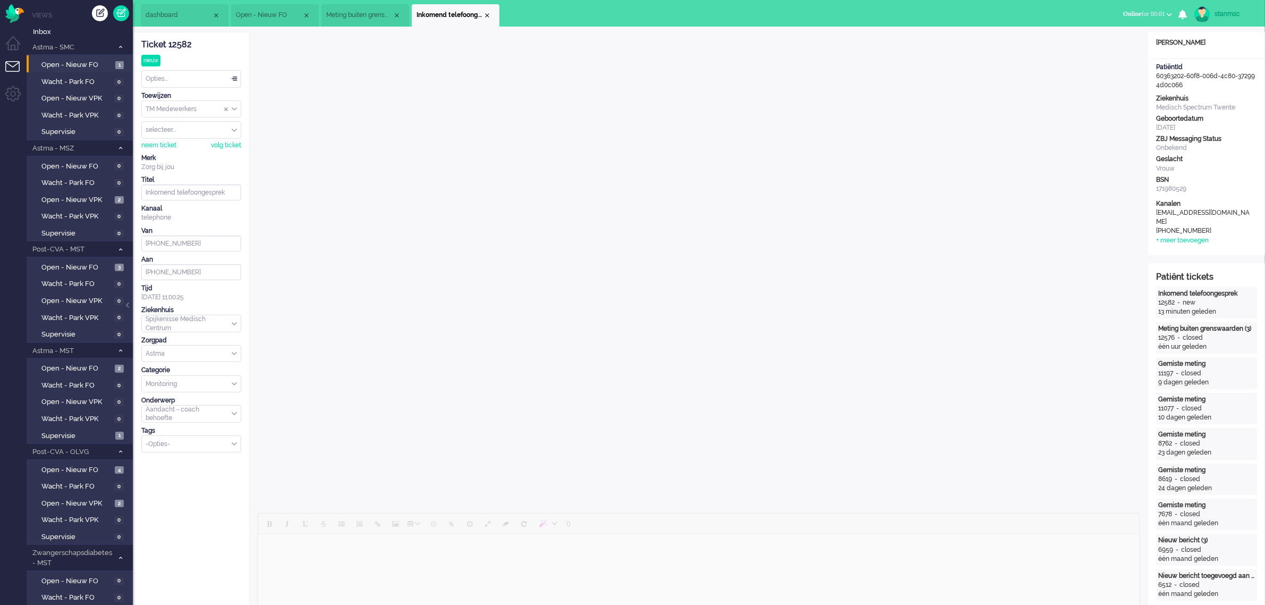
scroll to position [78, 0]
click at [235, 323] on div "Spijkenisse Medisch Centrum" at bounding box center [191, 323] width 99 height 16
click at [189, 341] on span "Medisch Spectrum Twente" at bounding box center [186, 345] width 79 height 9
click at [233, 416] on div "Aandacht - coach behoefte" at bounding box center [191, 413] width 99 height 16
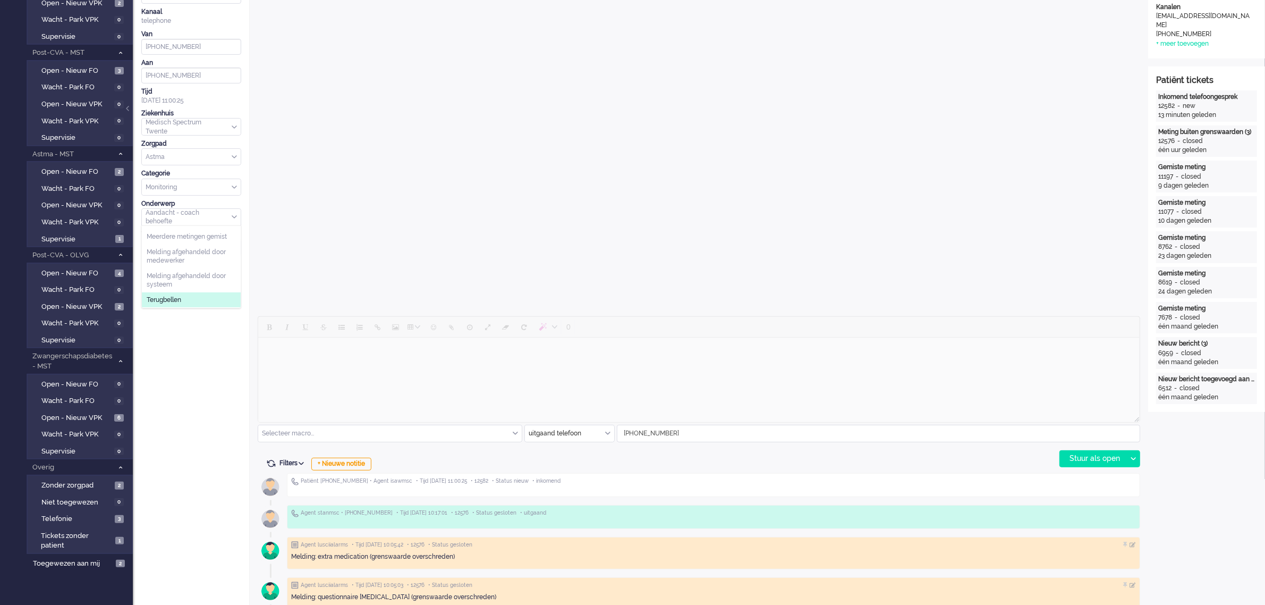
scroll to position [199, 0]
click at [171, 303] on li "Terugbellen" at bounding box center [191, 297] width 99 height 15
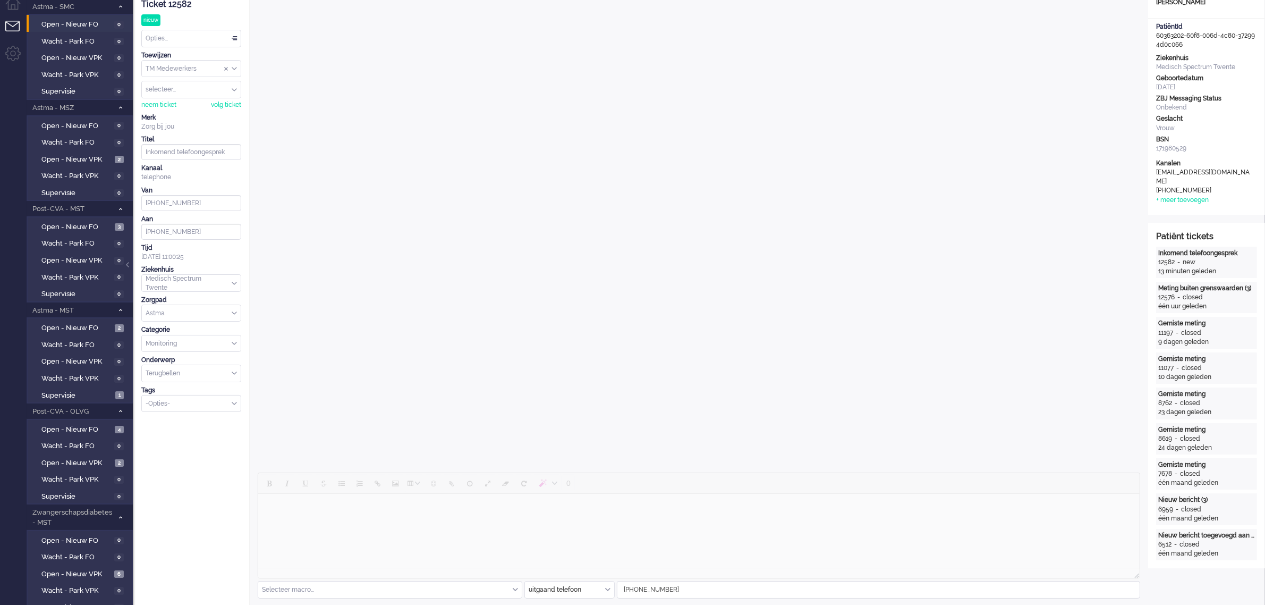
scroll to position [0, 0]
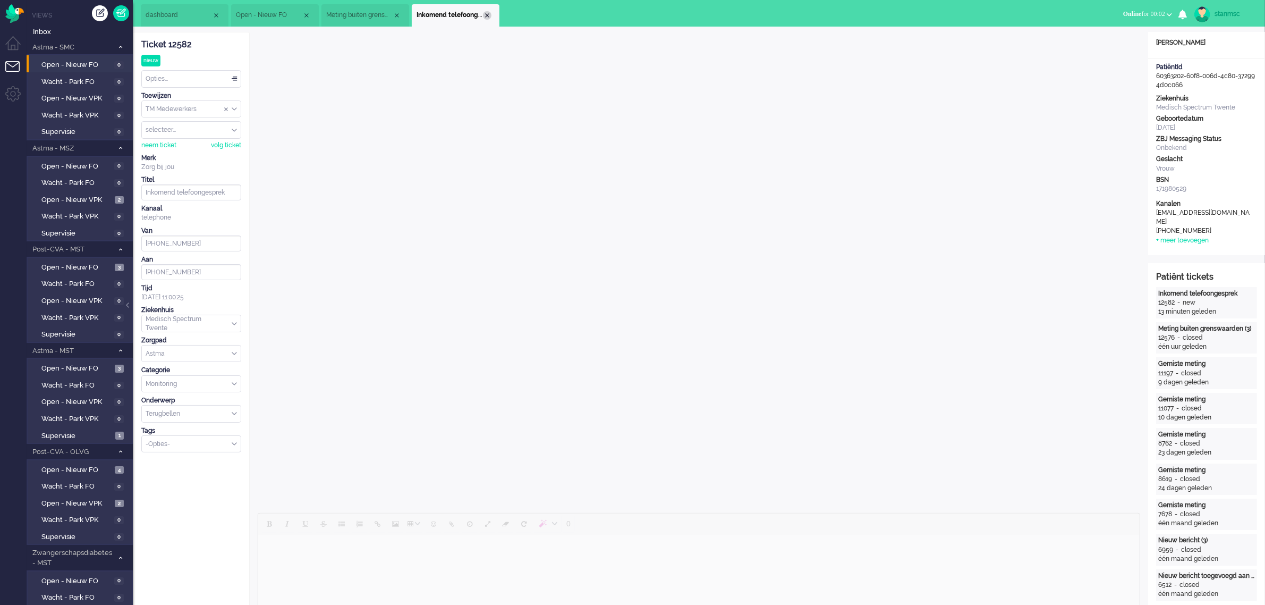
click at [485, 14] on div "Close tab" at bounding box center [487, 15] width 9 height 9
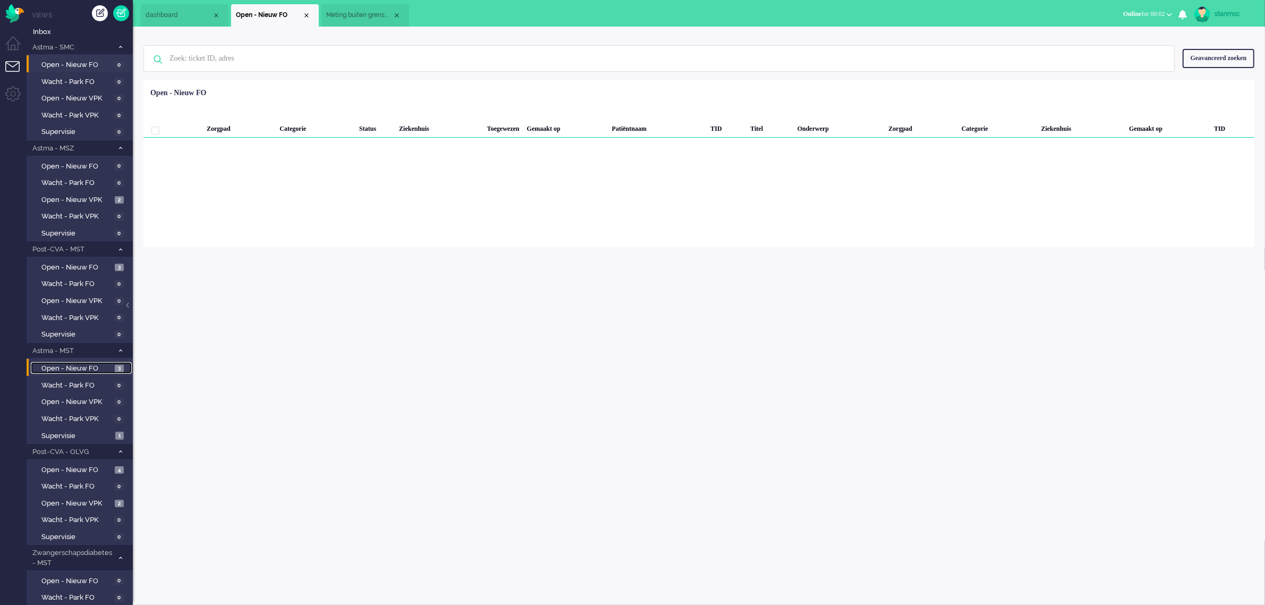
click at [83, 366] on span "Open - Nieuw FO" at bounding box center [76, 369] width 71 height 10
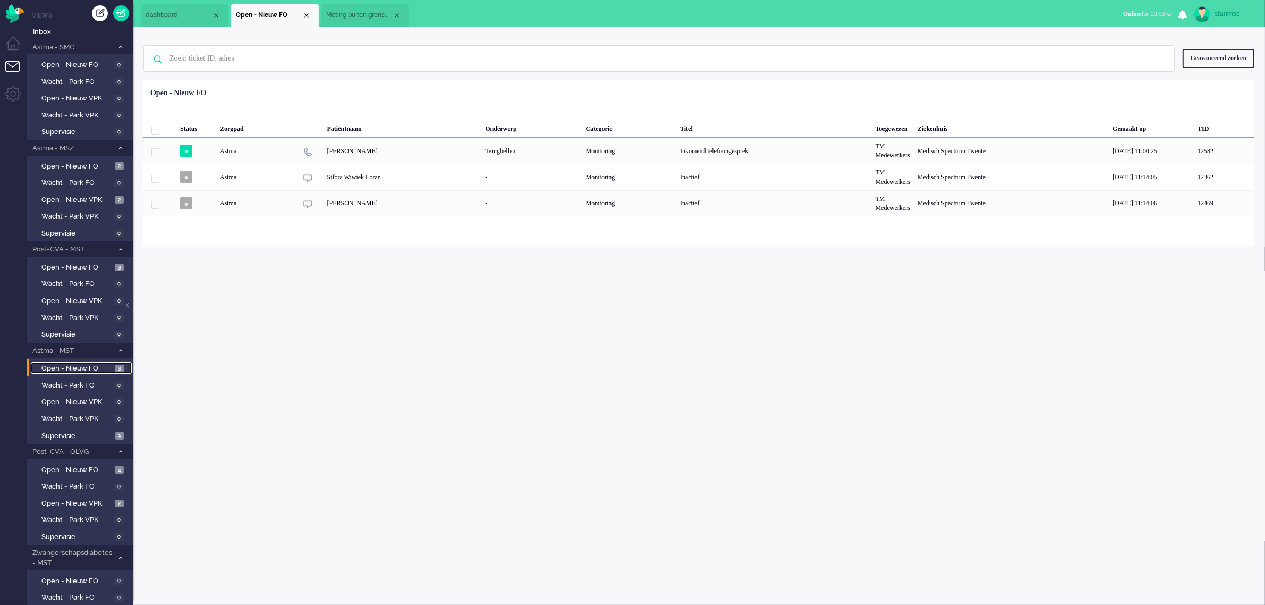
click at [349, 15] on span "Meting buiten grenswaarden (3)" at bounding box center [359, 15] width 66 height 9
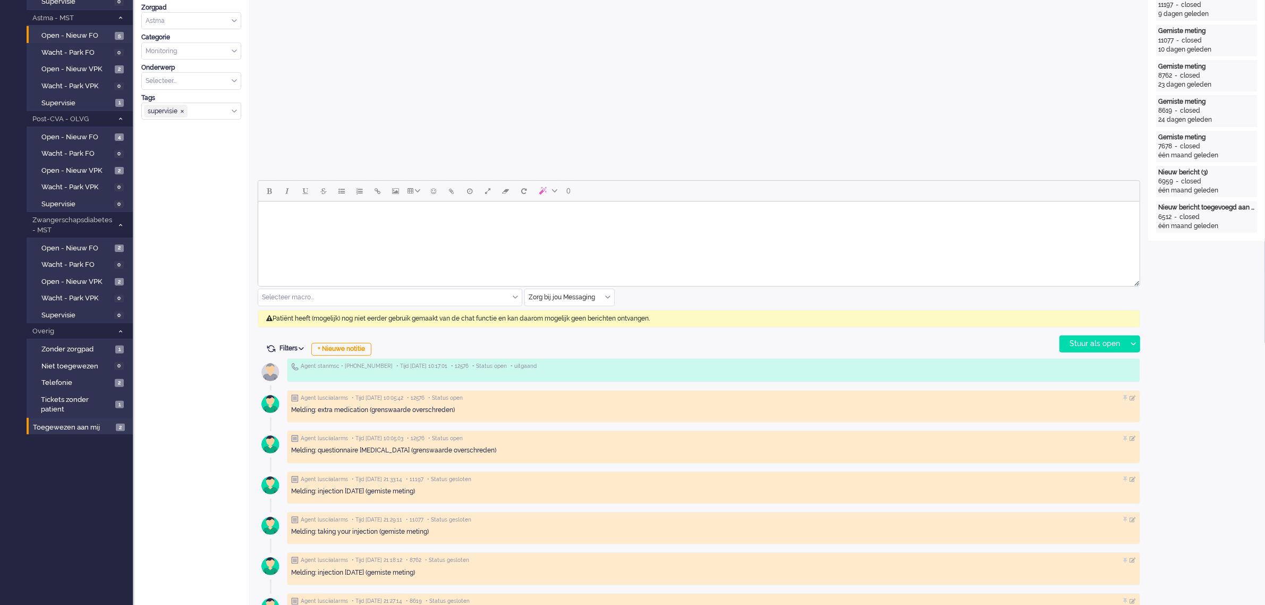
scroll to position [332, 0]
click at [79, 378] on span "Telefonie" at bounding box center [76, 383] width 71 height 10
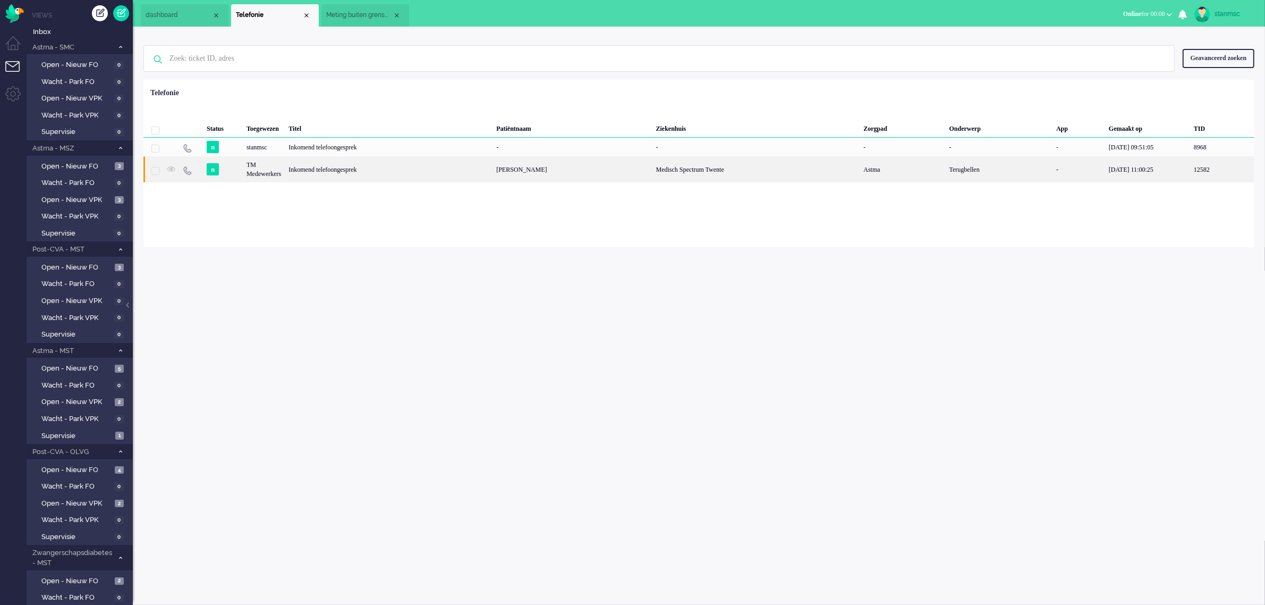
click at [285, 170] on div "TM Medewerkers" at bounding box center [264, 169] width 42 height 26
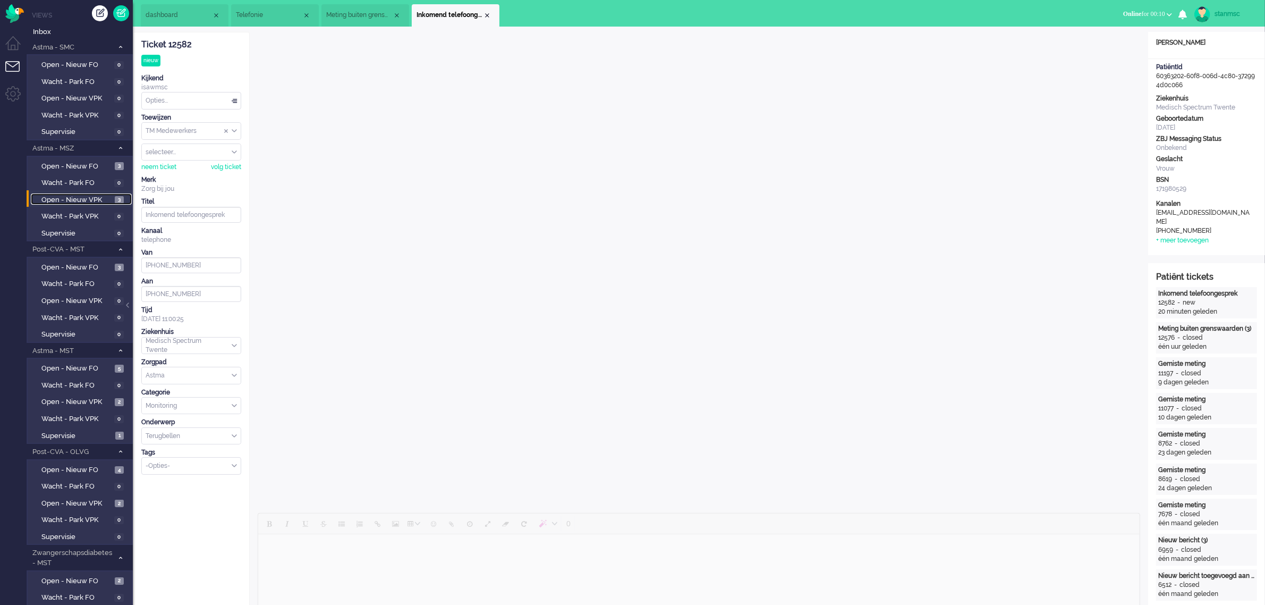
click at [73, 199] on span "Open - Nieuw VPK" at bounding box center [76, 200] width 71 height 10
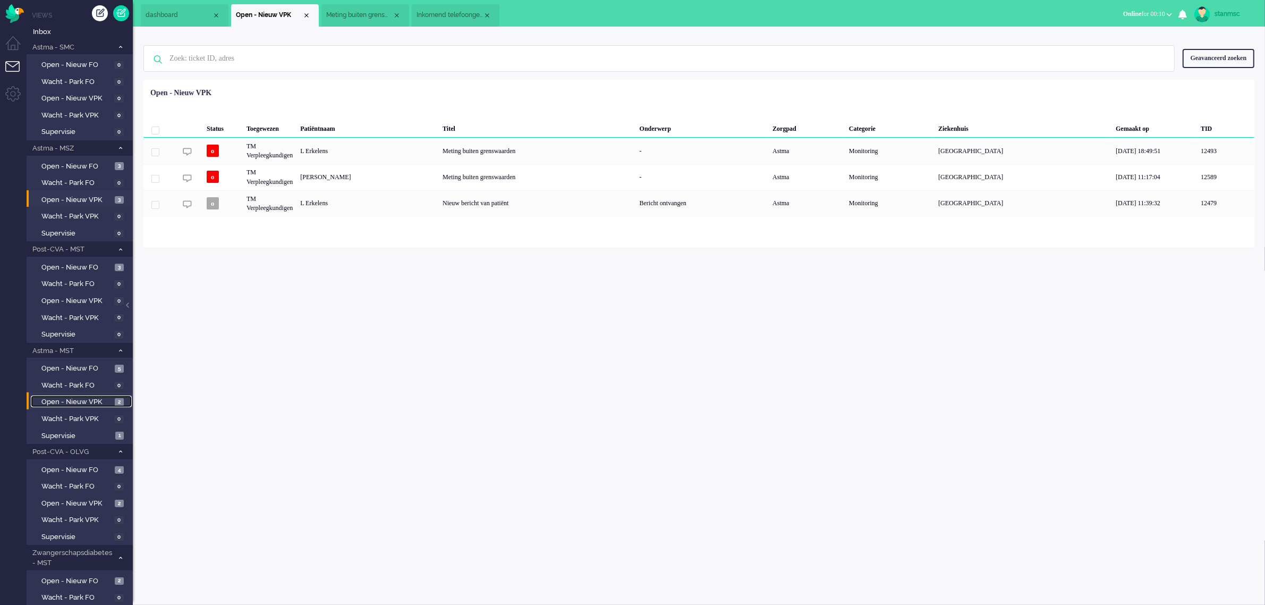
click at [79, 398] on span "Open - Nieuw VPK" at bounding box center [76, 402] width 71 height 10
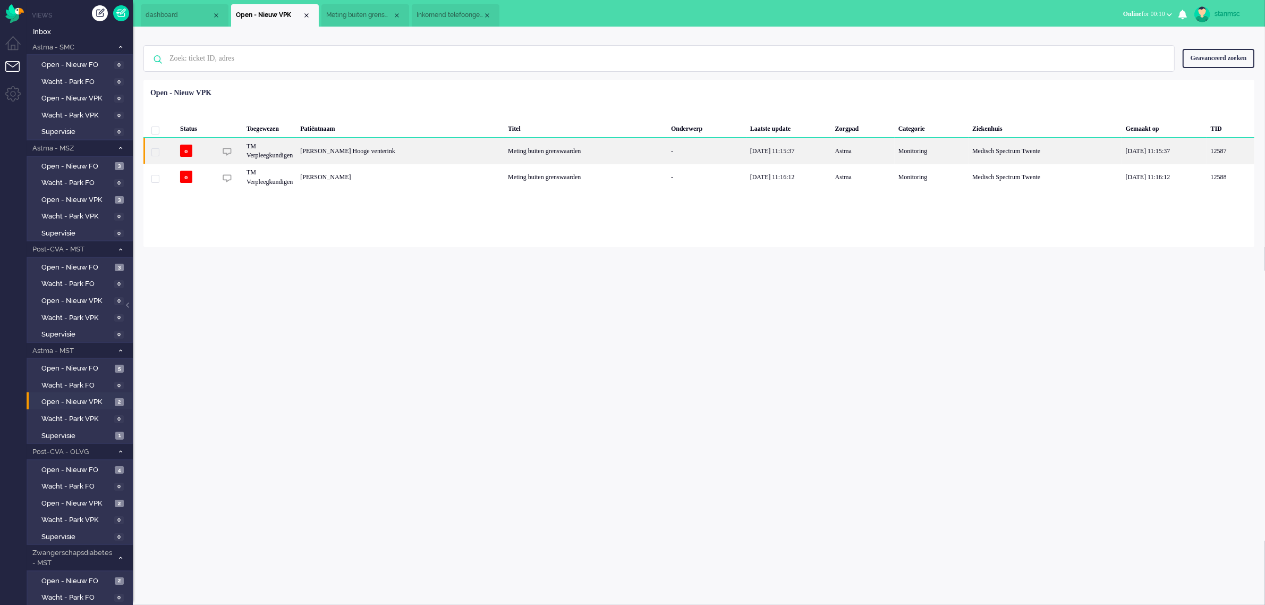
click at [428, 149] on div "[PERSON_NAME] Hooge venterink" at bounding box center [401, 151] width 208 height 26
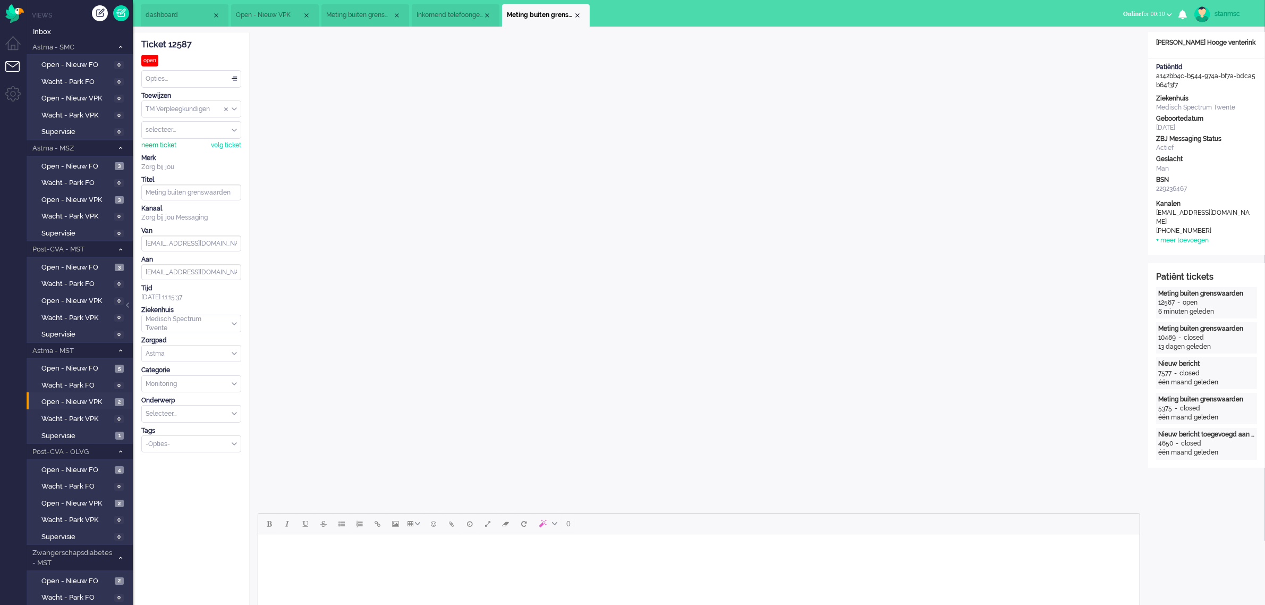
click at [162, 145] on div "neem ticket" at bounding box center [158, 145] width 35 height 9
click at [169, 80] on div "Opties..." at bounding box center [191, 79] width 99 height 16
click at [174, 147] on li "Opgelost" at bounding box center [191, 154] width 99 height 15
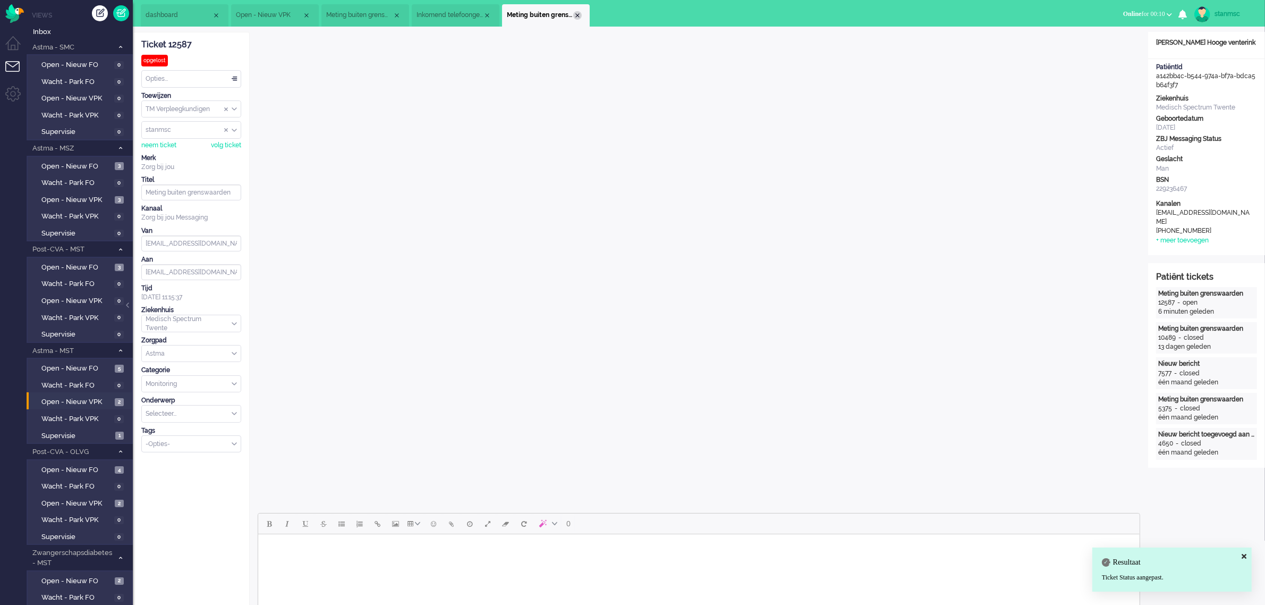
click at [577, 14] on div "Close tab" at bounding box center [577, 15] width 9 height 9
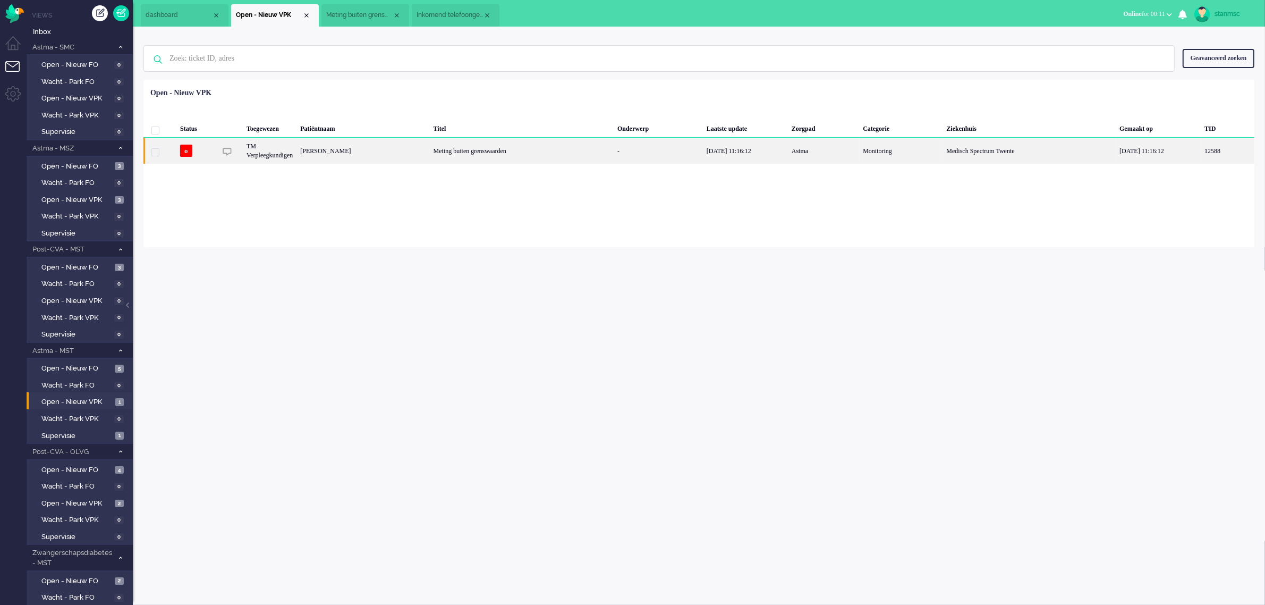
click at [379, 151] on div "[PERSON_NAME]" at bounding box center [363, 151] width 133 height 26
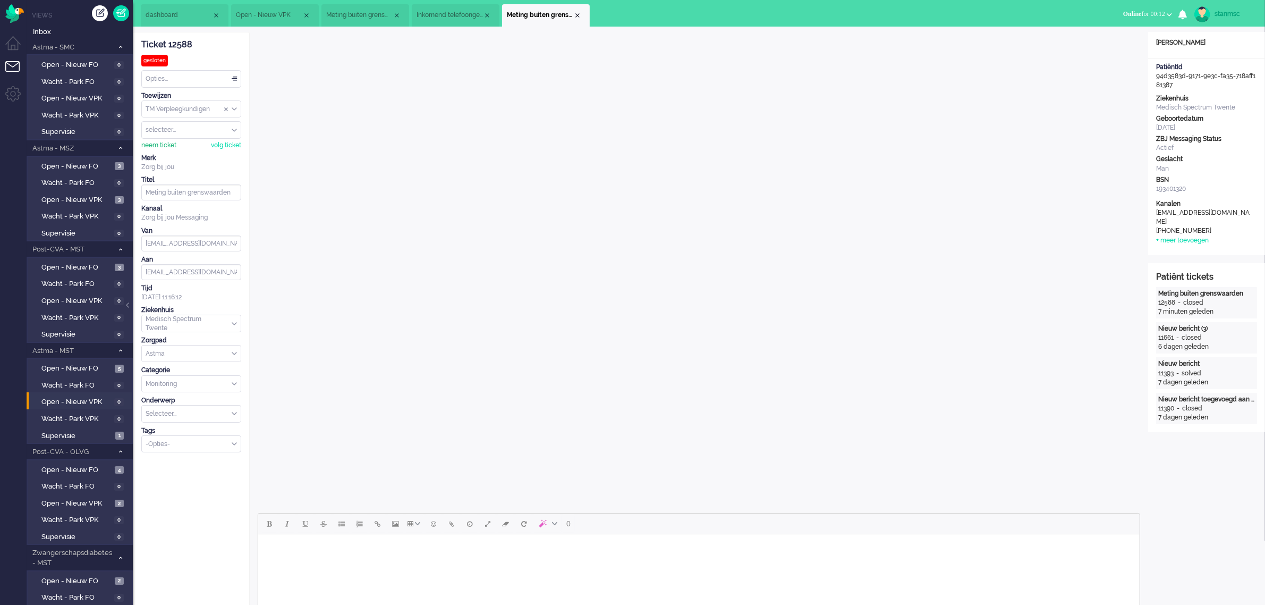
click at [160, 144] on div "neem ticket" at bounding box center [158, 145] width 35 height 9
click at [212, 80] on div "Opties..." at bounding box center [191, 79] width 99 height 16
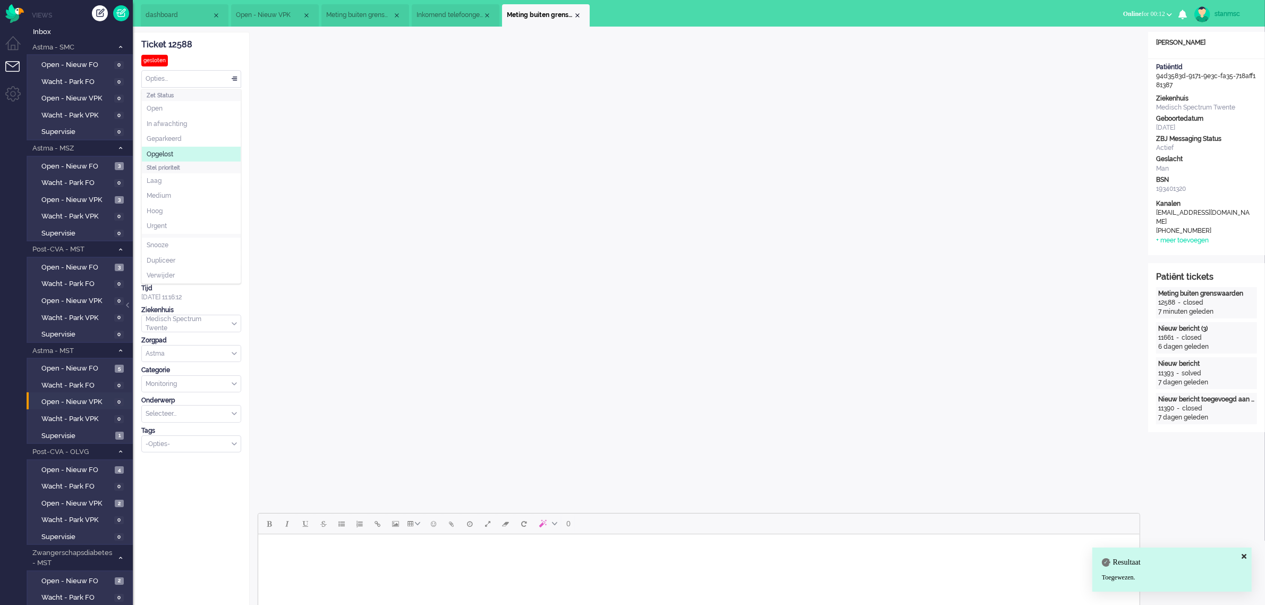
click at [178, 153] on li "Opgelost" at bounding box center [191, 154] width 99 height 15
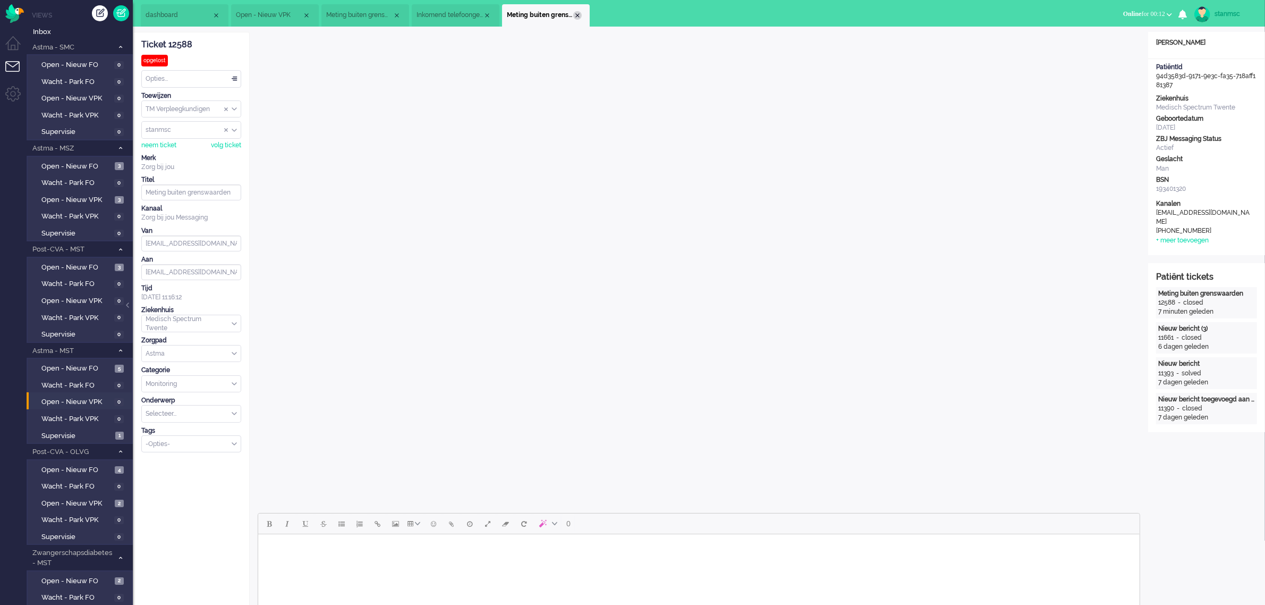
click at [576, 14] on div "Close tab" at bounding box center [577, 15] width 9 height 9
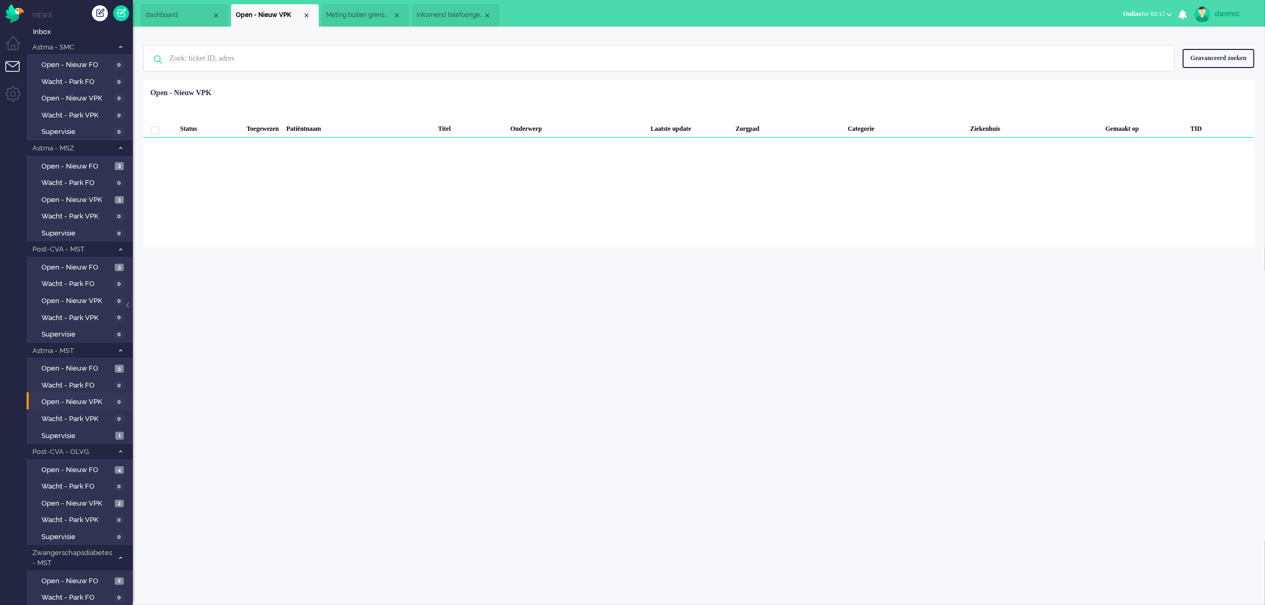
click at [438, 11] on span "Inkomend telefoongesprek" at bounding box center [450, 15] width 66 height 9
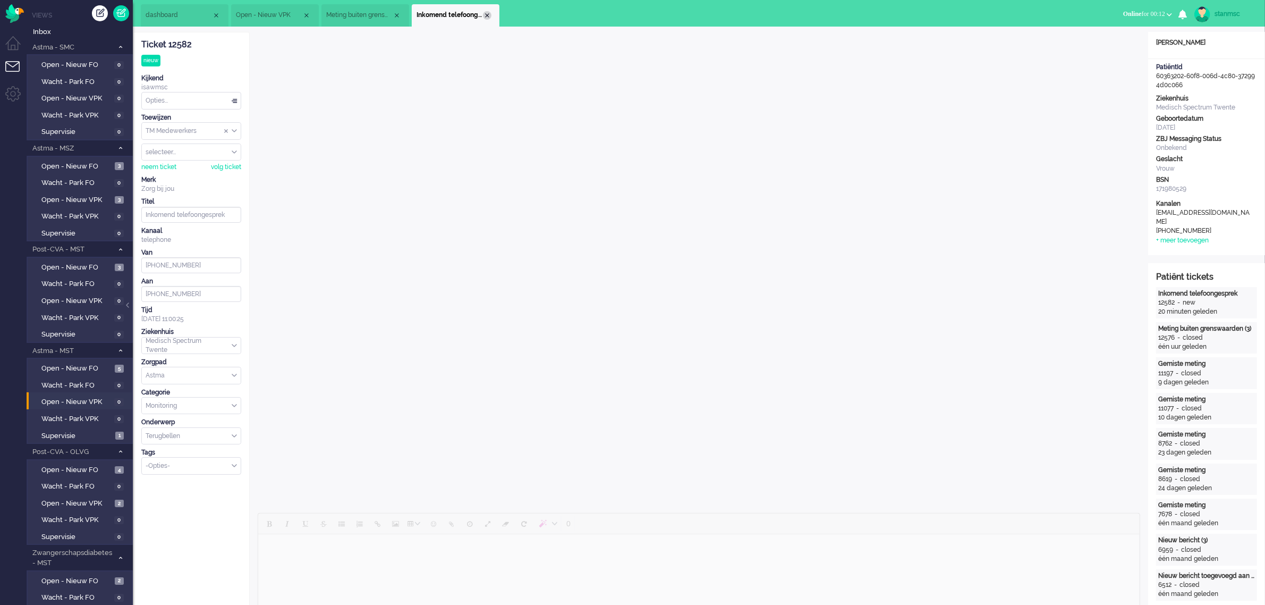
click at [487, 18] on div "Close tab" at bounding box center [487, 15] width 9 height 9
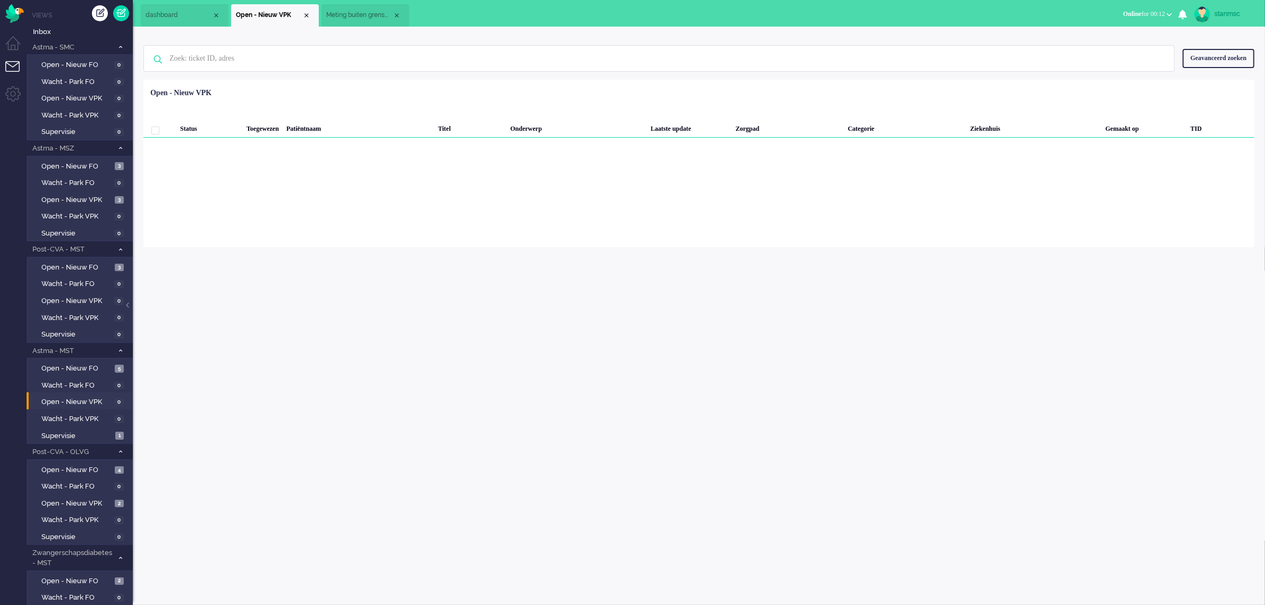
click at [359, 13] on span "Meting buiten grenswaarden (3)" at bounding box center [359, 15] width 66 height 9
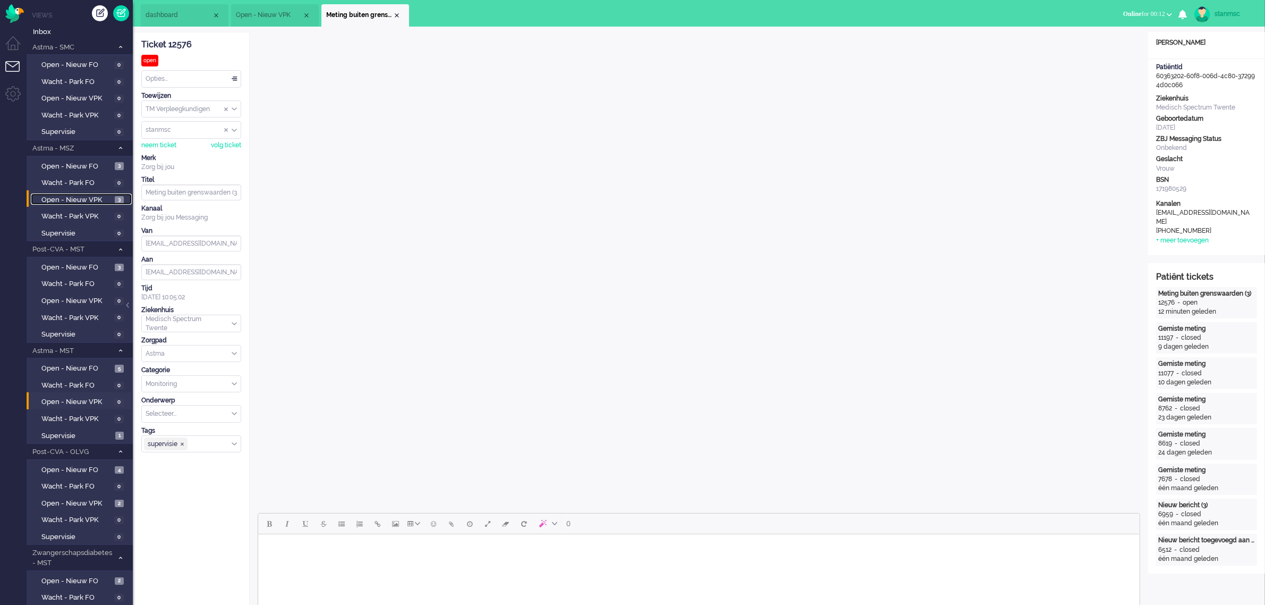
click at [70, 197] on span "Open - Nieuw VPK" at bounding box center [76, 200] width 71 height 10
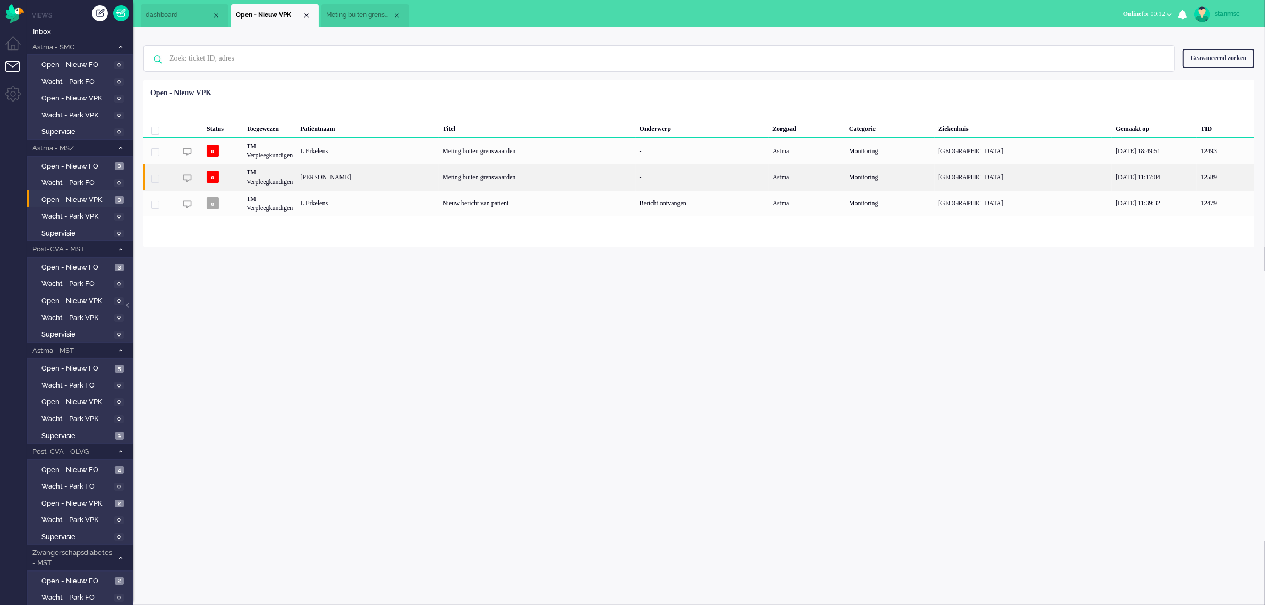
click at [351, 182] on div "[PERSON_NAME]" at bounding box center [368, 177] width 142 height 26
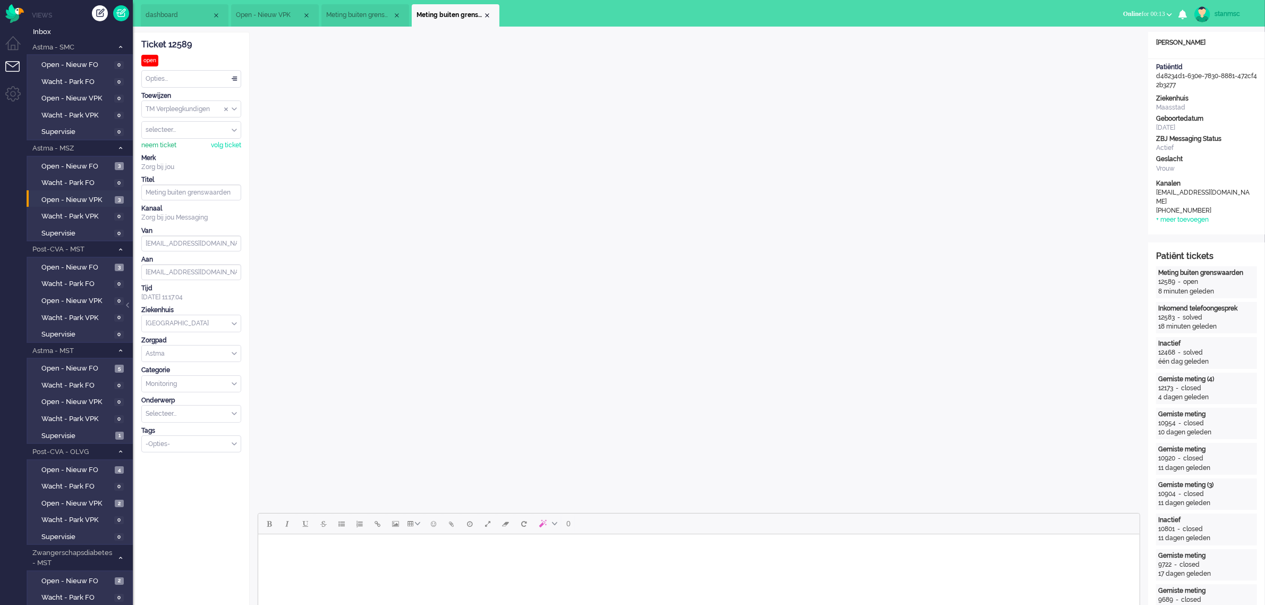
click at [166, 141] on div "neem ticket" at bounding box center [158, 145] width 35 height 9
click at [192, 80] on div "Opties..." at bounding box center [191, 79] width 99 height 16
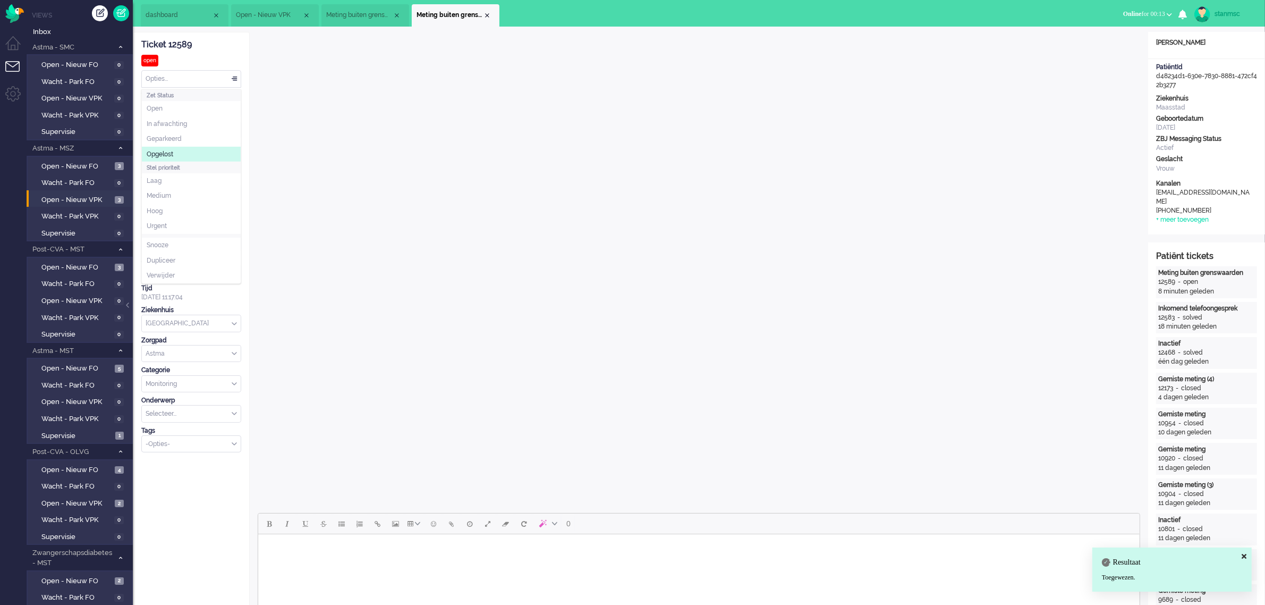
click at [176, 154] on li "Opgelost" at bounding box center [191, 154] width 99 height 15
click at [486, 14] on div "Close tab" at bounding box center [487, 15] width 9 height 9
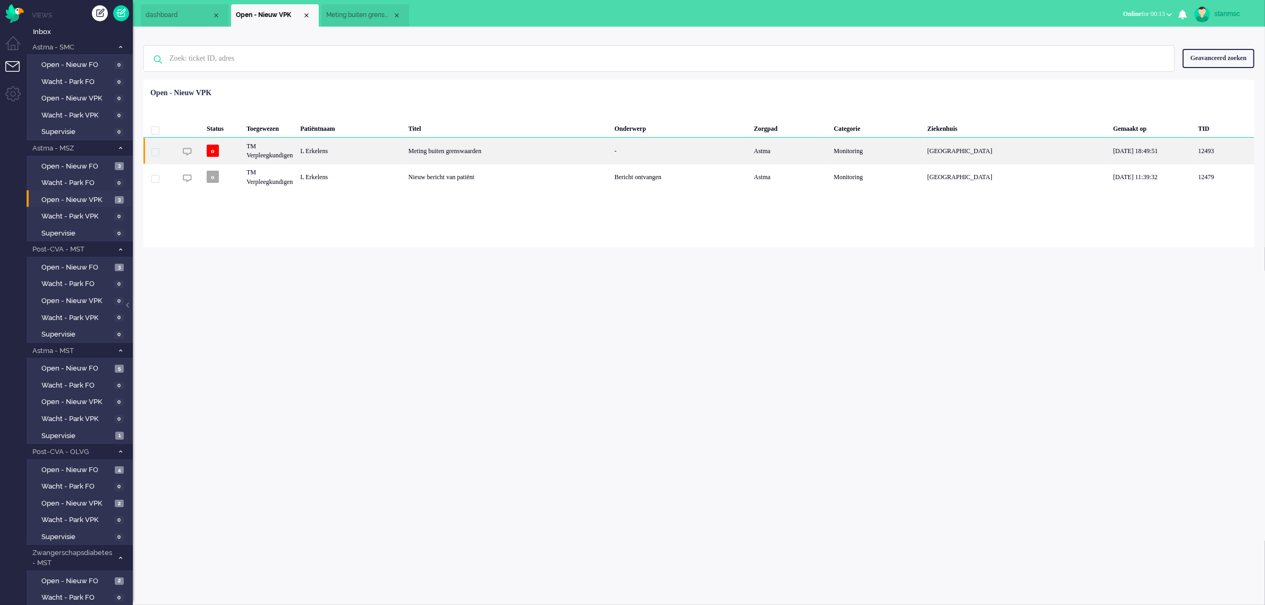
click at [335, 153] on div "L Erkelens" at bounding box center [351, 151] width 108 height 26
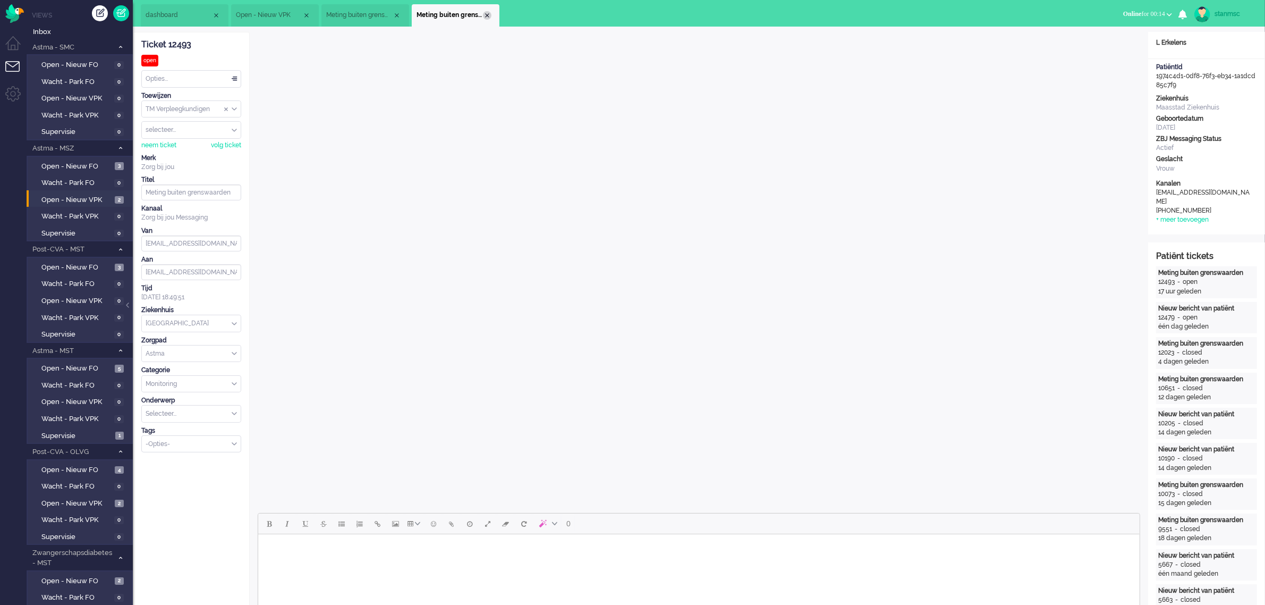
click at [487, 15] on div "Close tab" at bounding box center [487, 15] width 9 height 9
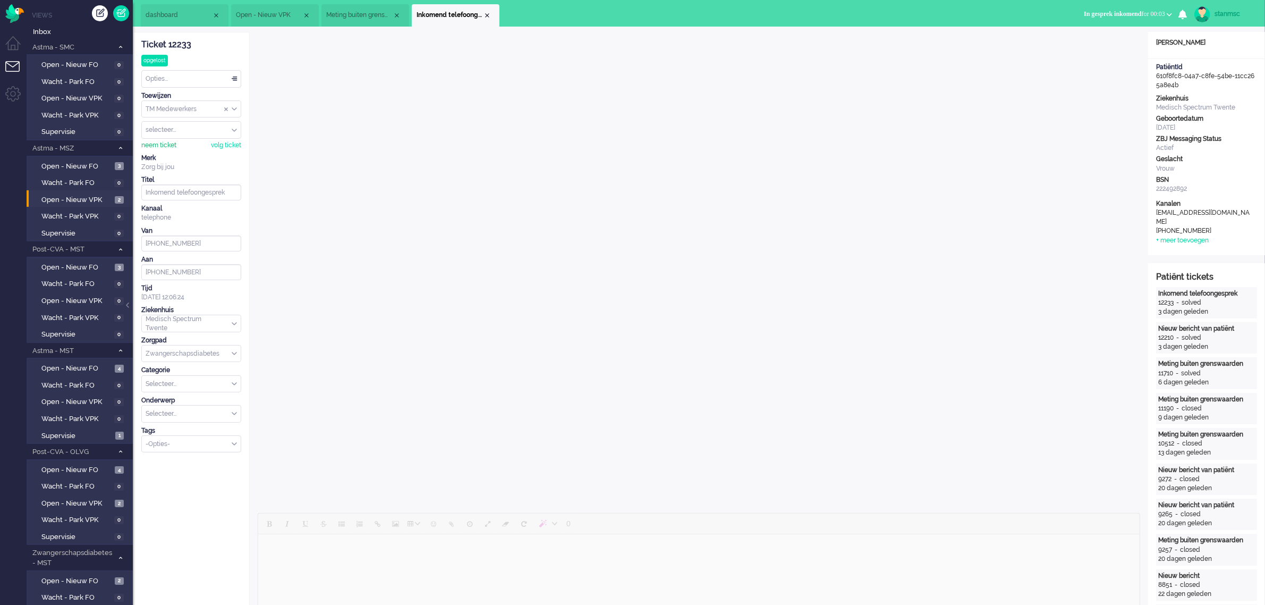
click at [167, 145] on div "neem ticket" at bounding box center [158, 145] width 35 height 9
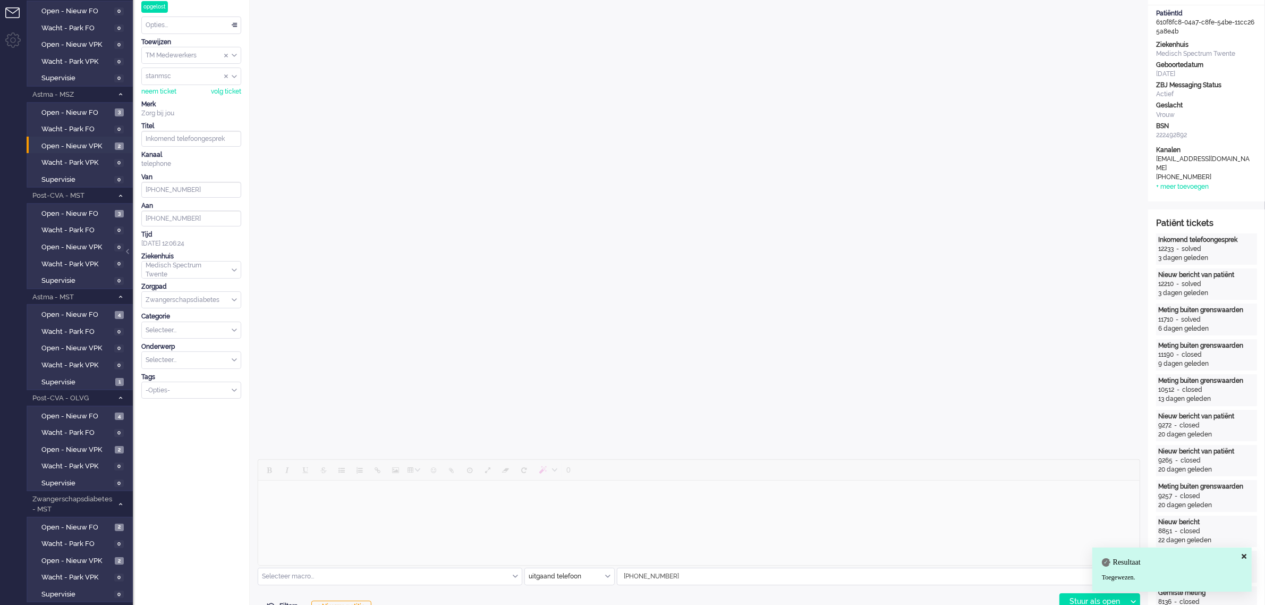
scroll to position [199, 0]
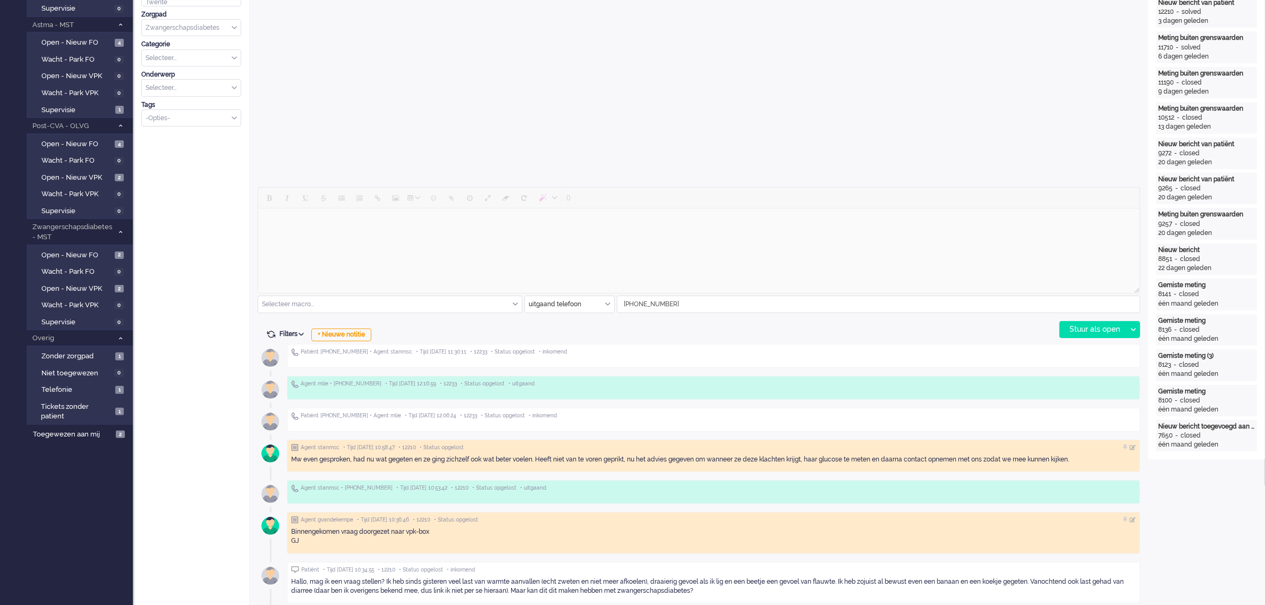
scroll to position [332, 0]
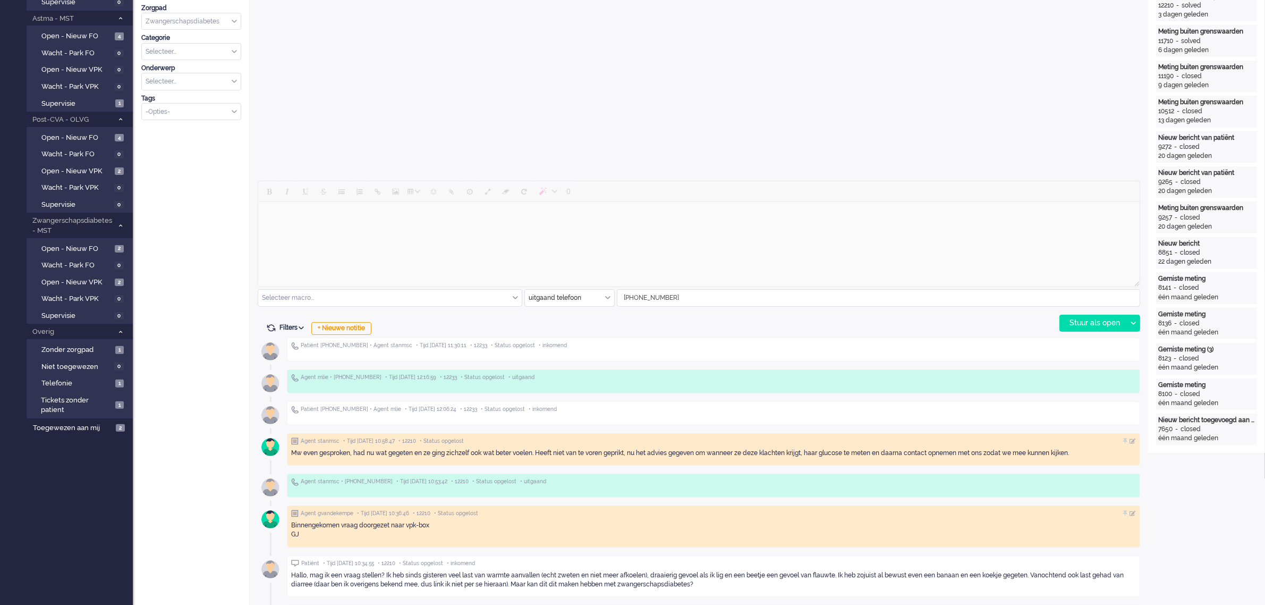
click at [610, 299] on div "uitgaand telefoon" at bounding box center [569, 298] width 89 height 16
click at [358, 325] on div "+ Nieuwe notitie" at bounding box center [341, 328] width 60 height 13
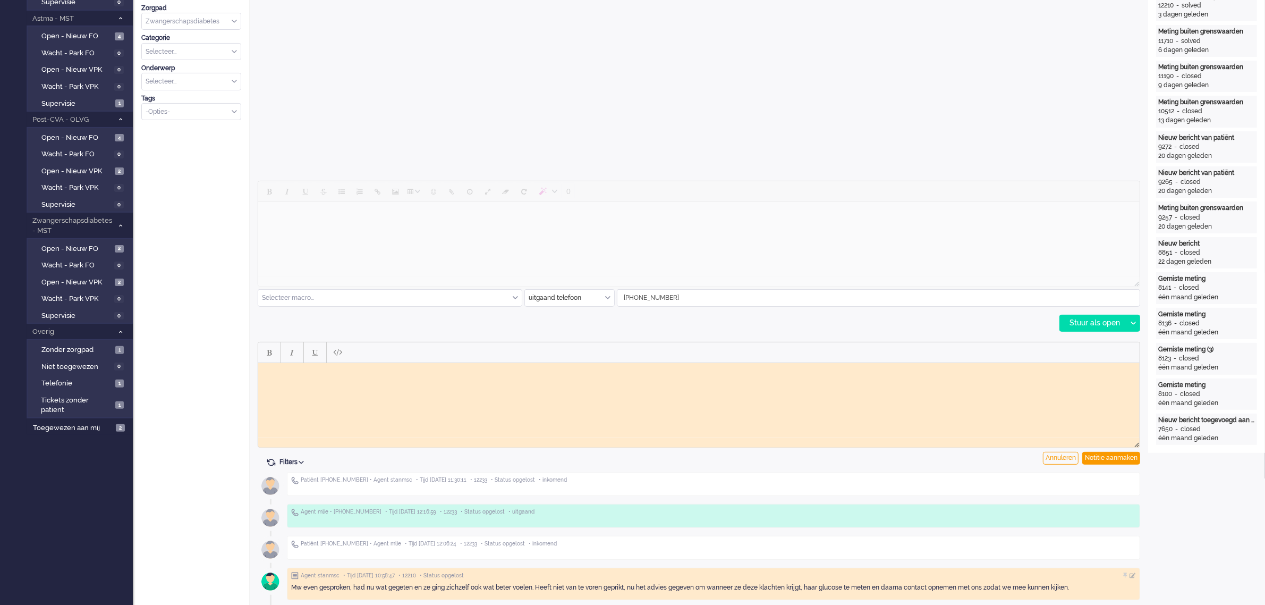
scroll to position [0, 0]
click at [354, 377] on html at bounding box center [699, 370] width 882 height 16
click at [593, 378] on body "Mw belde, was vorige week in het ziekenhuis geweest ivm een hoge bloeddruk. Kre…" at bounding box center [698, 375] width 873 height 16
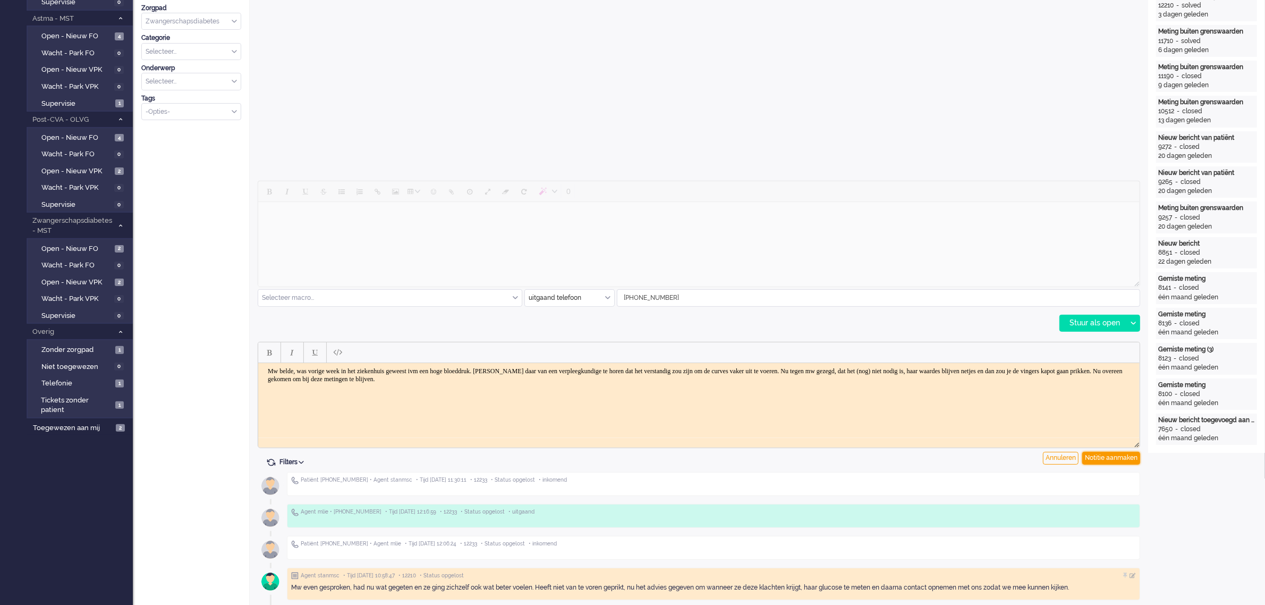
click at [1104, 453] on div "Notitie aanmaken" at bounding box center [1112, 458] width 58 height 13
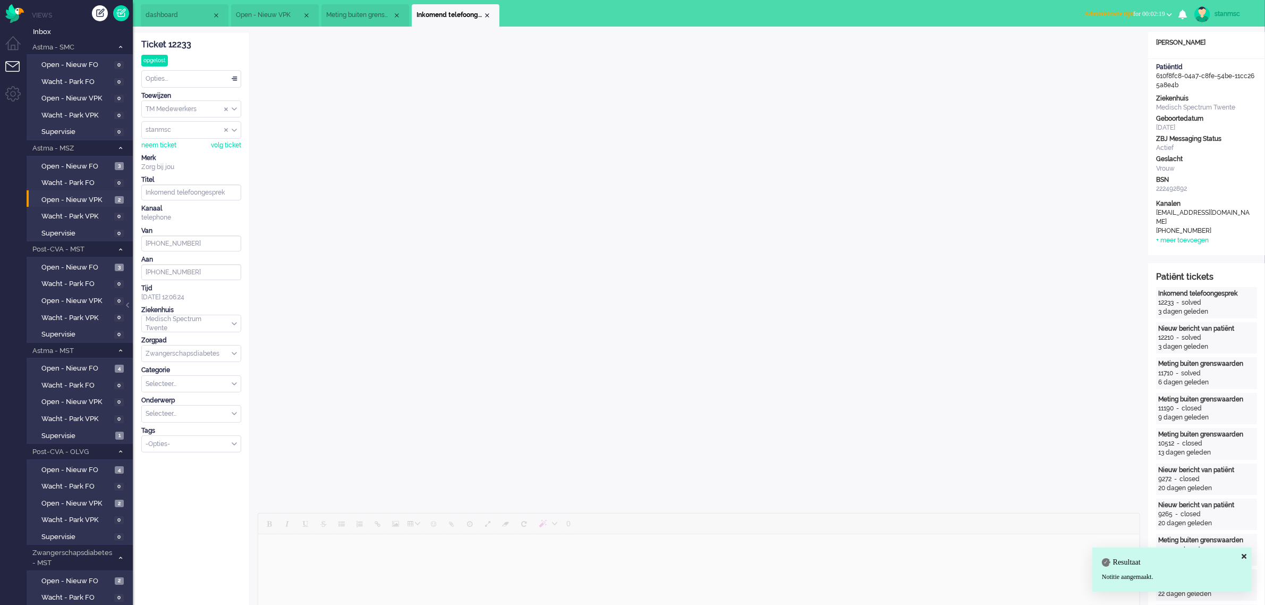
click at [1138, 10] on span "Administratie tijd for 00:02:19" at bounding box center [1125, 13] width 81 height 7
click at [1111, 46] on label "Online" at bounding box center [1128, 47] width 84 height 9
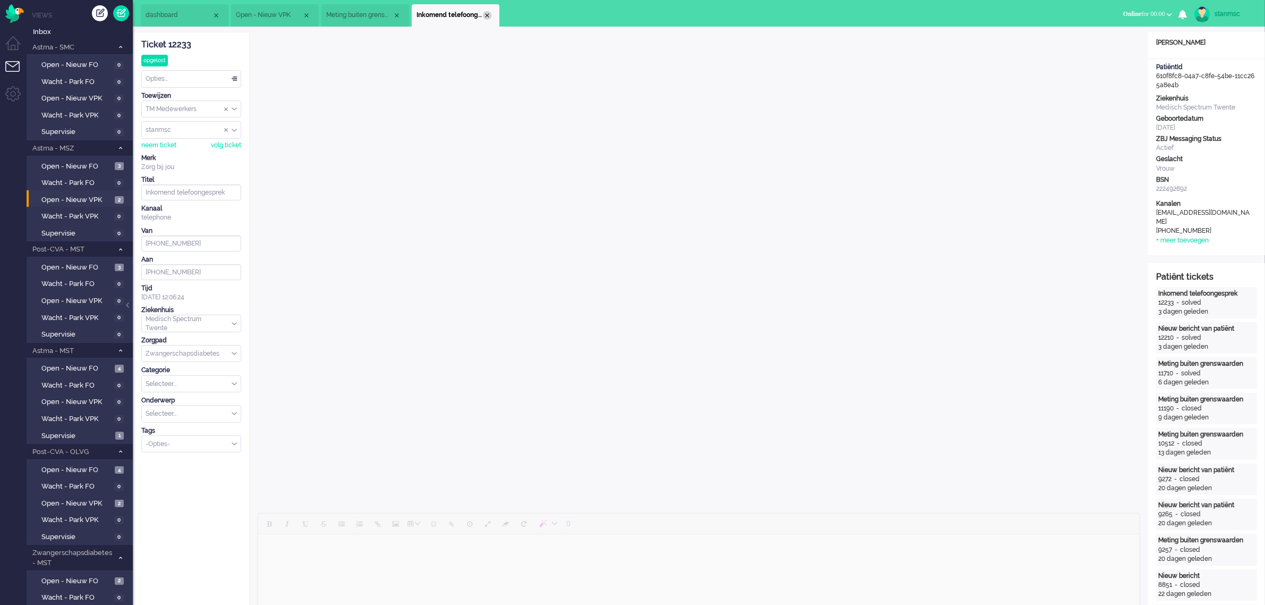
click at [484, 16] on div "Close tab" at bounding box center [487, 15] width 9 height 9
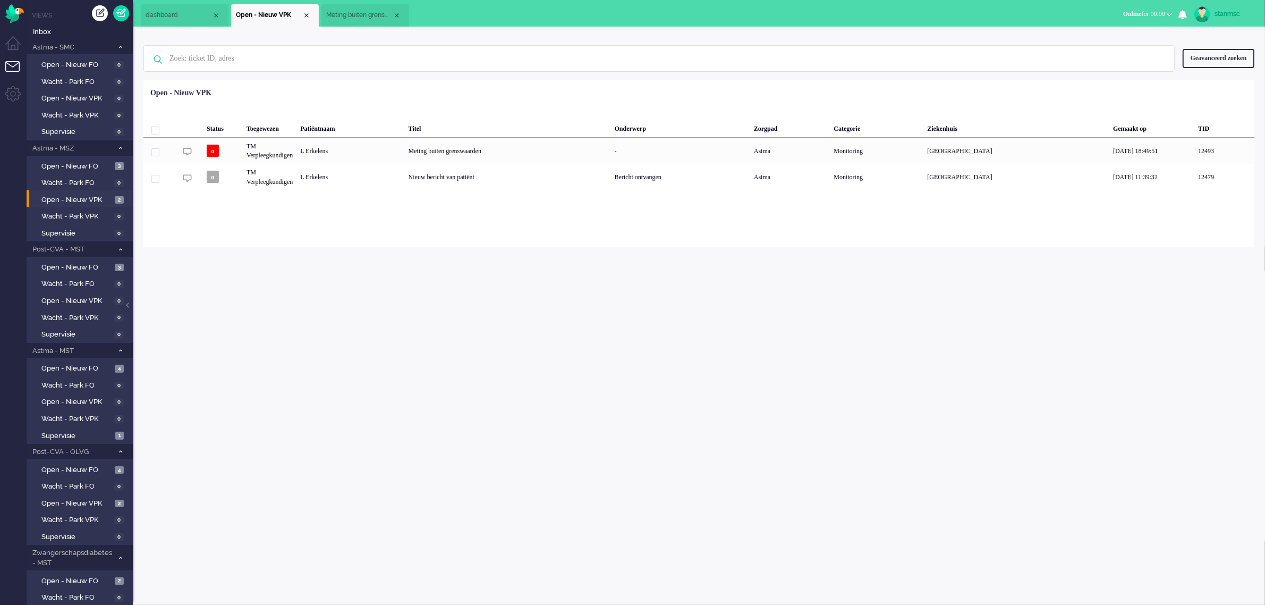
click at [367, 12] on span "Meting buiten grenswaarden (3)" at bounding box center [359, 15] width 66 height 9
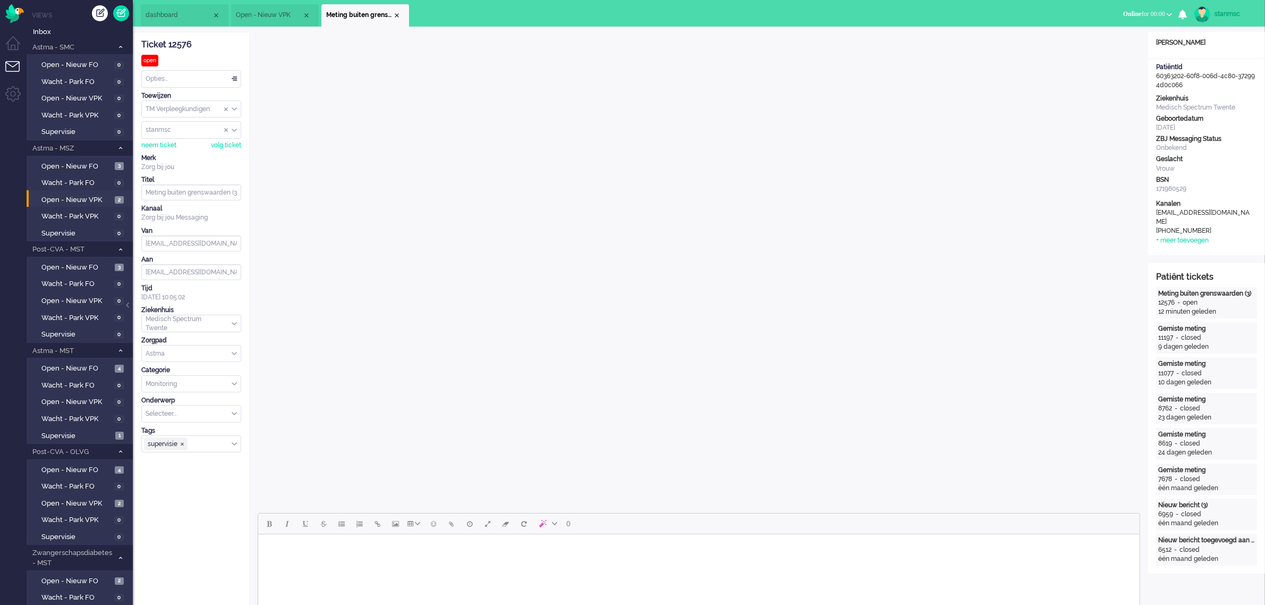
click at [168, 80] on div "Opties..." at bounding box center [191, 79] width 99 height 16
click at [167, 155] on span "Opgelost" at bounding box center [160, 154] width 27 height 9
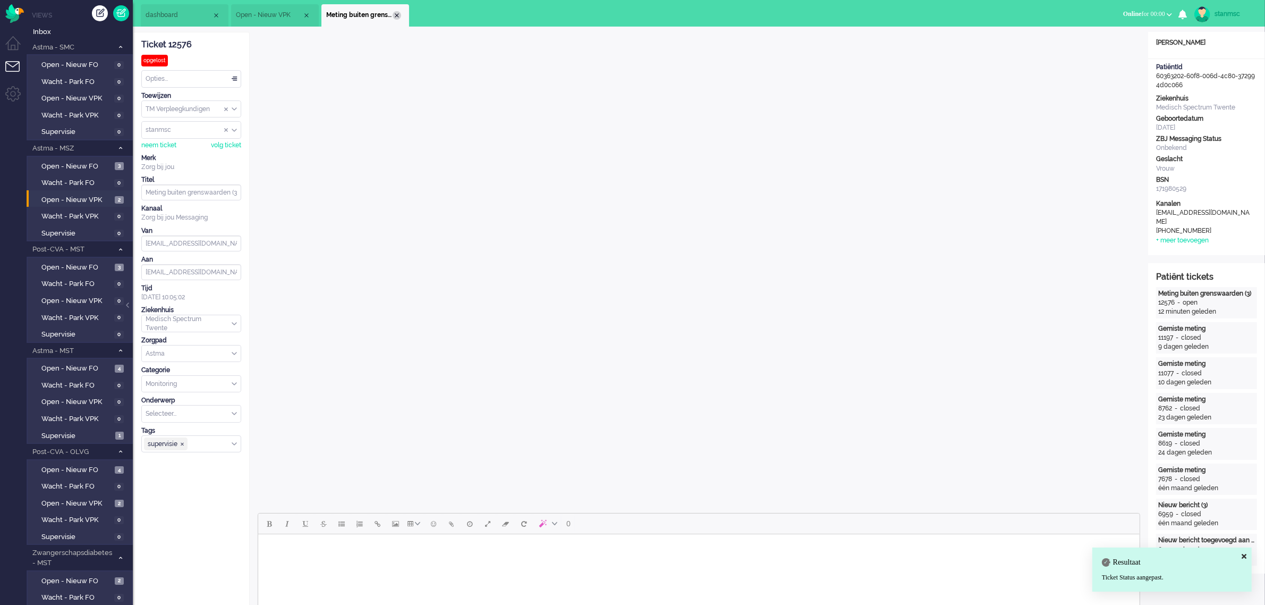
click at [397, 14] on div "Close tab" at bounding box center [397, 15] width 9 height 9
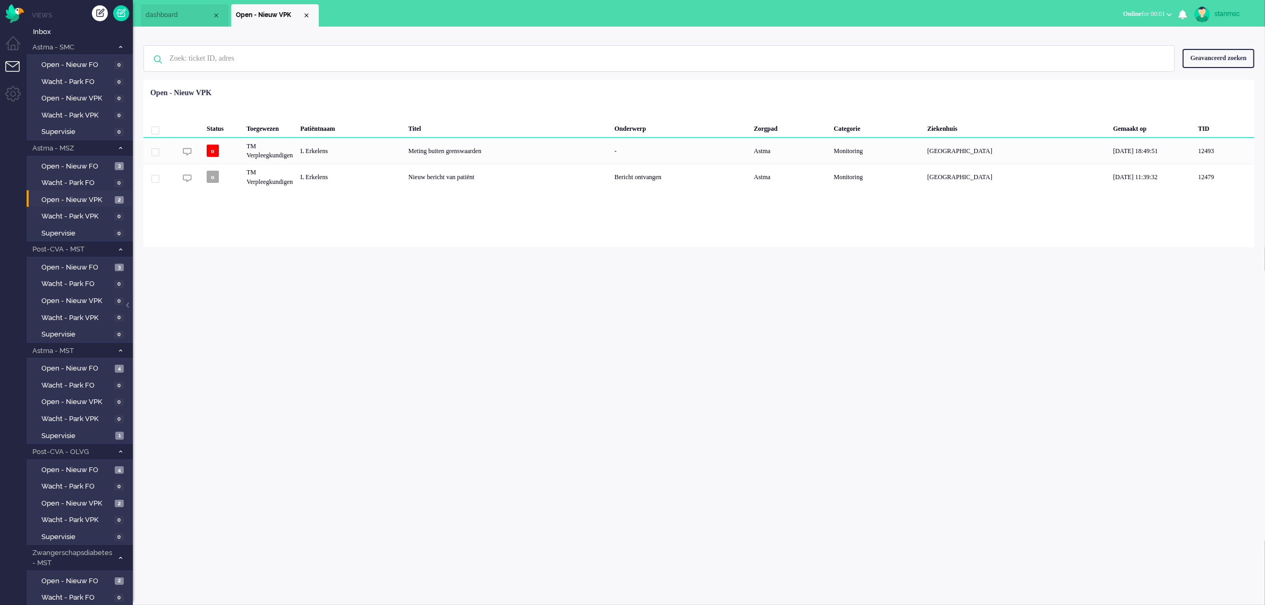
click at [1141, 12] on span "Online for 00:01" at bounding box center [1144, 13] width 42 height 7
click at [888, 35] on div "Geen zoekresultaten Probeer nog eens Geavanceerd zoeken Geavanceerd zoeken Tick…" at bounding box center [699, 137] width 1133 height 221
click at [85, 364] on span "Open - Nieuw FO" at bounding box center [76, 369] width 71 height 10
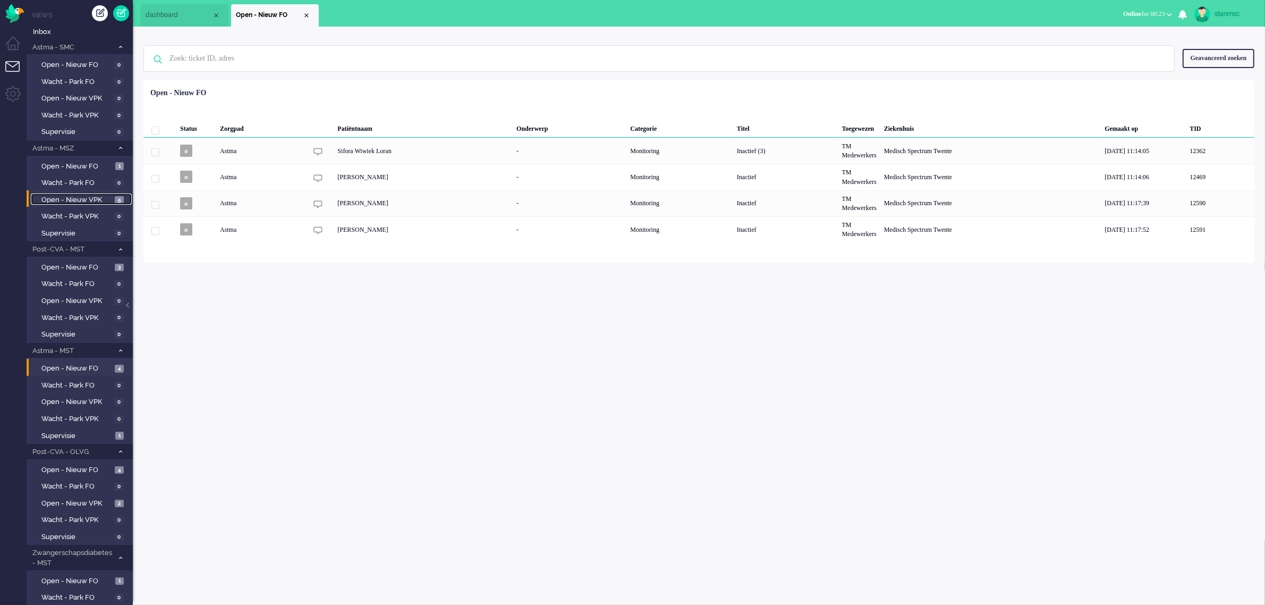
click at [76, 197] on span "Open - Nieuw VPK" at bounding box center [76, 200] width 71 height 10
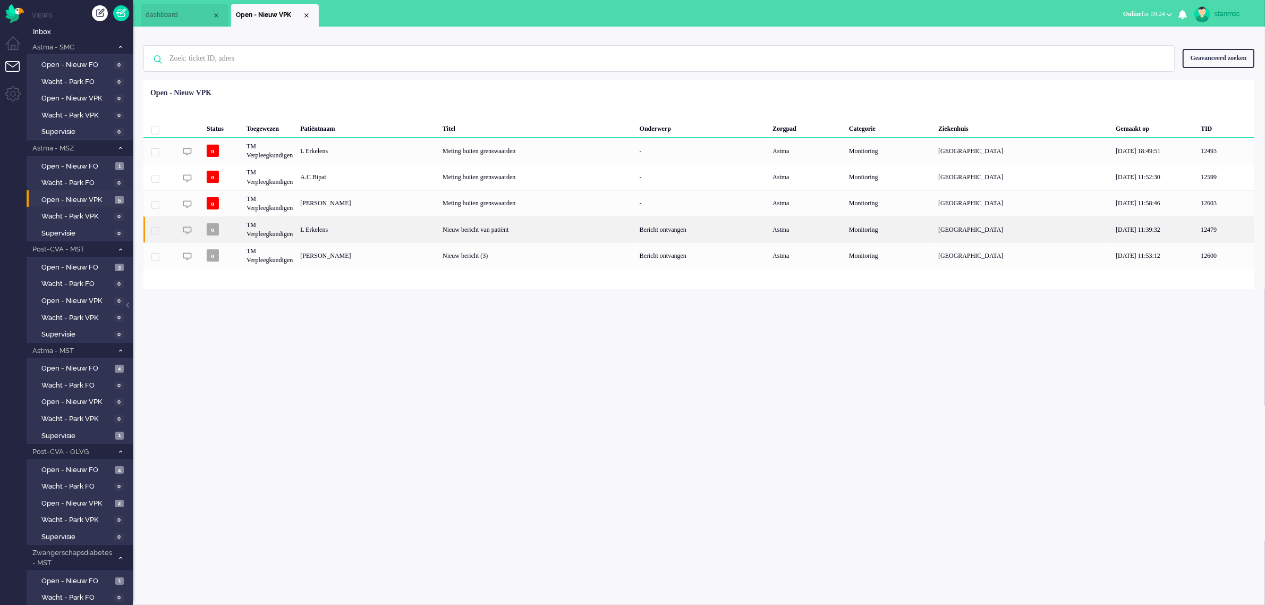
click at [404, 232] on div "L Erkelens" at bounding box center [368, 229] width 142 height 26
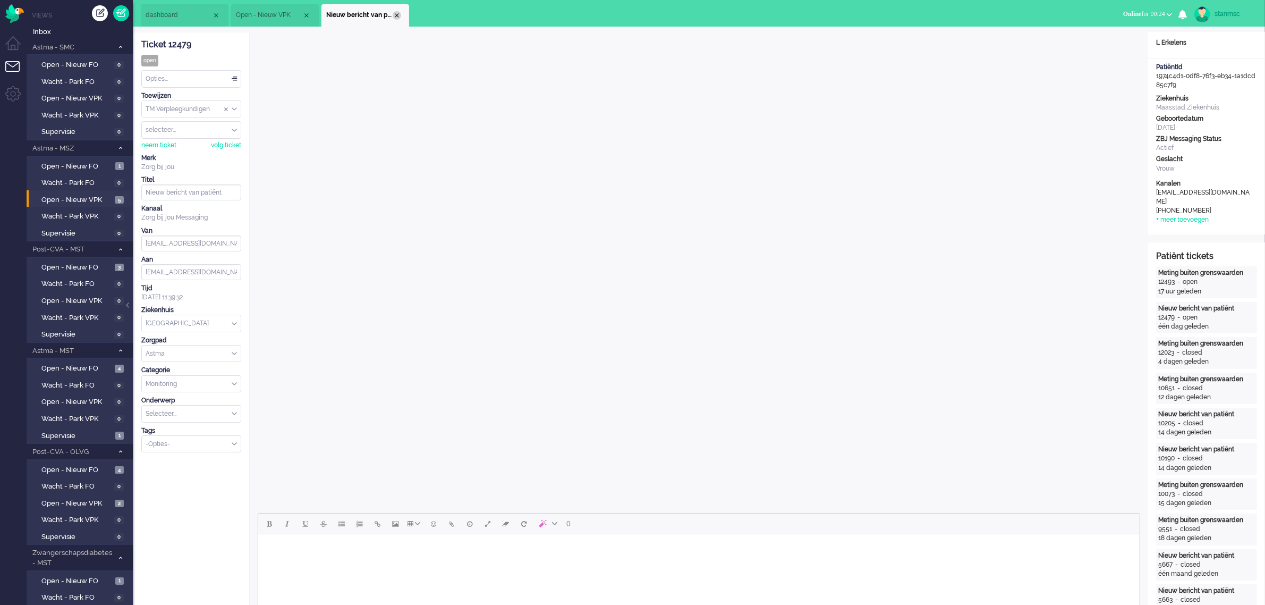
click at [396, 16] on div "Close tab" at bounding box center [397, 15] width 9 height 9
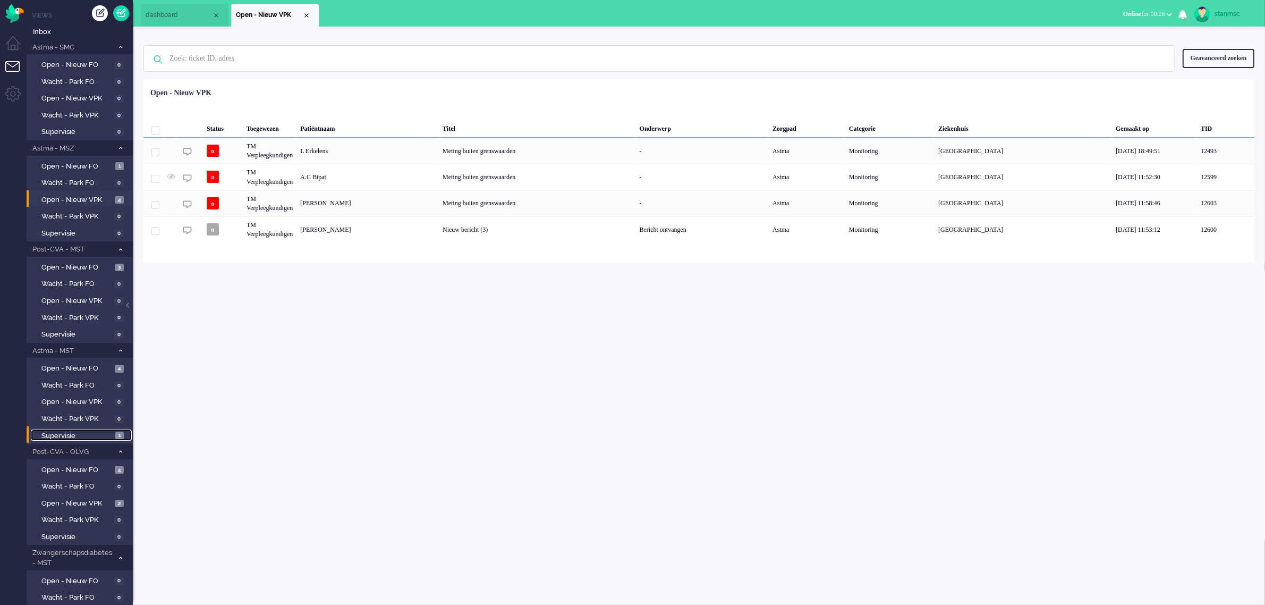
click at [60, 435] on span "Supervisie" at bounding box center [76, 436] width 71 height 10
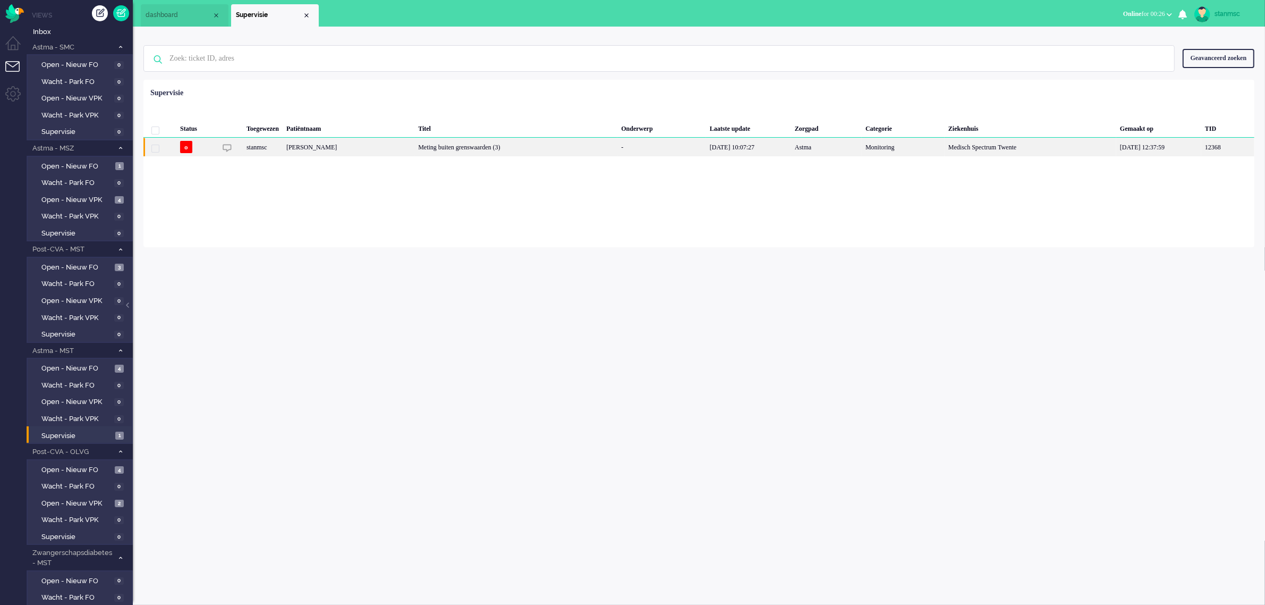
click at [283, 147] on div "stanmsc" at bounding box center [263, 147] width 40 height 19
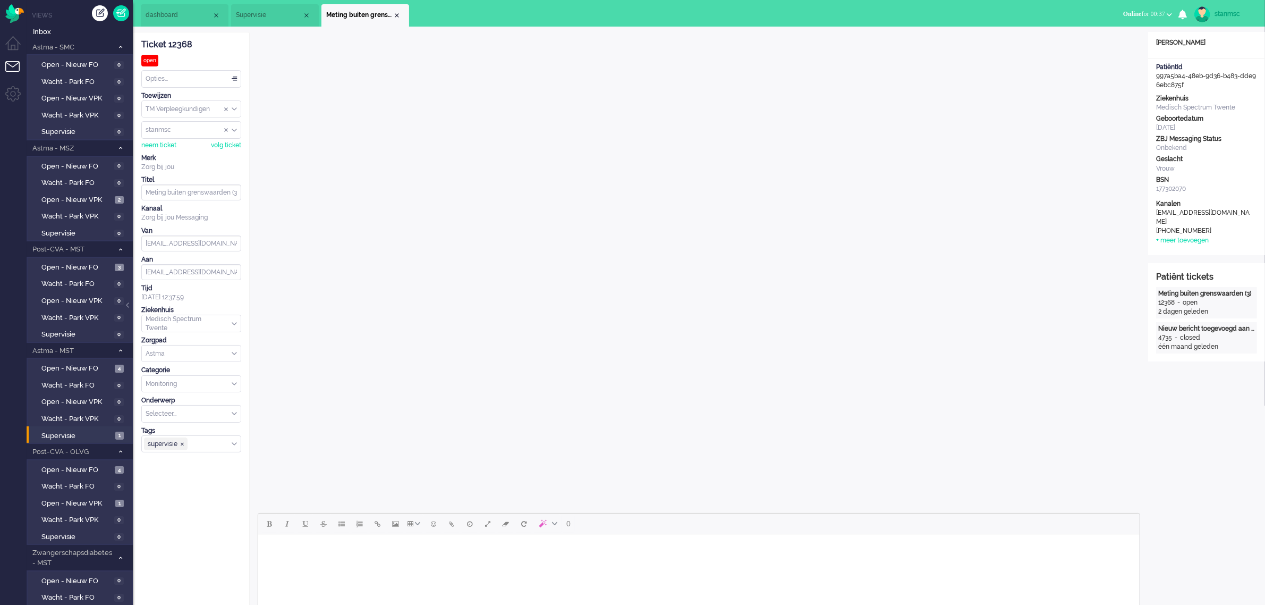
click at [181, 76] on div "Opties..." at bounding box center [191, 79] width 99 height 16
click at [168, 152] on span "Opgelost" at bounding box center [160, 154] width 27 height 9
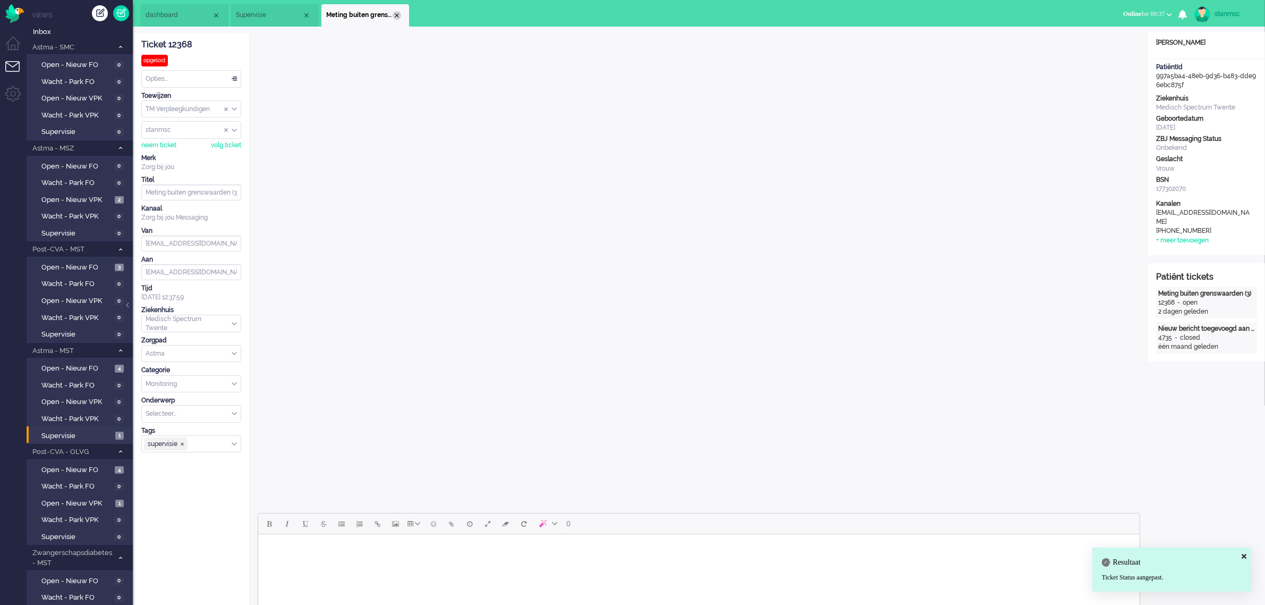
click at [399, 11] on div "Close tab" at bounding box center [397, 15] width 9 height 9
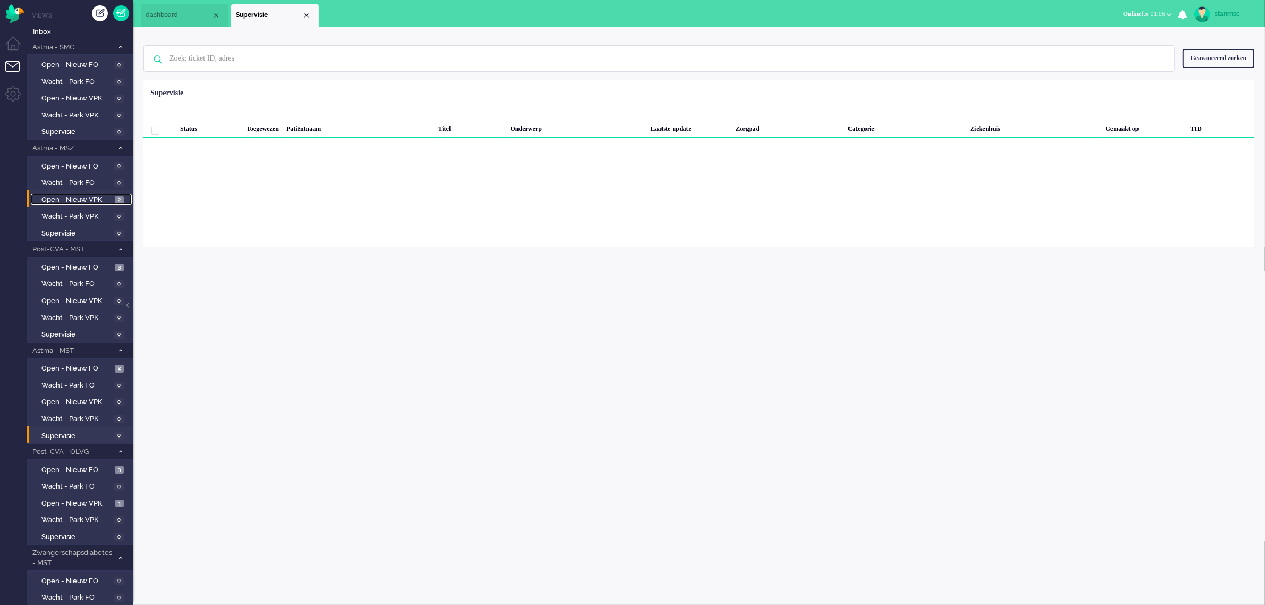
click at [89, 195] on span "Open - Nieuw VPK" at bounding box center [76, 200] width 71 height 10
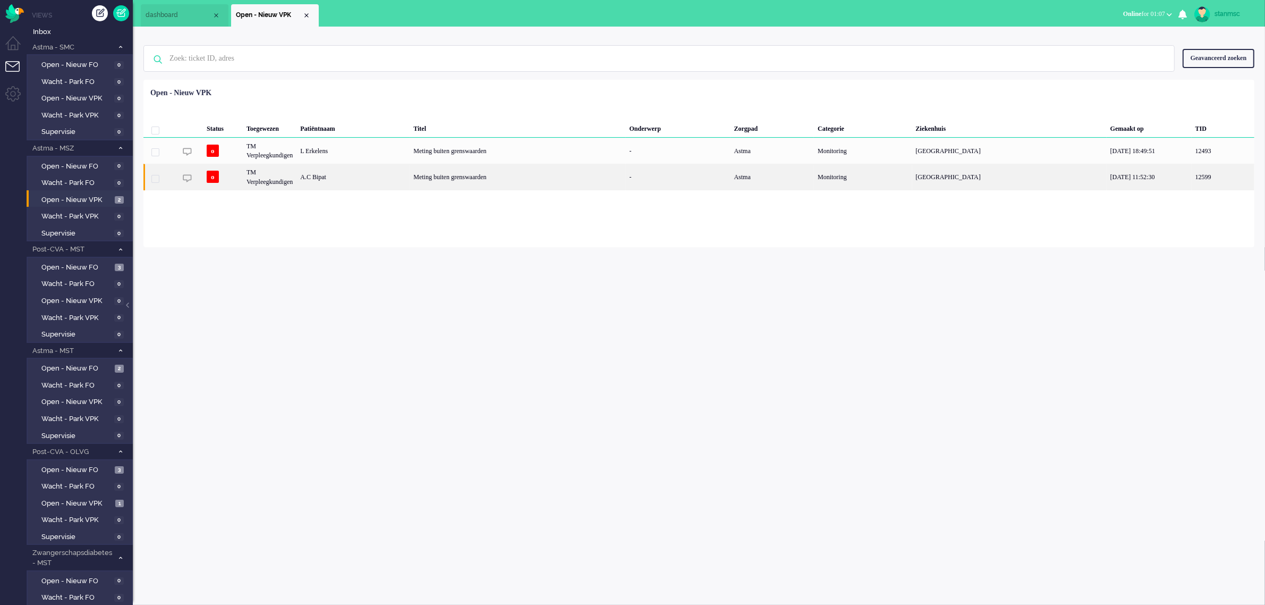
click at [349, 179] on div "A.C Bipat" at bounding box center [353, 177] width 113 height 26
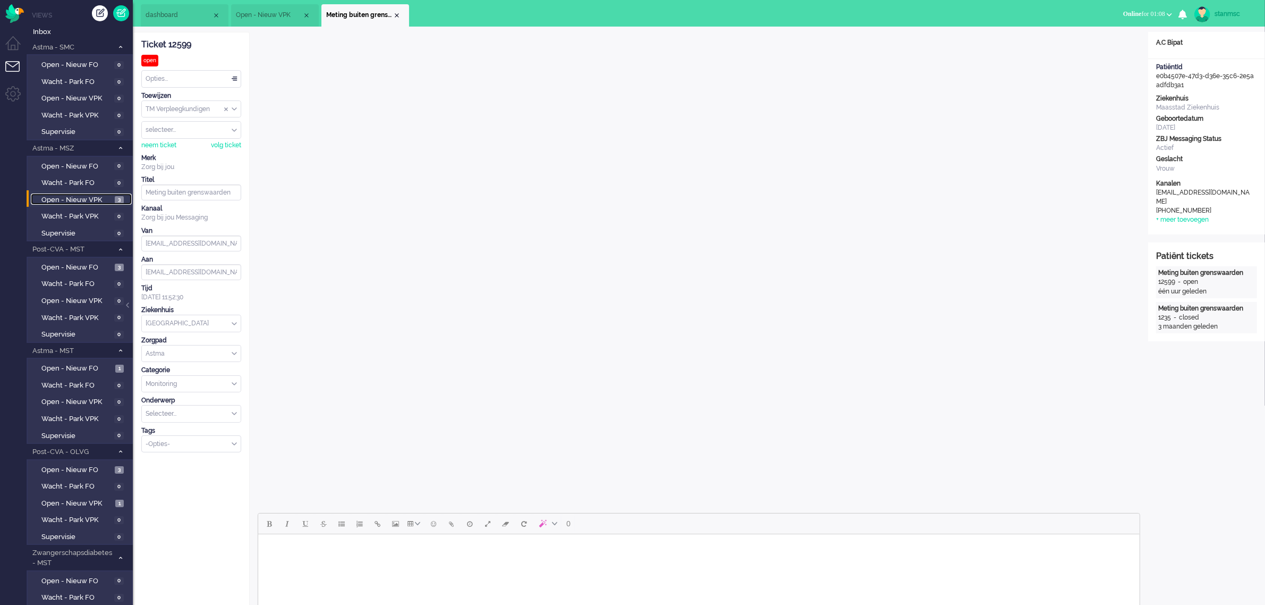
click at [75, 198] on span "Open - Nieuw VPK" at bounding box center [76, 200] width 71 height 10
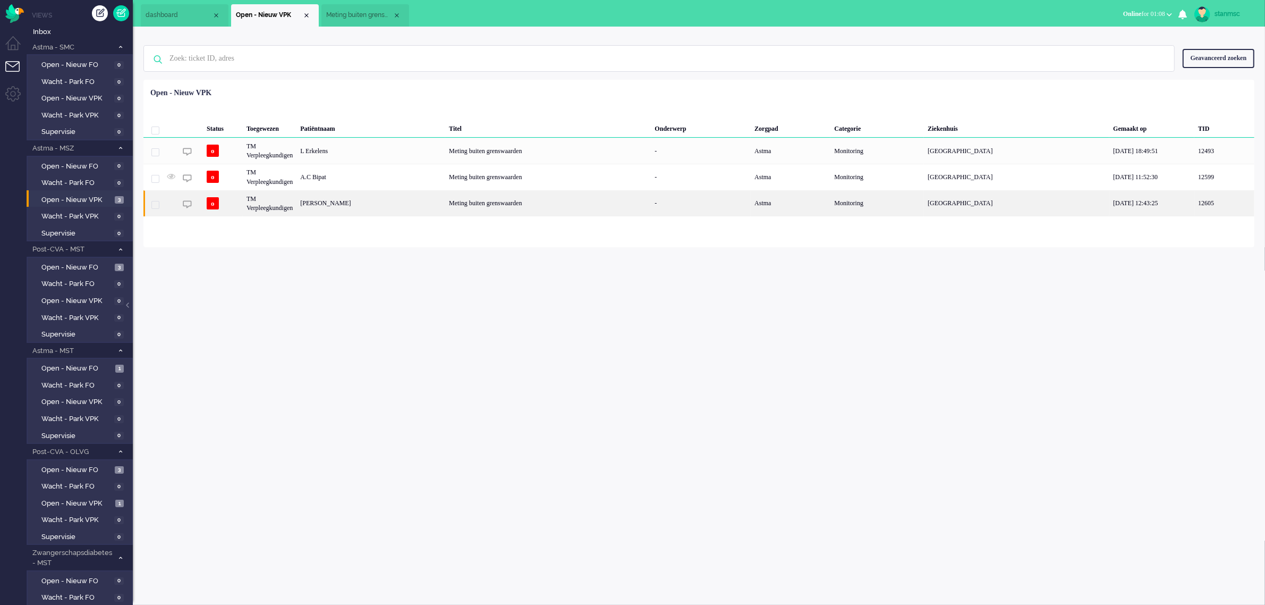
click at [360, 202] on div "L.T Kros" at bounding box center [371, 203] width 149 height 26
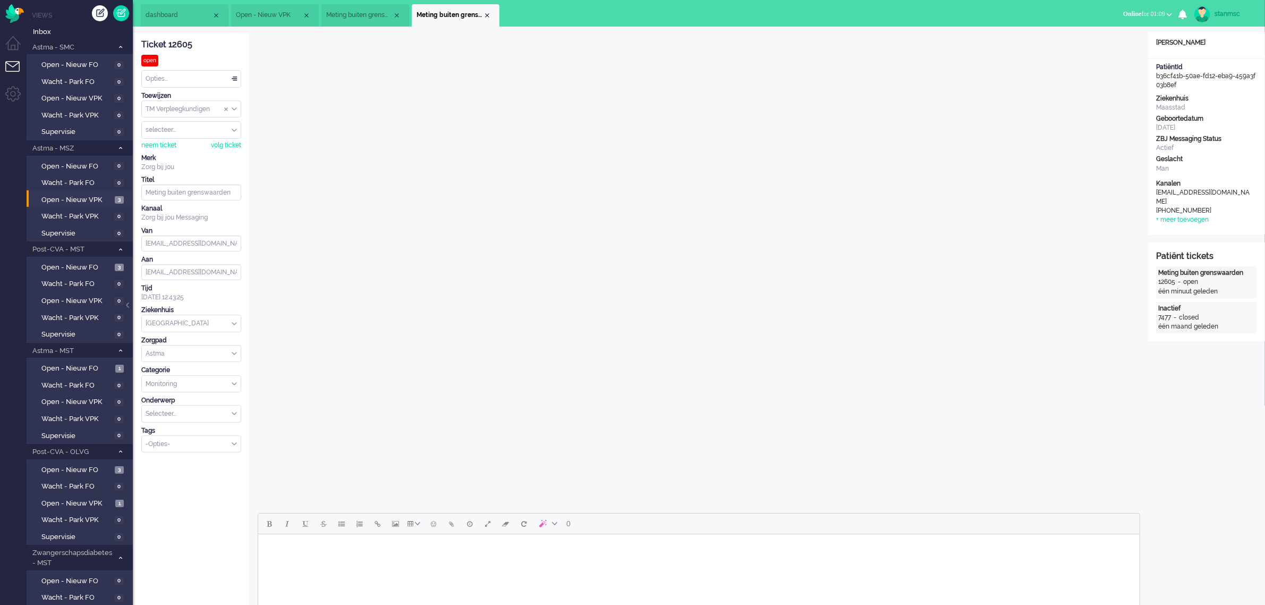
click at [157, 150] on div "Ticket 12605 open Kijkend Opties... Zet Status Open In afwachting Geparkeerd Op…" at bounding box center [191, 242] width 100 height 420
click at [160, 145] on div "neem ticket" at bounding box center [158, 145] width 35 height 9
click at [187, 80] on div "Opties..." at bounding box center [191, 79] width 99 height 16
click at [187, 149] on li "Opgelost" at bounding box center [191, 154] width 99 height 15
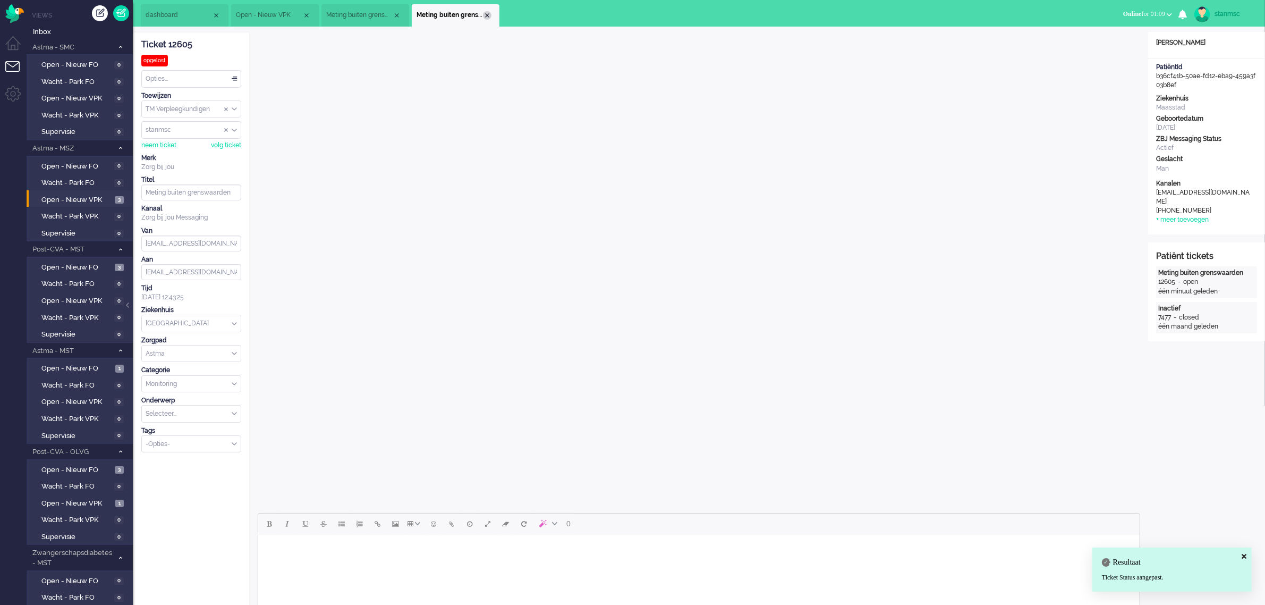
click at [487, 14] on div "Close tab" at bounding box center [487, 15] width 9 height 9
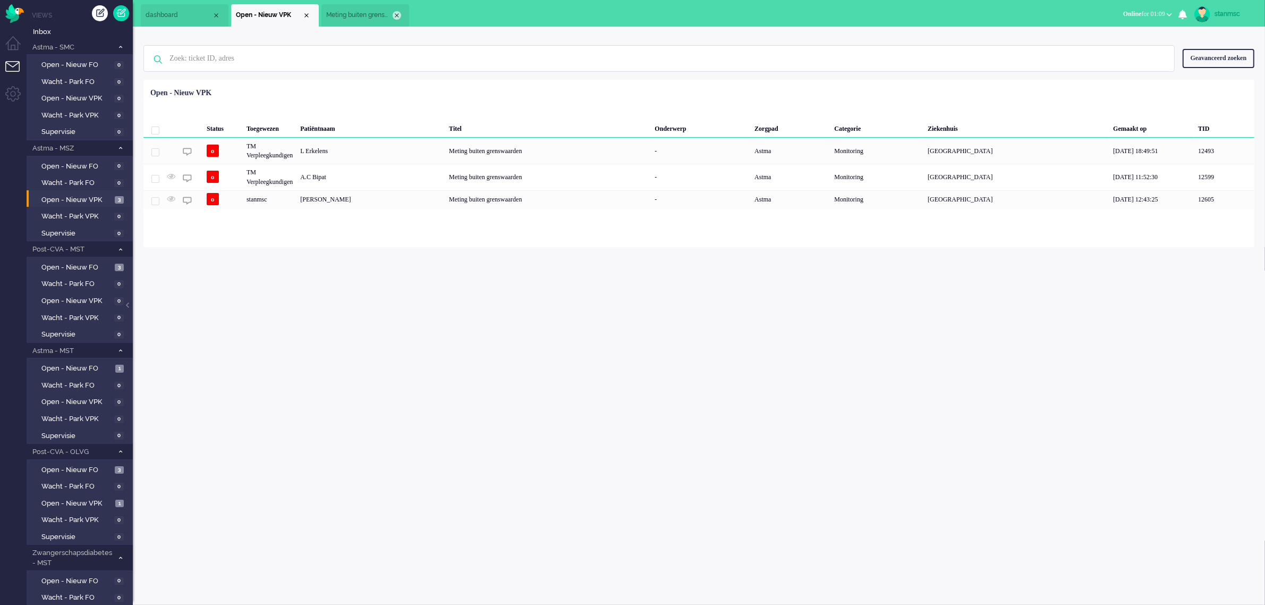
click at [399, 13] on div "Close tab" at bounding box center [397, 15] width 9 height 9
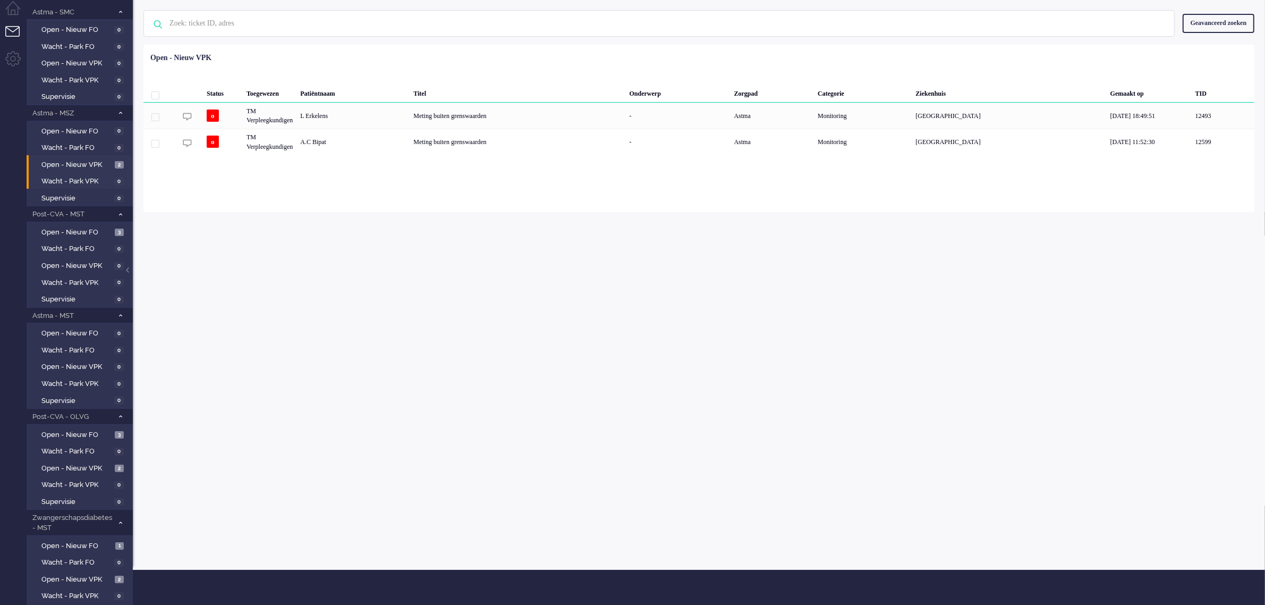
scroll to position [146, 0]
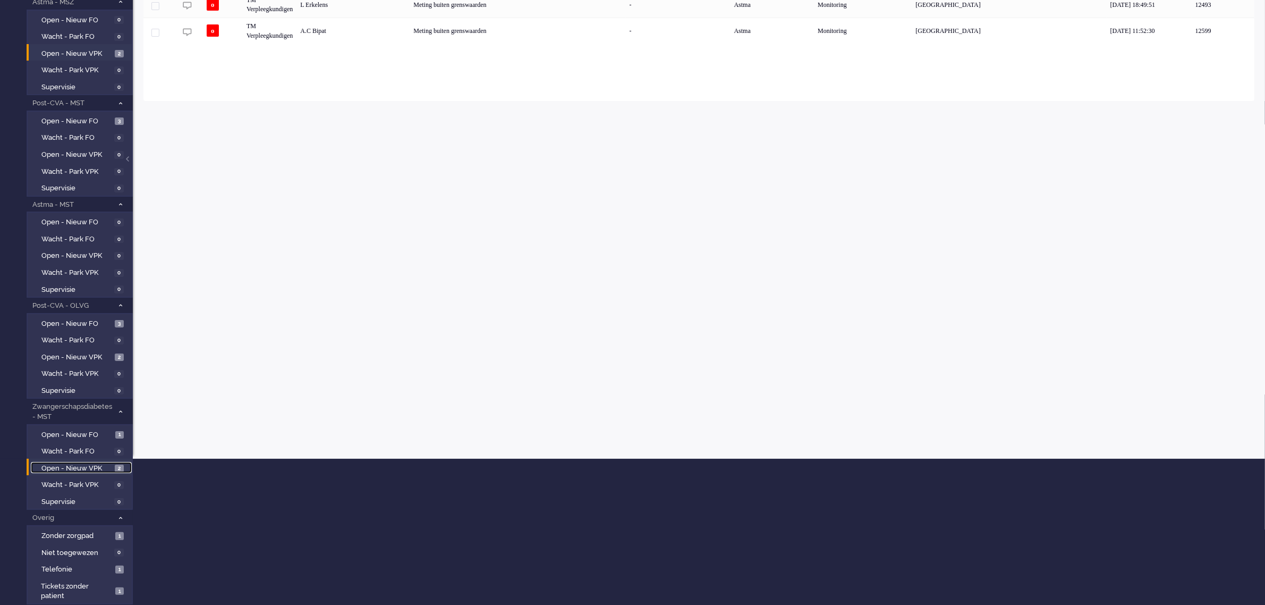
click at [78, 463] on span "Open - Nieuw VPK" at bounding box center [76, 468] width 71 height 10
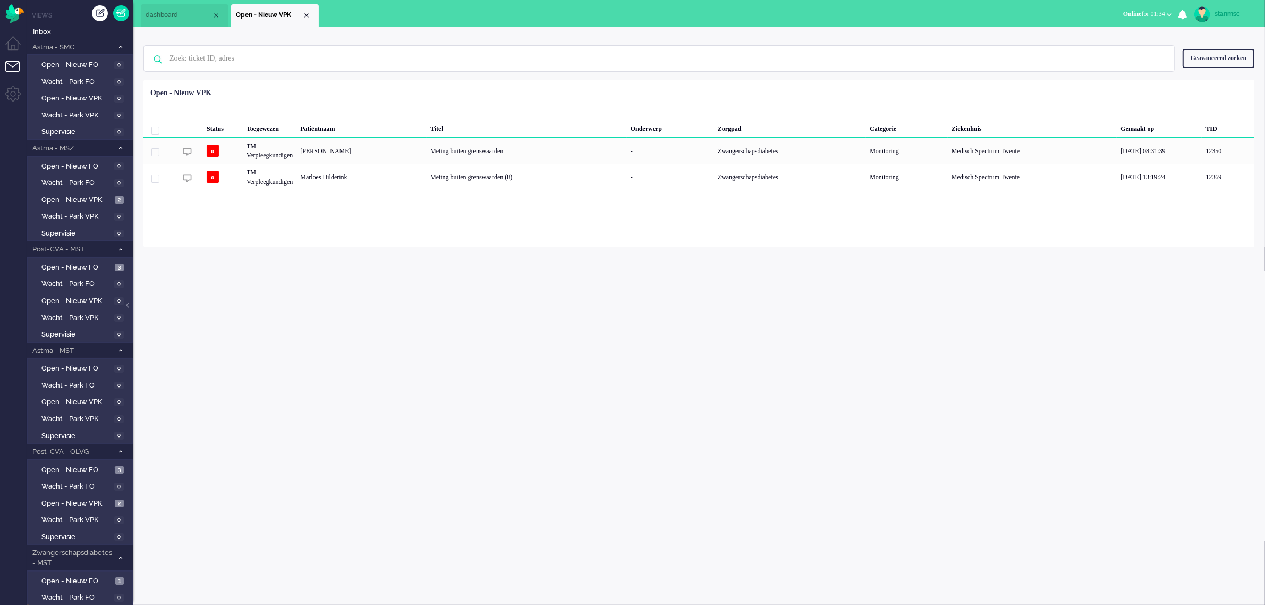
click at [184, 19] on span "dashboard" at bounding box center [179, 15] width 66 height 9
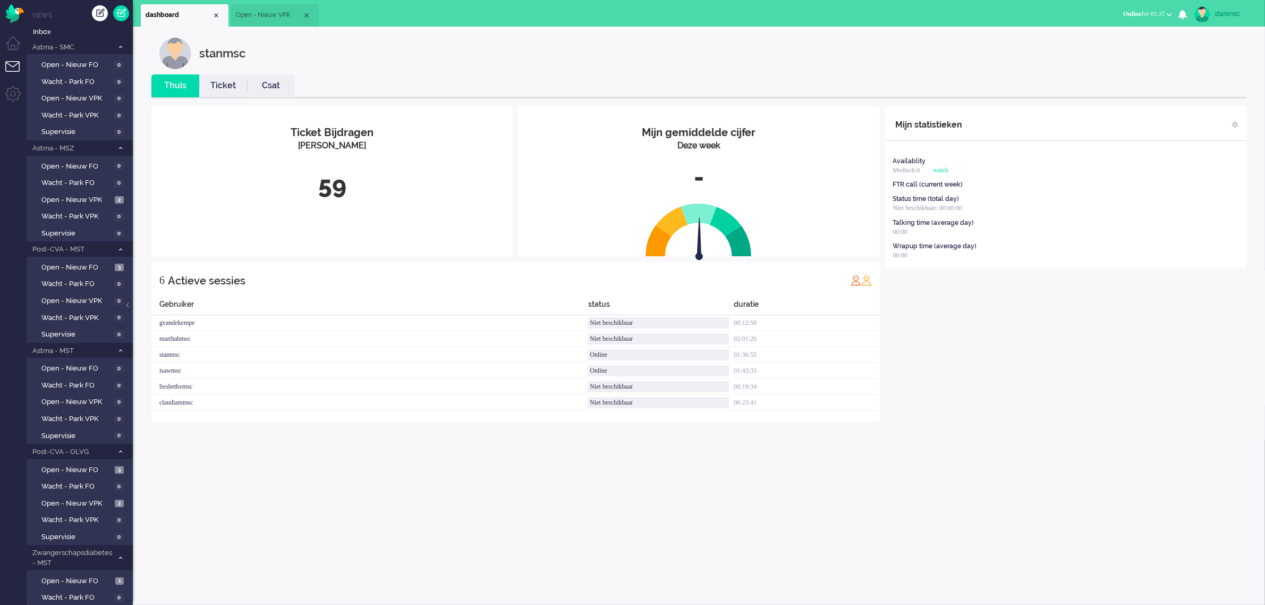
click at [1133, 6] on button "Online for 01:37" at bounding box center [1148, 13] width 62 height 15
click at [1118, 35] on label "Niet beschikbaar" at bounding box center [1128, 35] width 84 height 9
click at [257, 12] on span "Open - Nieuw VPK" at bounding box center [269, 15] width 66 height 9
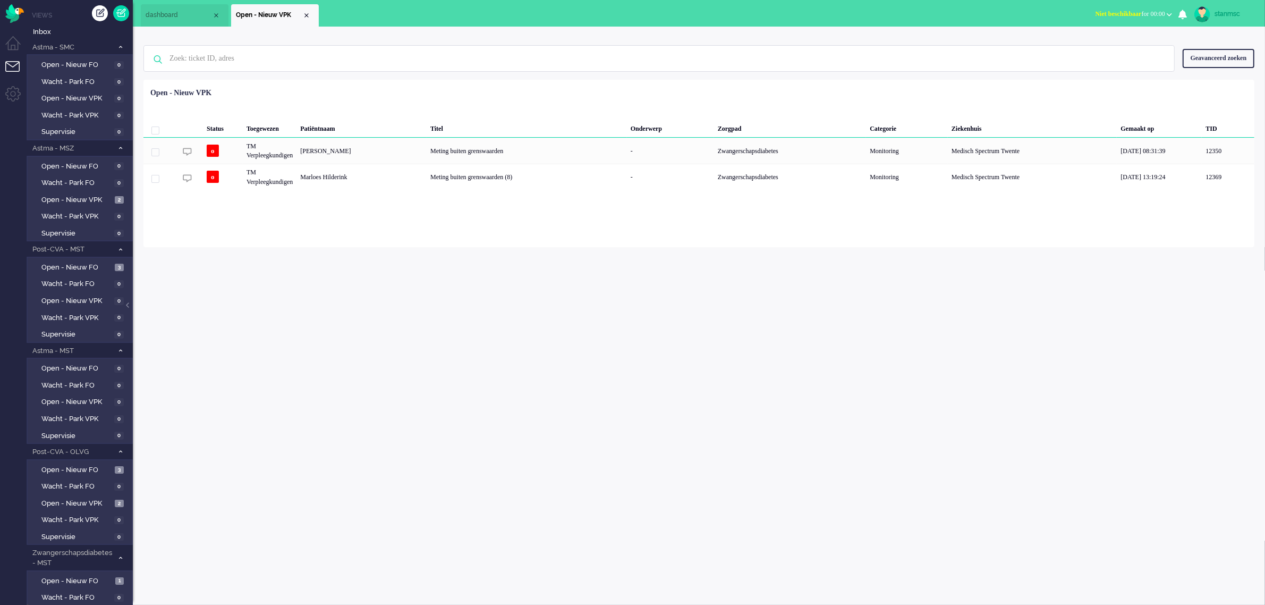
click at [160, 14] on span "dashboard" at bounding box center [179, 15] width 66 height 9
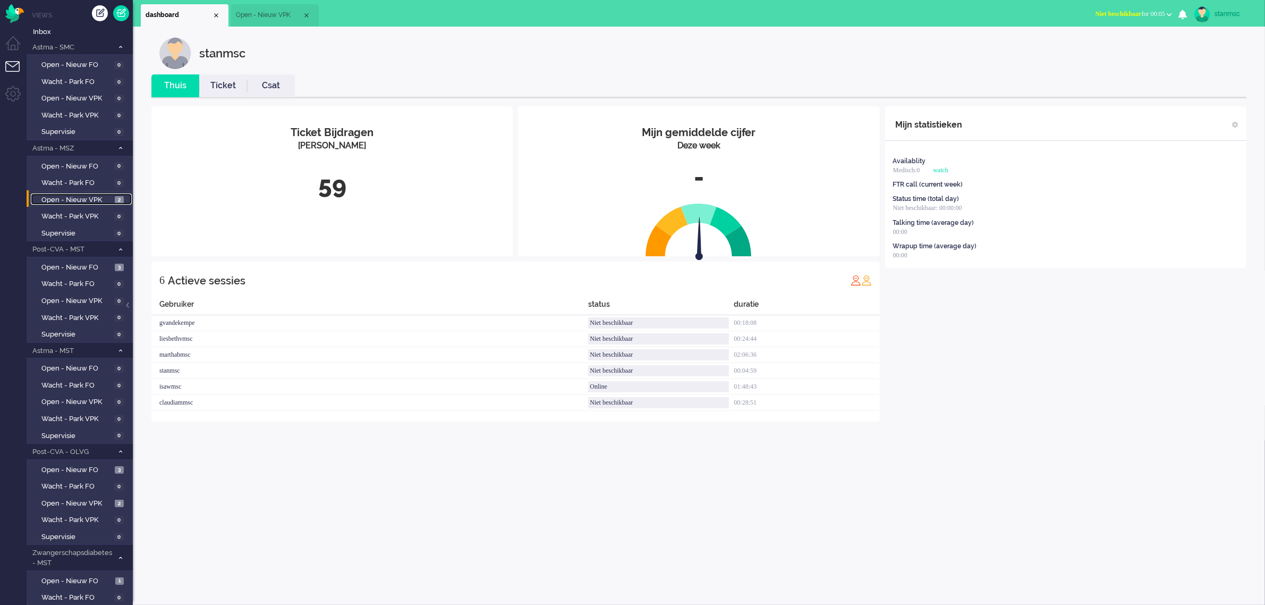
click at [77, 198] on span "Open - Nieuw VPK" at bounding box center [76, 200] width 71 height 10
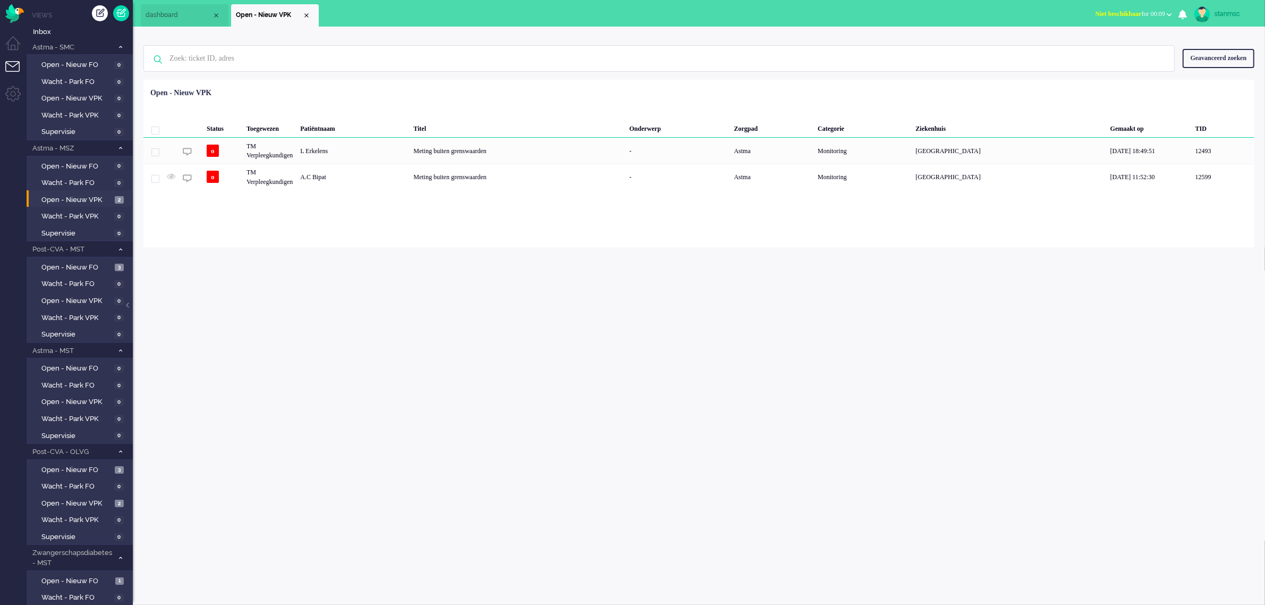
click at [1136, 18] on button "Niet beschikbaar for 00:09" at bounding box center [1133, 13] width 89 height 15
